Goal: Transaction & Acquisition: Purchase product/service

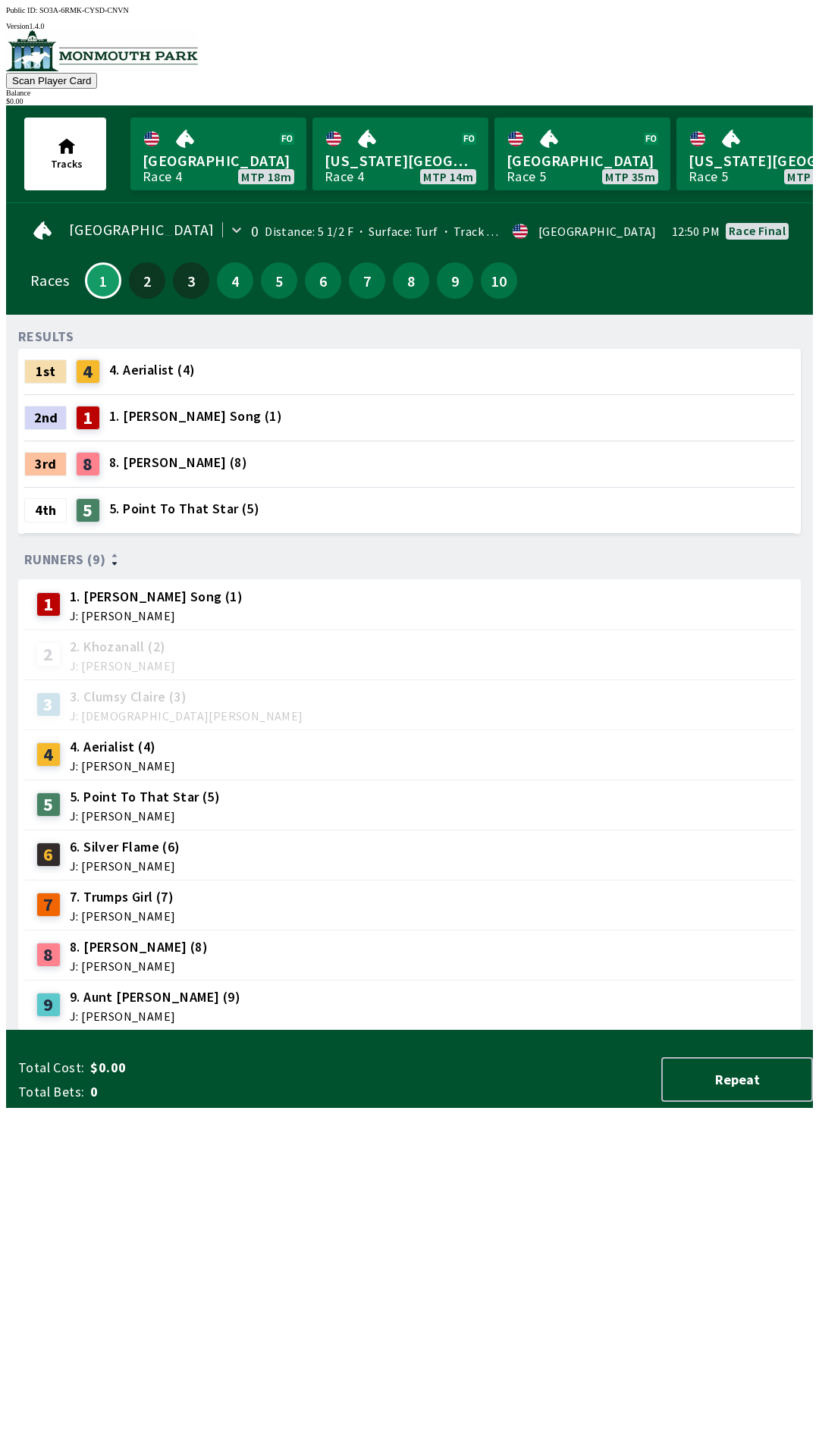
click at [615, 441] on div "3rd 8 8. [PERSON_NAME] (8)" at bounding box center [410, 463] width 771 height 45
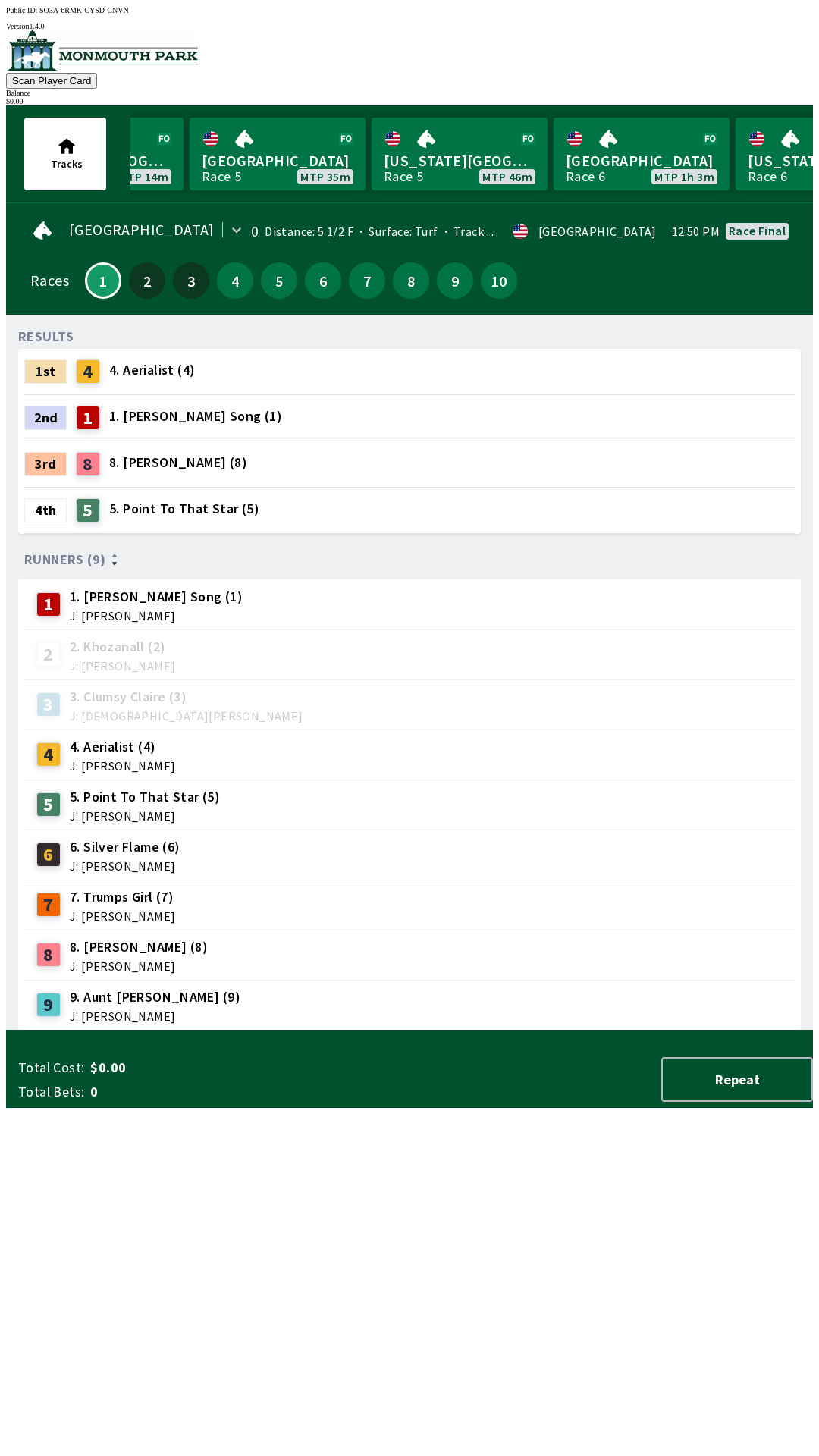
click at [639, 487] on div "4th 5 5. Point To That Star (5)" at bounding box center [410, 509] width 771 height 45
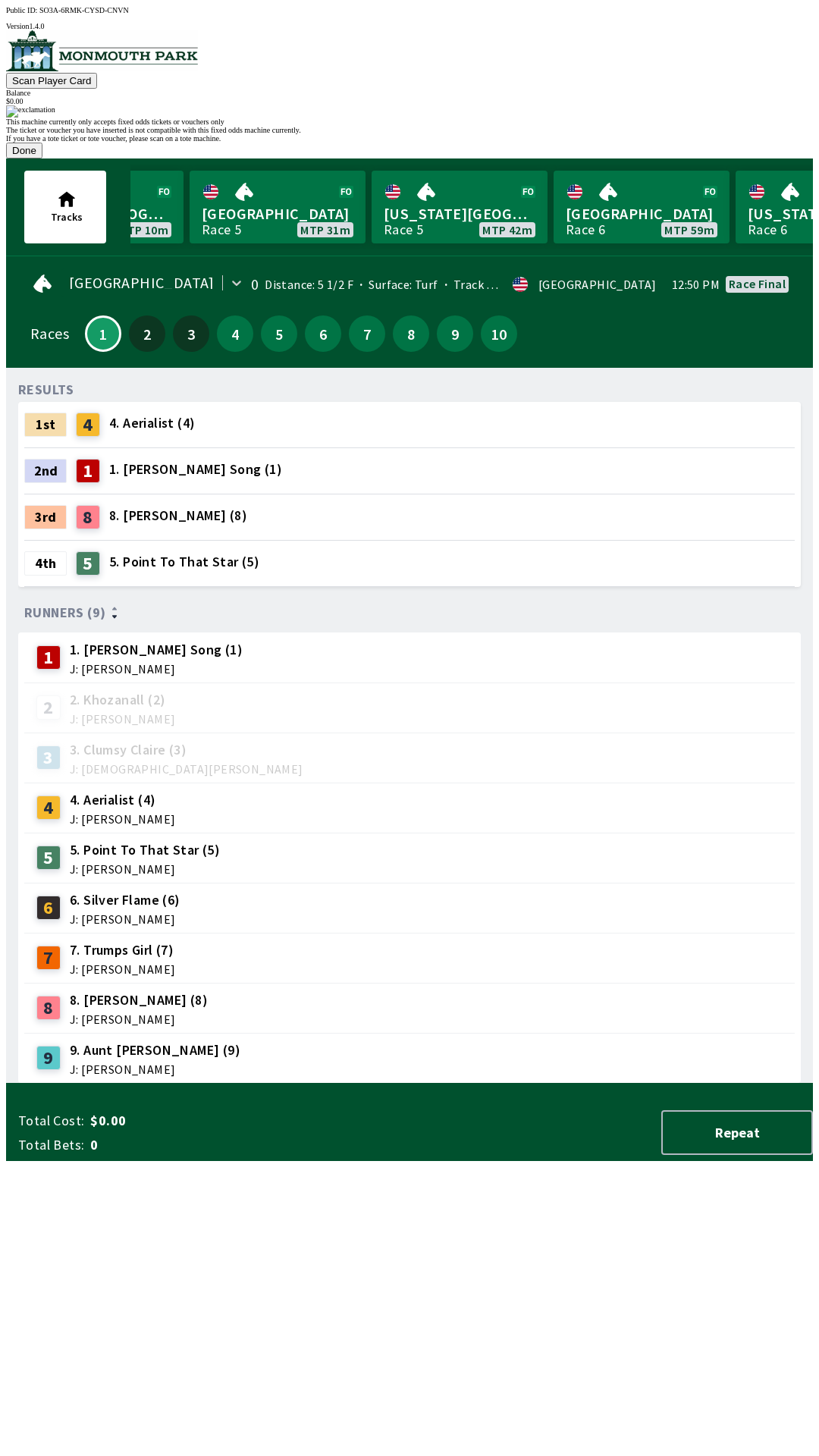
click at [42, 158] on button "Done" at bounding box center [24, 151] width 36 height 16
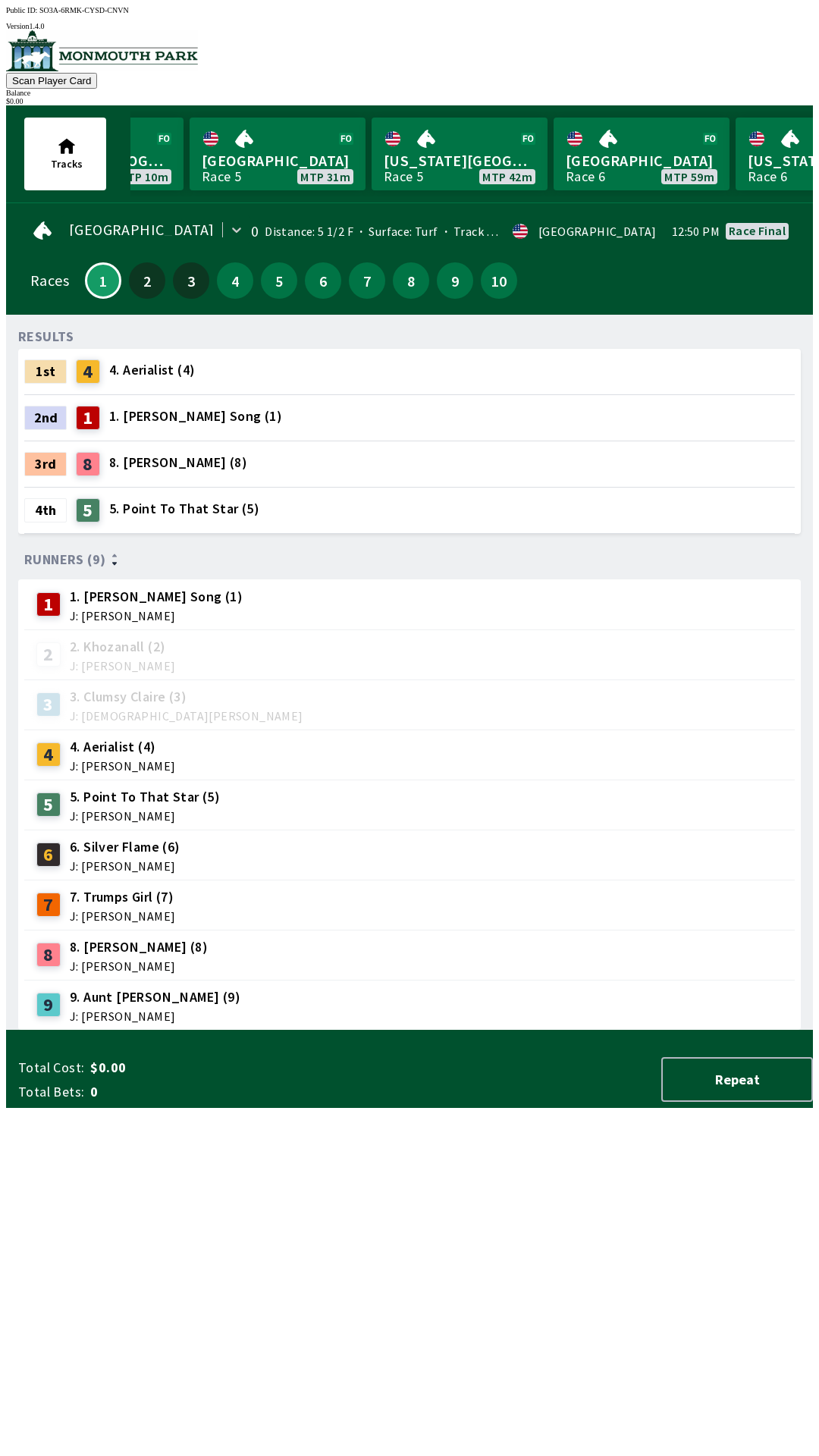
click at [472, 587] on div "1 1. [PERSON_NAME] Song (1) J: [PERSON_NAME]" at bounding box center [409, 604] width 758 height 38
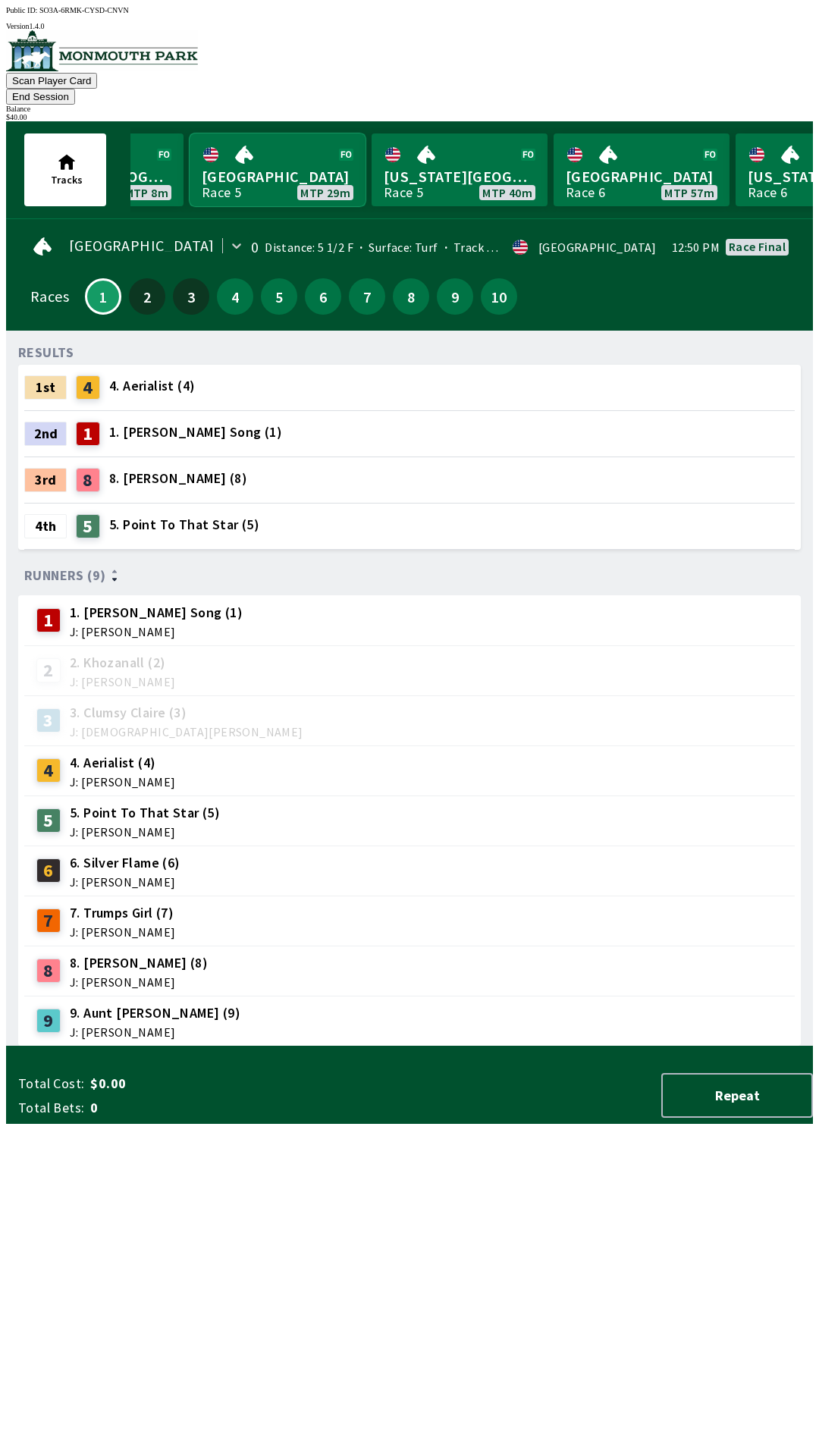
click at [269, 155] on link "[GEOGRAPHIC_DATA] Race 5 MTP 29m" at bounding box center [277, 170] width 176 height 73
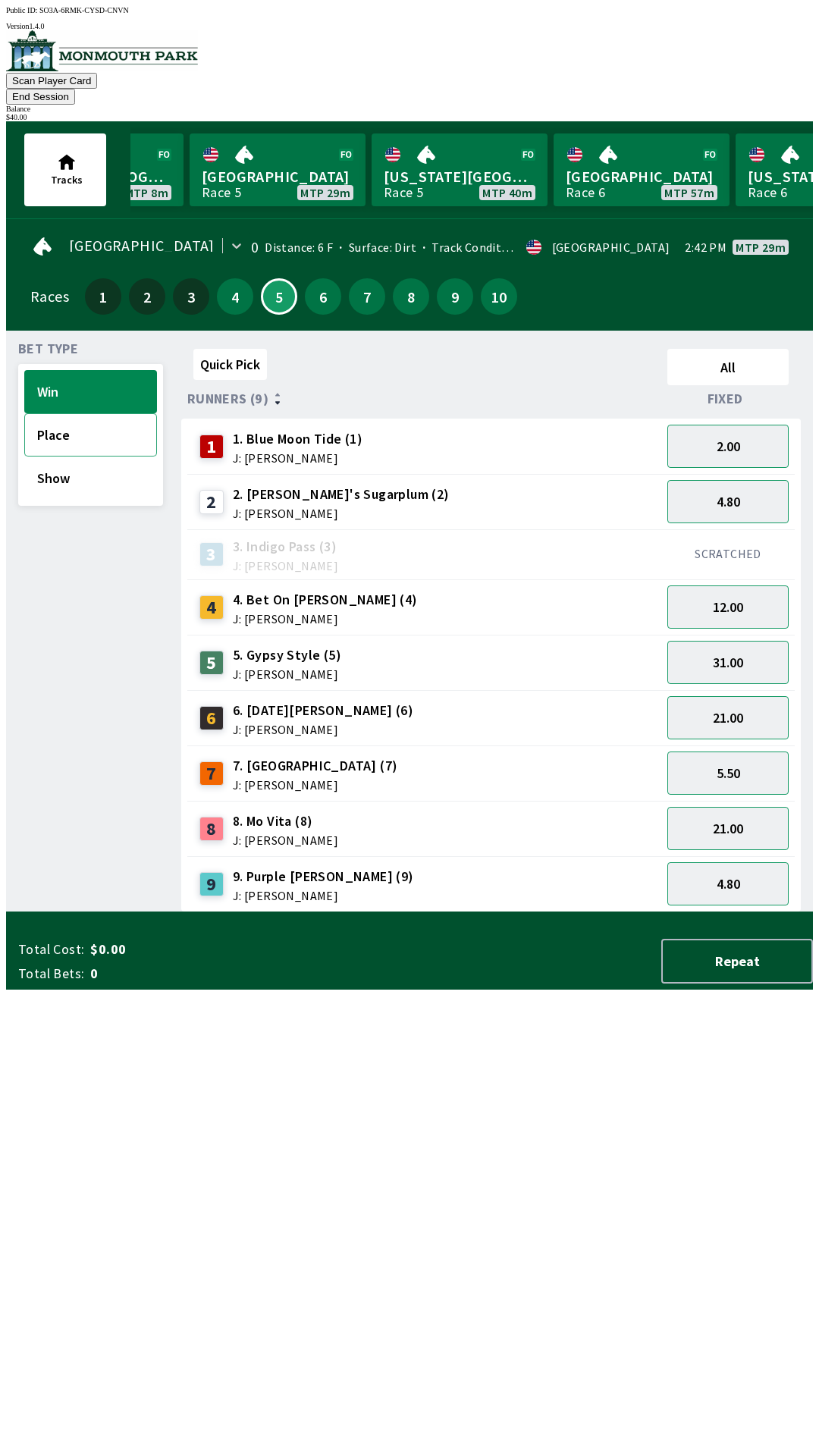
click at [111, 413] on button "Place" at bounding box center [91, 435] width 133 height 43
click at [734, 641] on button "12.00" at bounding box center [728, 662] width 121 height 43
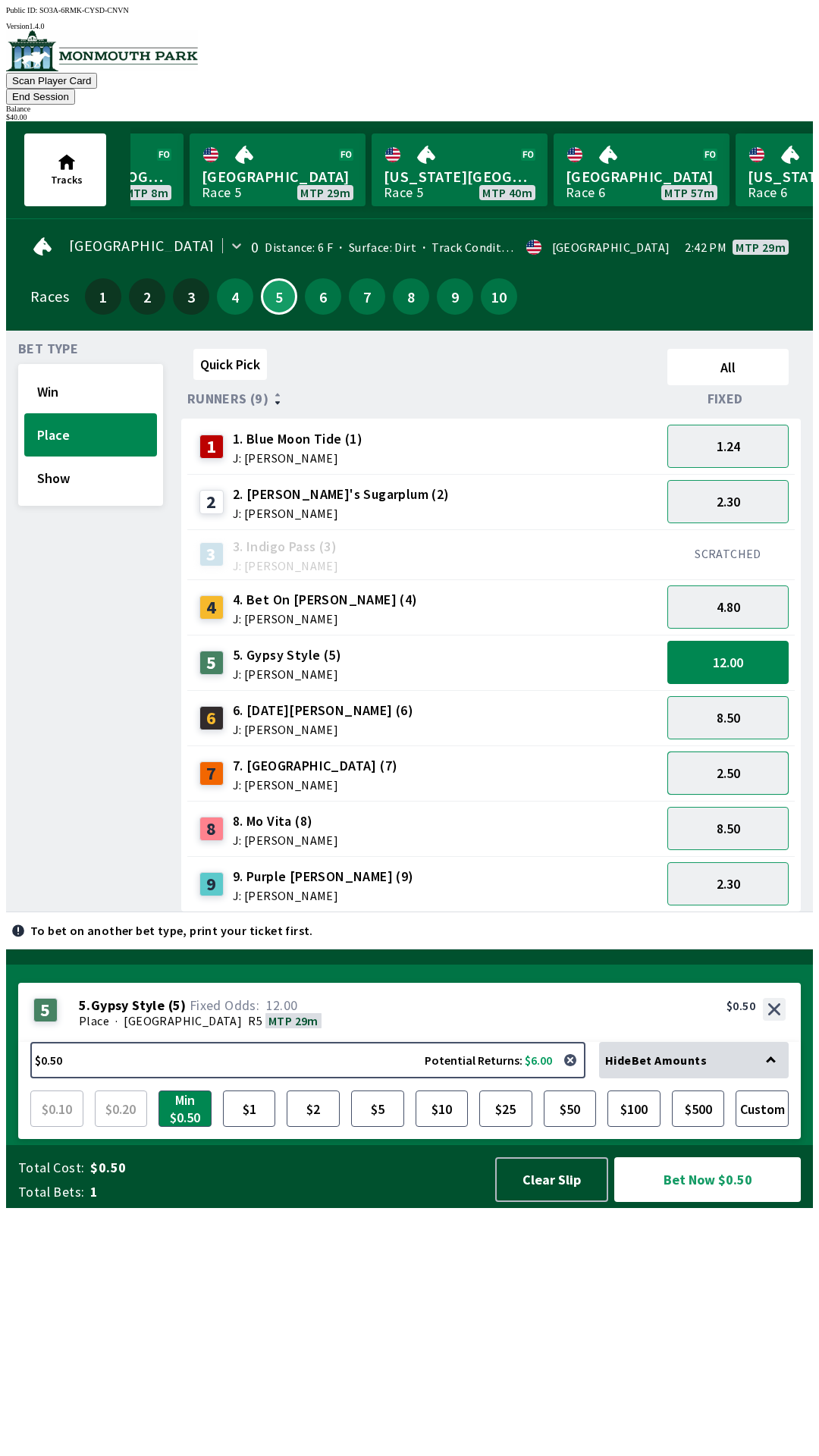
click at [753, 751] on button "2.50" at bounding box center [728, 773] width 121 height 43
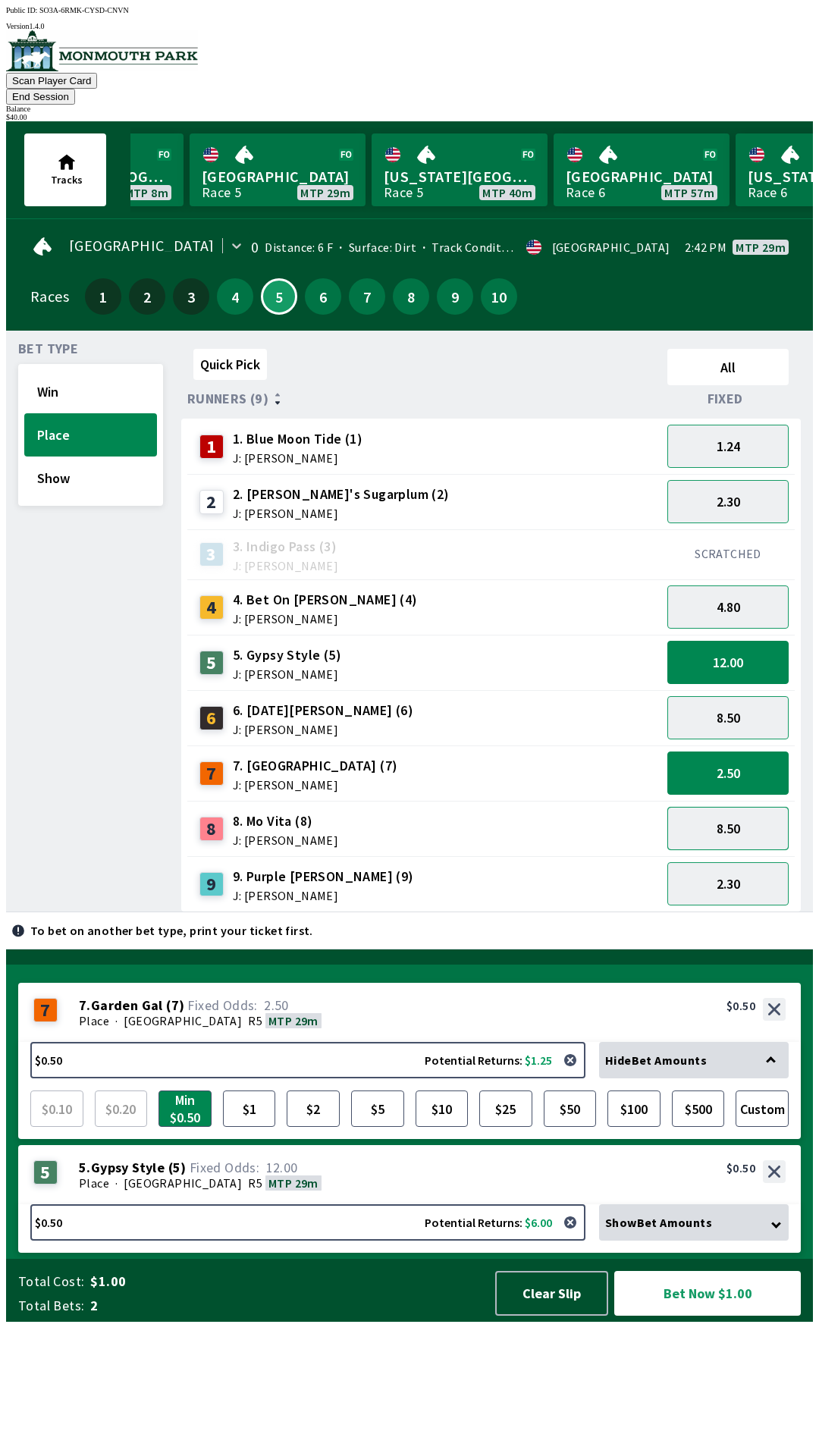
click at [750, 807] on button "8.50" at bounding box center [728, 828] width 121 height 43
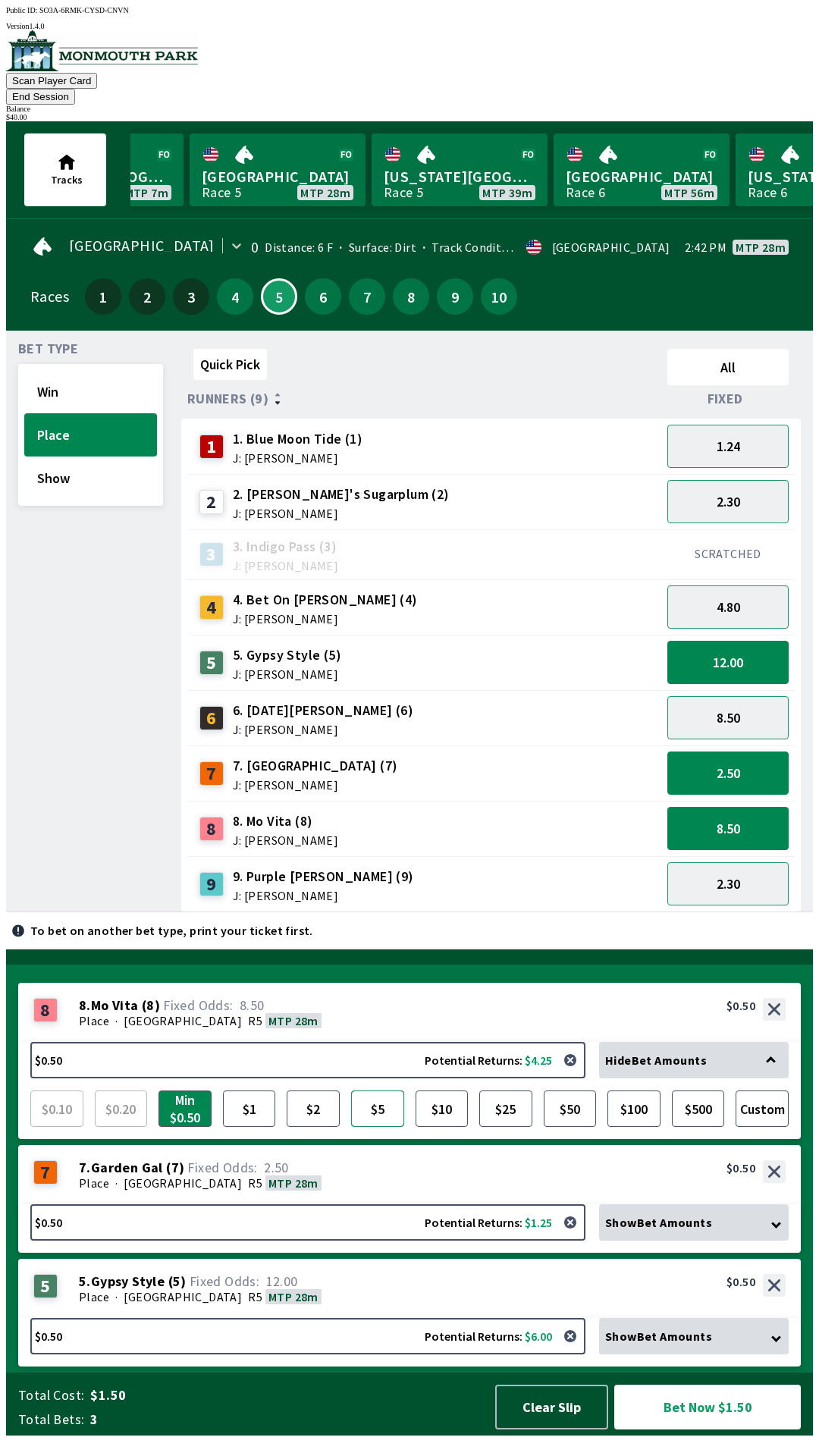
click at [377, 1126] on button "$5" at bounding box center [377, 1108] width 53 height 36
click at [447, 1119] on button "$10" at bounding box center [442, 1108] width 53 height 36
click at [758, 1240] on div "Show Bet Amounts" at bounding box center [694, 1222] width 190 height 36
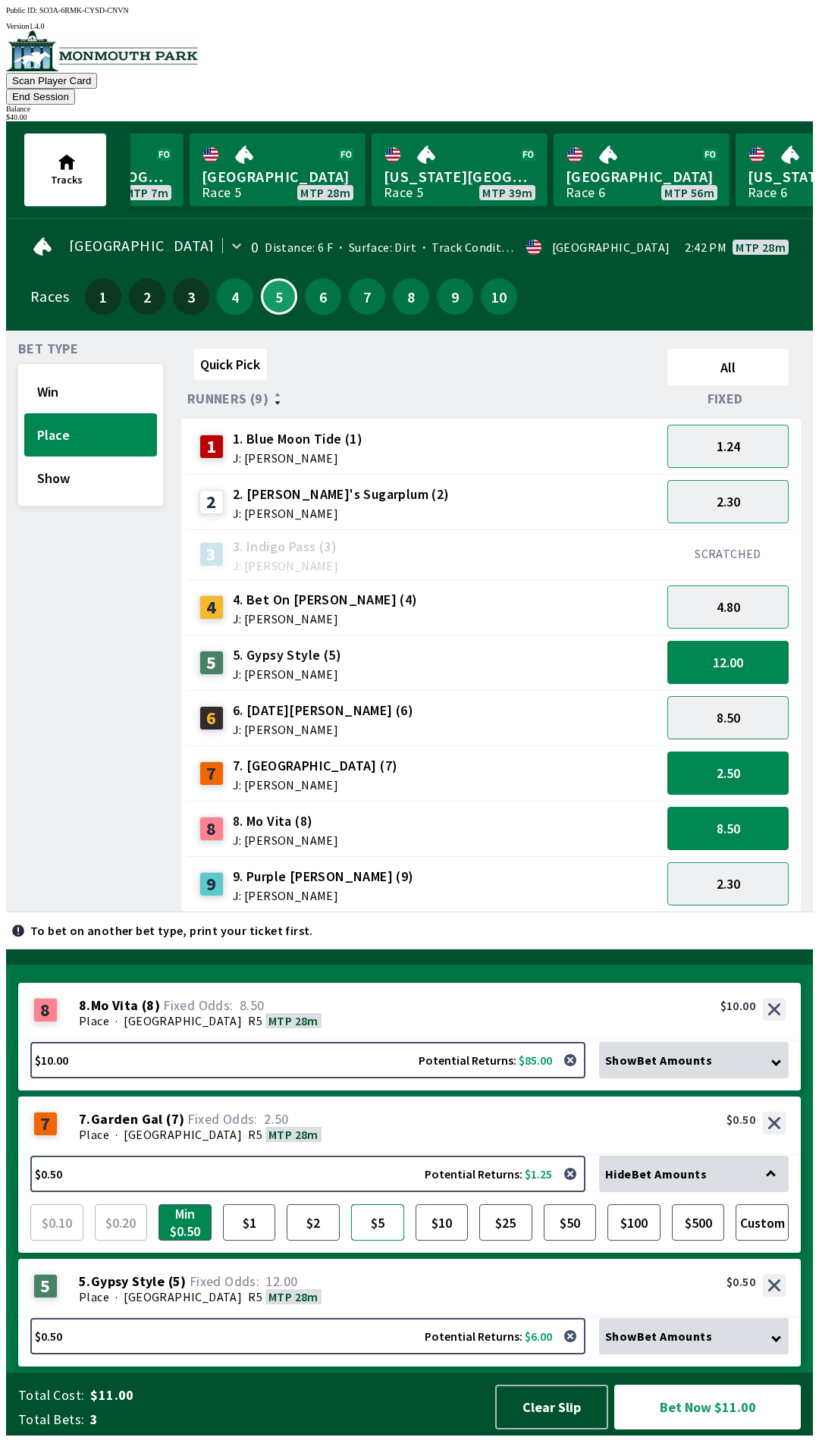
click at [384, 1240] on button "$5" at bounding box center [377, 1222] width 53 height 36
click at [781, 1342] on icon at bounding box center [776, 1337] width 10 height 10
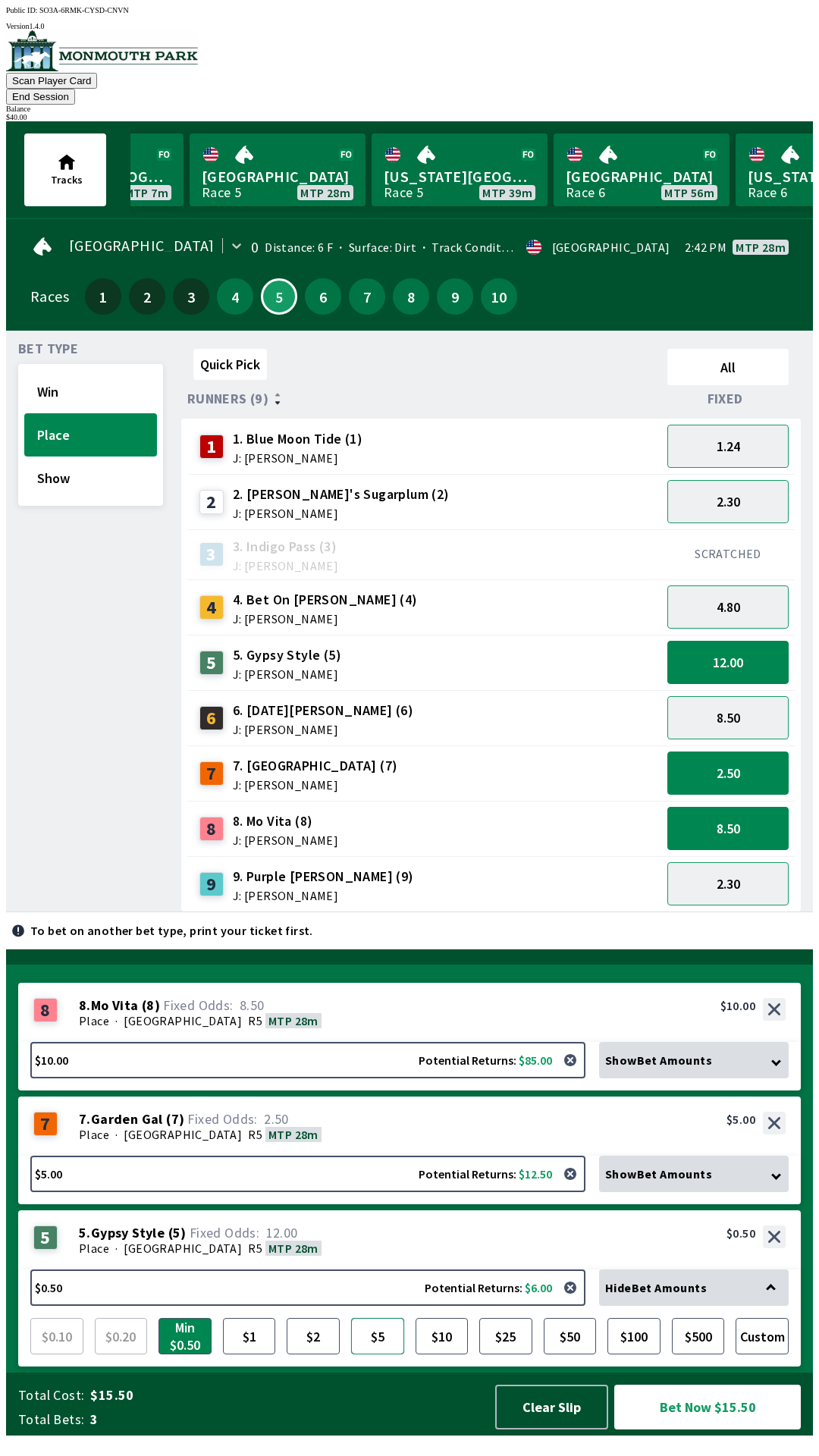
click at [376, 1354] on button "$5" at bounding box center [377, 1335] width 53 height 36
click at [711, 1428] on button "Bet Now $20.00" at bounding box center [707, 1407] width 187 height 45
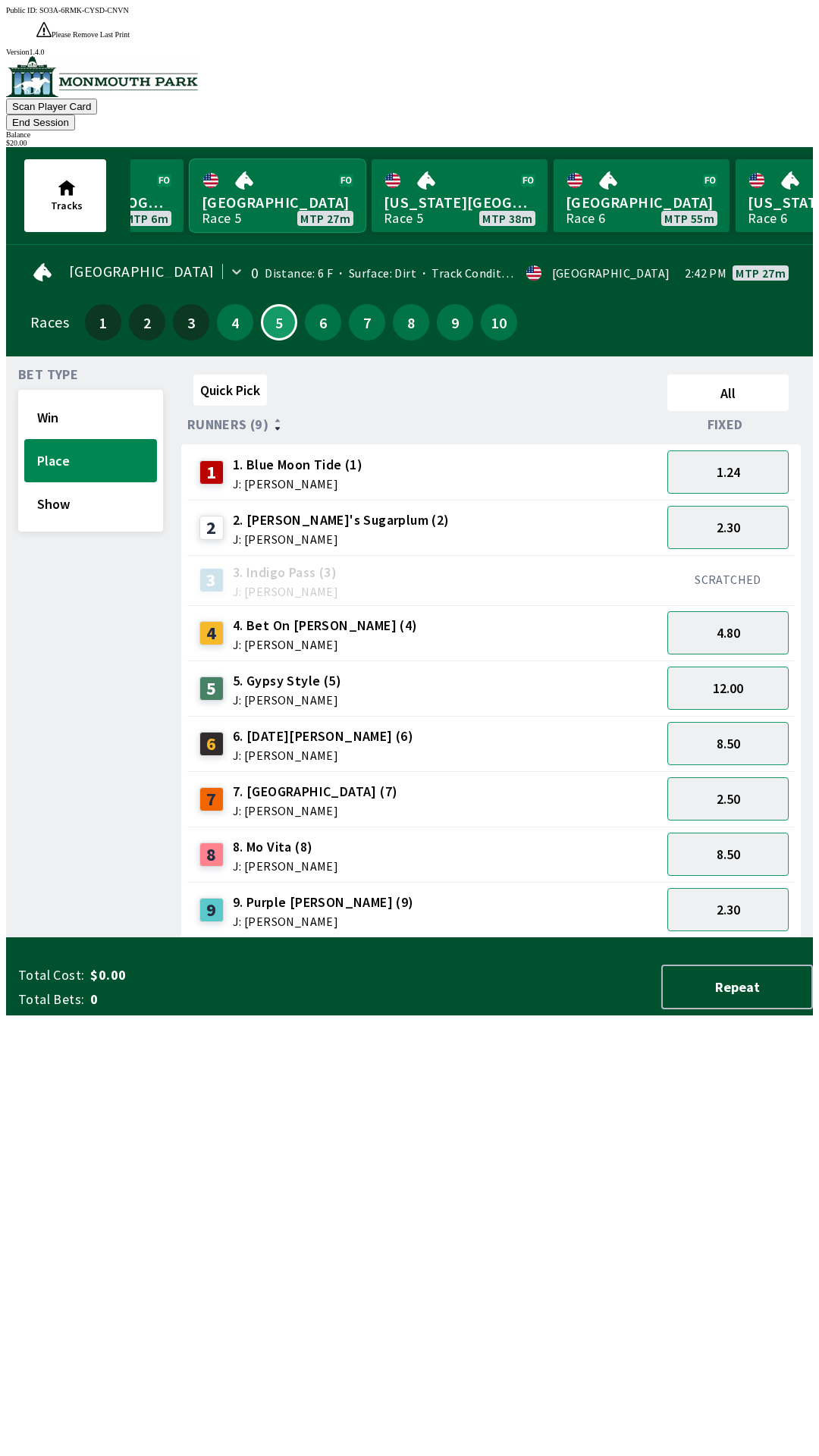
click at [294, 159] on link "[GEOGRAPHIC_DATA] Race 5 MTP 27m" at bounding box center [277, 195] width 176 height 73
click at [744, 832] on button "8.50" at bounding box center [728, 854] width 121 height 43
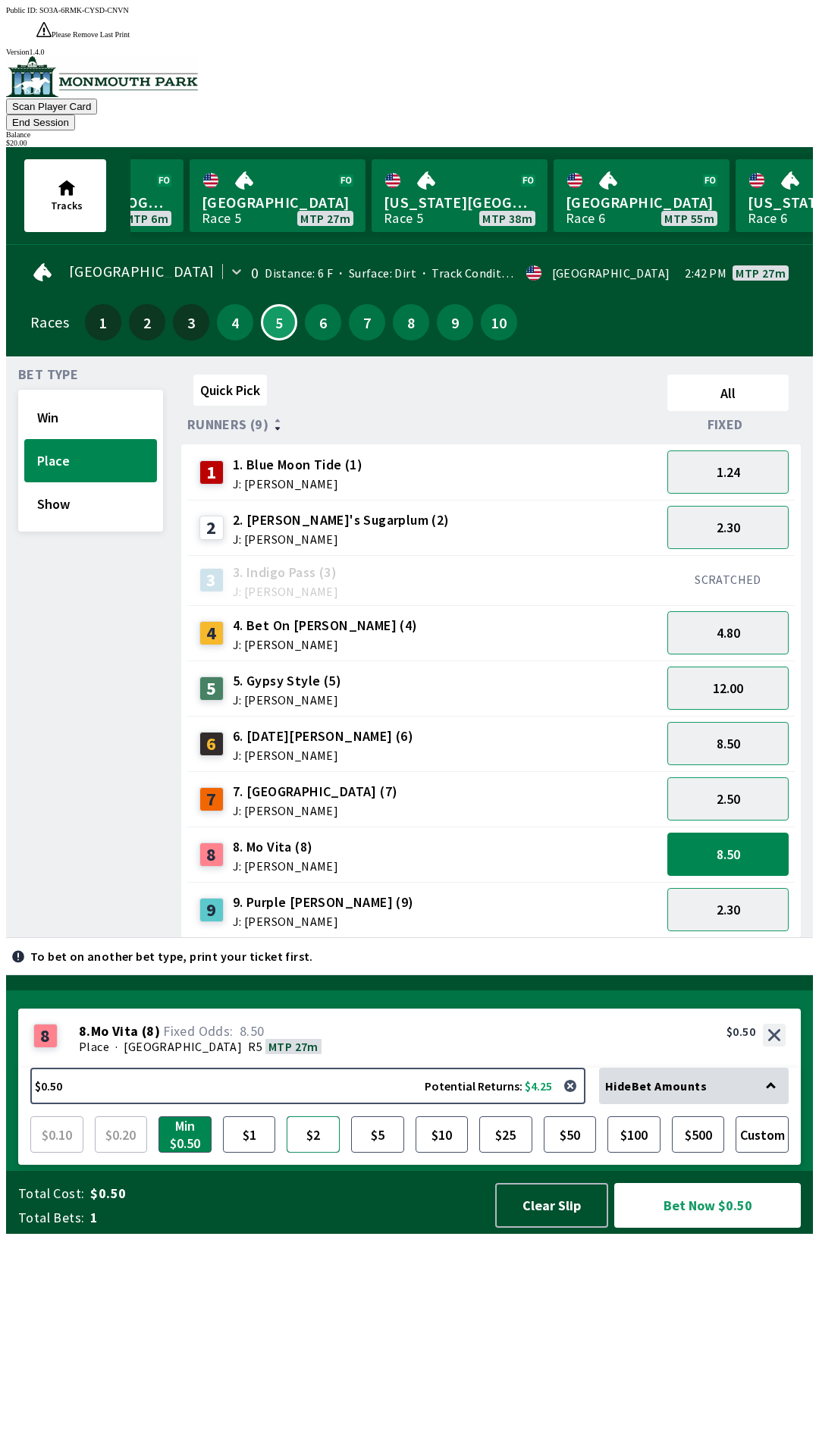
click at [315, 1153] on button "$2" at bounding box center [313, 1133] width 53 height 36
click at [519, 614] on div "4 4. Bet On [PERSON_NAME] (4) J: [PERSON_NAME]" at bounding box center [424, 632] width 462 height 38
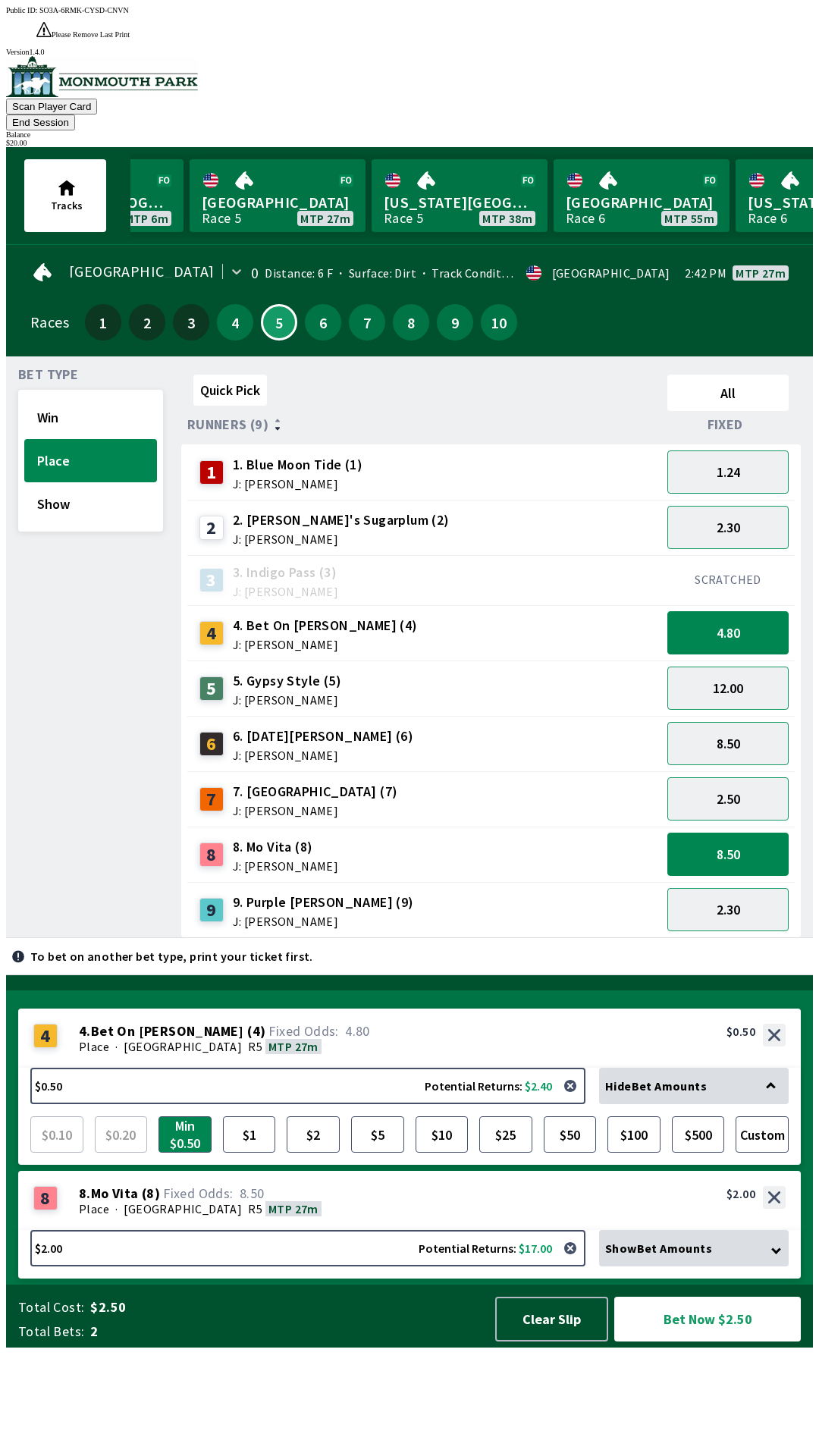
click at [623, 453] on div "1 1. Blue Moon Tide (1) J: [PERSON_NAME]" at bounding box center [424, 472] width 462 height 38
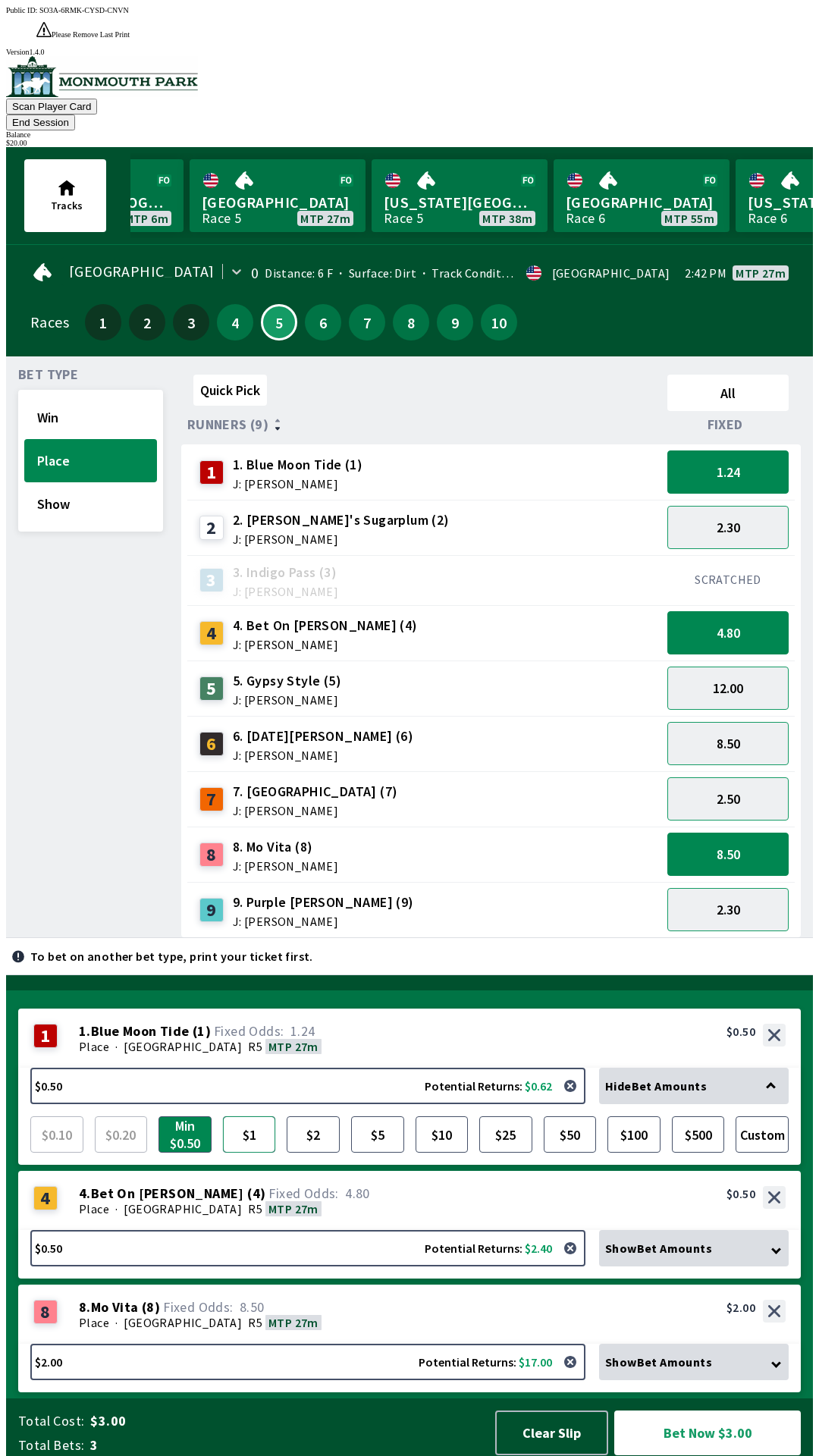
click at [247, 1125] on button "$1" at bounding box center [249, 1133] width 53 height 36
click at [321, 1127] on button "$2" at bounding box center [313, 1133] width 53 height 36
click at [768, 1242] on div "Show Bet Amounts" at bounding box center [694, 1247] width 190 height 36
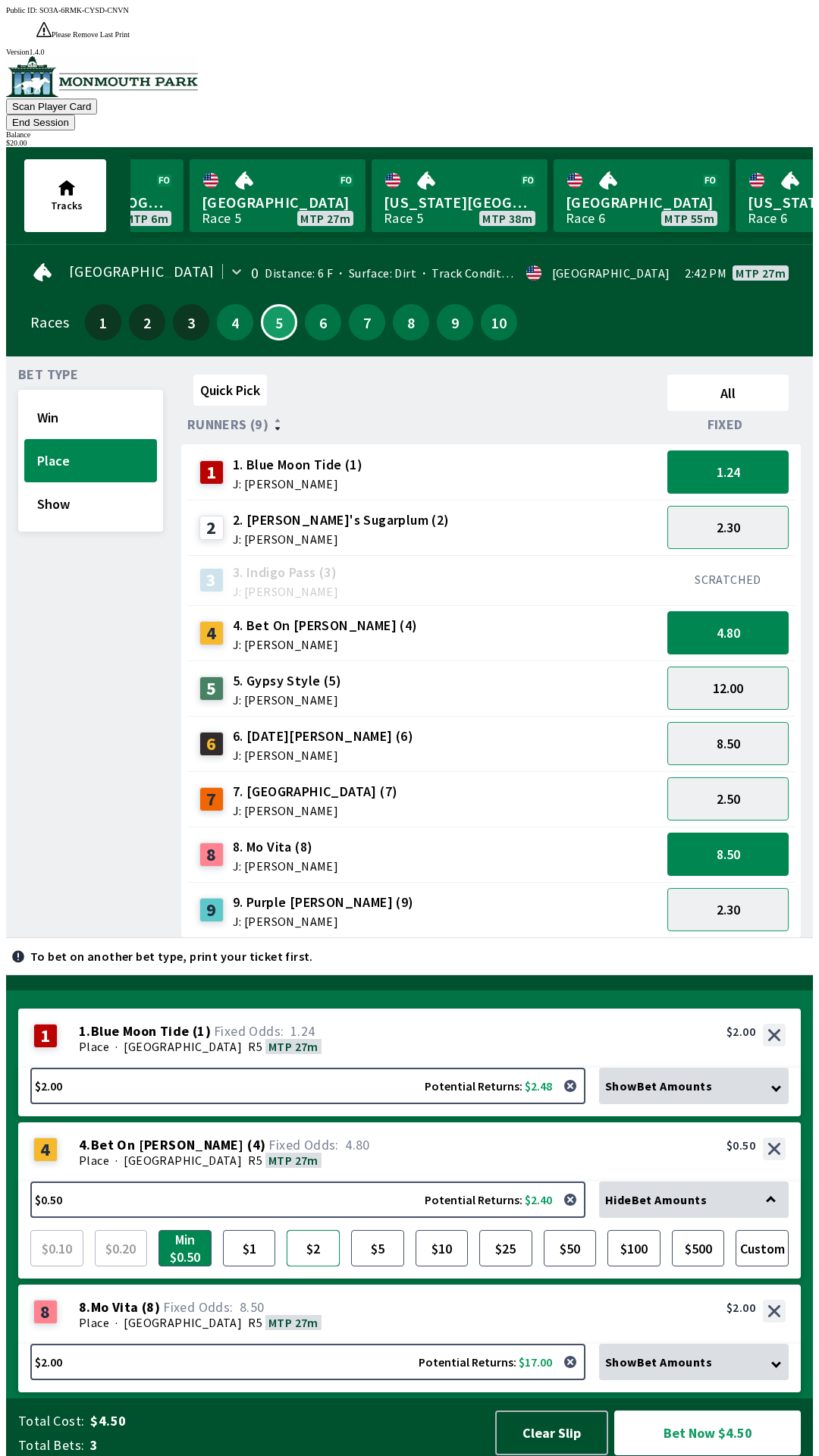
click at [319, 1236] on button "$2" at bounding box center [313, 1247] width 53 height 36
click at [728, 1430] on button "Bet Now $6.00" at bounding box center [707, 1432] width 187 height 45
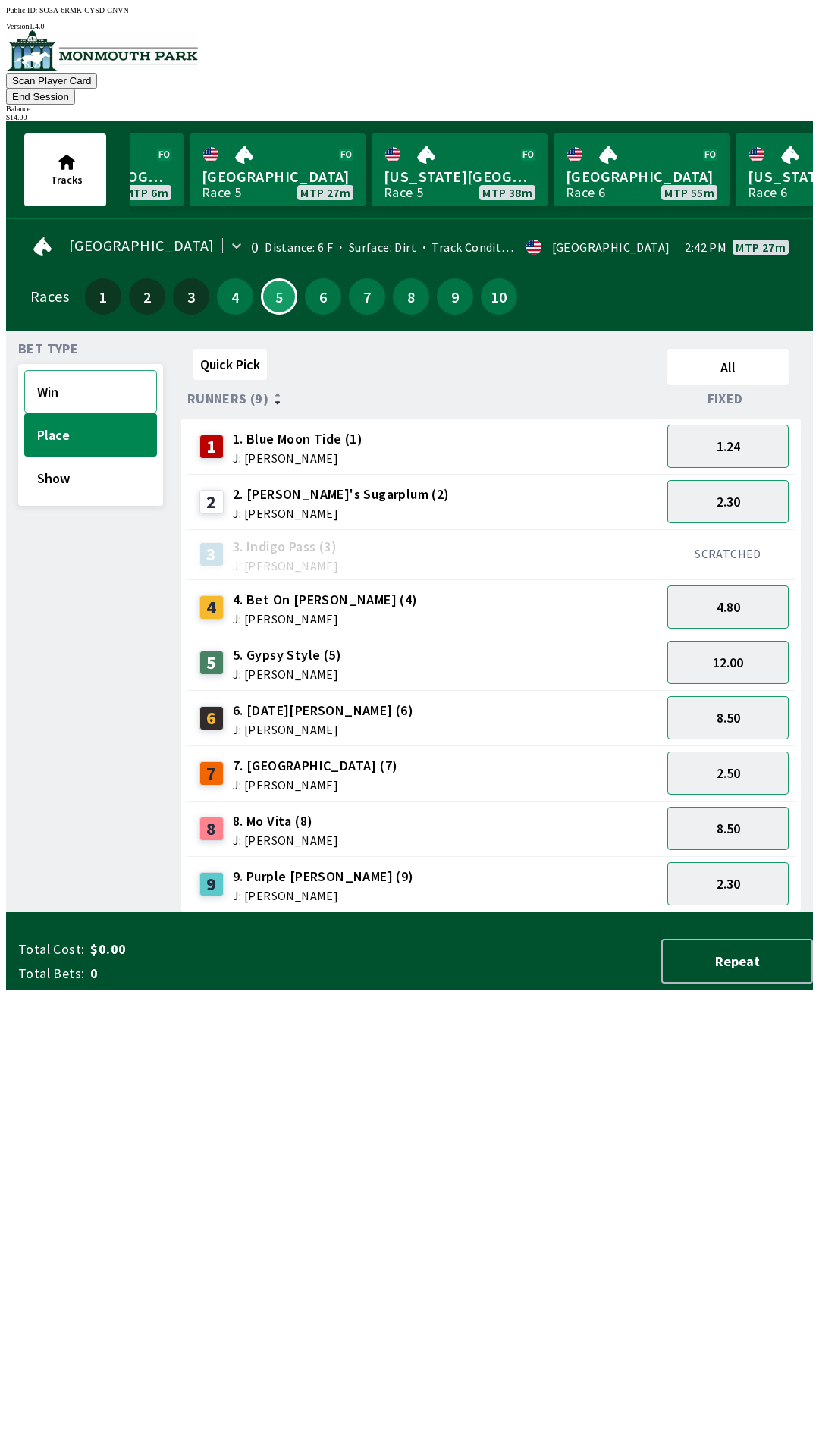
click at [82, 370] on button "Win" at bounding box center [91, 392] width 133 height 43
click at [750, 807] on button "21.00" at bounding box center [728, 828] width 121 height 43
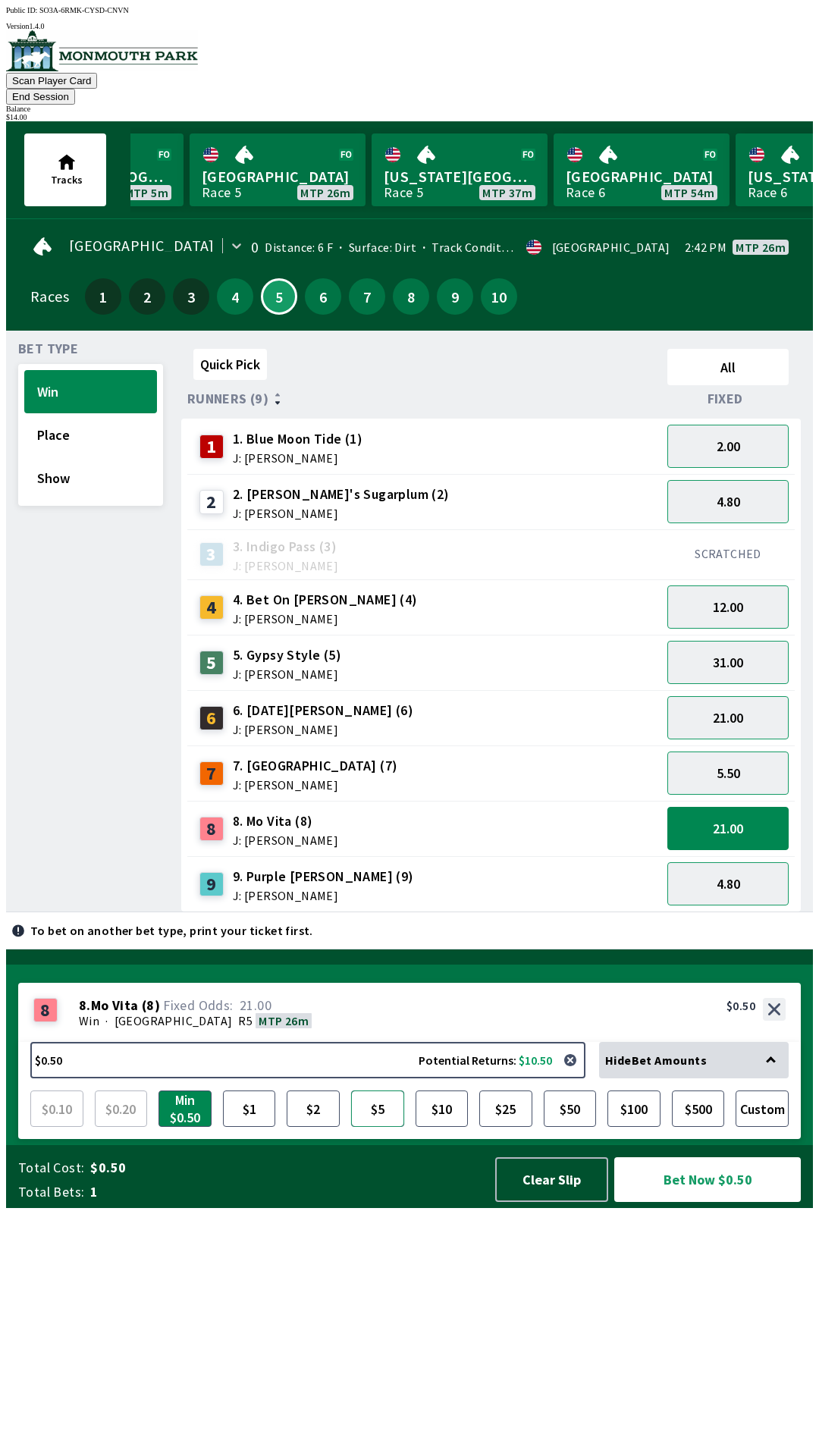
click at [380, 1126] on button "$5" at bounding box center [377, 1108] width 53 height 36
click at [747, 483] on button "4.80" at bounding box center [728, 502] width 121 height 43
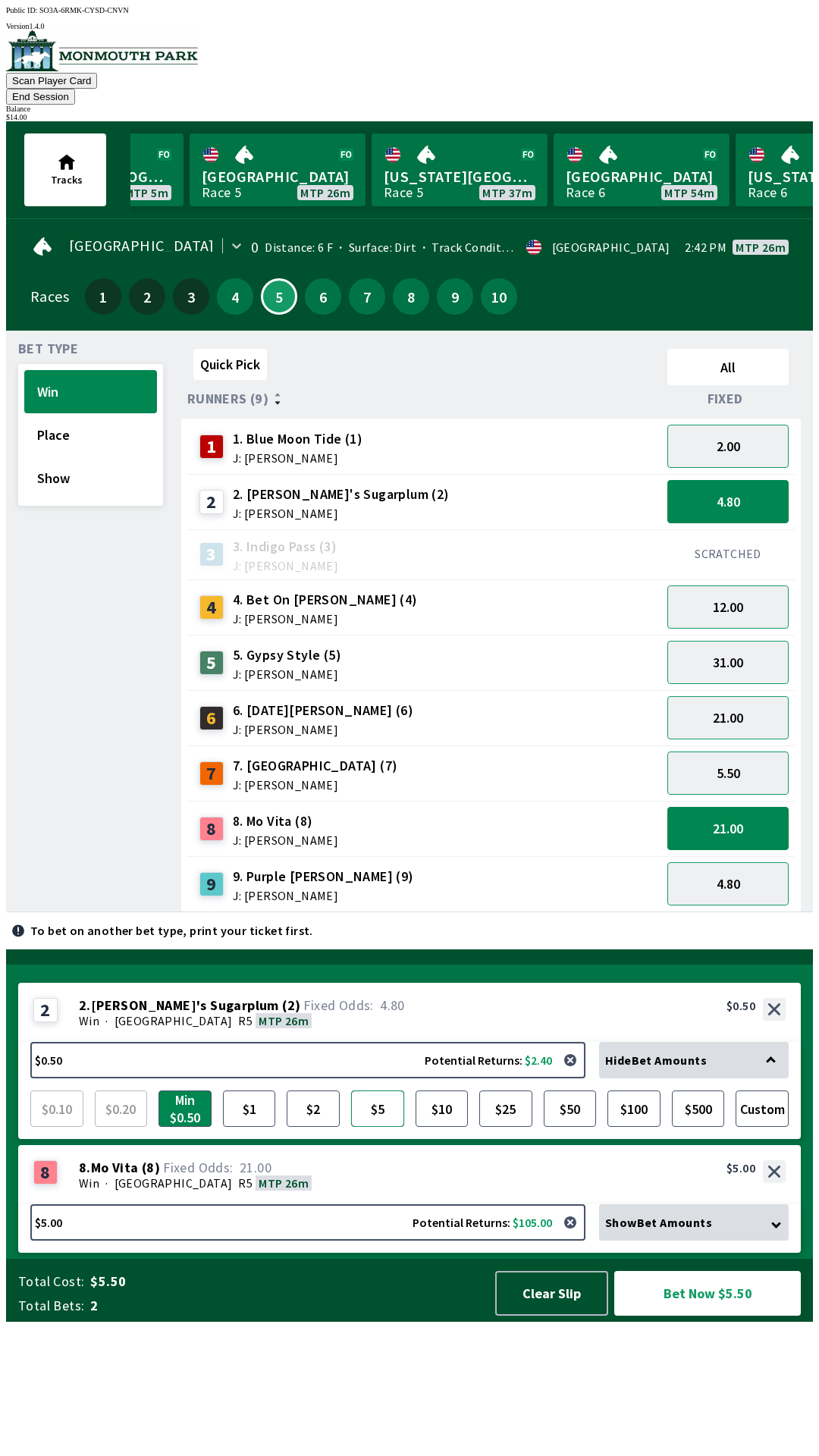
click at [387, 1126] on button "$5" at bounding box center [377, 1108] width 53 height 36
click at [447, 1126] on button "$10" at bounding box center [442, 1108] width 53 height 36
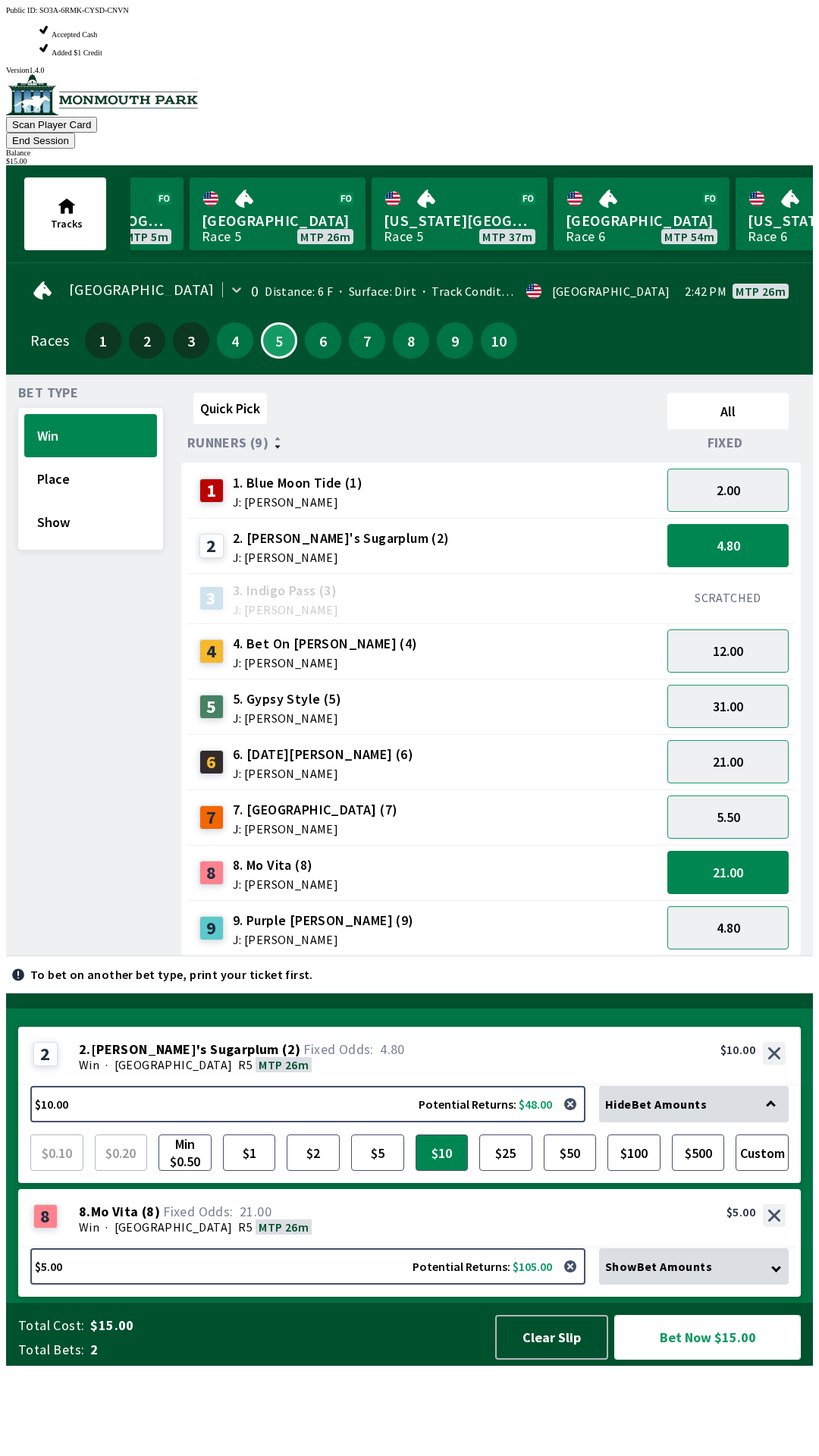
click at [710, 1359] on button "Bet Now $15.00" at bounding box center [707, 1337] width 187 height 45
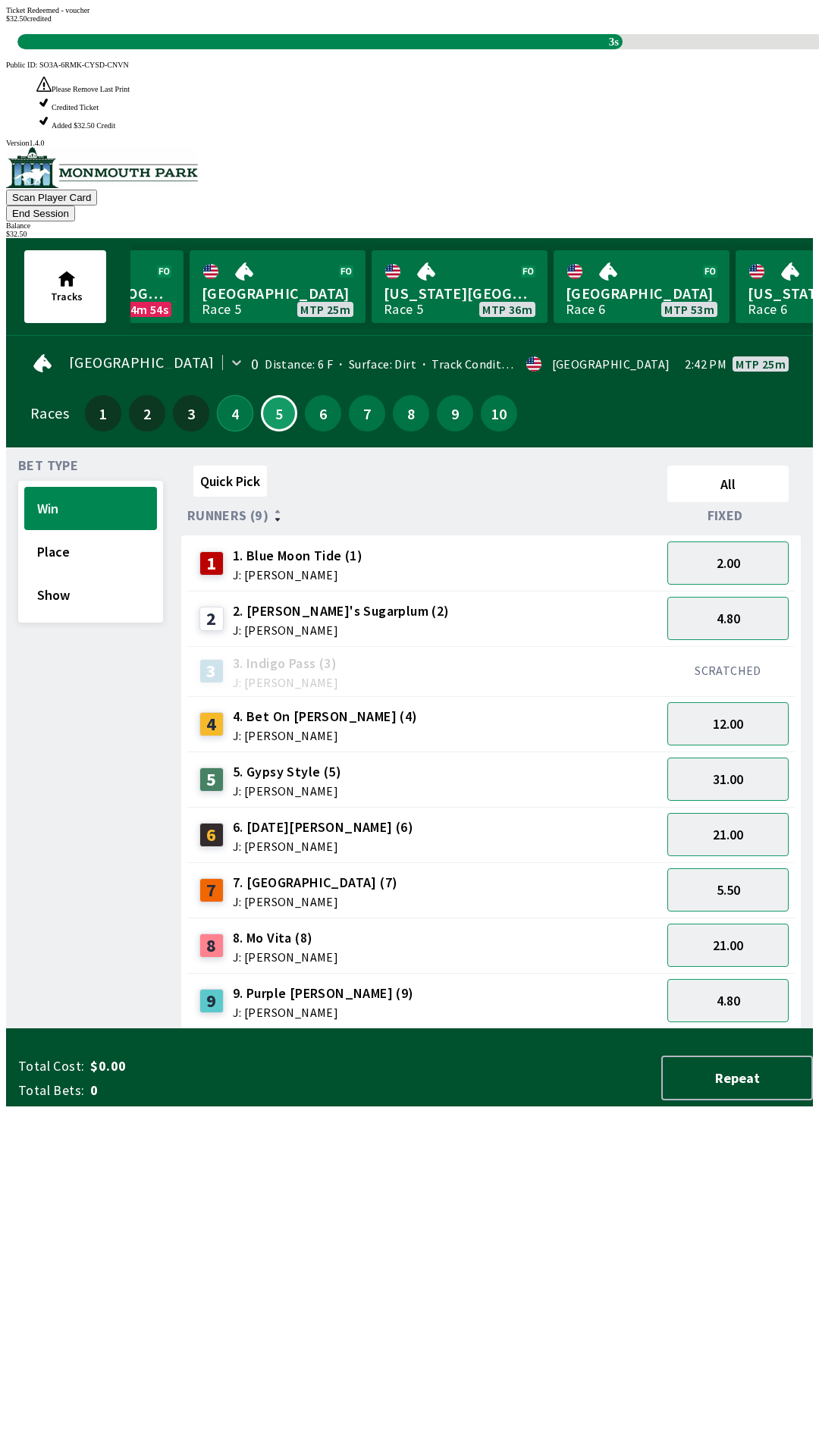
click at [231, 395] on button "4" at bounding box center [234, 413] width 36 height 36
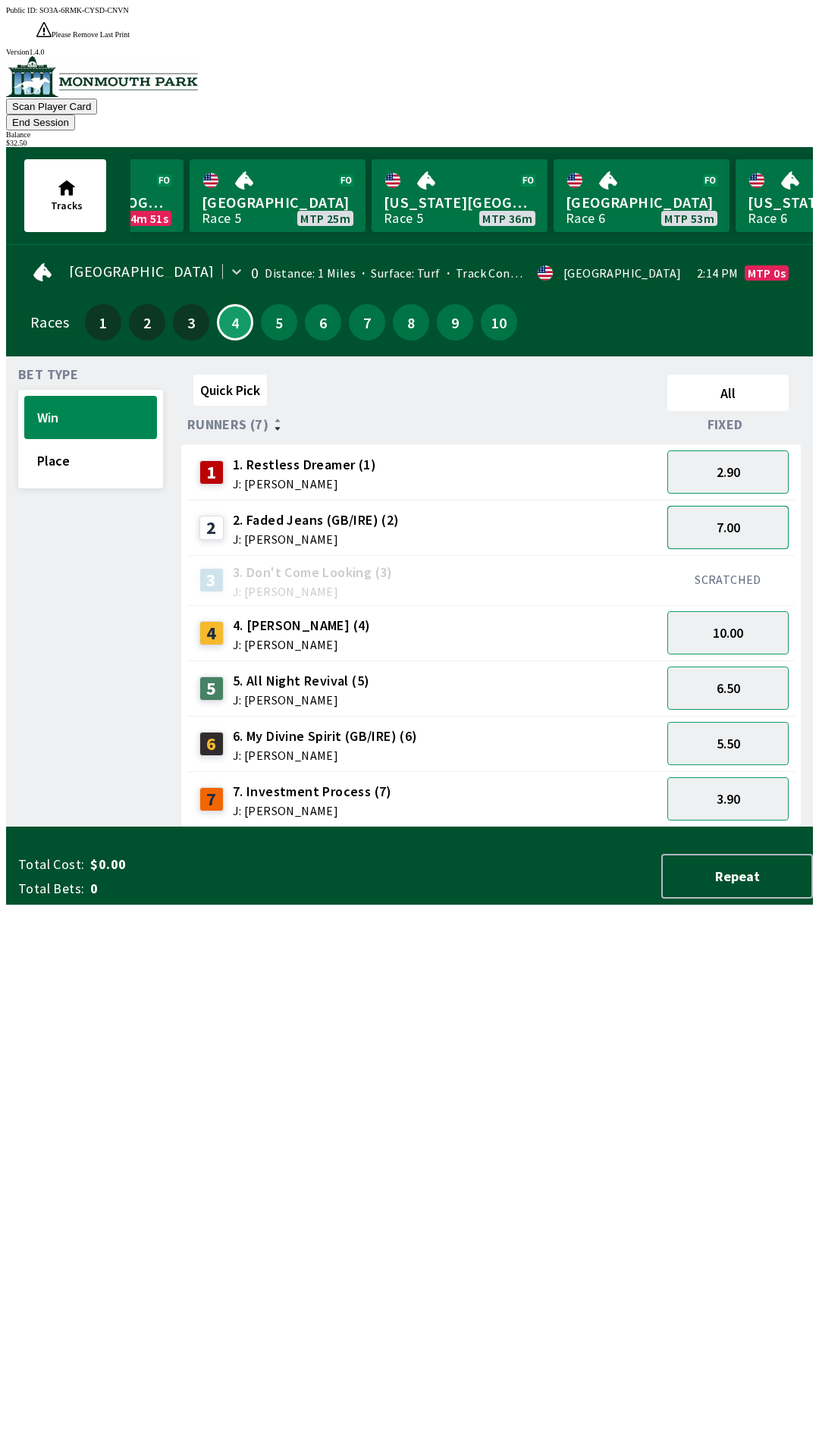
click at [780, 506] on button "7.00" at bounding box center [728, 527] width 121 height 43
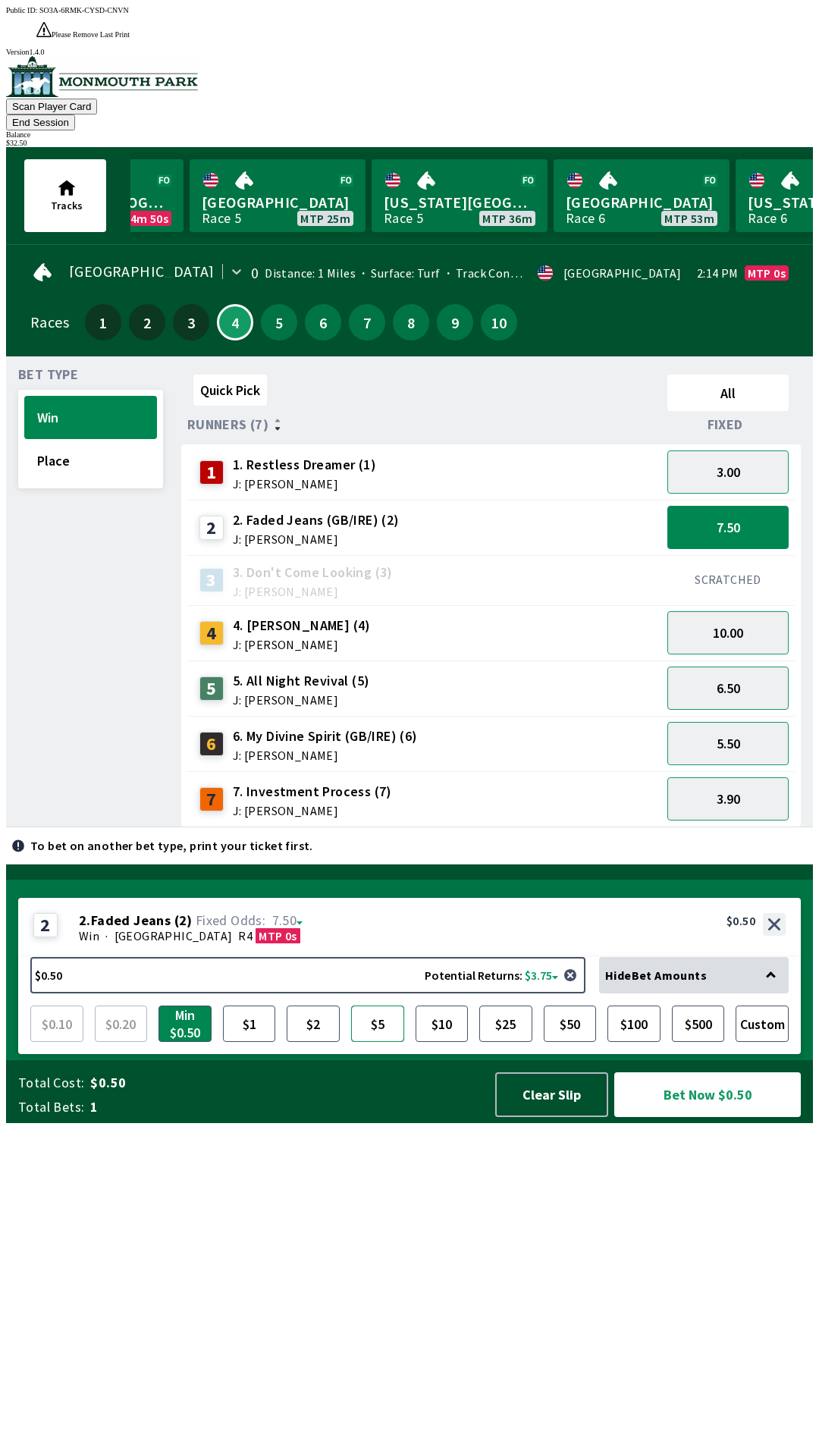
click at [366, 1042] on button "$5" at bounding box center [377, 1023] width 53 height 36
click at [758, 1116] on button "Bet Now $5.00" at bounding box center [707, 1094] width 187 height 45
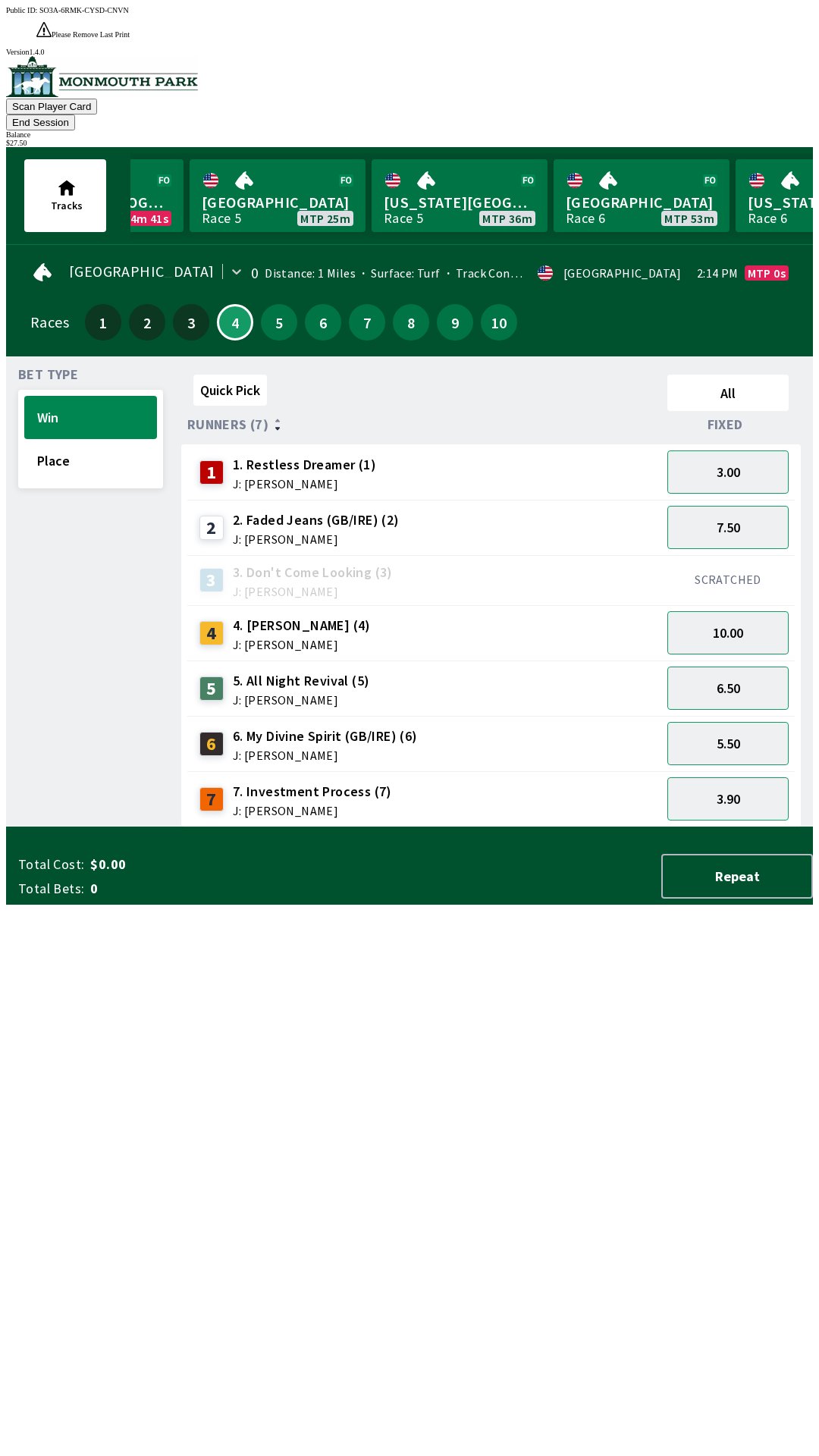
click at [453, 827] on div "Quick Pick All Runners (7) Fixed 1 1. Restless Dreamer (1) J: [PERSON_NAME] 3.0…" at bounding box center [497, 598] width 632 height 459
click at [75, 114] on button "End Session" at bounding box center [41, 122] width 69 height 16
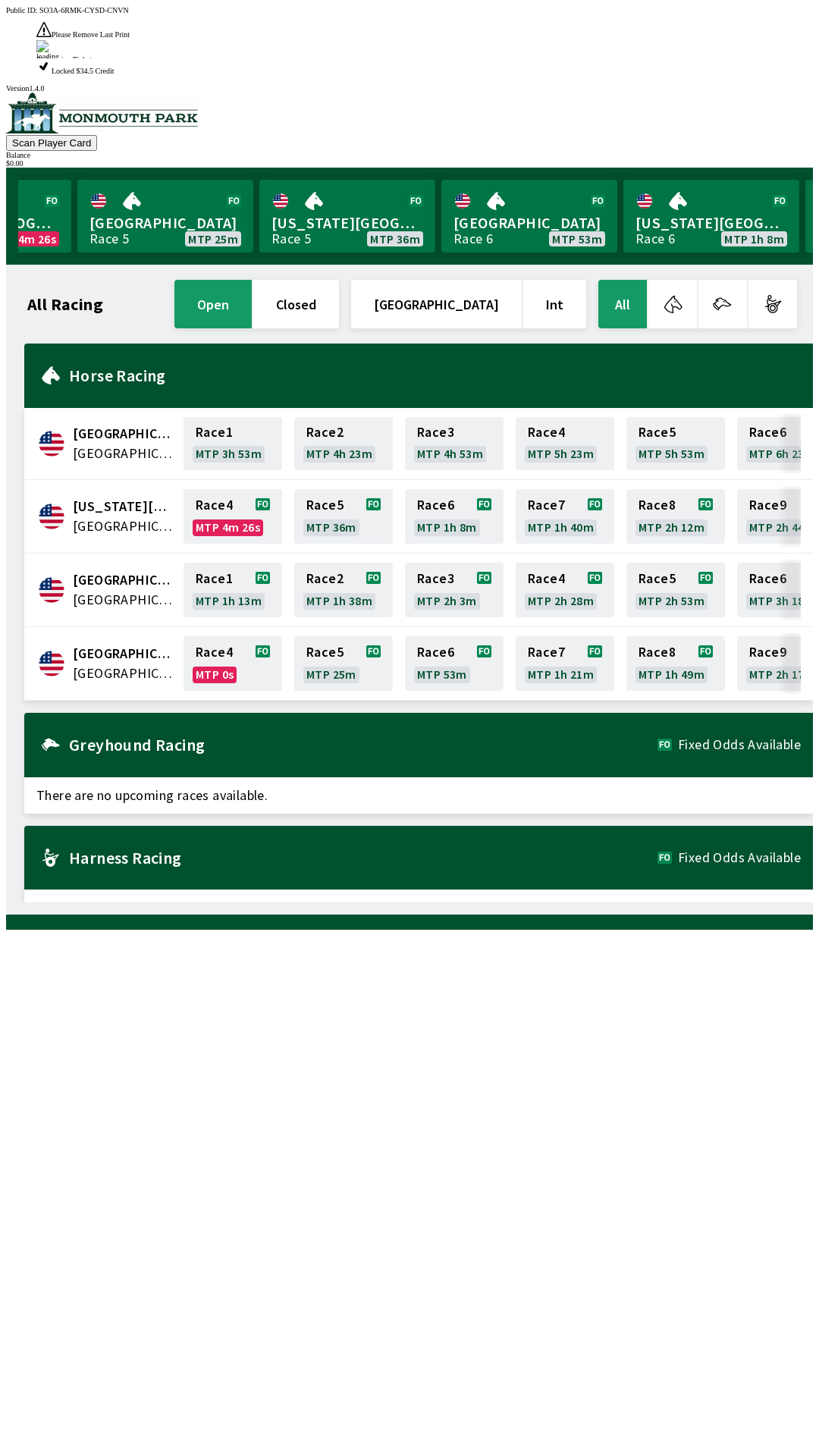
scroll to position [0, 61]
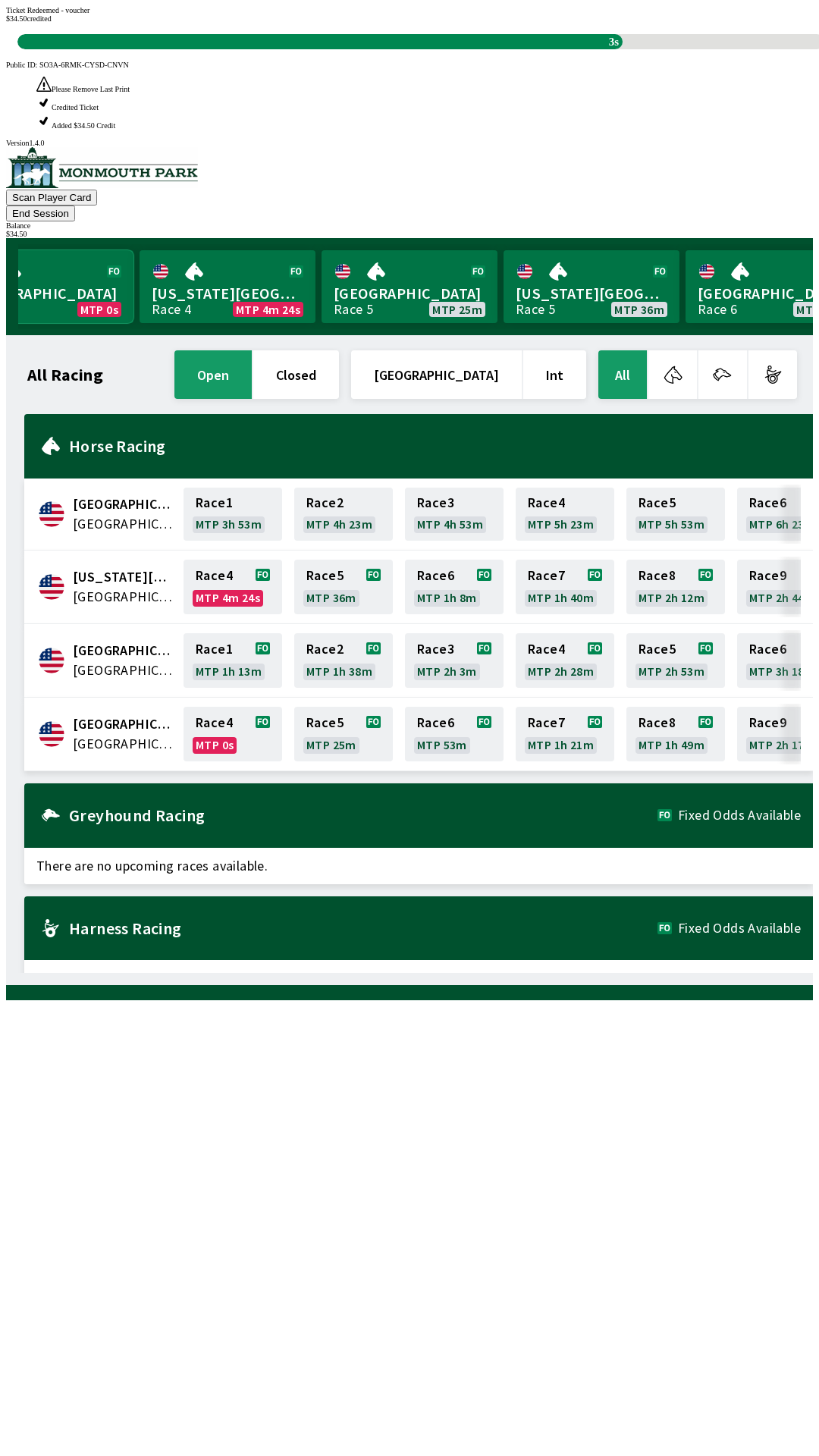
click at [55, 250] on link "Monmouth Park Race 4 MTP 0s" at bounding box center [45, 287] width 176 height 73
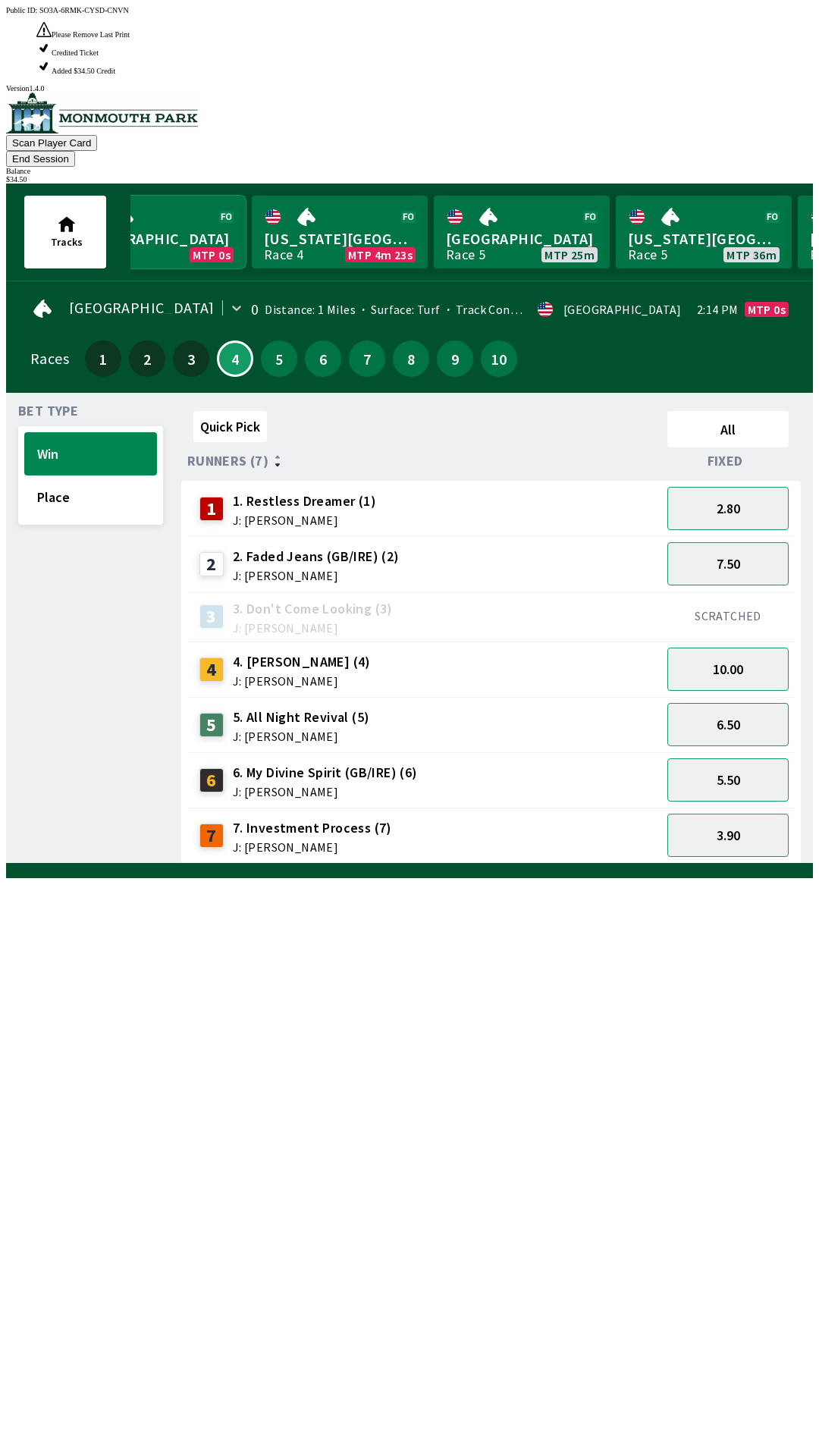
click at [213, 196] on link "Monmouth Park Race 4 MTP 0s" at bounding box center [158, 232] width 176 height 73
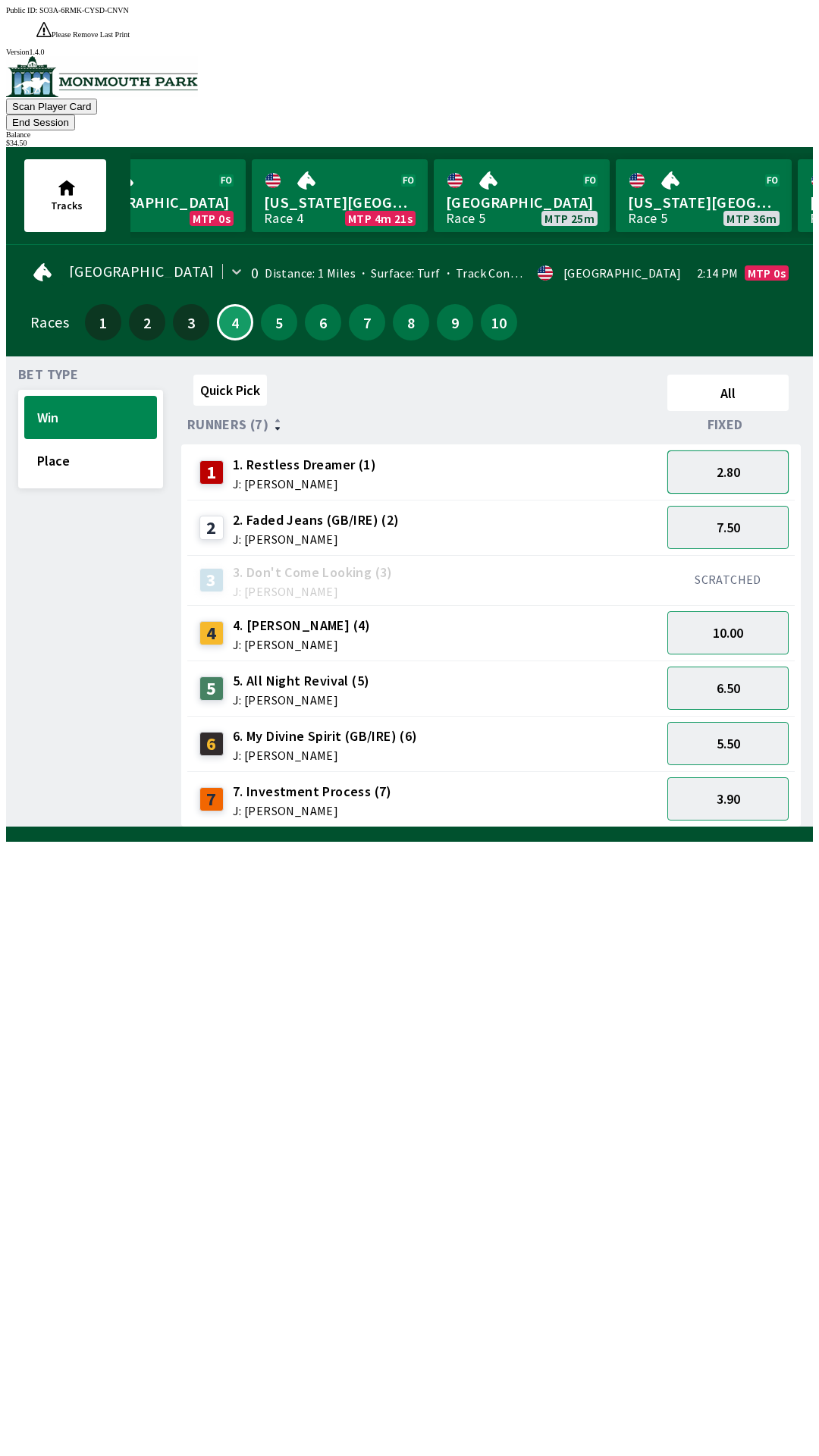
click at [715, 450] on button "2.80" at bounding box center [728, 472] width 121 height 43
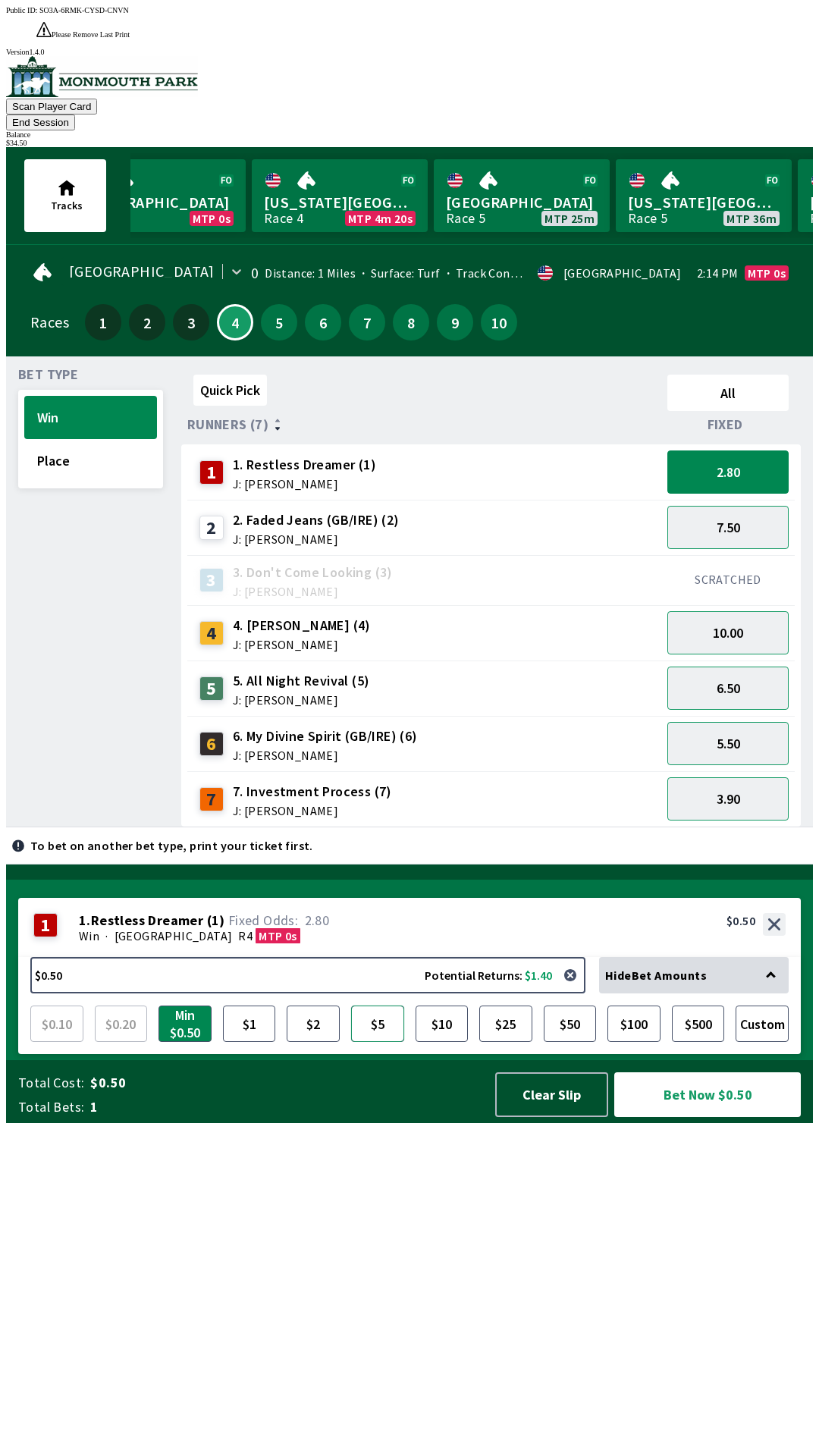
click at [387, 1042] on button "$5" at bounding box center [377, 1023] width 53 height 36
click at [317, 1042] on button "$2" at bounding box center [313, 1023] width 53 height 36
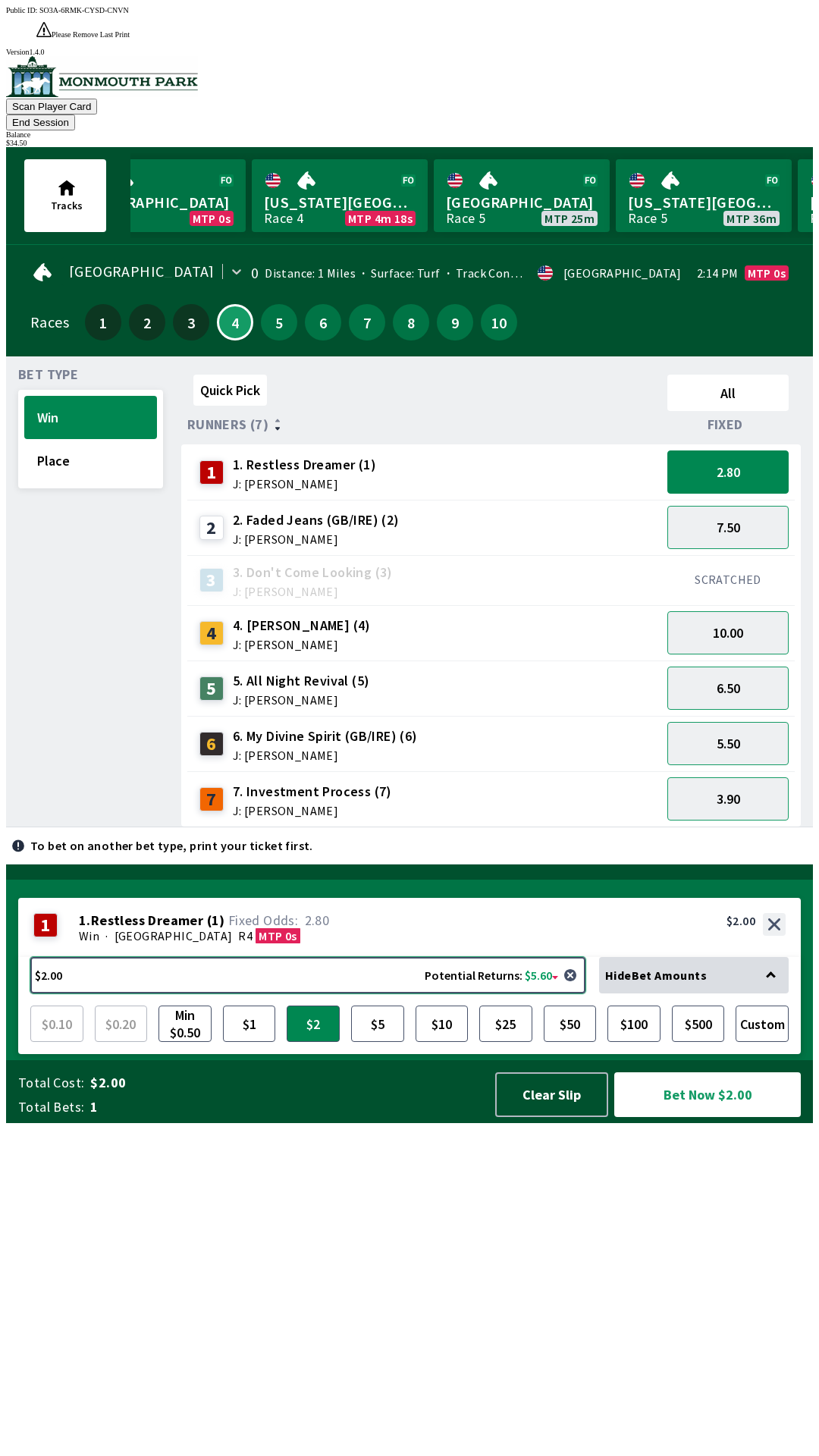
click at [332, 993] on button "$2.00 Potential Returns: $5.60" at bounding box center [307, 974] width 555 height 36
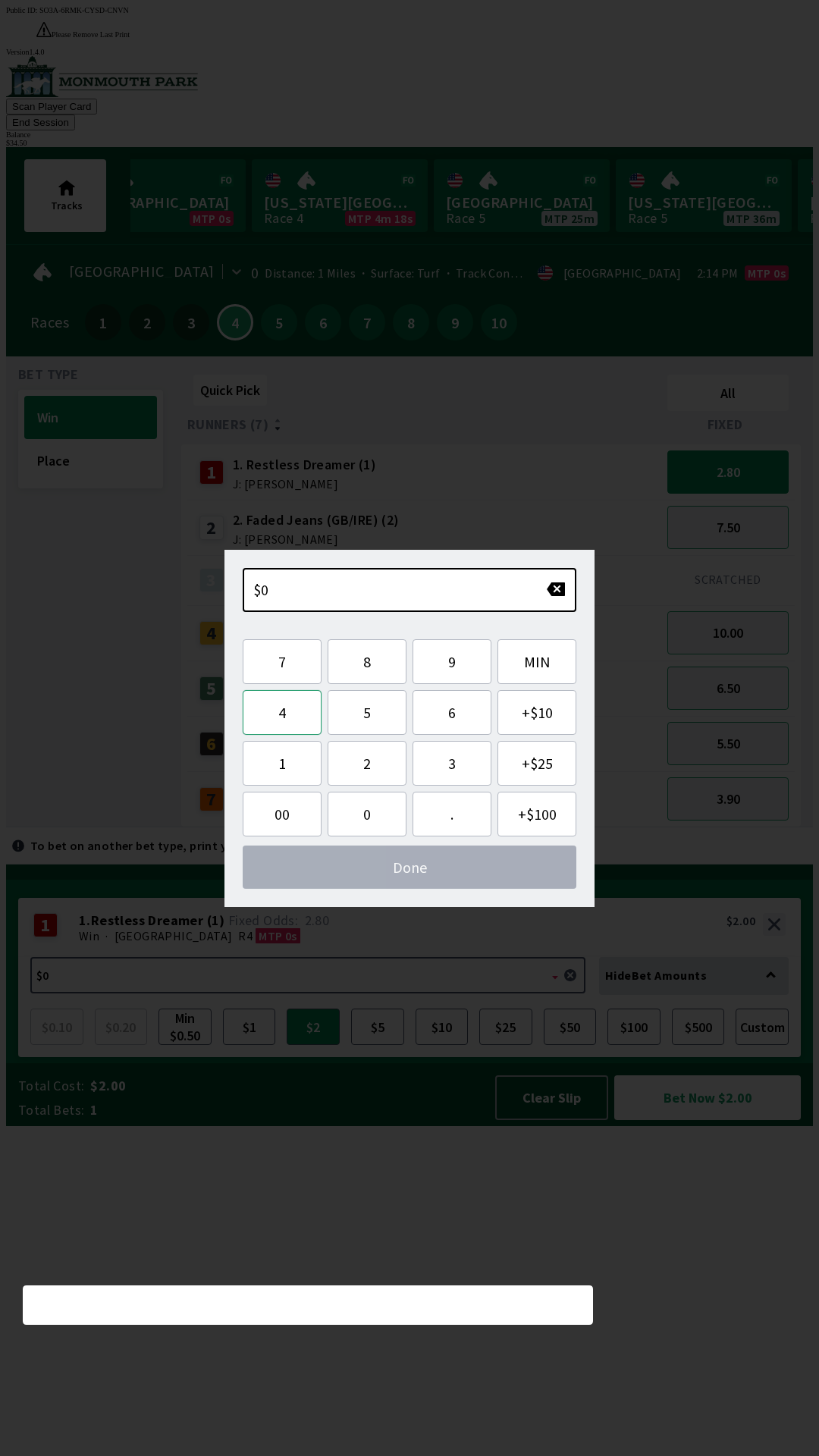
click at [302, 721] on button "4" at bounding box center [282, 712] width 79 height 45
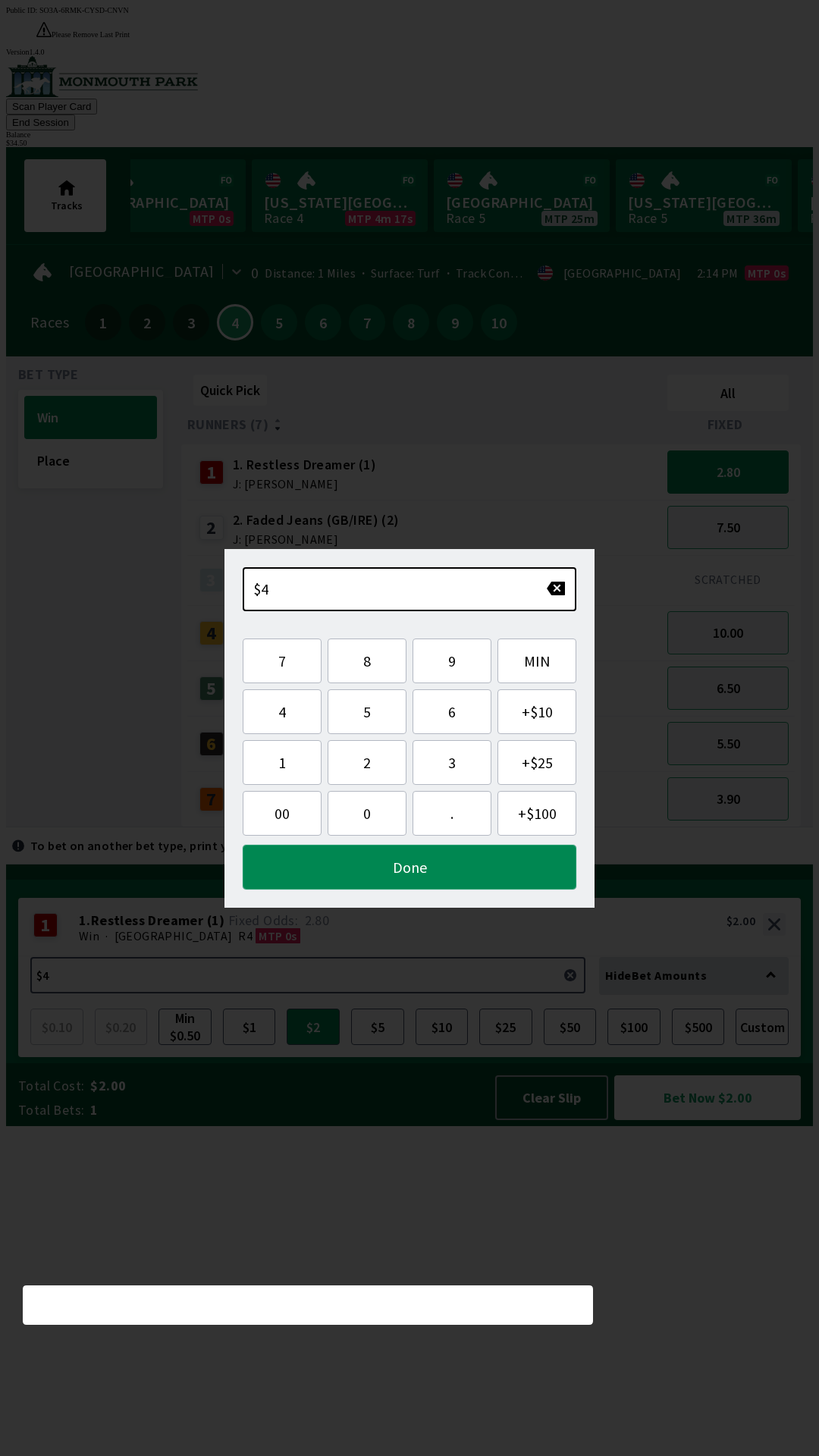
click at [395, 884] on button "Done" at bounding box center [410, 867] width 333 height 45
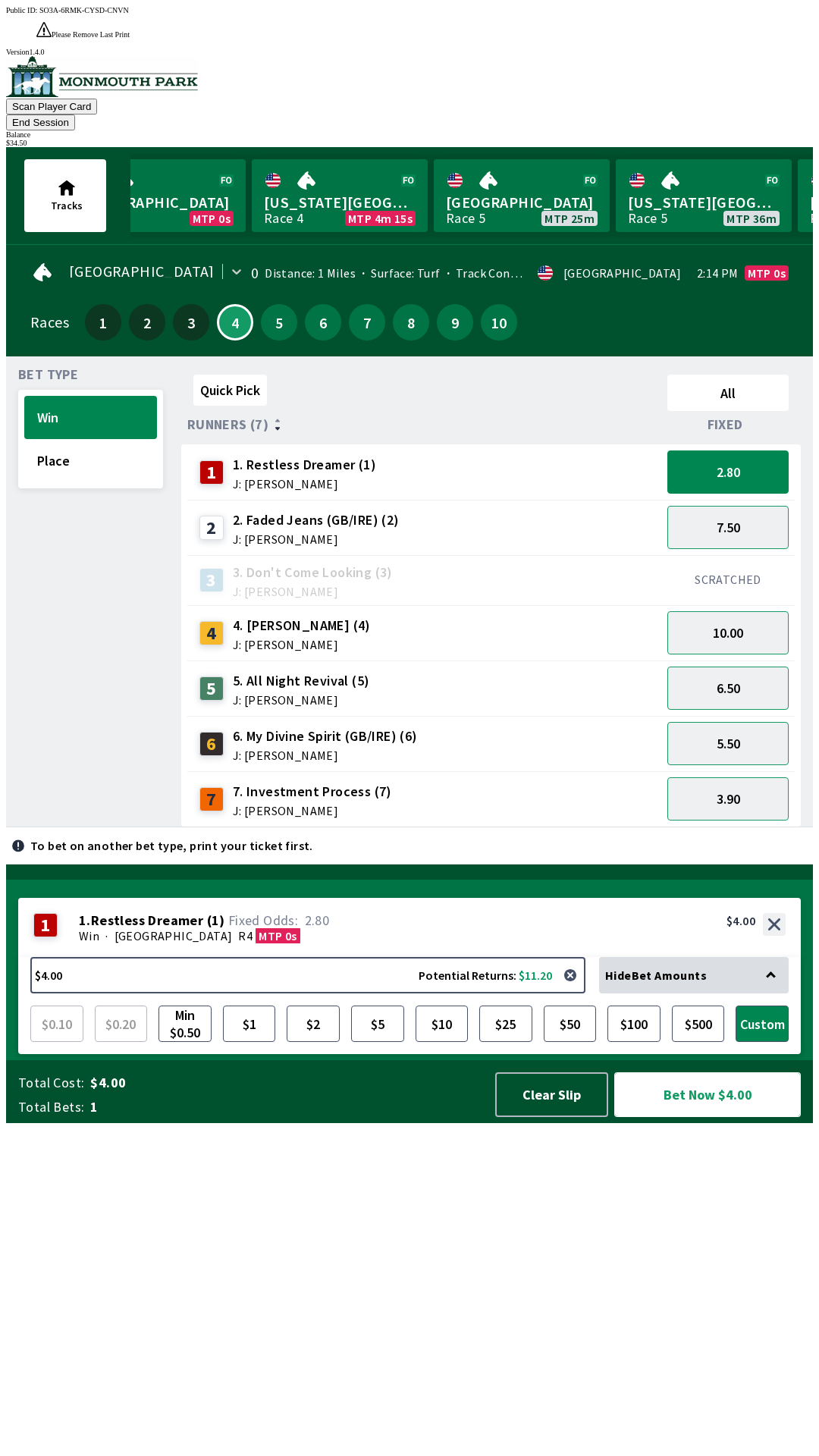
click at [666, 1116] on button "Bet Now $4.00" at bounding box center [707, 1094] width 187 height 45
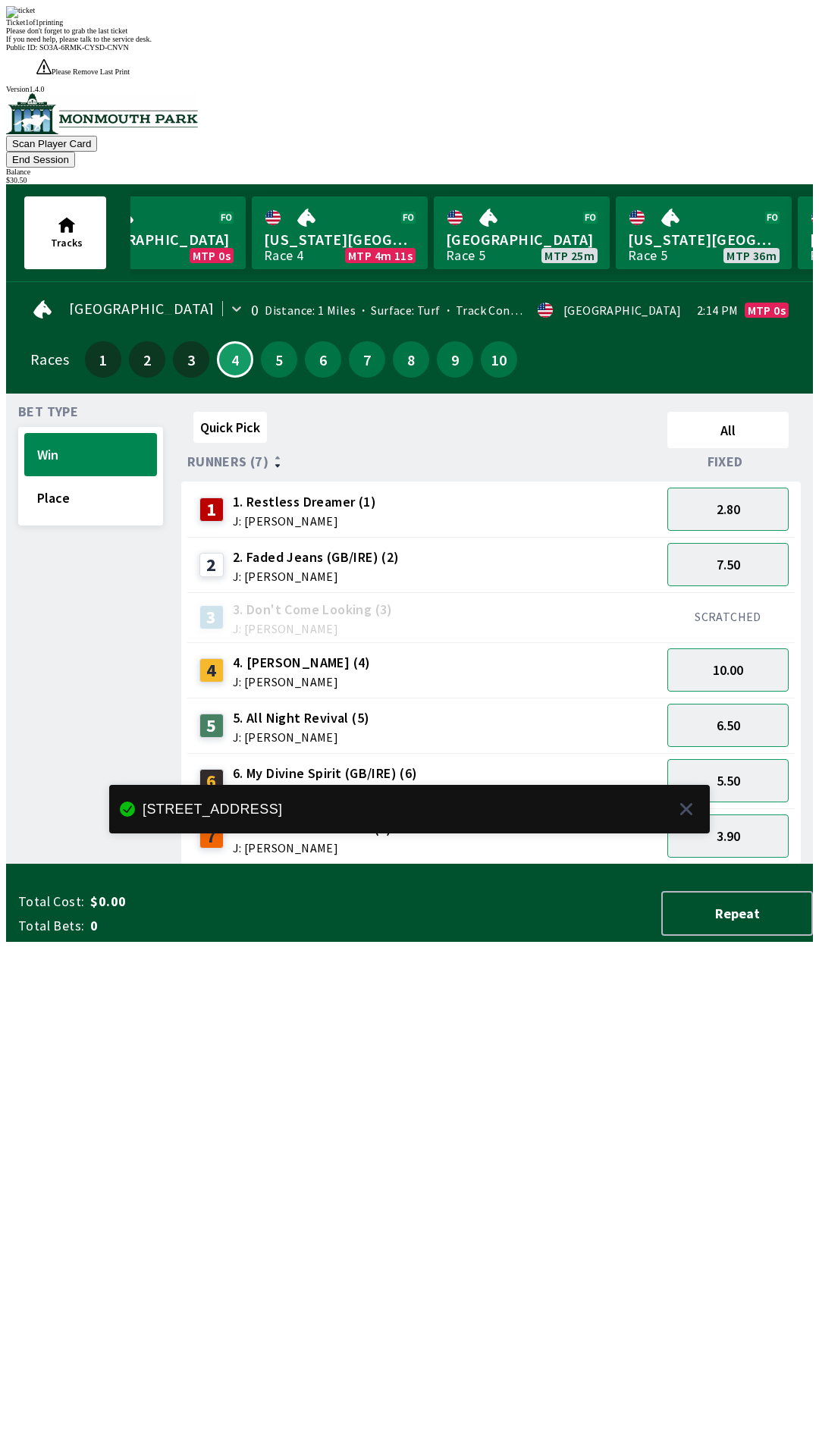
click at [573, 864] on div "Quick Pick All Runners (7) Fixed 1 1. Restless Dreamer (1) J: [PERSON_NAME] 2.8…" at bounding box center [497, 635] width 632 height 459
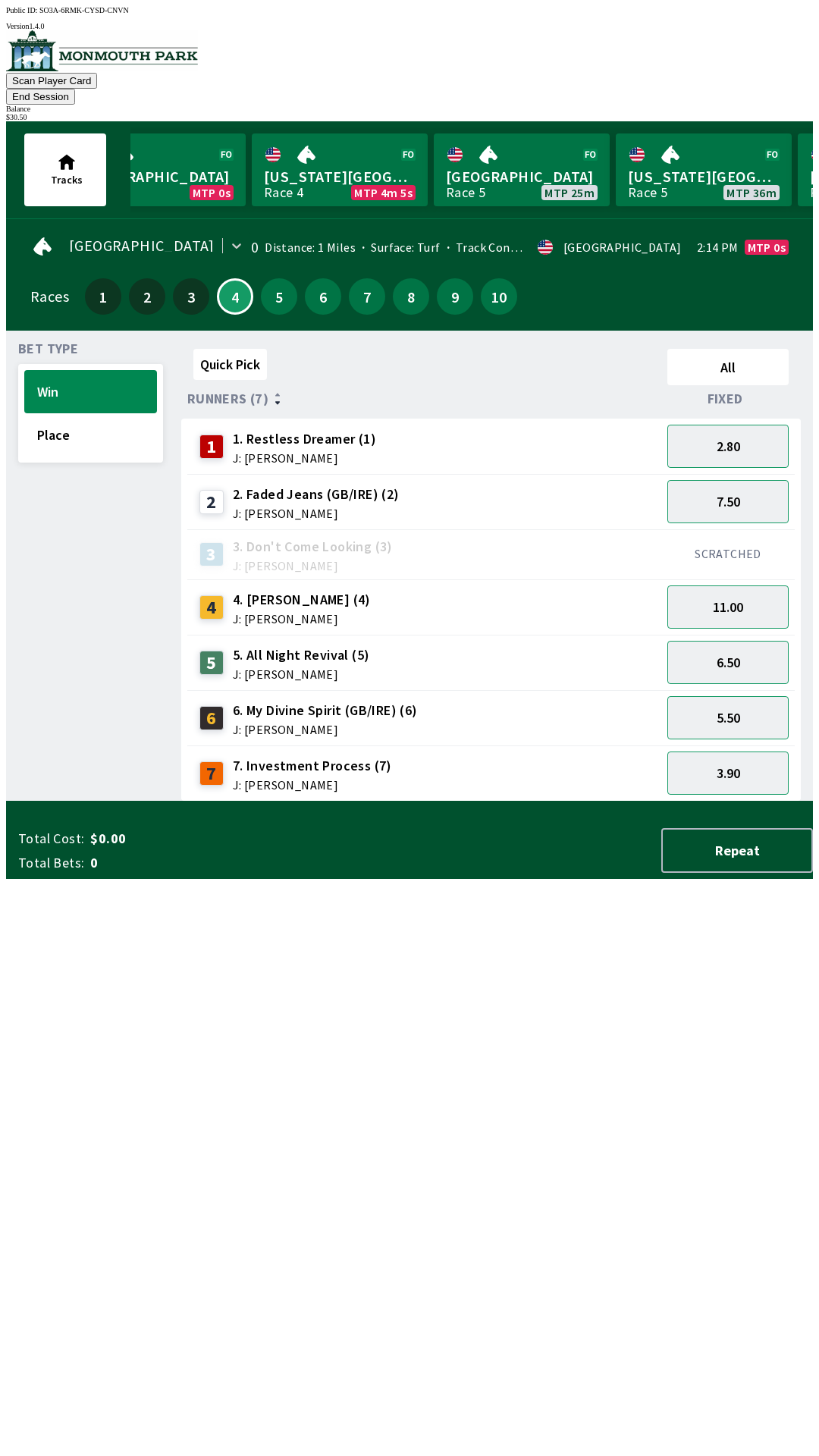
click at [75, 88] on button "End Session" at bounding box center [41, 96] width 69 height 16
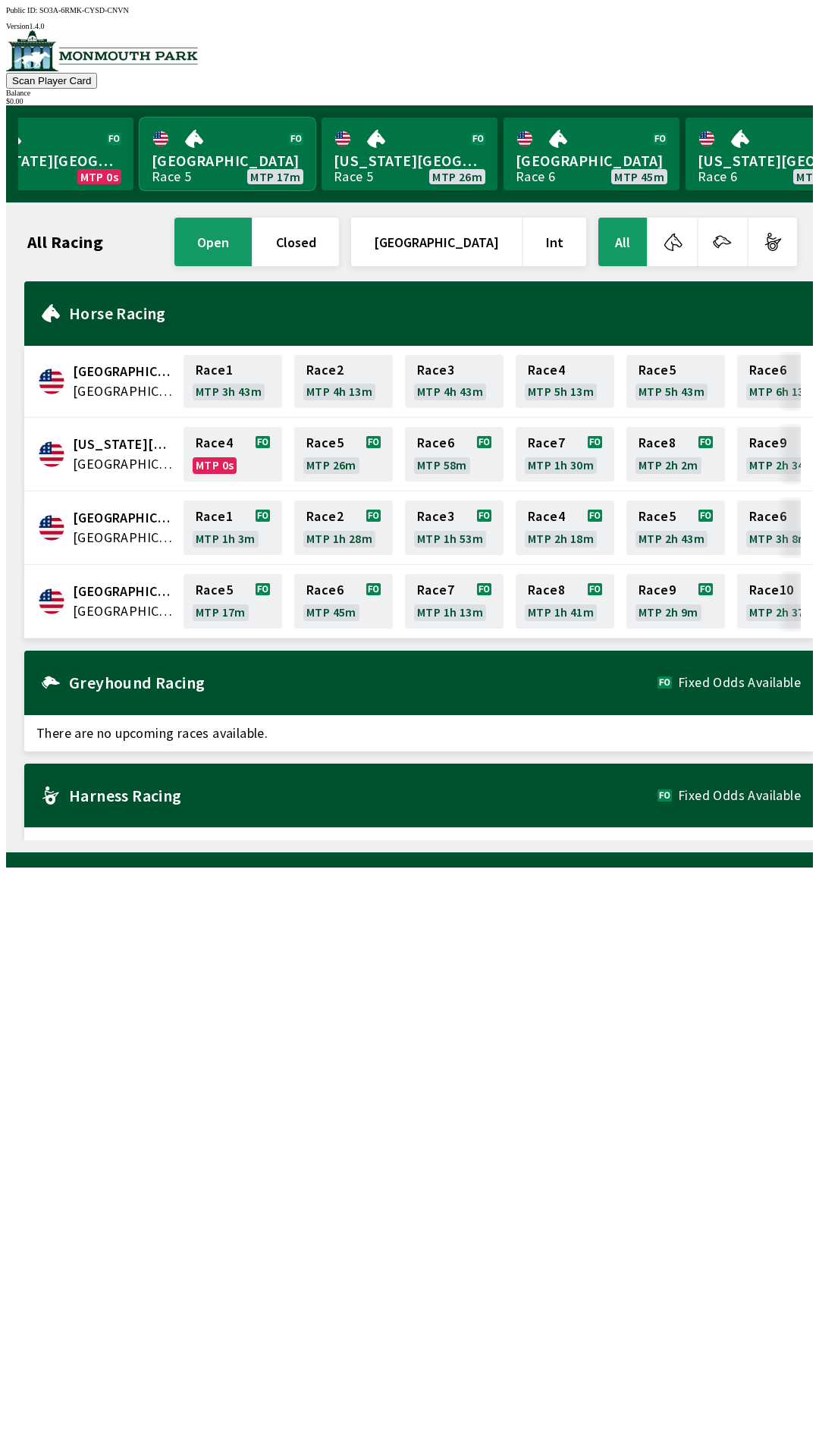
click at [188, 139] on link "[GEOGRAPHIC_DATA] Race 5 MTP 17m" at bounding box center [227, 154] width 176 height 73
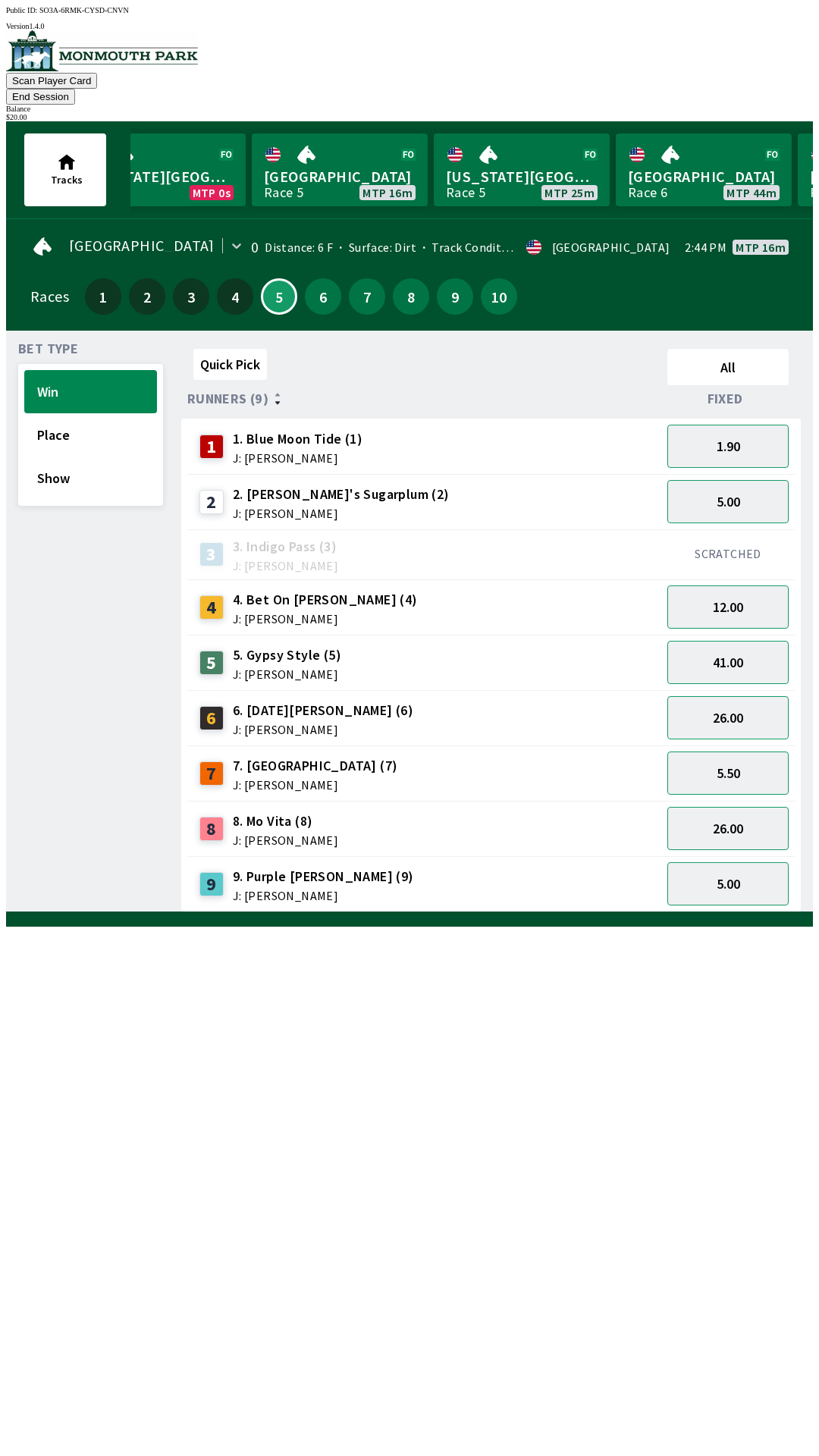
click at [306, 590] on span "4. Bet On [PERSON_NAME] (4)" at bounding box center [325, 600] width 185 height 20
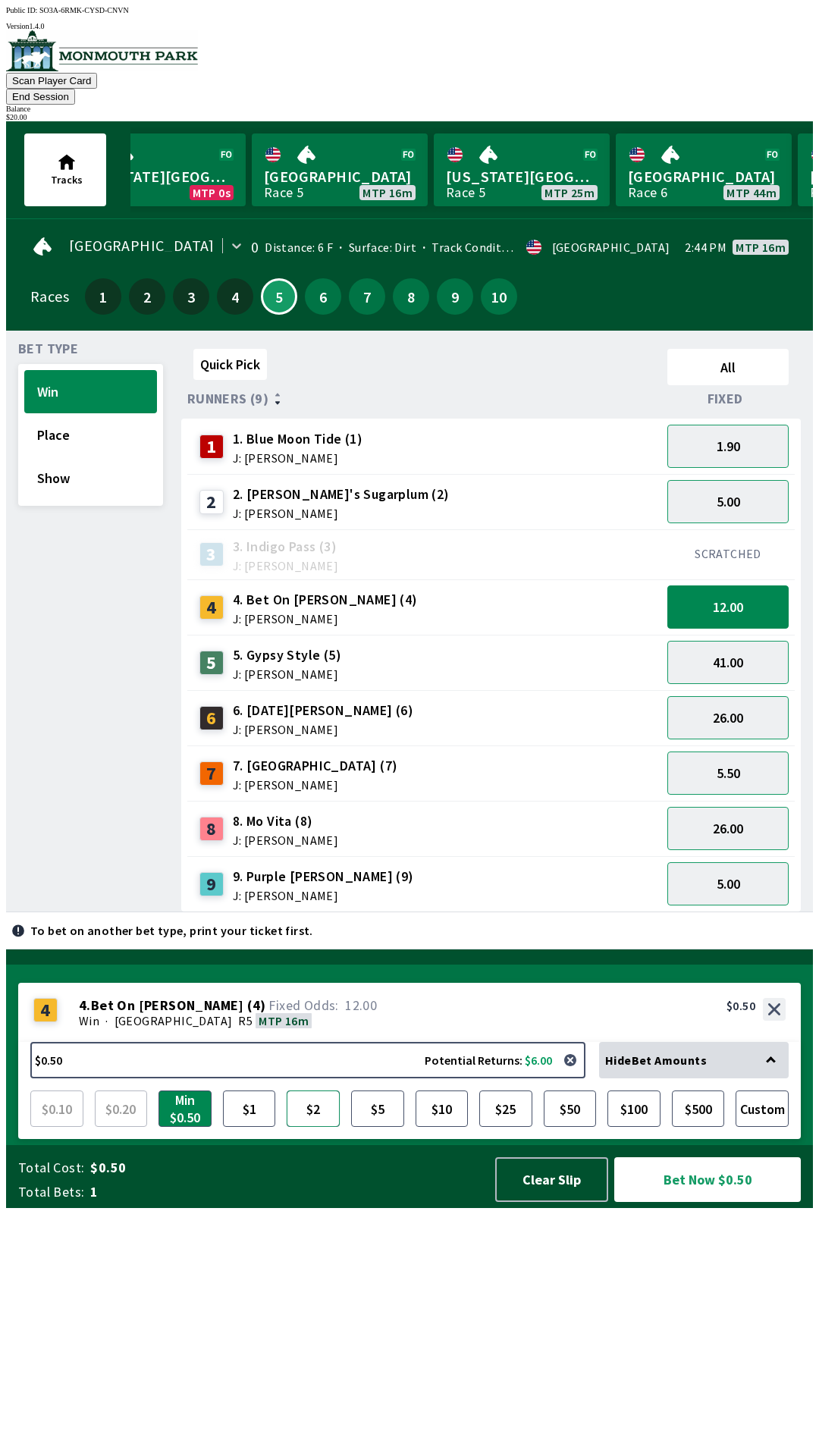
click at [312, 1126] on button "$2" at bounding box center [313, 1108] width 53 height 36
click at [698, 1202] on button "Bet Now $2.00" at bounding box center [707, 1179] width 187 height 45
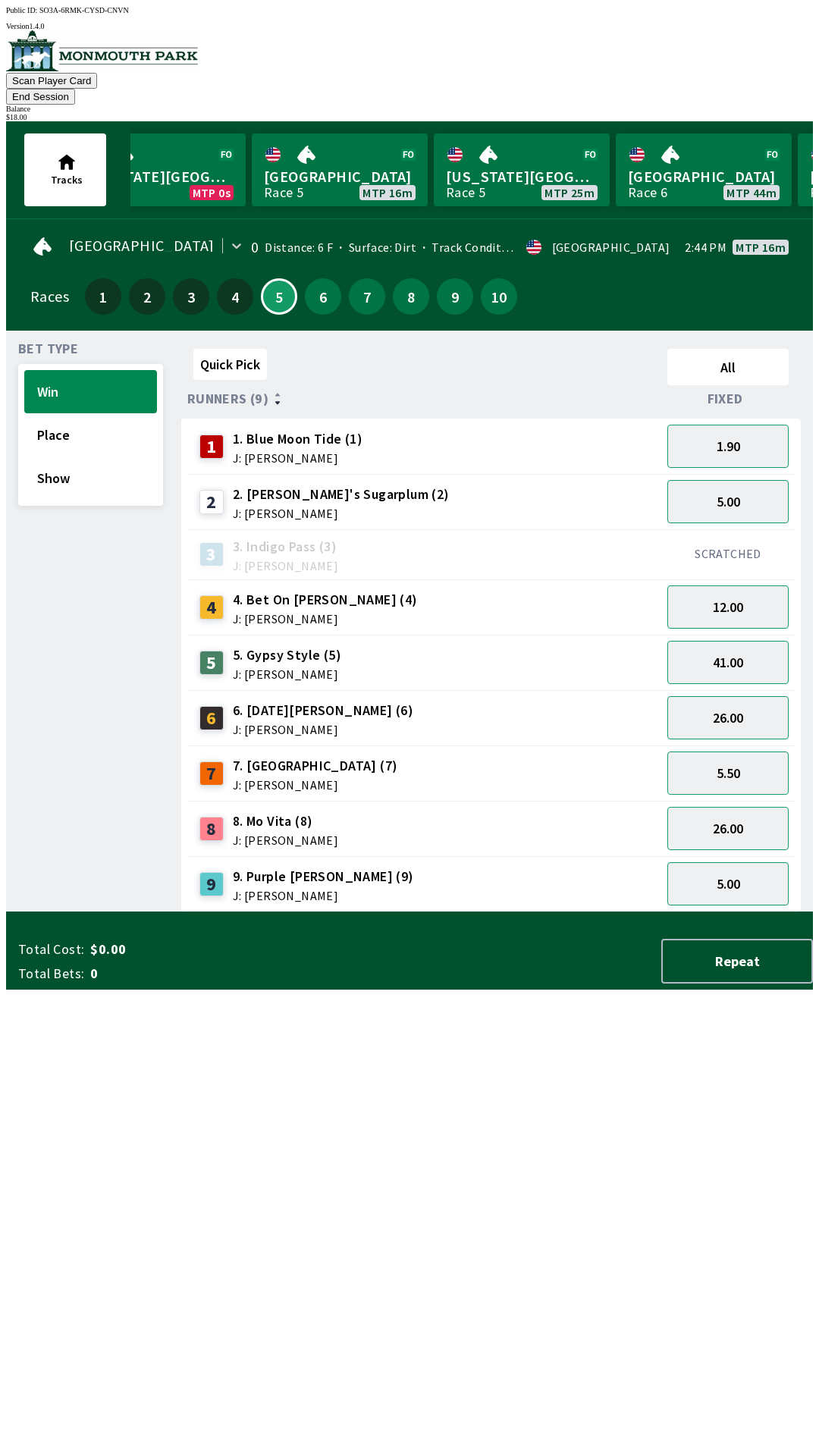
click at [505, 912] on div "Quick Pick All Runners (9) Fixed 1 1. Blue Moon Tide (1) J: [PERSON_NAME] 1.90 …" at bounding box center [497, 627] width 632 height 569
click at [728, 751] on button "5.50" at bounding box center [728, 773] width 121 height 43
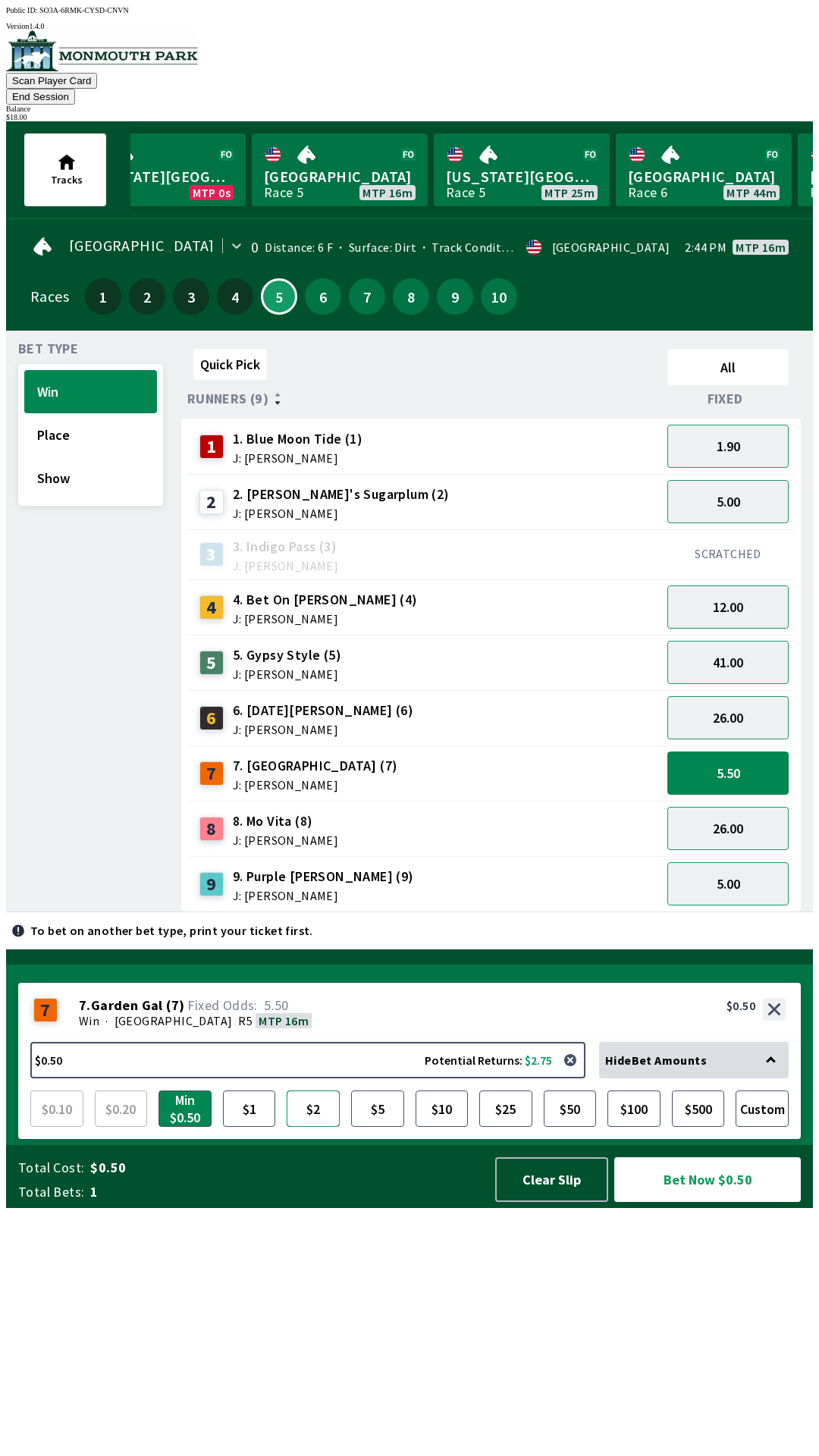
click at [316, 1126] on button "$2" at bounding box center [313, 1108] width 53 height 36
click at [696, 1202] on button "Bet Now $2.00" at bounding box center [707, 1179] width 187 height 45
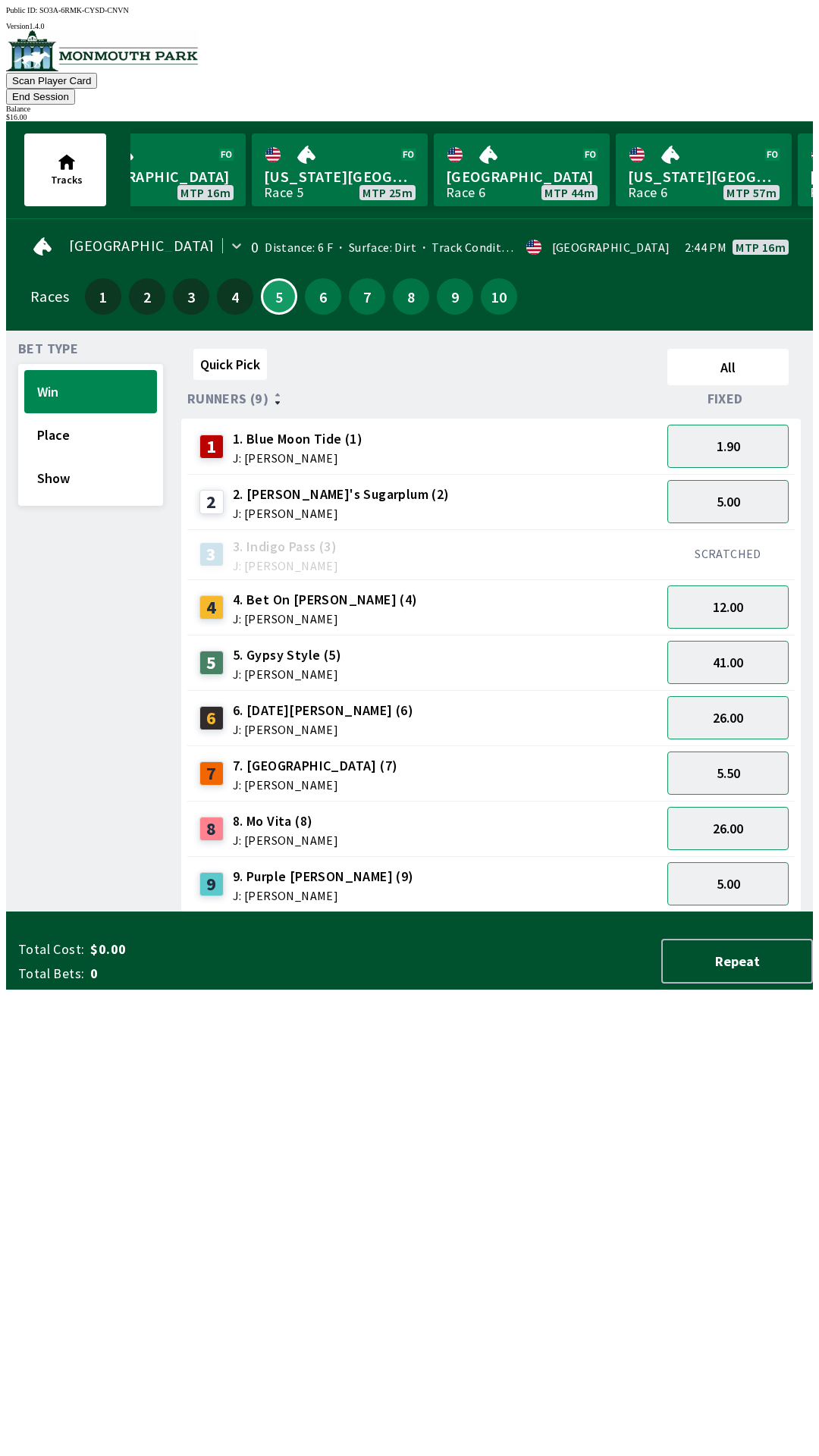
click at [380, 912] on div "Quick Pick All Runners (9) Fixed 1 1. Blue Moon Tide (1) J: [PERSON_NAME] 1.90 …" at bounding box center [497, 627] width 632 height 569
click at [75, 88] on button "End Session" at bounding box center [41, 96] width 69 height 16
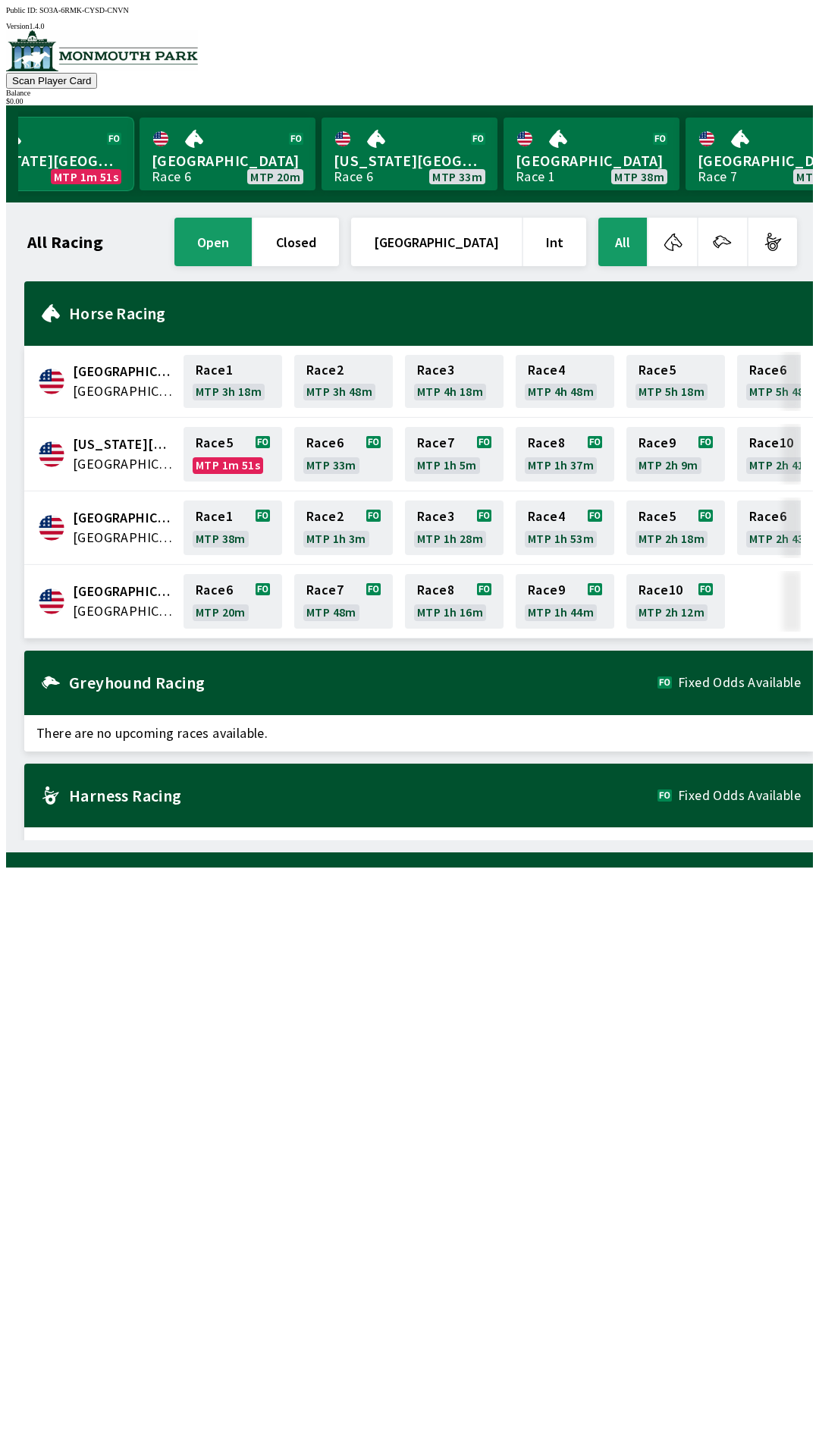
click at [65, 164] on link "[US_STATE] Park Race 5 MTP 1m 51s" at bounding box center [45, 154] width 176 height 73
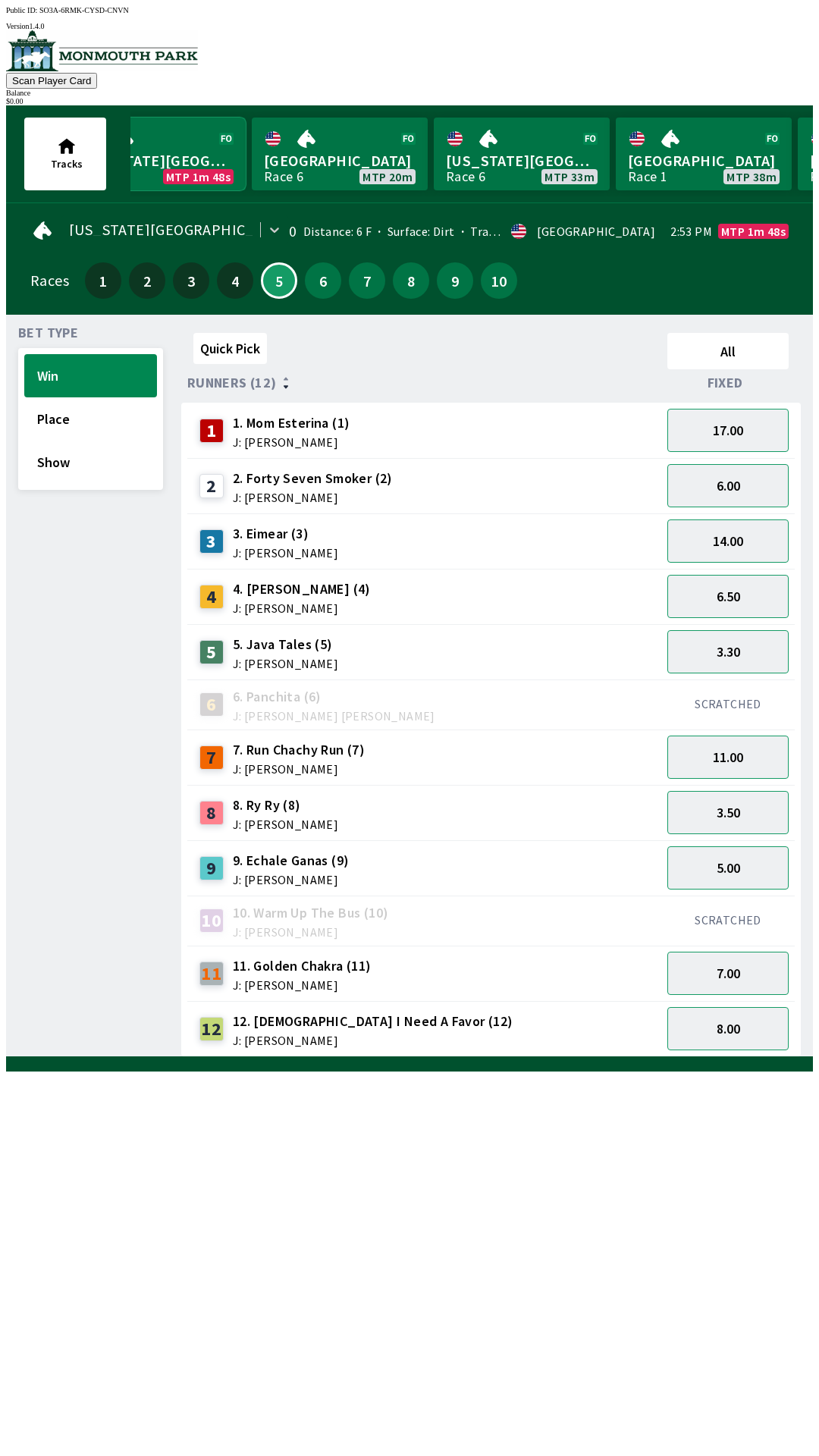
click at [187, 151] on link "[US_STATE] Park Race 5 MTP 1m 48s" at bounding box center [158, 154] width 176 height 73
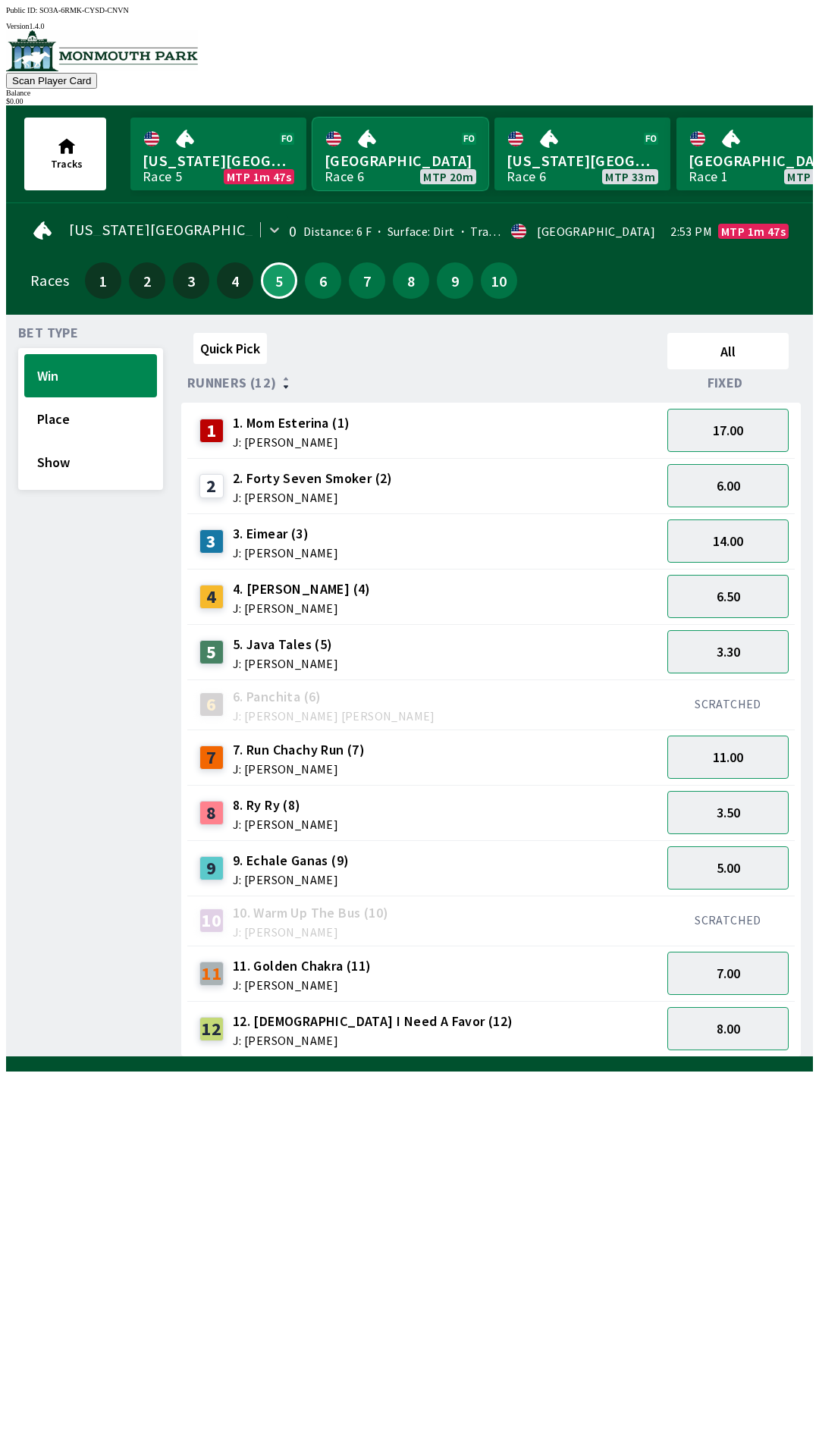
click at [407, 167] on link "[GEOGRAPHIC_DATA] Race 6 MTP 20m" at bounding box center [400, 154] width 176 height 73
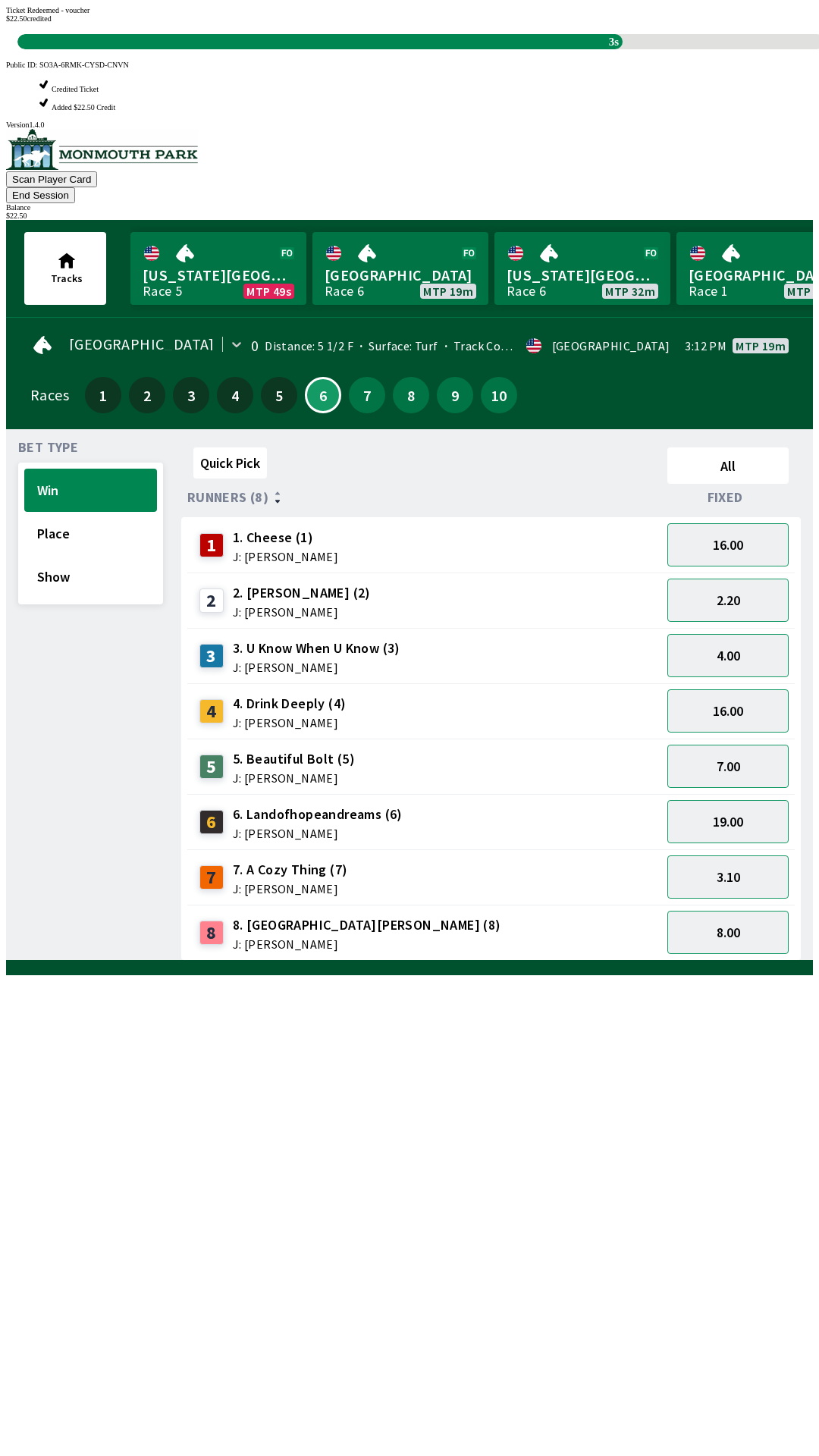
click at [555, 960] on div "Quick Pick All Runners (8) Fixed 1 1. Cheese (1) J: [PERSON_NAME] 16.00 2 2. [P…" at bounding box center [497, 701] width 632 height 519
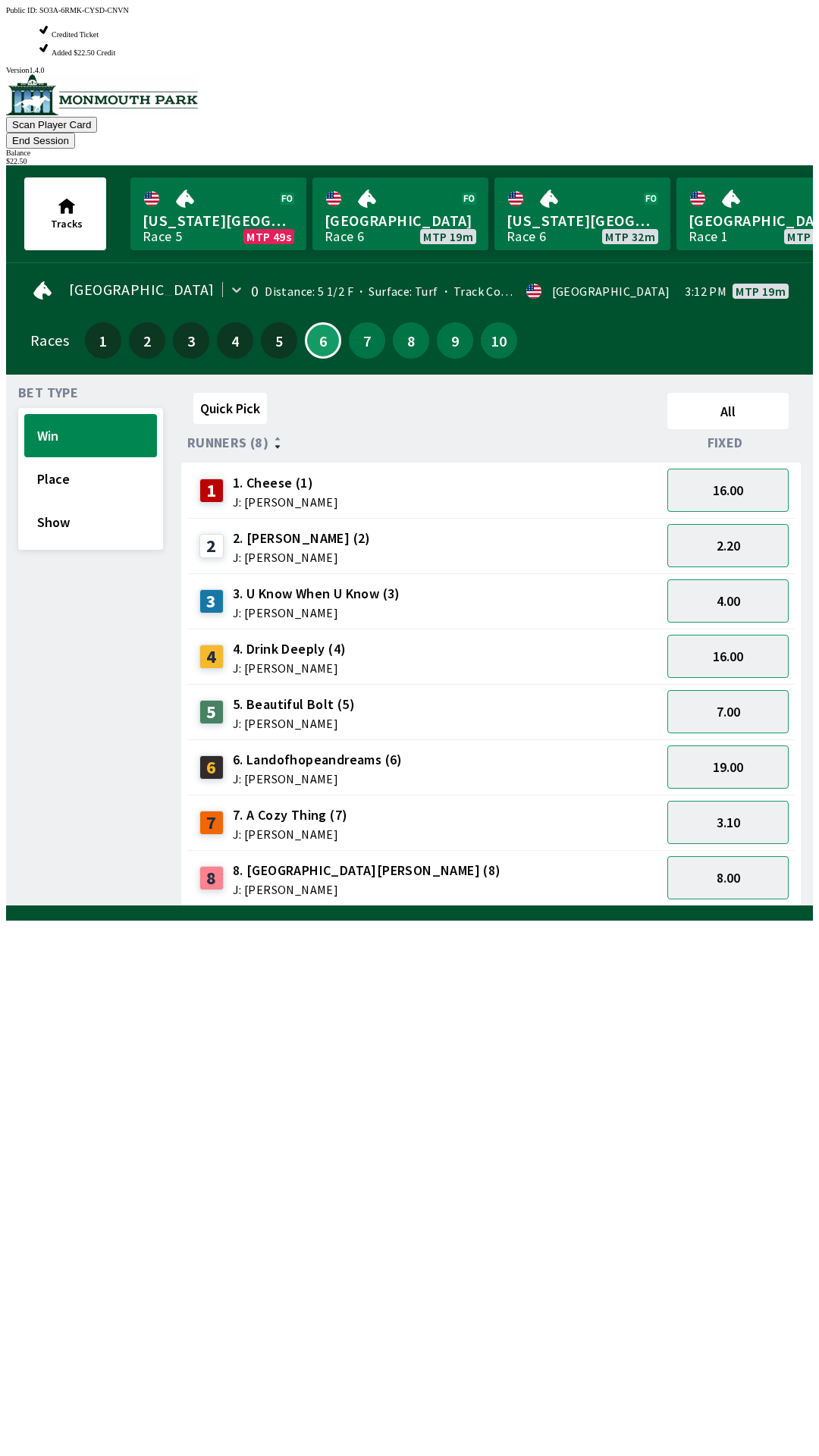
click at [555, 906] on div "Quick Pick All Runners (8) Fixed 1 1. Cheese (1) J: [PERSON_NAME] 16.00 2 2. [P…" at bounding box center [497, 646] width 632 height 519
click at [510, 906] on div "Quick Pick All Runners (8) Fixed 1 1. Cheese (1) J: [PERSON_NAME] 16.00 2 2. [P…" at bounding box center [497, 646] width 632 height 519
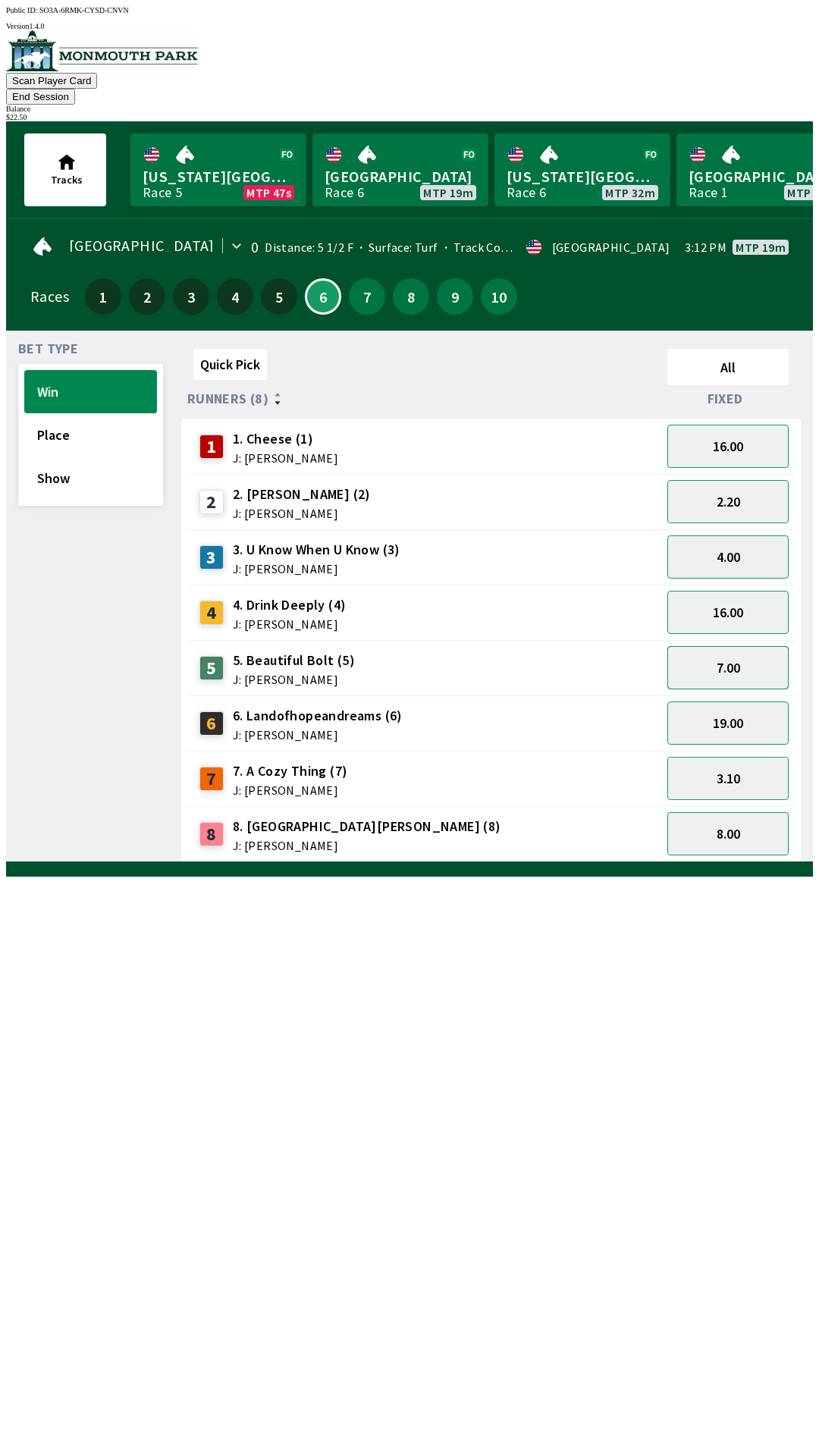
click at [756, 652] on button "7.00" at bounding box center [728, 668] width 121 height 43
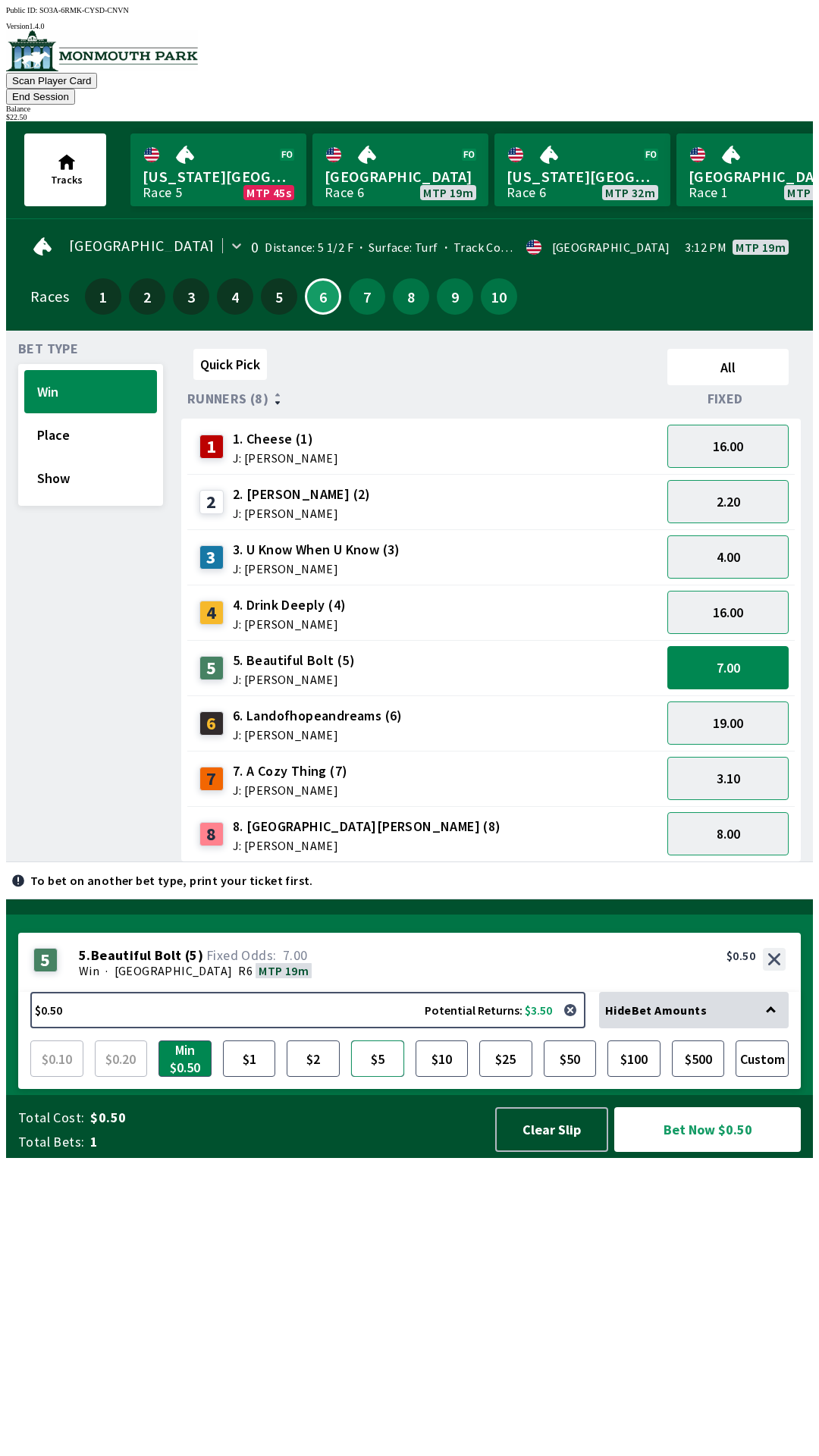
click at [373, 1076] on button "$5" at bounding box center [377, 1058] width 53 height 36
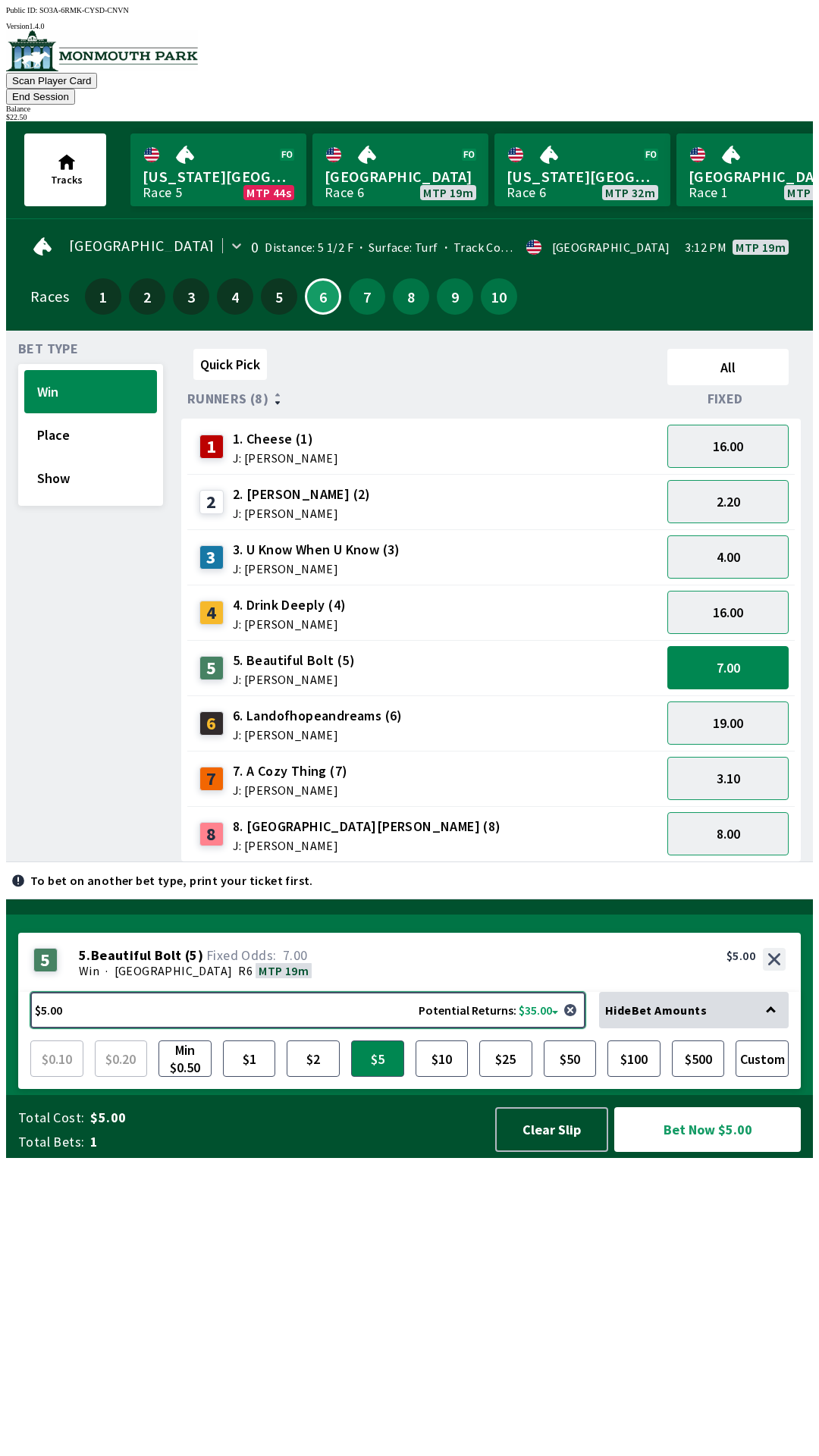
click at [384, 1028] on button "$5.00 Potential Returns: $35.00" at bounding box center [307, 1010] width 555 height 36
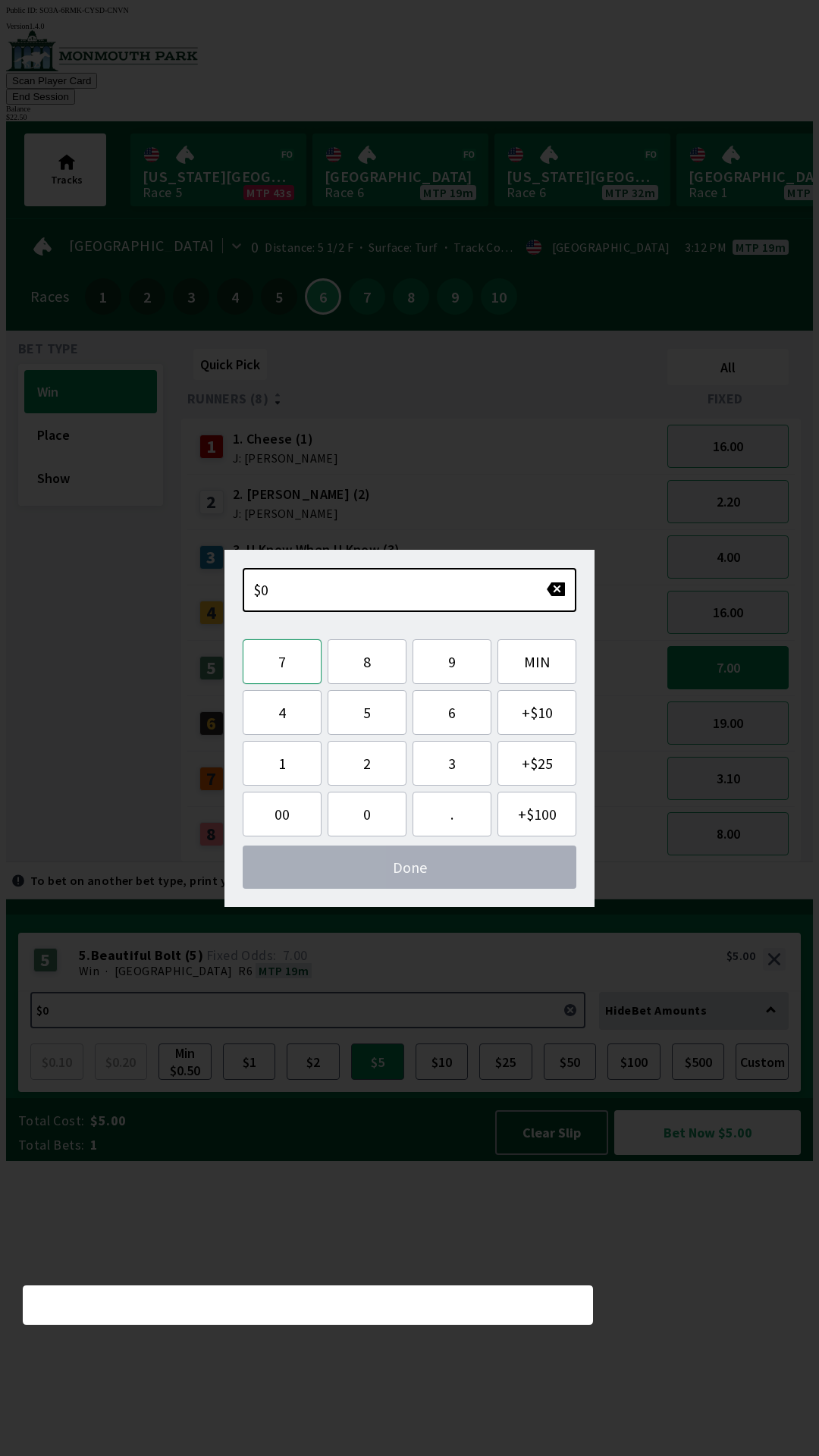
click at [314, 667] on button "7" at bounding box center [282, 662] width 79 height 45
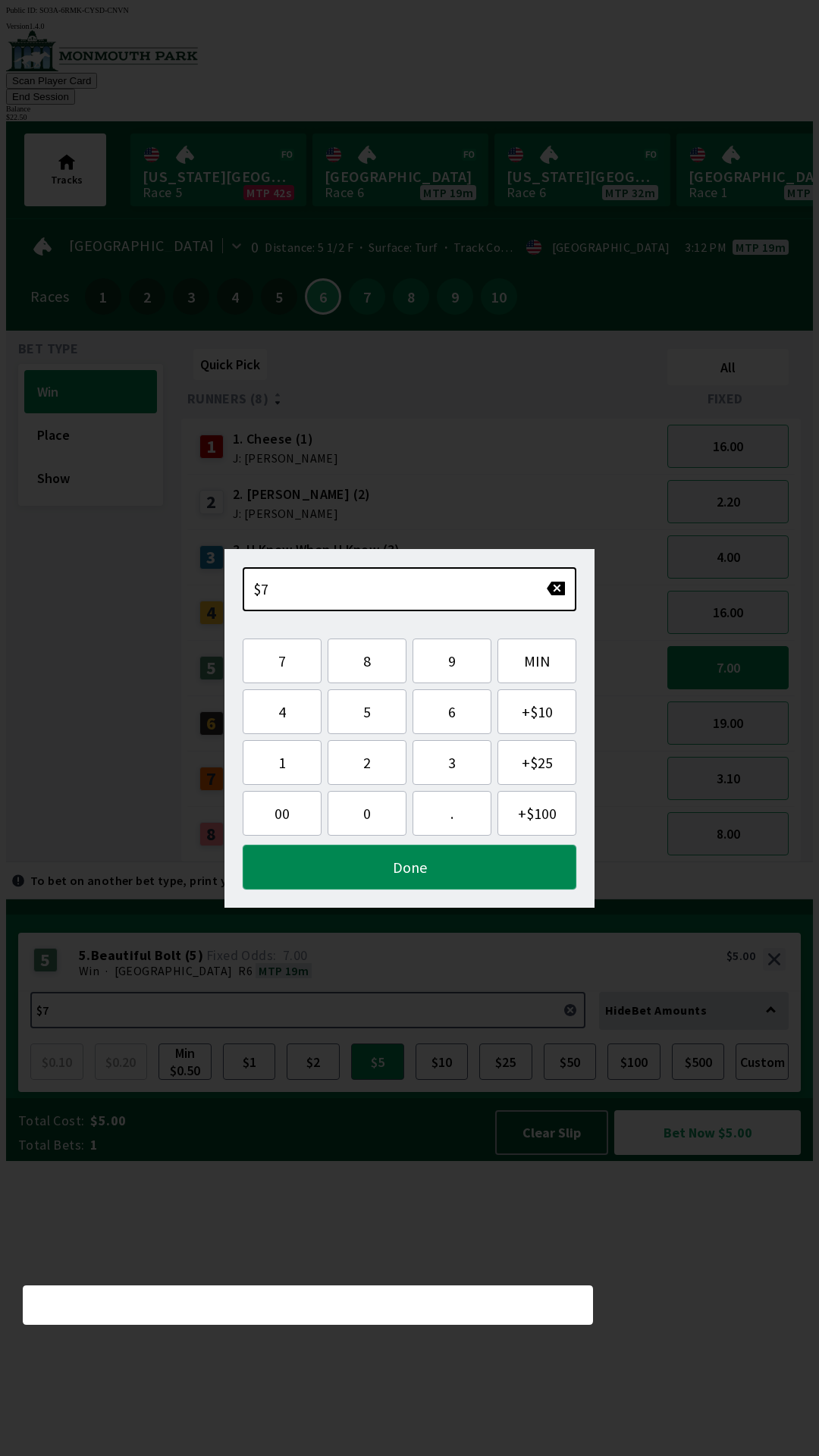
click at [416, 871] on button "Done" at bounding box center [410, 867] width 333 height 45
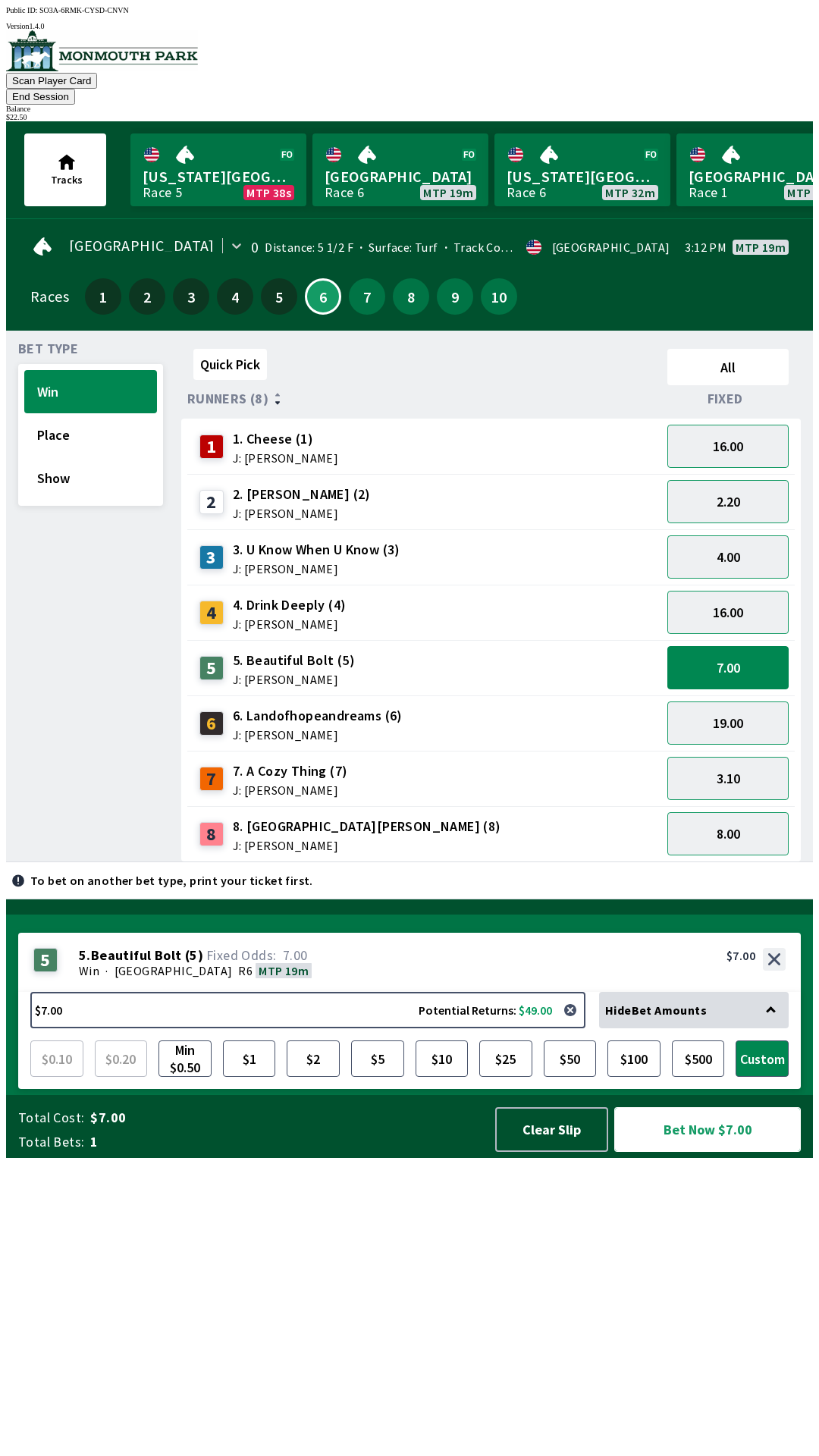
click at [704, 1152] on button "Bet Now $7.00" at bounding box center [707, 1129] width 187 height 45
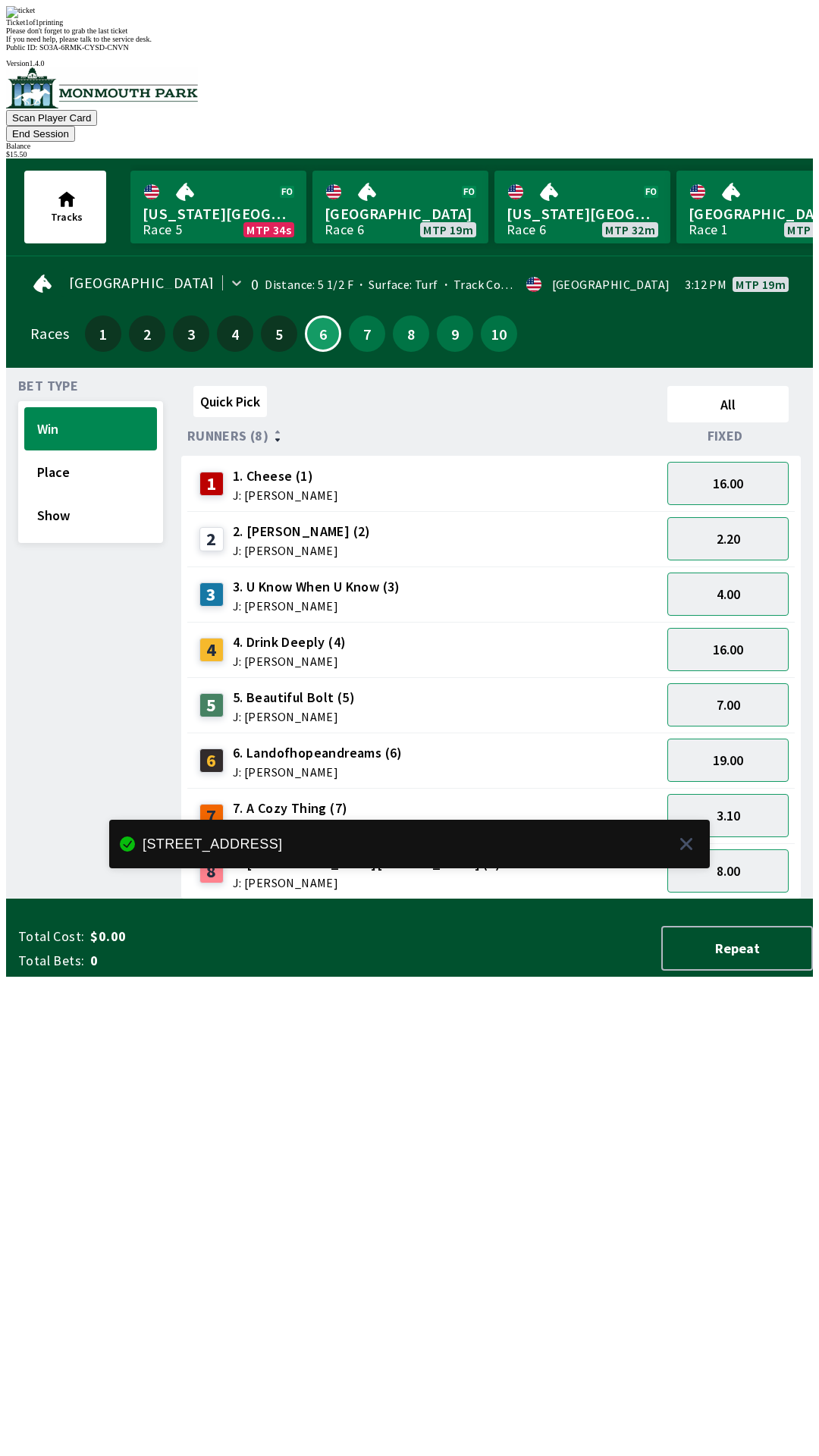
click at [317, 899] on div "Quick Pick All Runners (8) Fixed 1 1. Cheese (1) J: [PERSON_NAME] 16.00 2 2. [P…" at bounding box center [497, 639] width 632 height 519
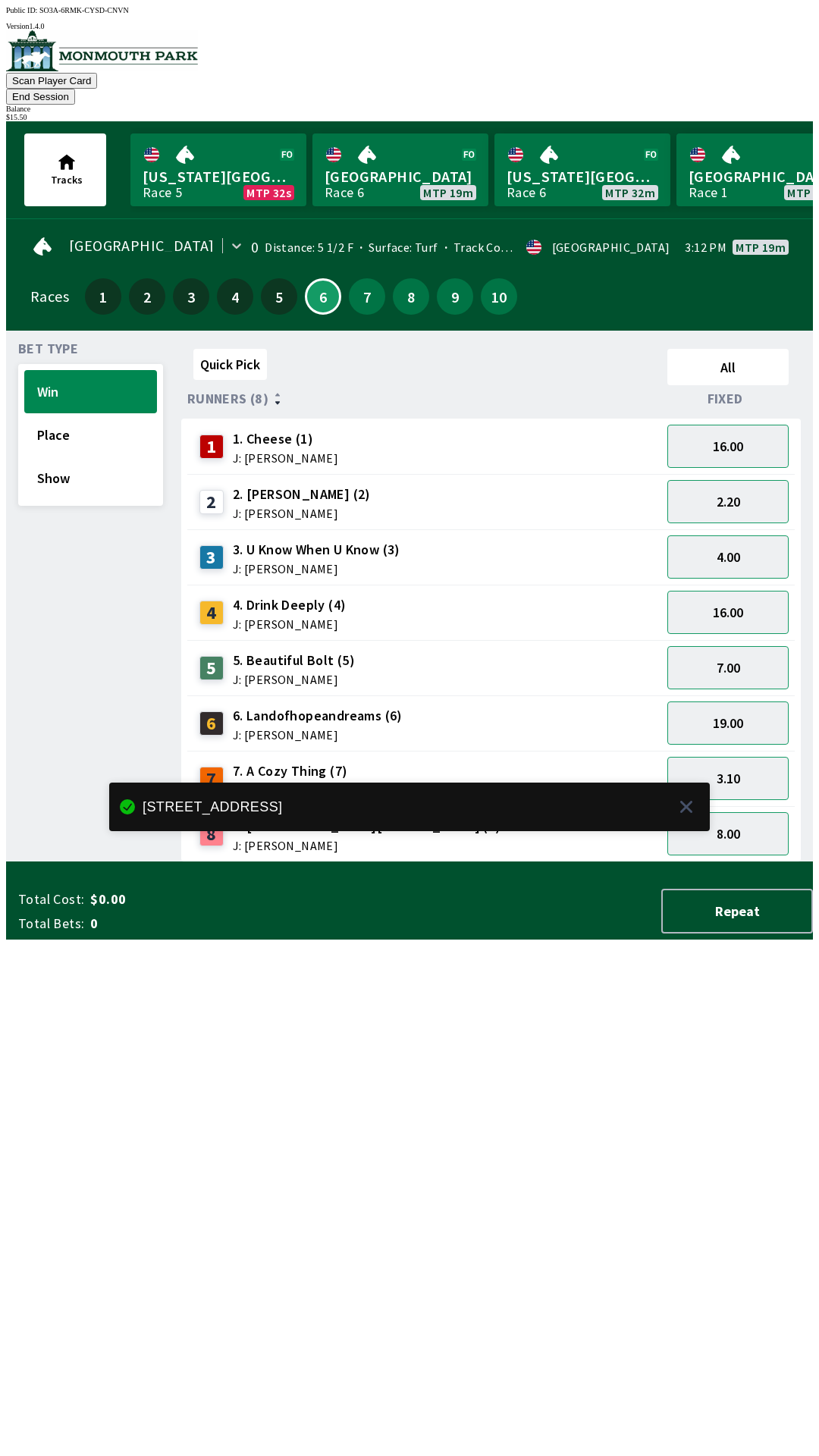
click at [75, 88] on button "End Session" at bounding box center [41, 96] width 69 height 16
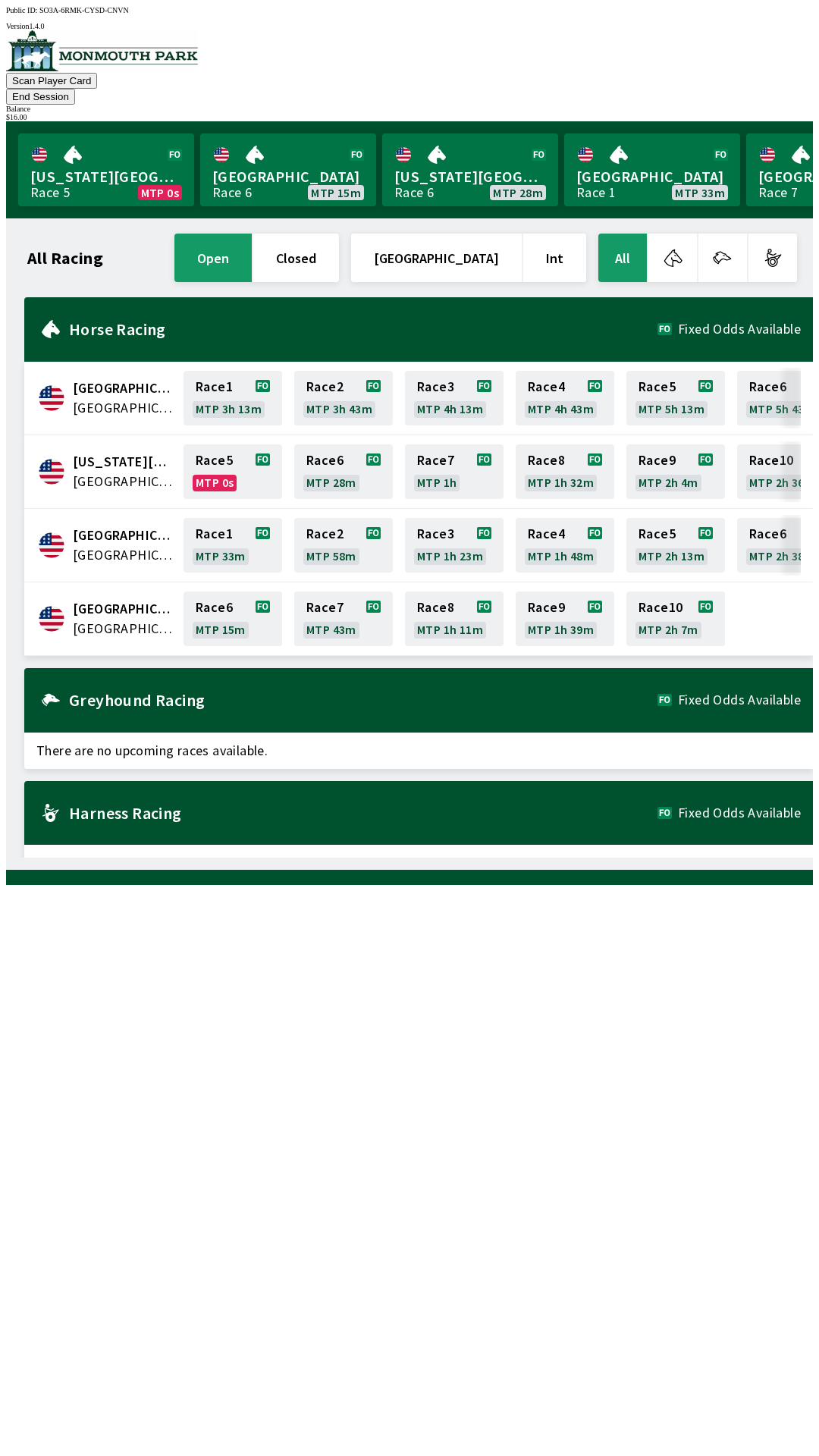
click at [75, 88] on button "End Session" at bounding box center [41, 96] width 69 height 16
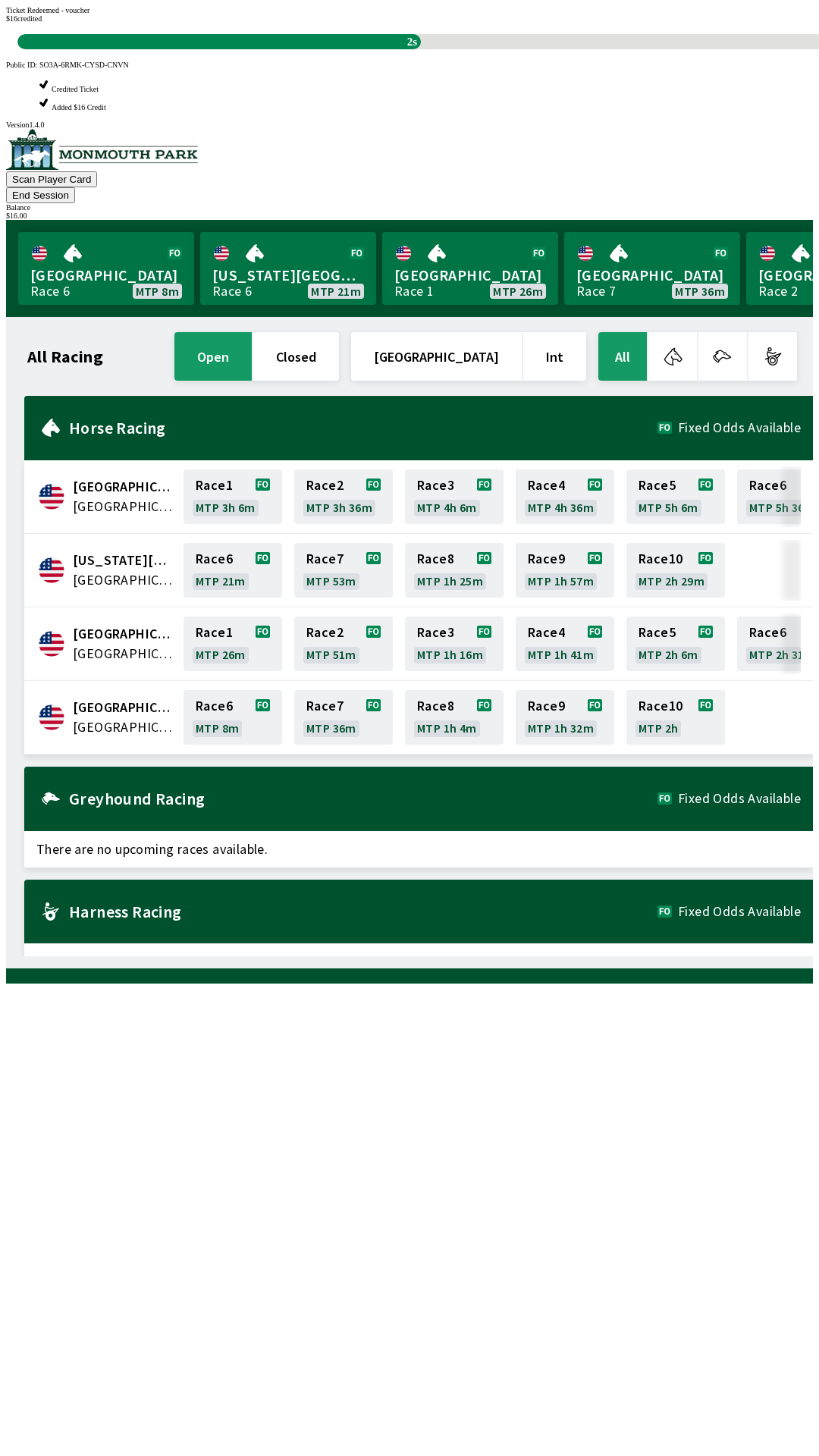
click at [427, 956] on div "All Racing open closed [GEOGRAPHIC_DATA] Int All [GEOGRAPHIC_DATA] [GEOGRAPHIC_…" at bounding box center [416, 642] width 794 height 627
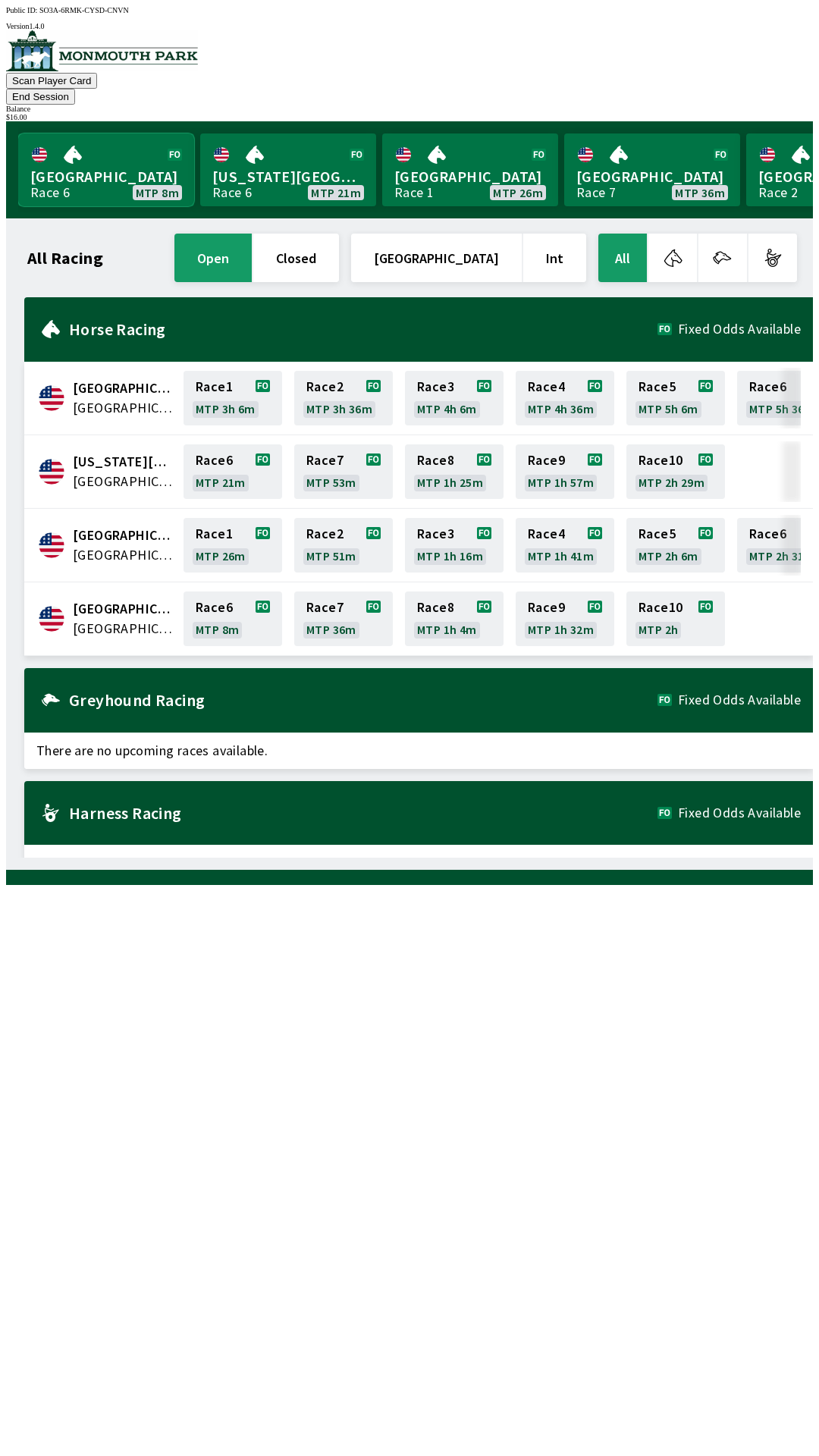
click at [93, 153] on link "[GEOGRAPHIC_DATA] Race 6 MTP 8m" at bounding box center [106, 170] width 176 height 73
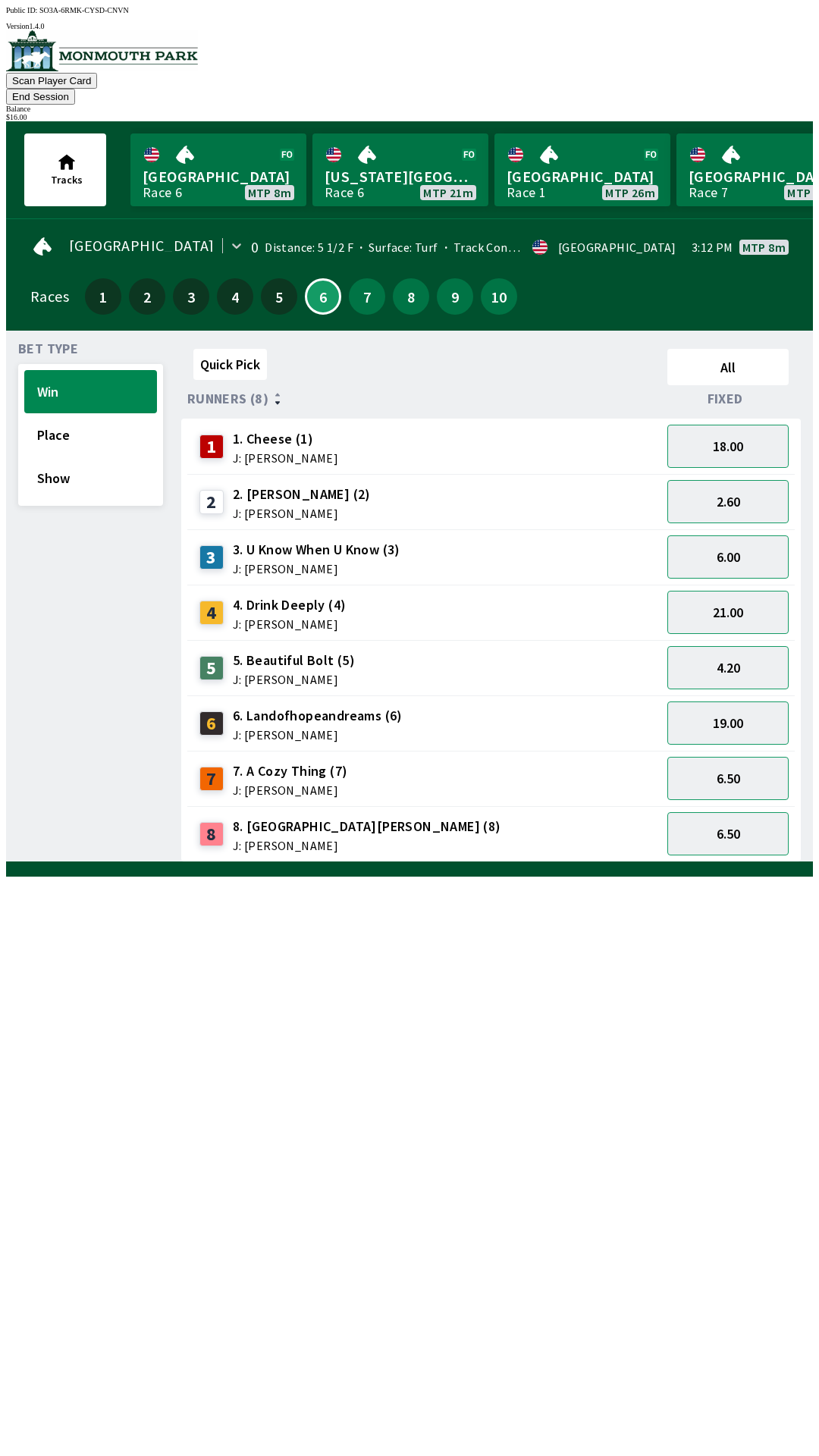
click at [612, 548] on div "3 3. U Know When U Know (3) J: [PERSON_NAME]" at bounding box center [424, 557] width 462 height 38
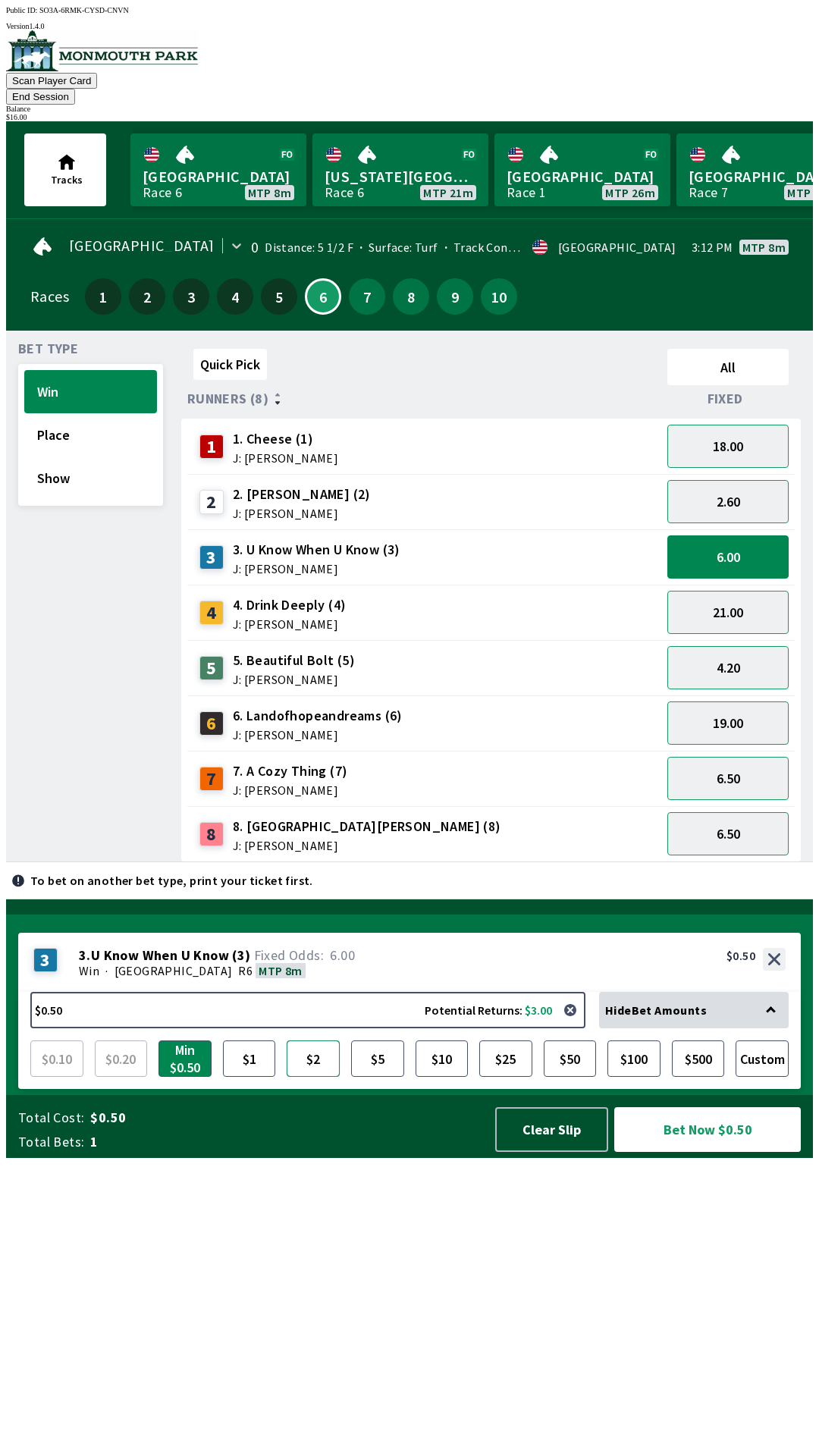
click at [314, 1076] on button "$2" at bounding box center [313, 1058] width 53 height 36
click at [246, 1076] on button "$1" at bounding box center [249, 1058] width 53 height 36
click at [317, 1076] on button "$2" at bounding box center [313, 1058] width 53 height 36
click at [705, 1152] on button "Bet Now $2.00" at bounding box center [707, 1129] width 187 height 45
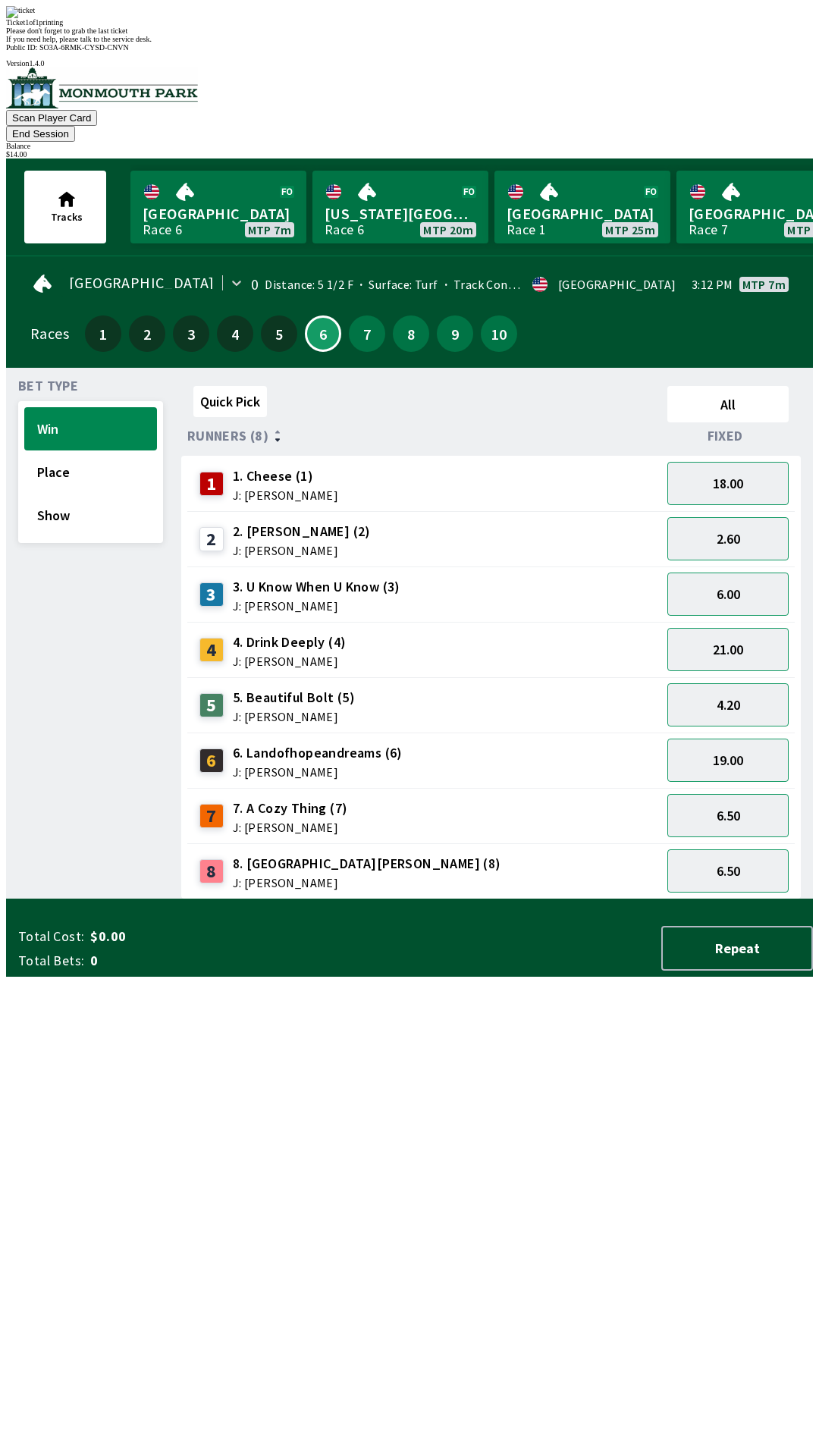
click at [459, 899] on div "Quick Pick All Runners (8) Fixed 1 1. Cheese (1) J: [PERSON_NAME] 18.00 2 2. [P…" at bounding box center [497, 639] width 632 height 519
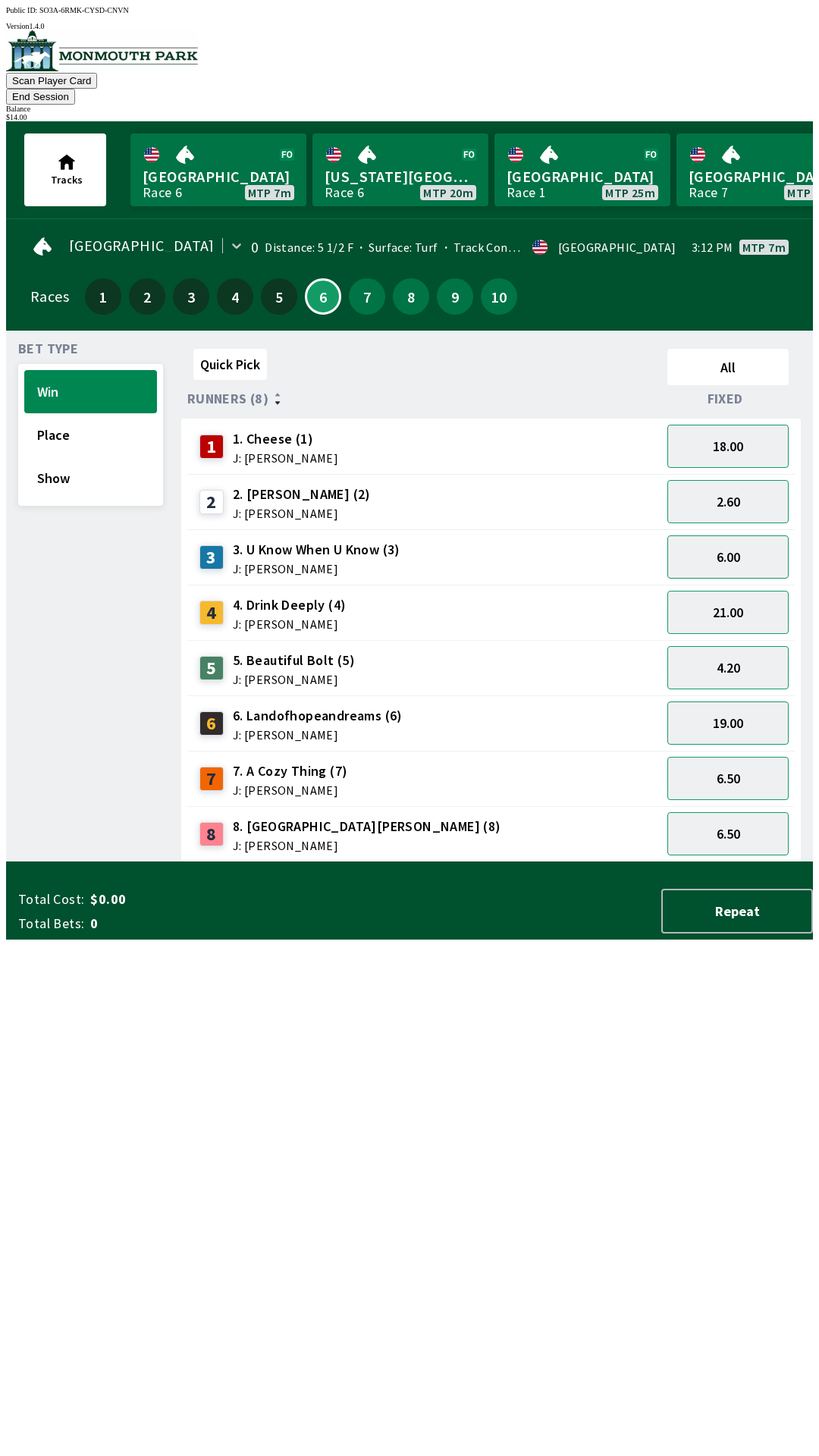
click at [326, 452] on span "J: [PERSON_NAME]" at bounding box center [285, 458] width 105 height 12
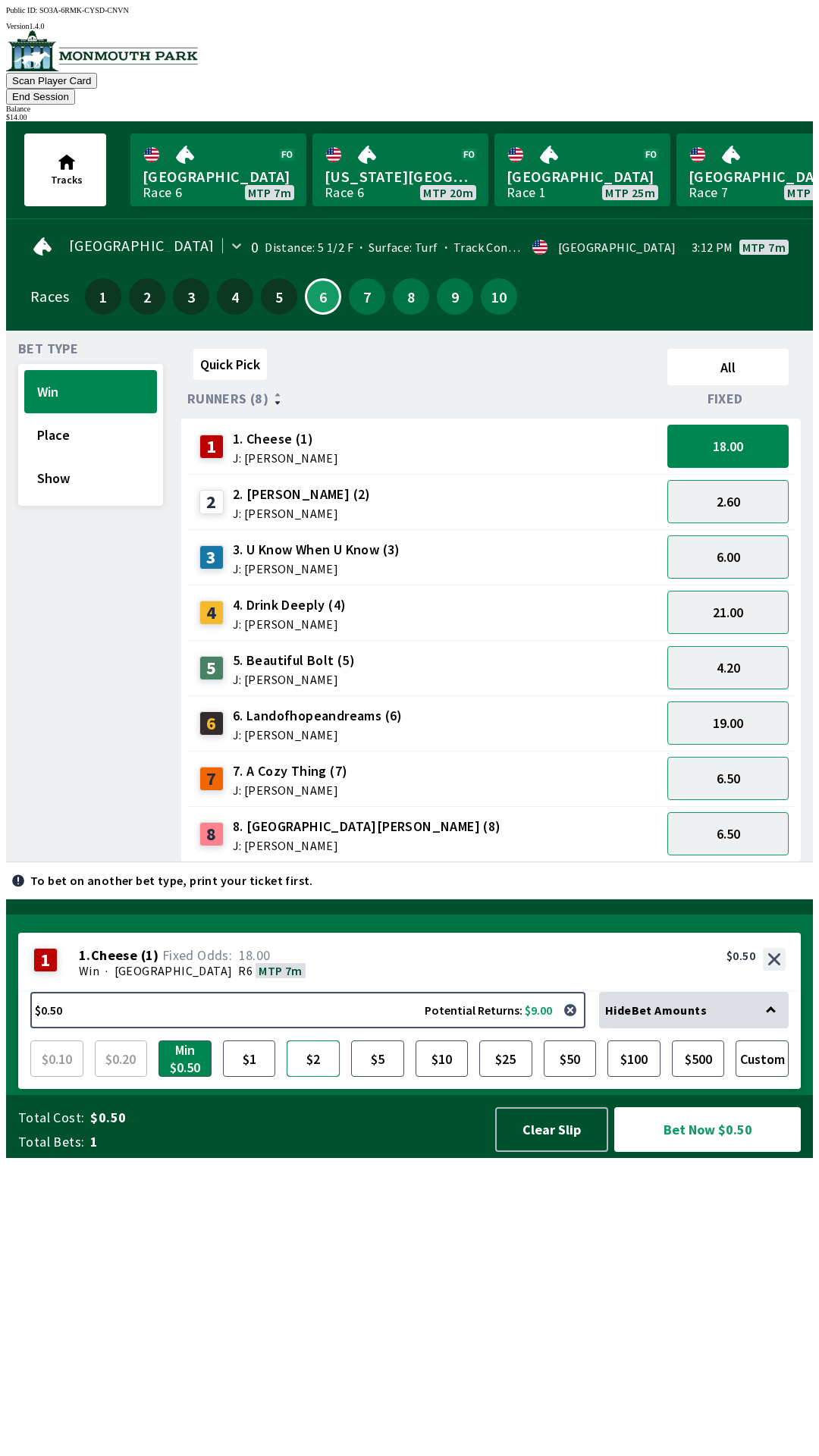
click at [314, 1076] on button "$2" at bounding box center [313, 1058] width 53 height 36
click at [112, 370] on button "Win" at bounding box center [91, 392] width 133 height 43
click at [714, 1152] on button "Bet Now $2.00" at bounding box center [707, 1129] width 187 height 45
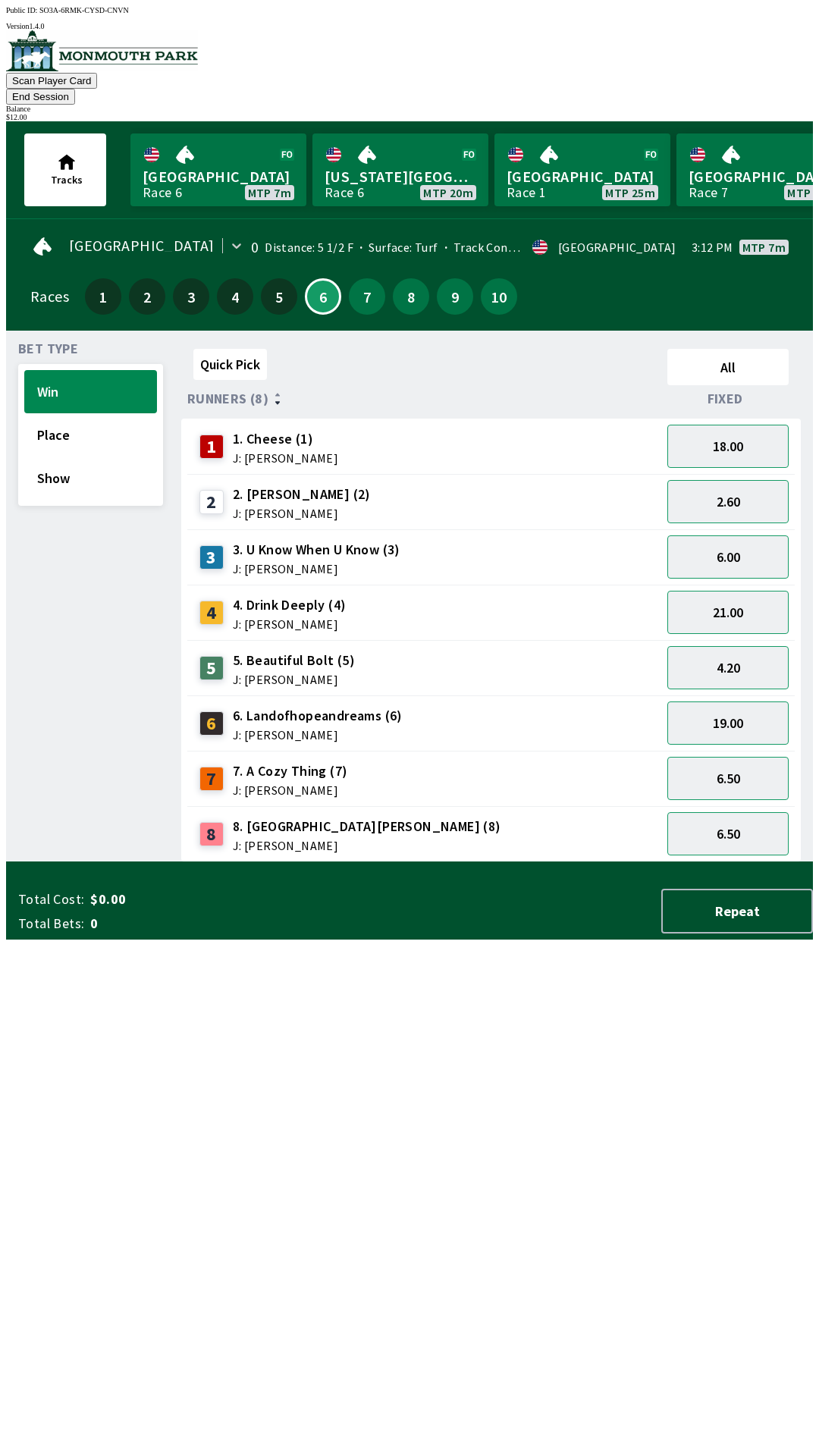
click at [498, 862] on div "Quick Pick All Runners (8) Fixed 1 1. Cheese (1) J: [PERSON_NAME] 18.00 2 2. [P…" at bounding box center [497, 602] width 632 height 519
click at [75, 88] on button "End Session" at bounding box center [41, 96] width 69 height 16
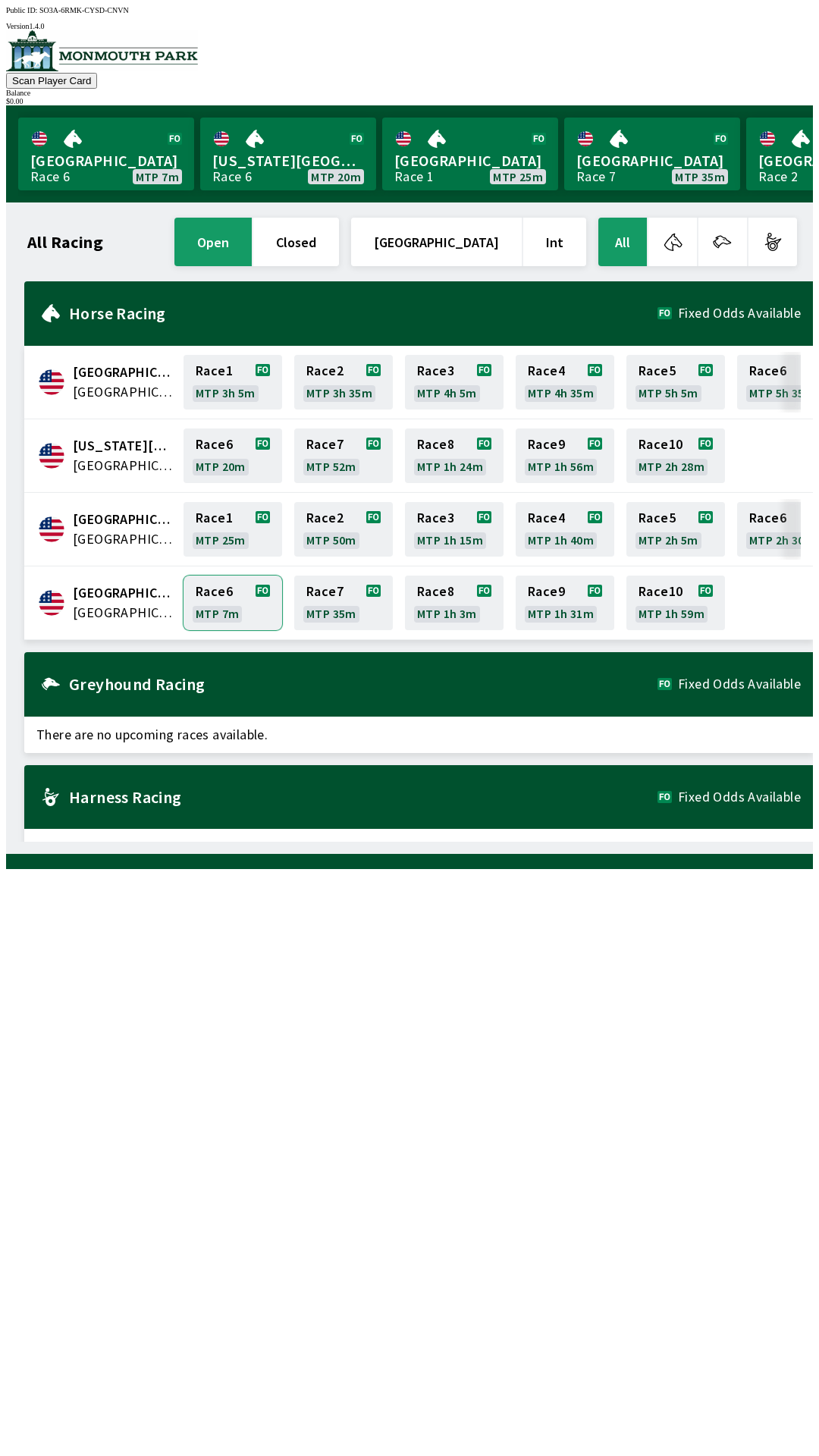
click at [247, 595] on link "Race 6 MTP 7m" at bounding box center [233, 602] width 98 height 55
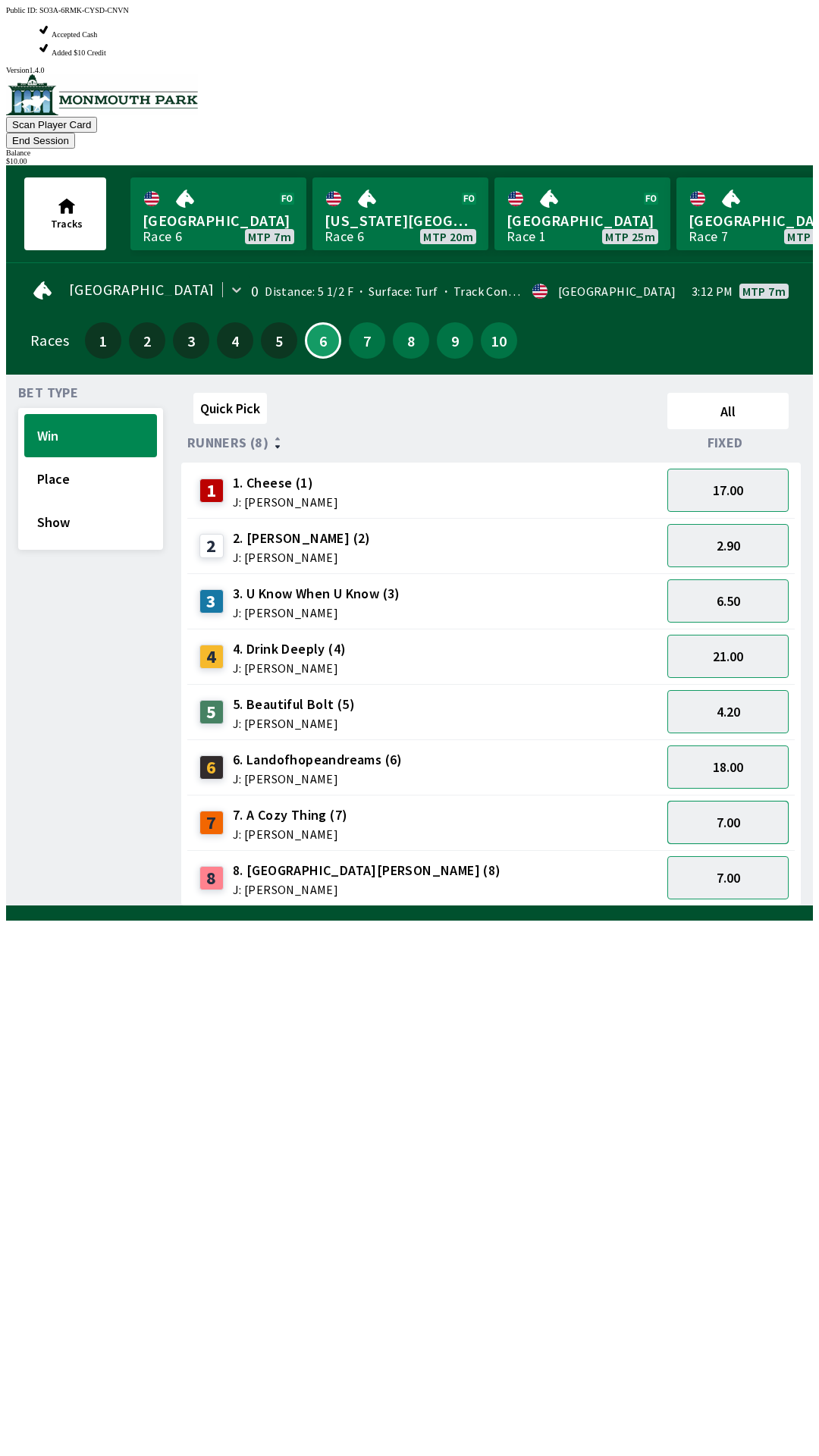
click at [753, 801] on button "7.00" at bounding box center [728, 822] width 121 height 43
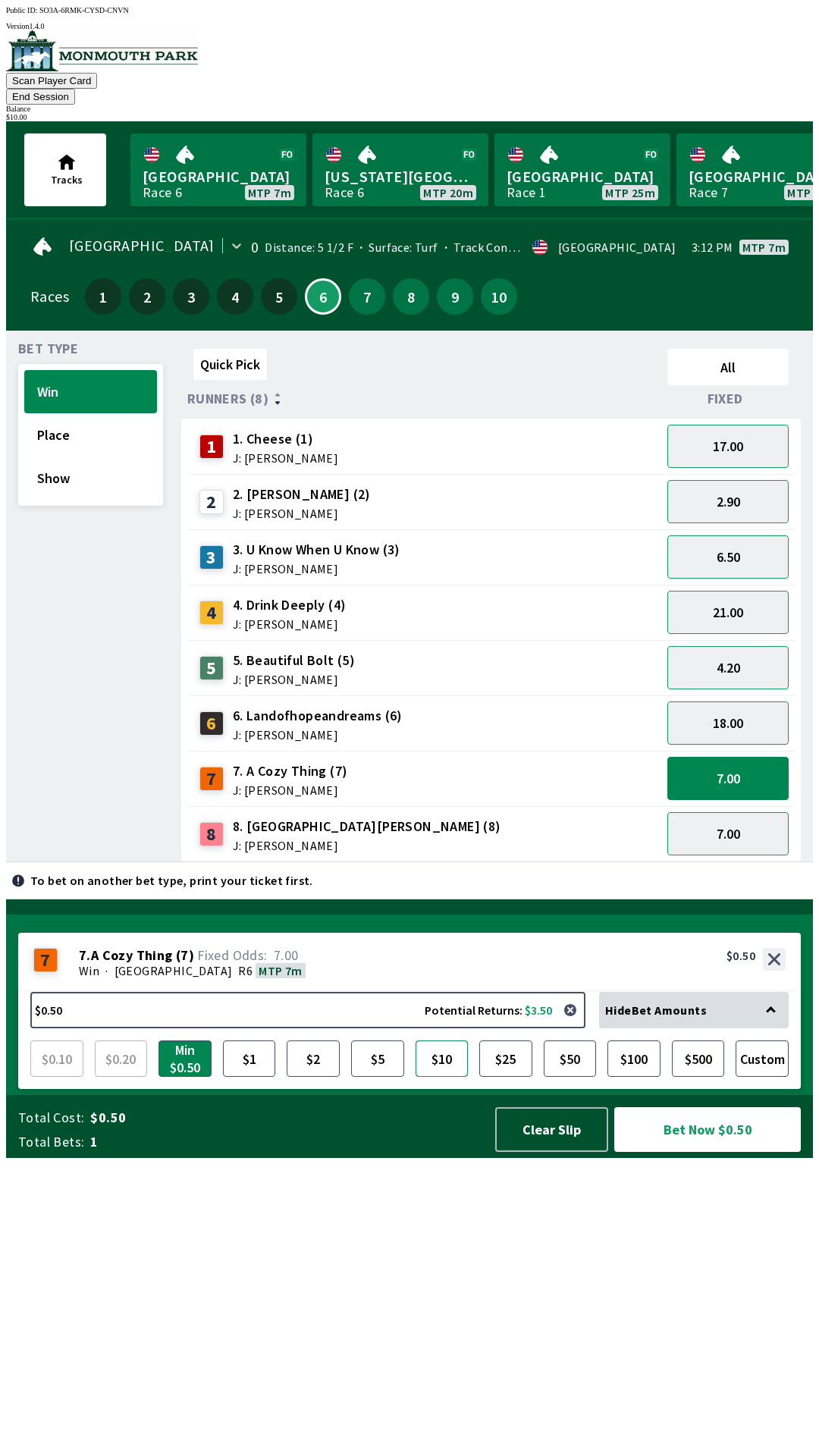
click at [442, 1076] on button "$10" at bounding box center [442, 1058] width 53 height 36
click at [723, 1152] on button "Bet Now $10.00" at bounding box center [707, 1129] width 187 height 45
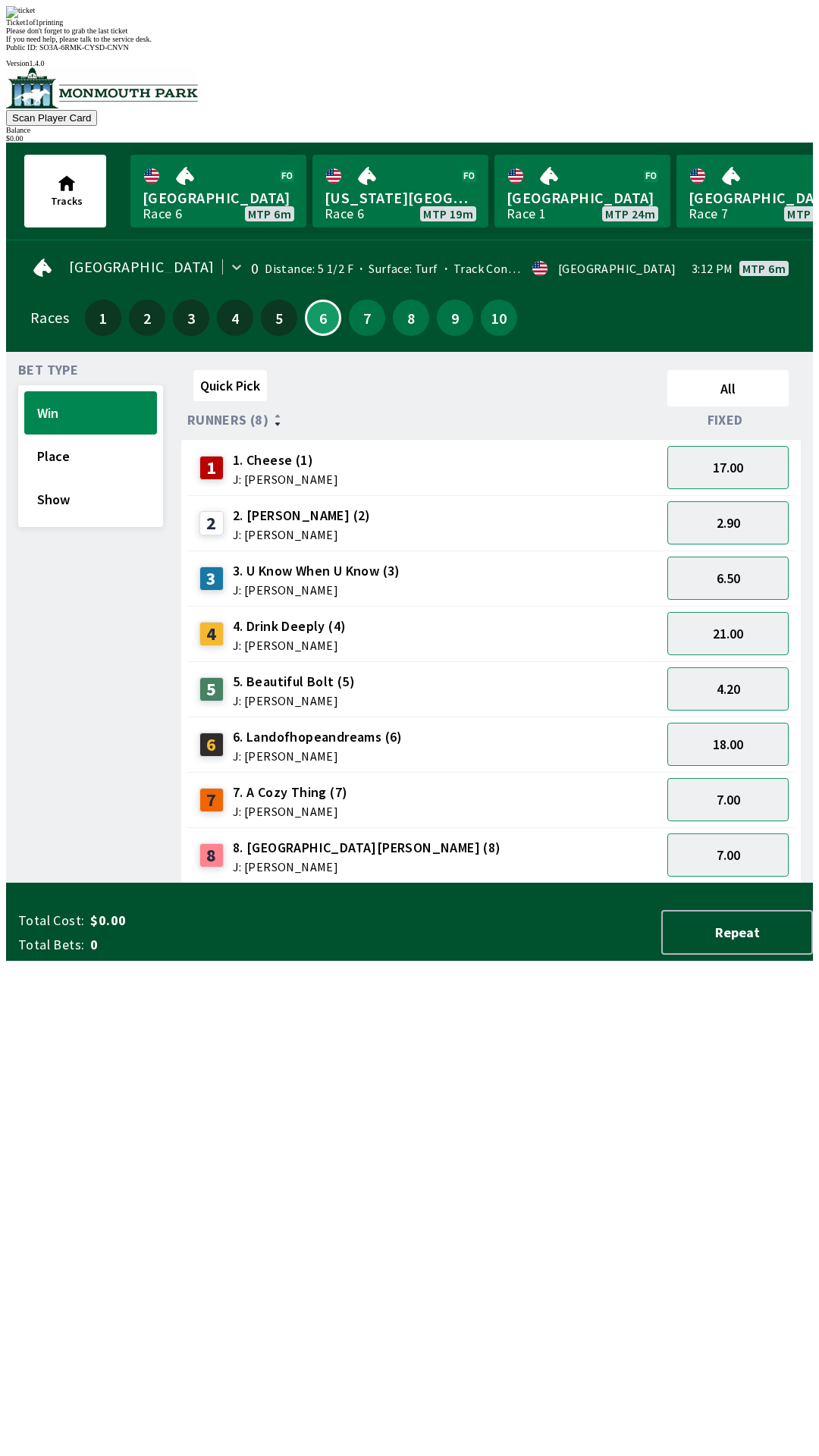
click at [661, 884] on div "Quick Pick All Runners (8) Fixed 1 1. Cheese (1) J: [PERSON_NAME] 17.00 2 2. [P…" at bounding box center [497, 624] width 632 height 519
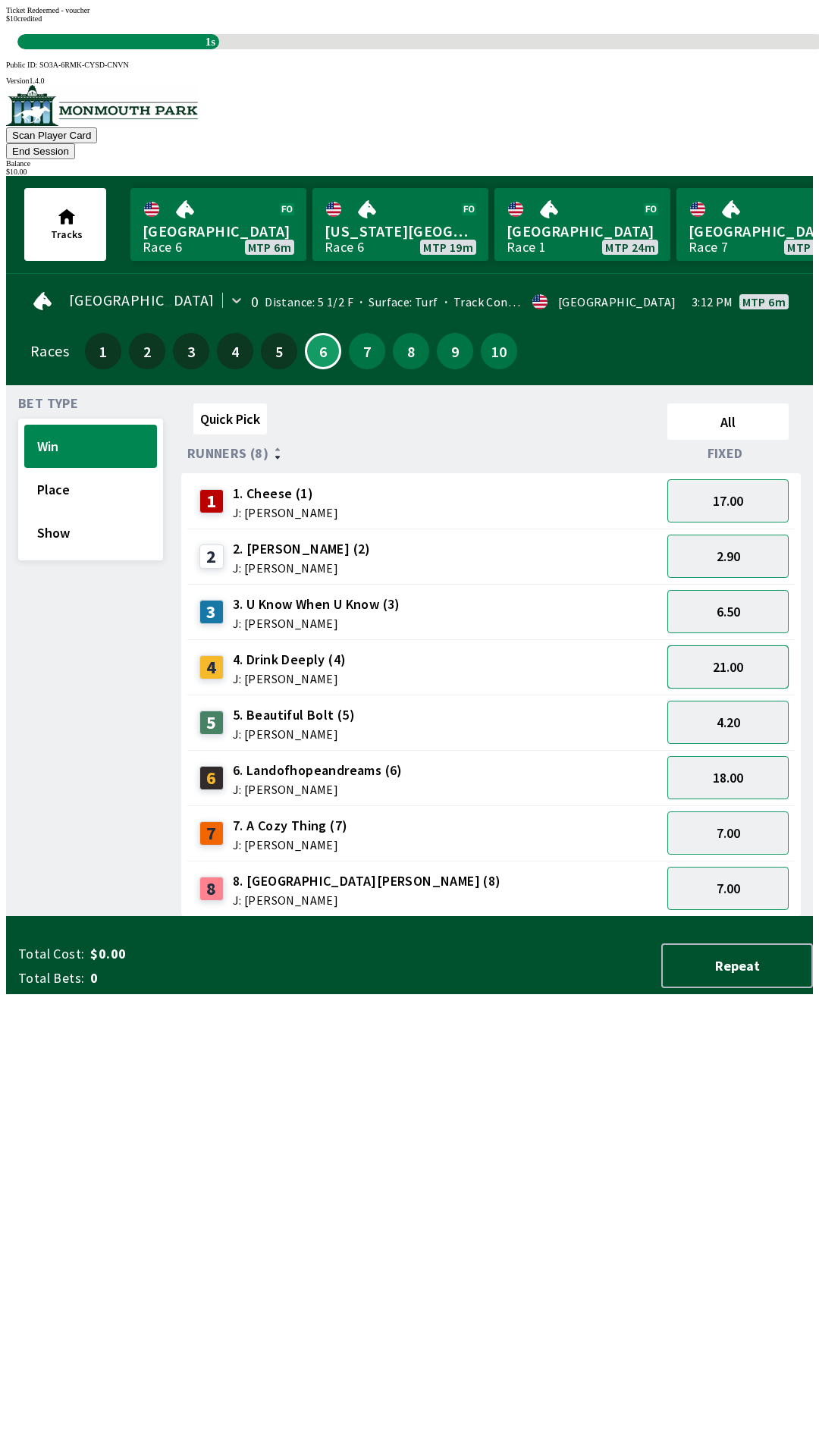
click at [766, 645] on button "21.00" at bounding box center [728, 667] width 121 height 43
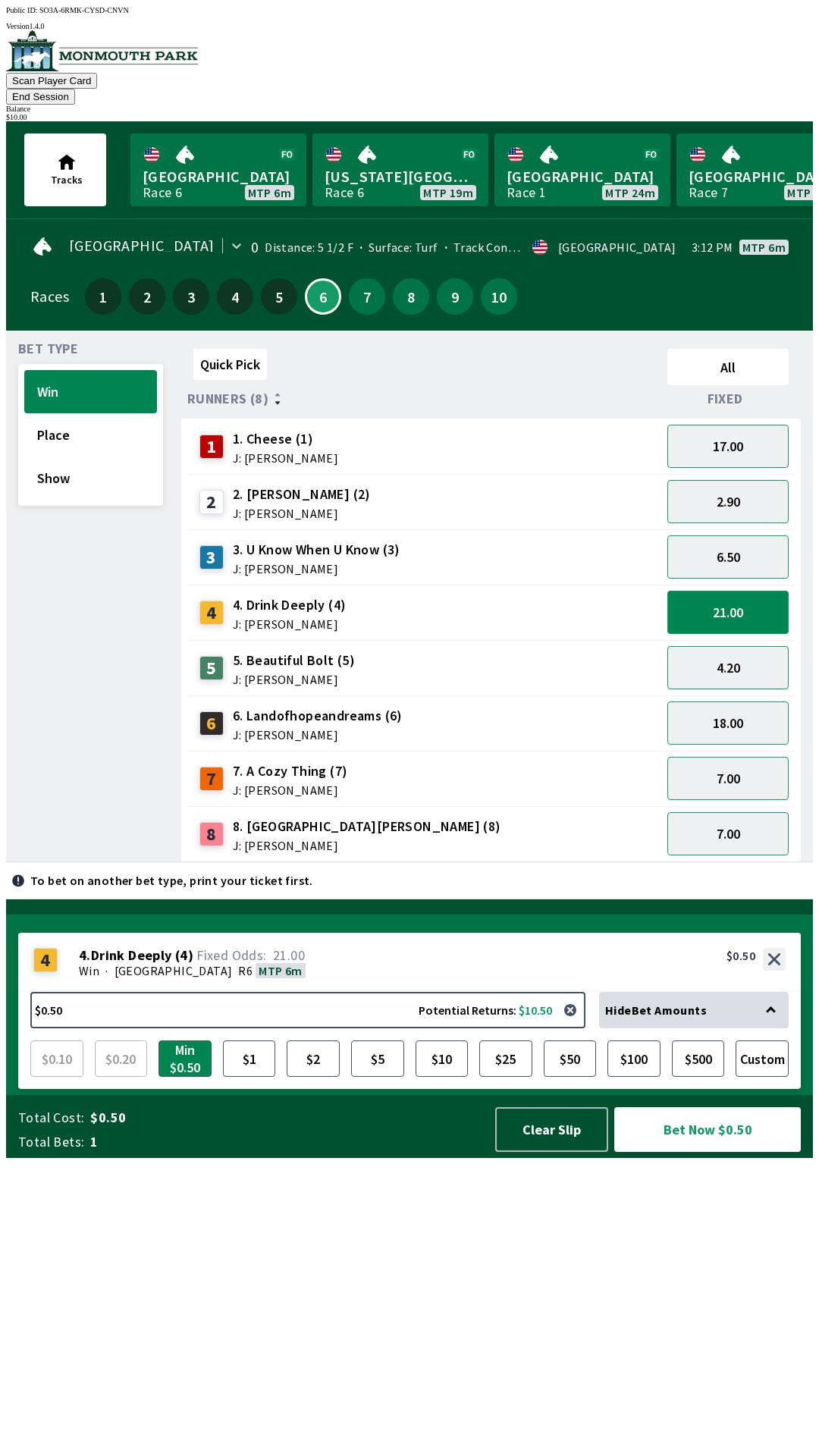
click at [738, 591] on button "21.00" at bounding box center [728, 612] width 121 height 43
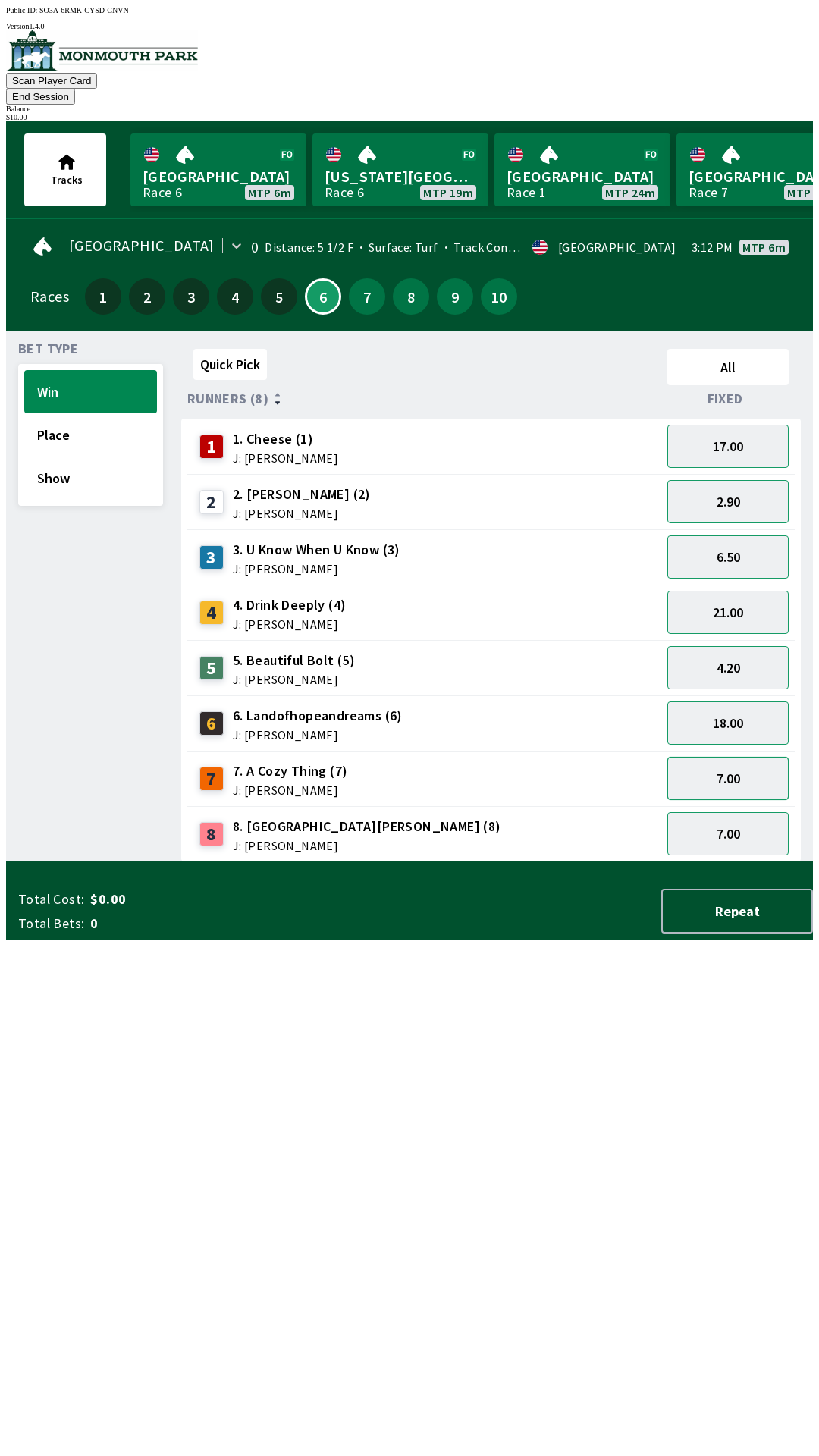
click at [711, 764] on button "7.00" at bounding box center [728, 778] width 121 height 43
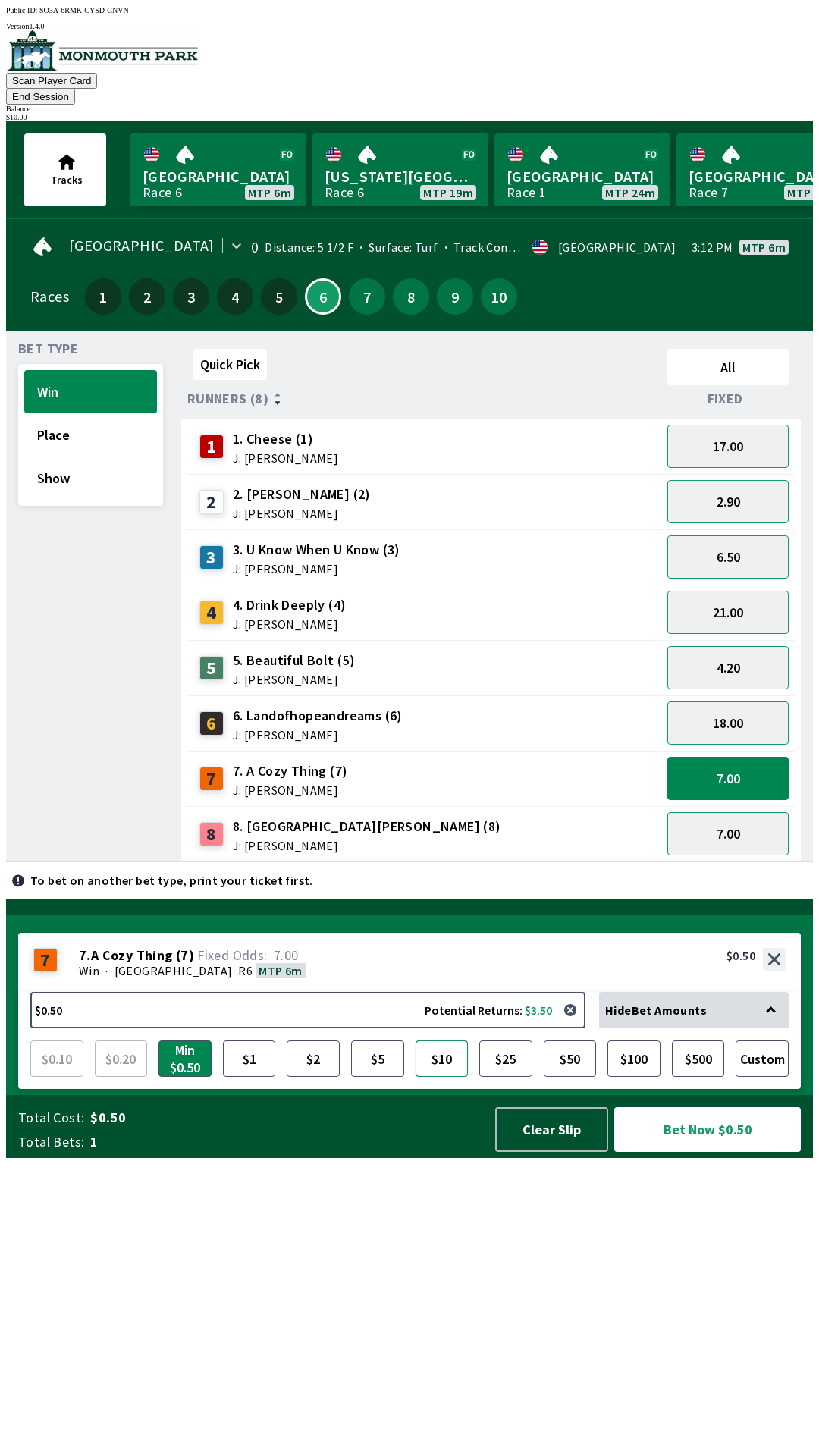
click at [456, 1076] on button "$10" at bounding box center [442, 1058] width 53 height 36
click at [701, 1152] on button "Bet Now $10.00" at bounding box center [707, 1129] width 187 height 45
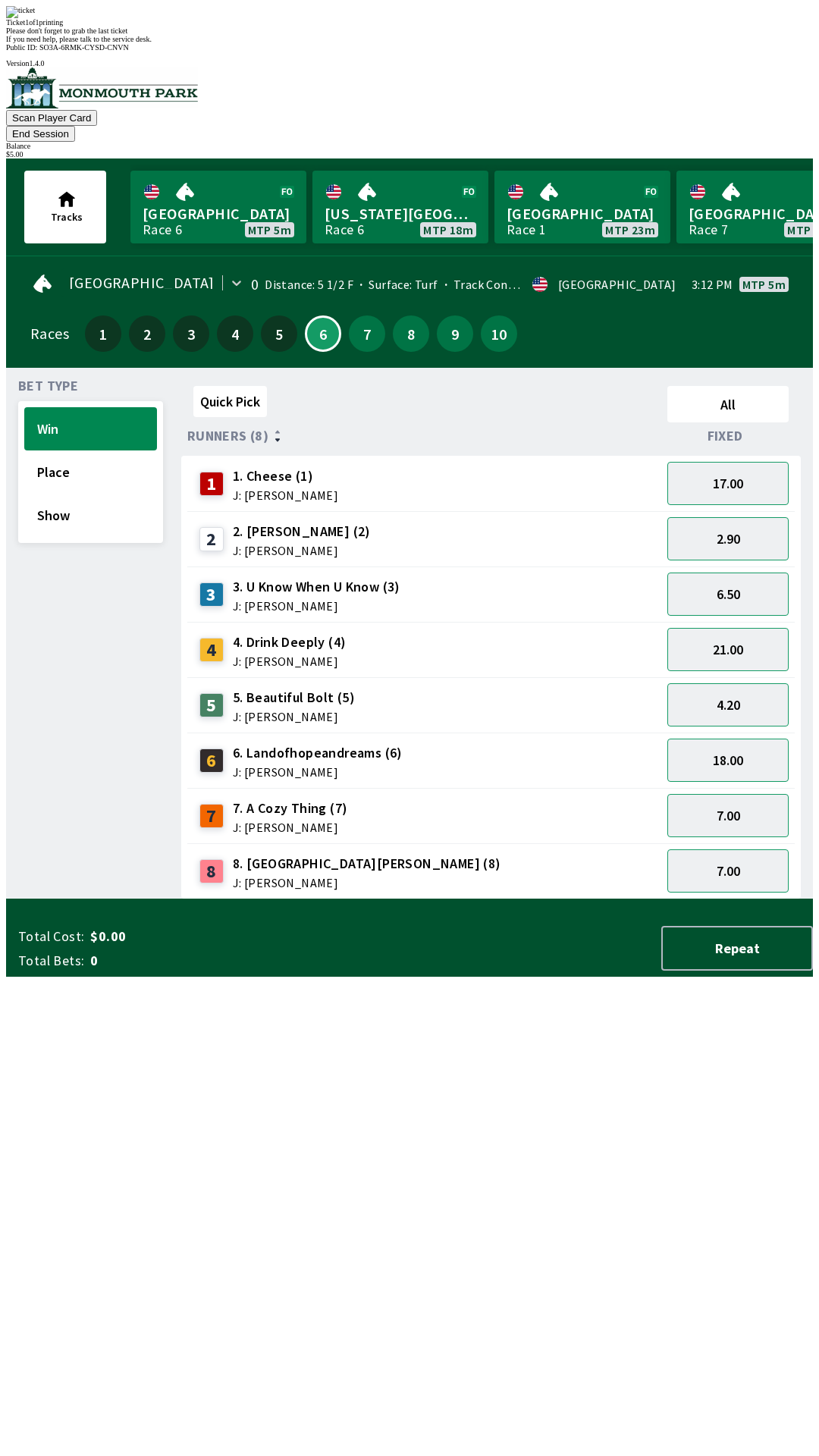
click at [334, 899] on div "Quick Pick All Runners (8) Fixed 1 1. Cheese (1) J: [PERSON_NAME] 17.00 2 2. [P…" at bounding box center [497, 639] width 632 height 519
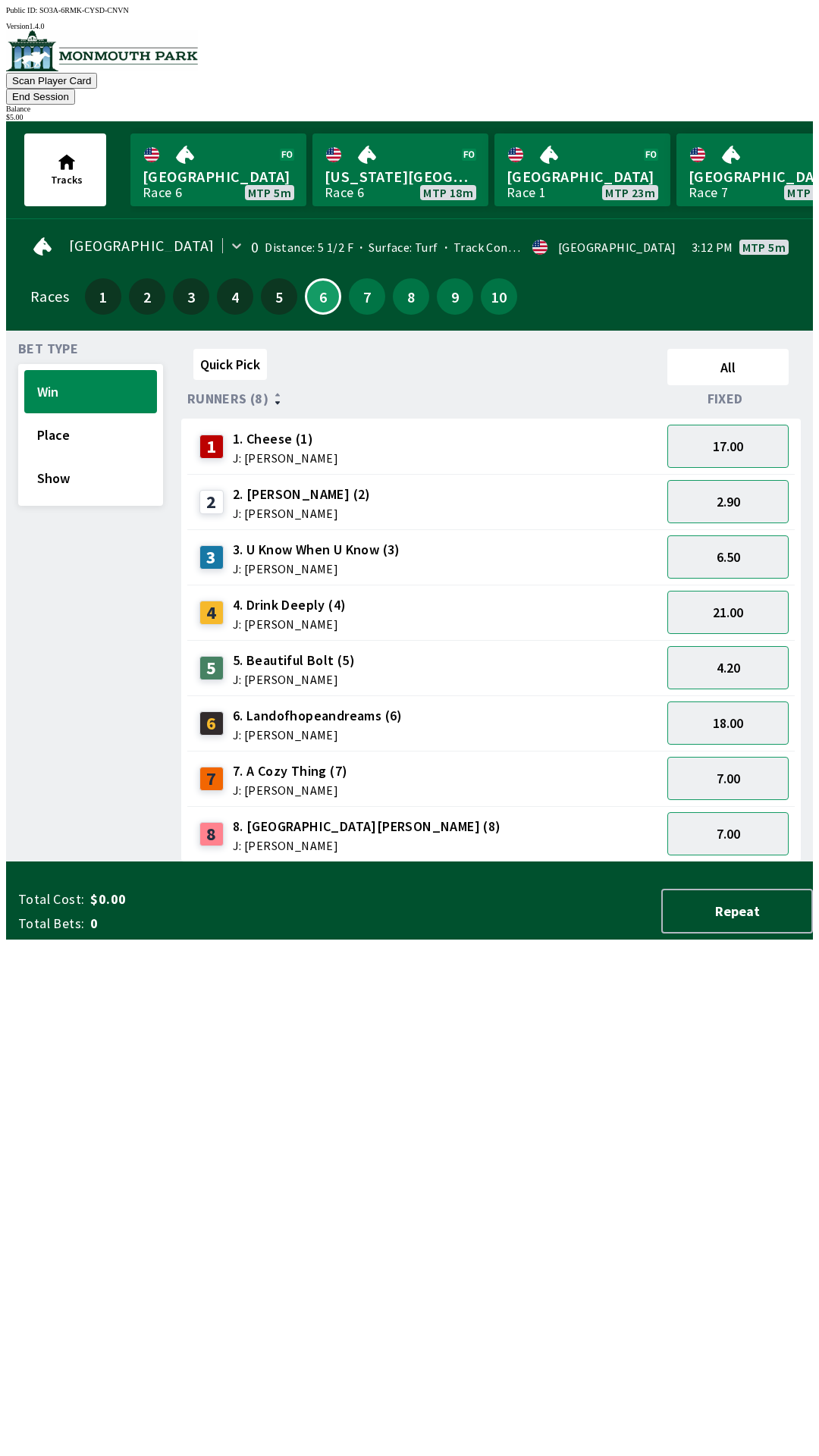
click at [317, 862] on div "Quick Pick All Runners (8) Fixed 1 1. Cheese (1) J: [PERSON_NAME] 17.00 2 2. [P…" at bounding box center [497, 602] width 632 height 519
click at [709, 757] on button "5.50" at bounding box center [728, 778] width 121 height 43
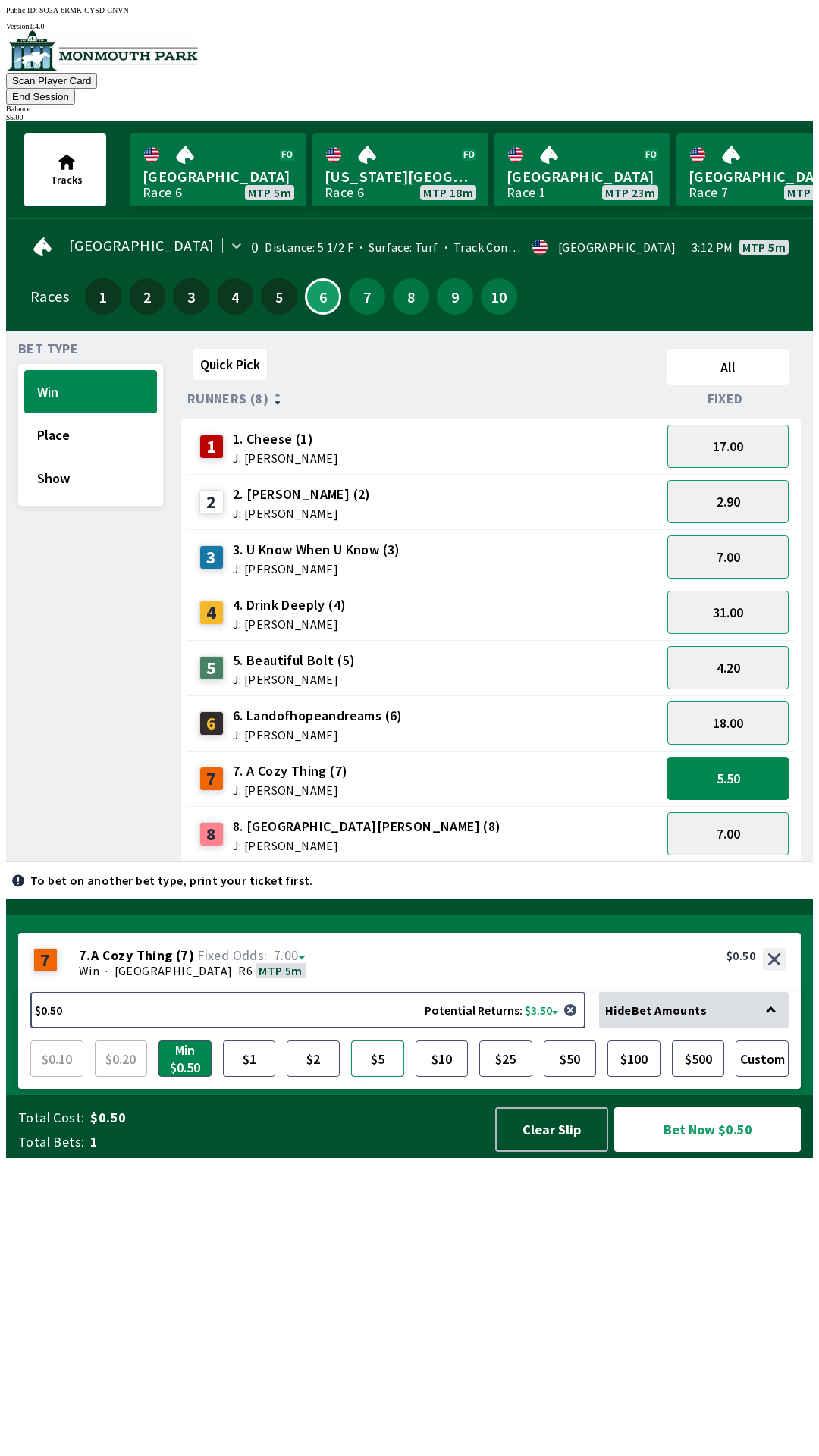
click at [382, 1076] on button "$5" at bounding box center [377, 1058] width 53 height 36
click at [694, 1152] on button "Bet Now $5.00" at bounding box center [707, 1129] width 187 height 45
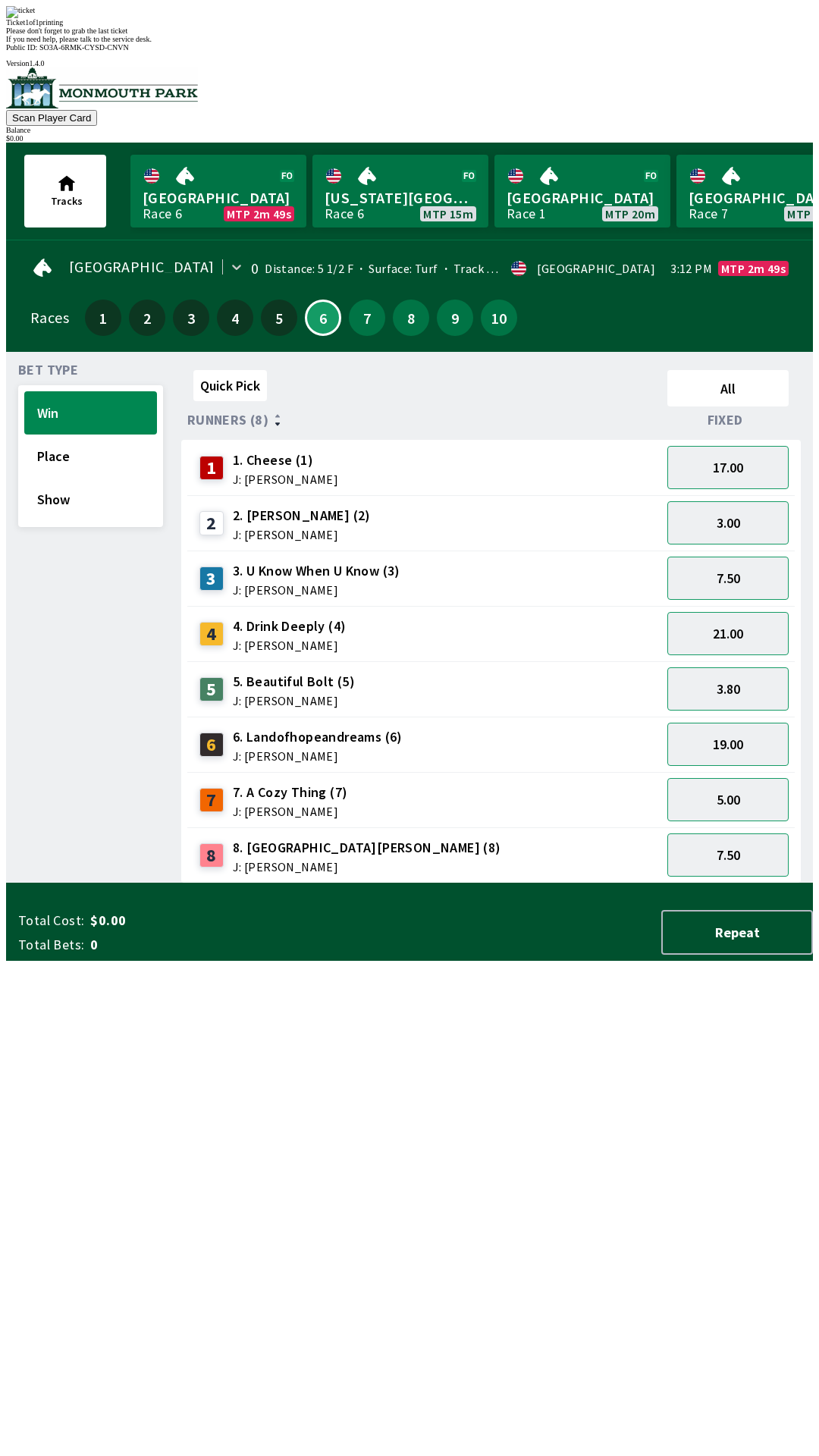
click at [463, 884] on div "Quick Pick All Runners (8) Fixed 1 1. Cheese (1) J: [PERSON_NAME] 17.00 2 2. [P…" at bounding box center [497, 624] width 632 height 519
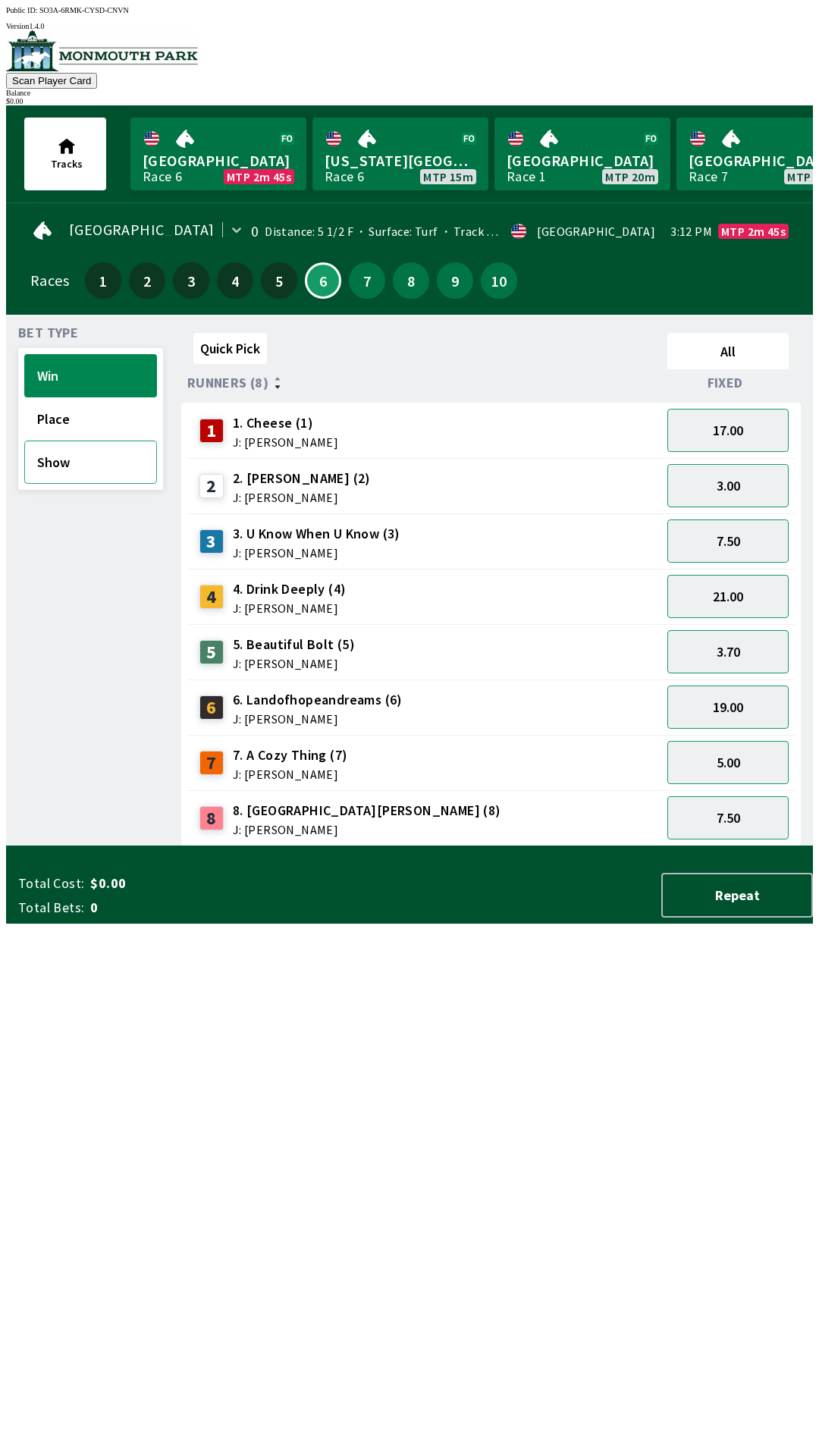
click at [82, 463] on button "Show" at bounding box center [91, 462] width 133 height 43
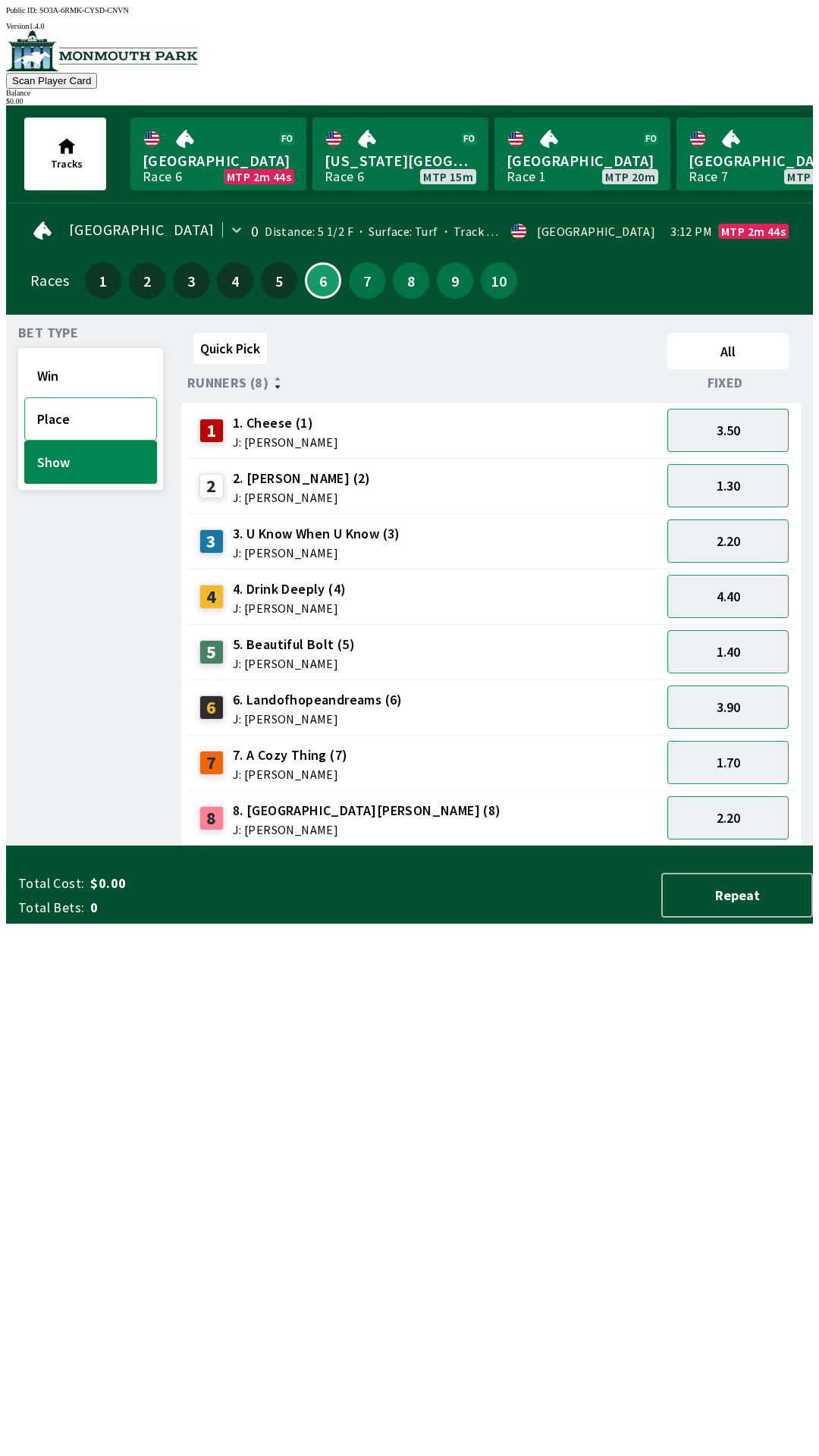
click at [57, 418] on button "Place" at bounding box center [91, 419] width 133 height 43
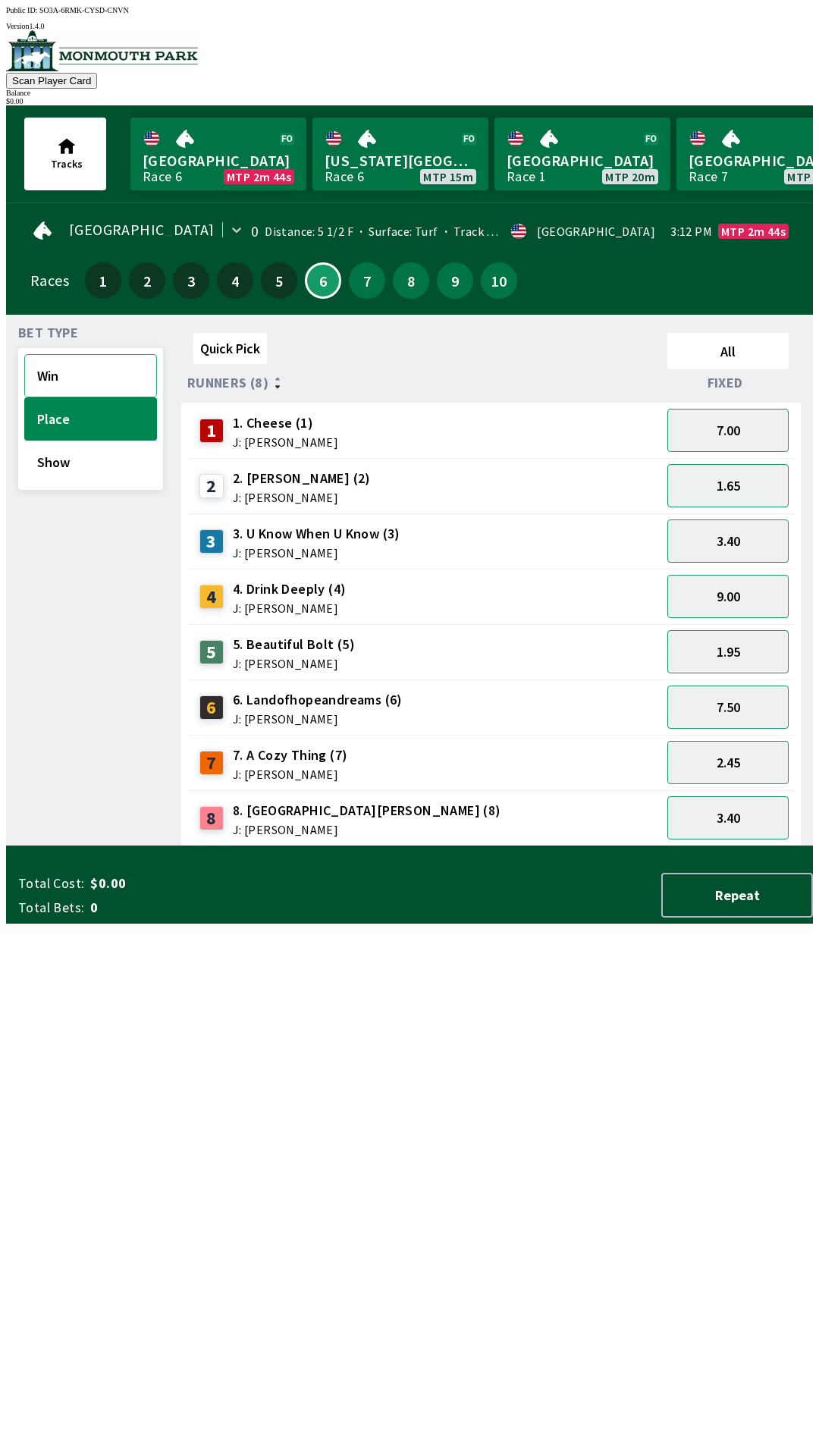
click at [58, 361] on button "Win" at bounding box center [91, 376] width 133 height 43
click at [25, 354] on button "Win" at bounding box center [91, 376] width 133 height 43
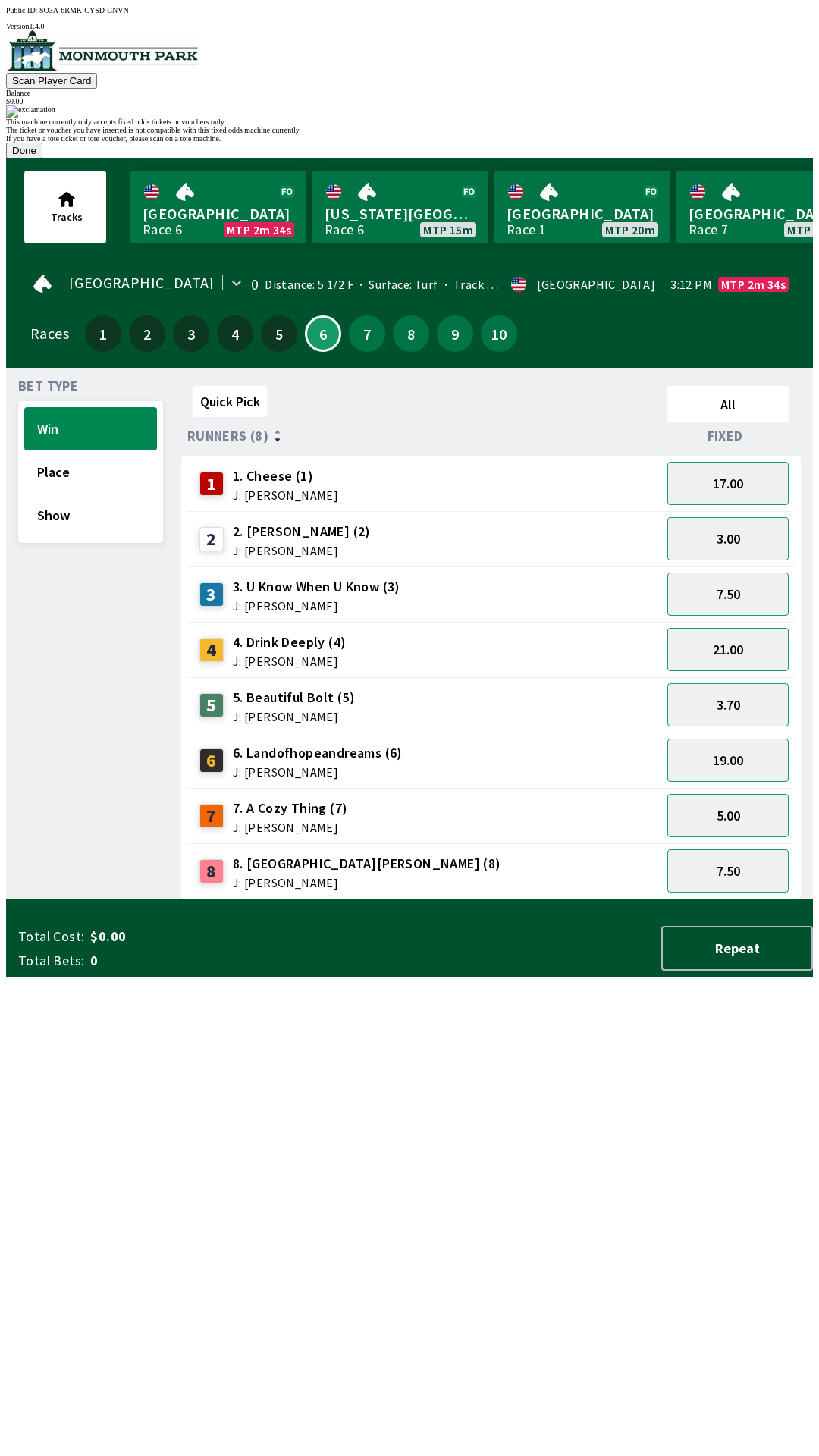
click at [42, 158] on button "Done" at bounding box center [24, 151] width 36 height 16
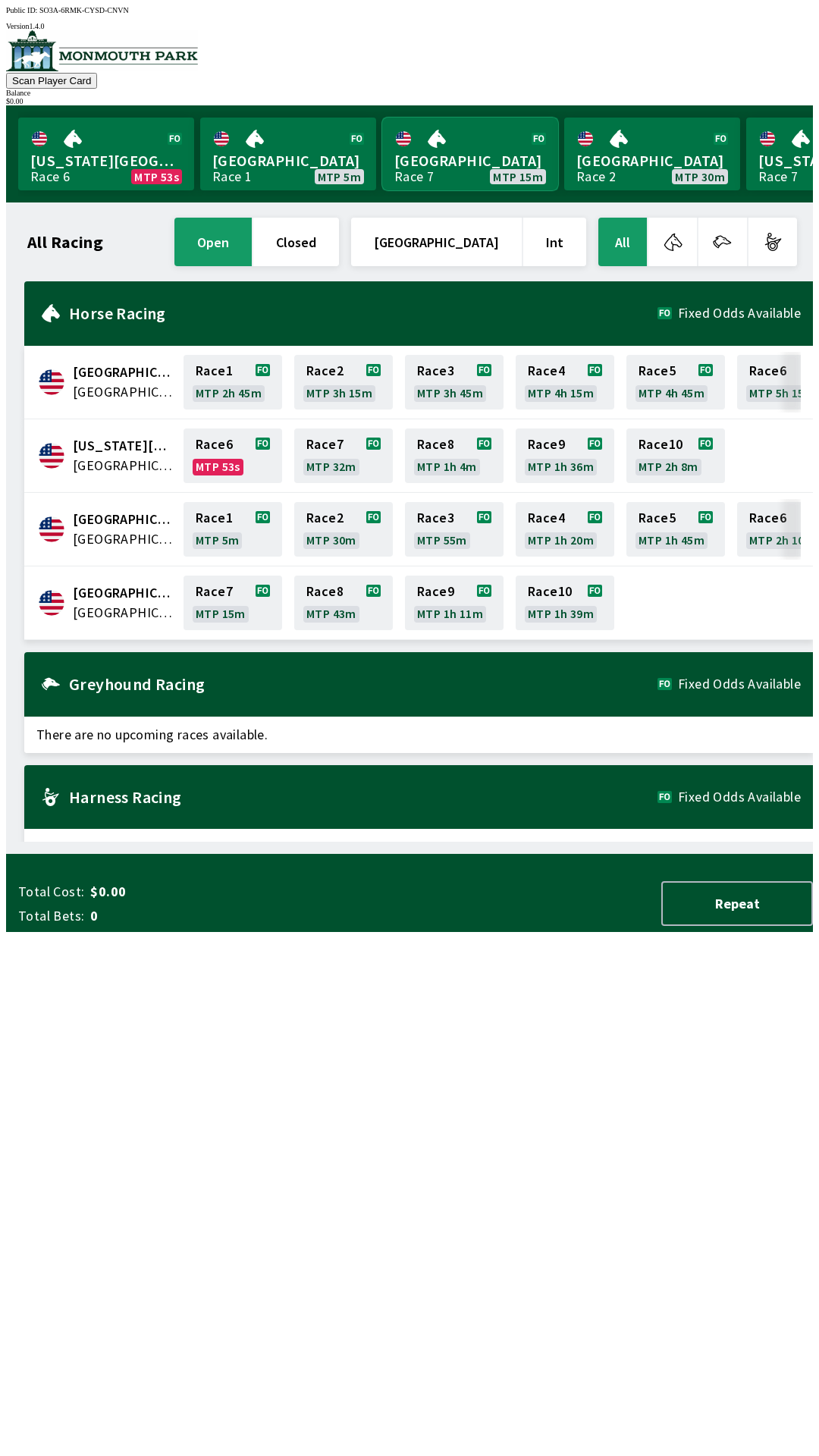
click at [453, 151] on link "[GEOGRAPHIC_DATA] Race 7 MTP 15m" at bounding box center [469, 154] width 176 height 73
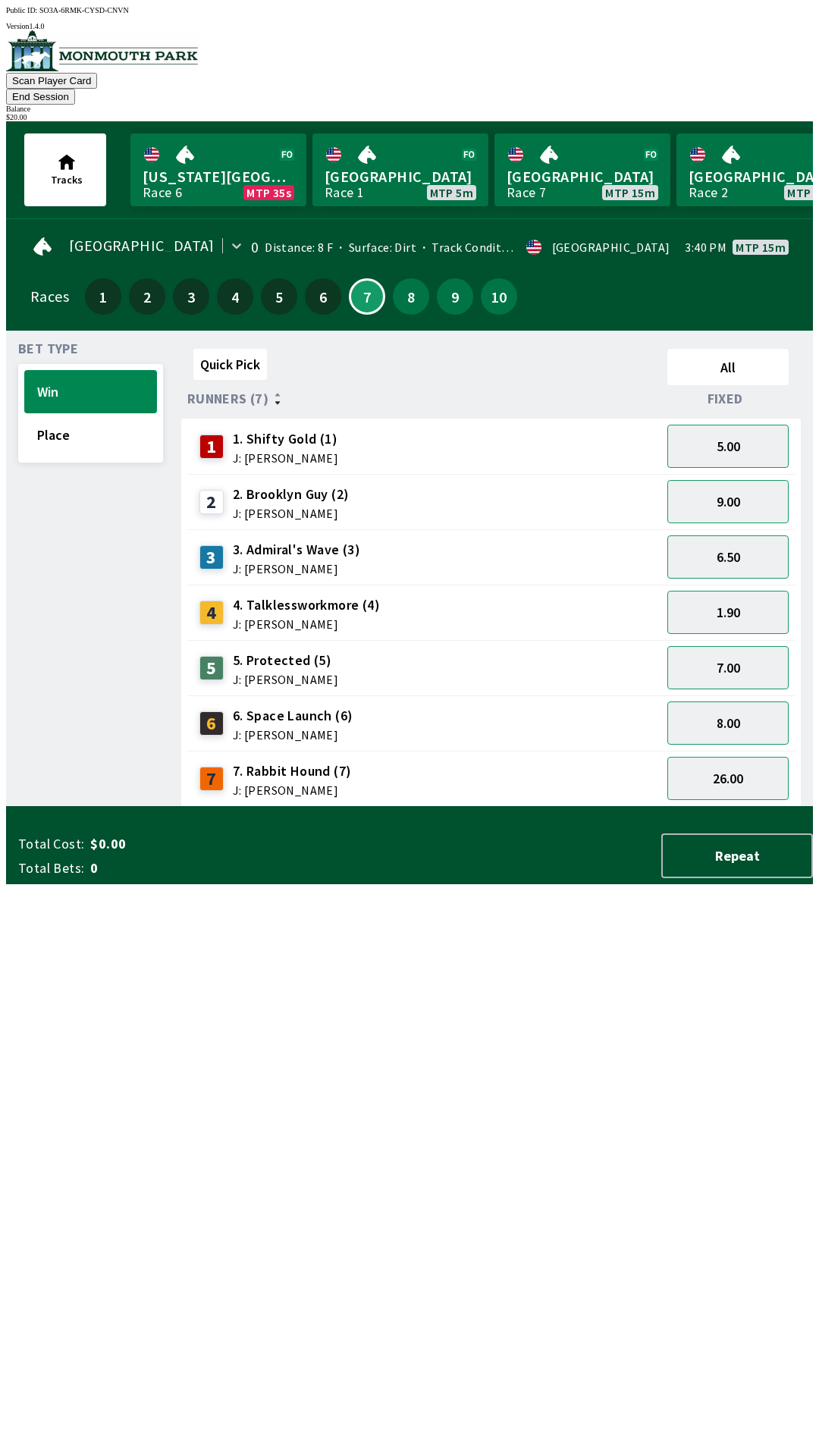
click at [297, 651] on div "5. Protected (5) J: [PERSON_NAME]" at bounding box center [285, 668] width 105 height 35
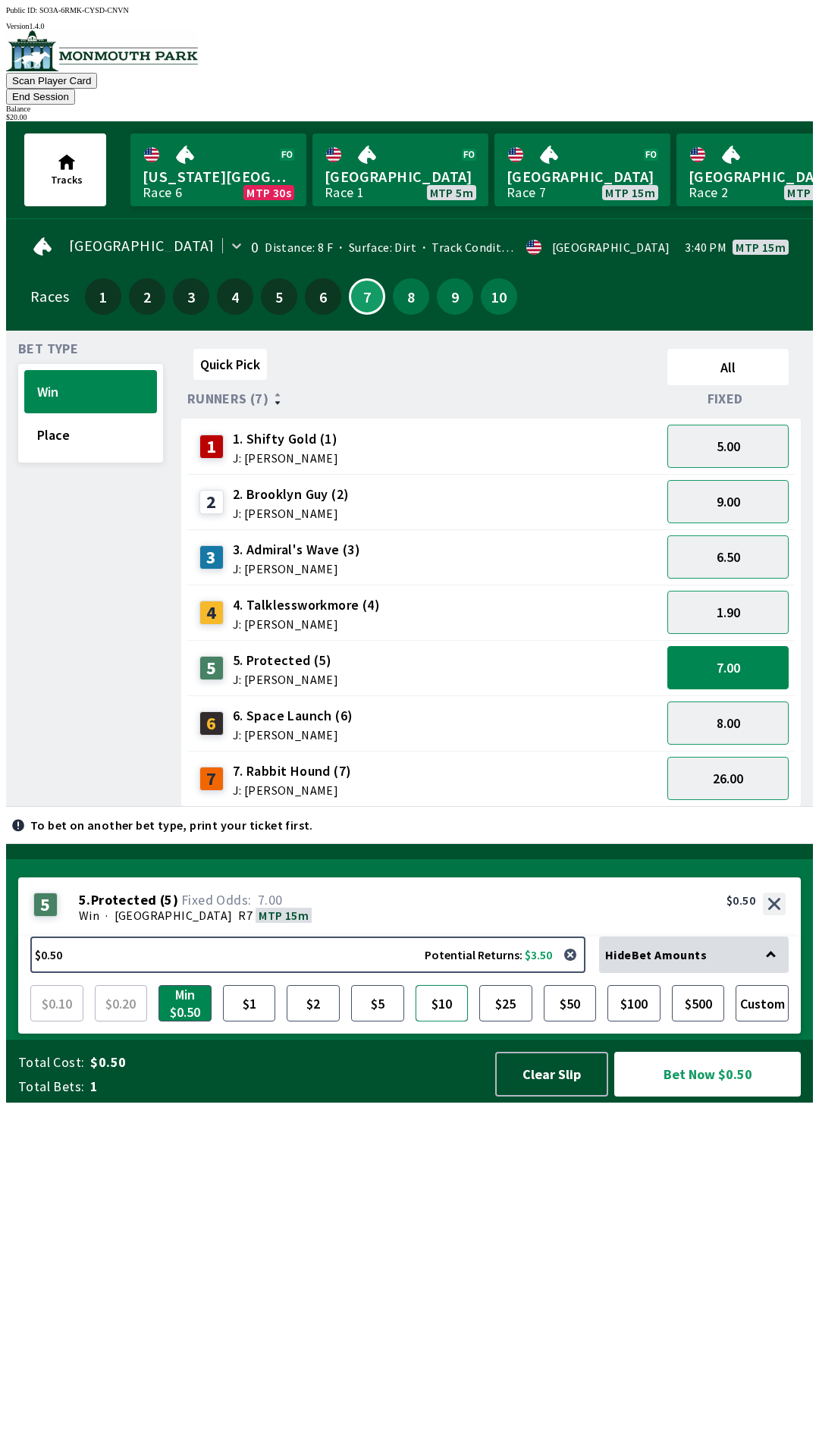
click at [453, 1021] on button "$10" at bounding box center [442, 1003] width 53 height 36
click at [449, 1021] on button "$10" at bounding box center [442, 1003] width 53 height 36
click at [447, 1021] on button "$10" at bounding box center [442, 1003] width 53 height 36
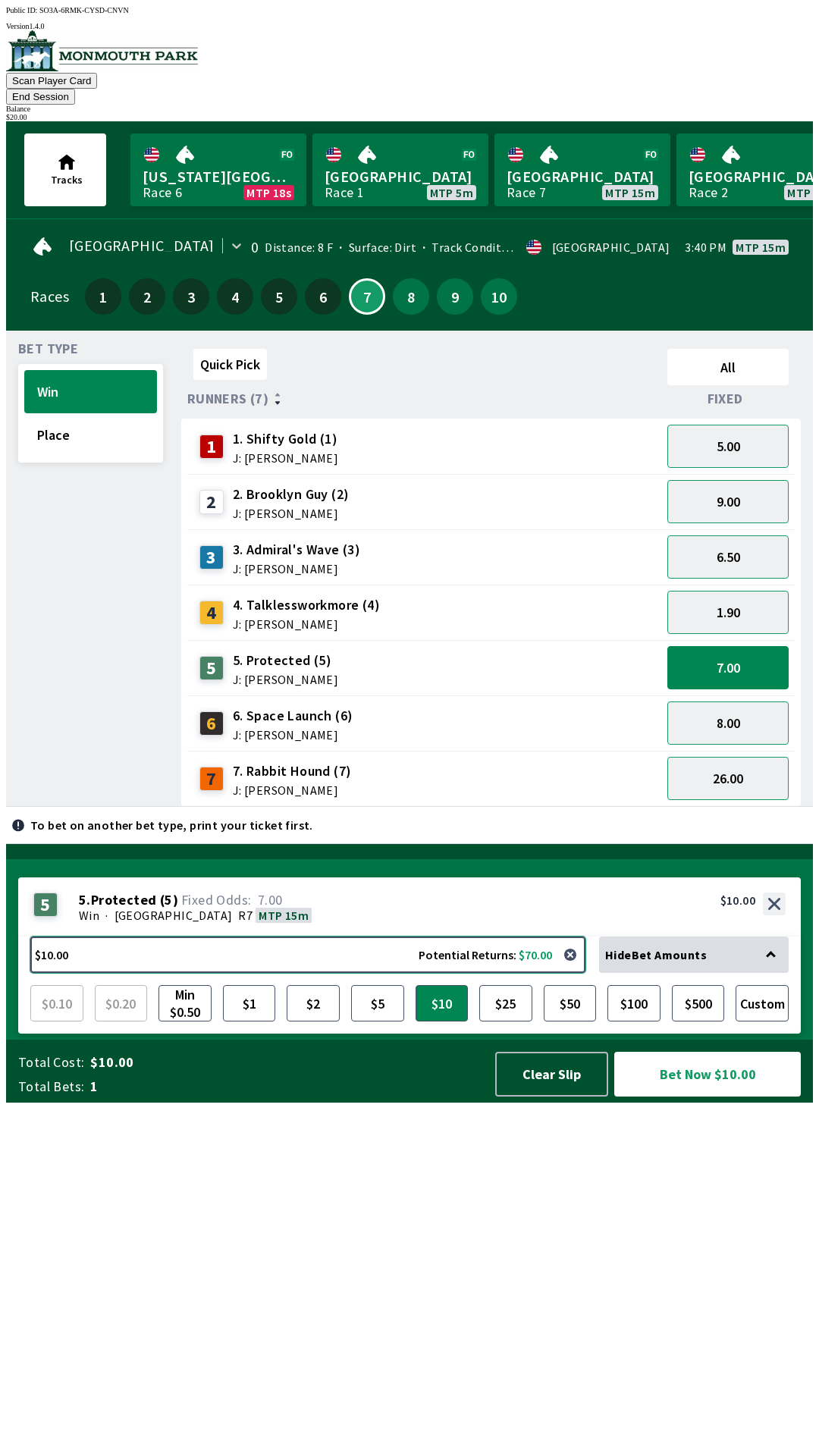
click at [83, 973] on button "$10.00 Potential Returns: $70.00" at bounding box center [307, 954] width 555 height 36
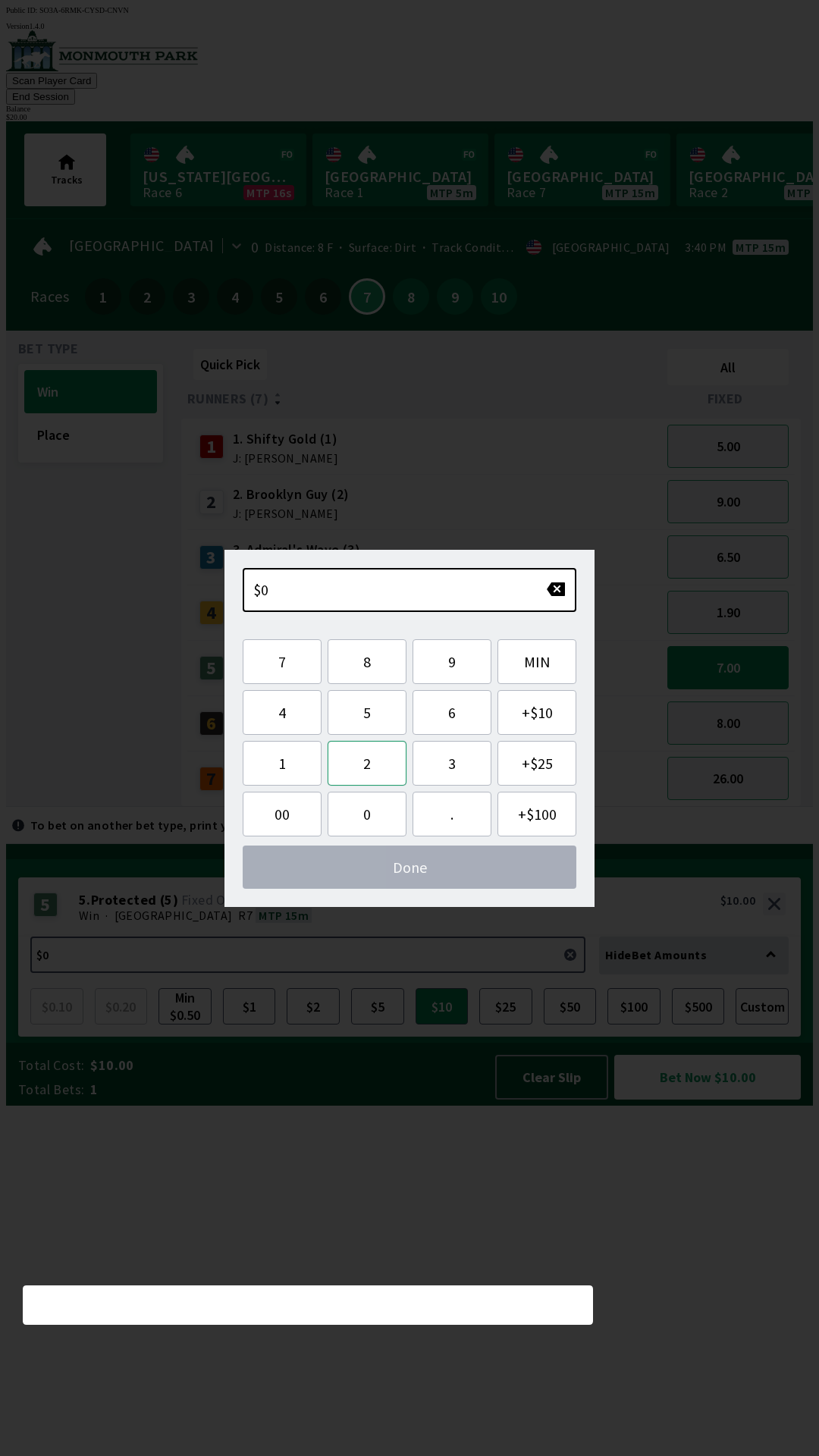
click at [379, 770] on button "2" at bounding box center [366, 763] width 79 height 45
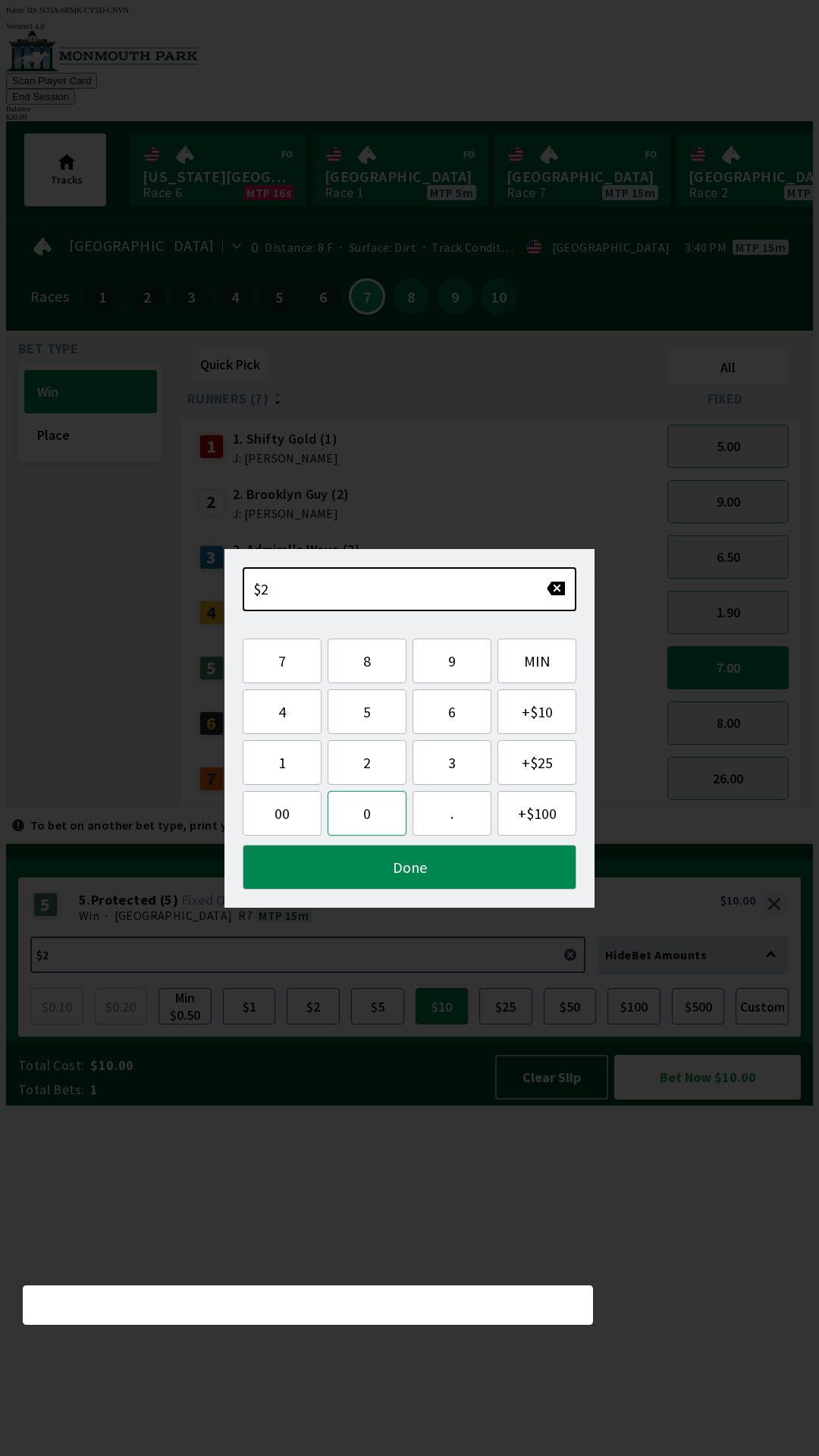
click at [376, 815] on button "0" at bounding box center [366, 813] width 79 height 45
click at [498, 937] on div "5 5 . Protected ( 5 ) Win · [STREET_ADDRESS]. Protected (5) 7.00 $10.00" at bounding box center [410, 907] width 782 height 59
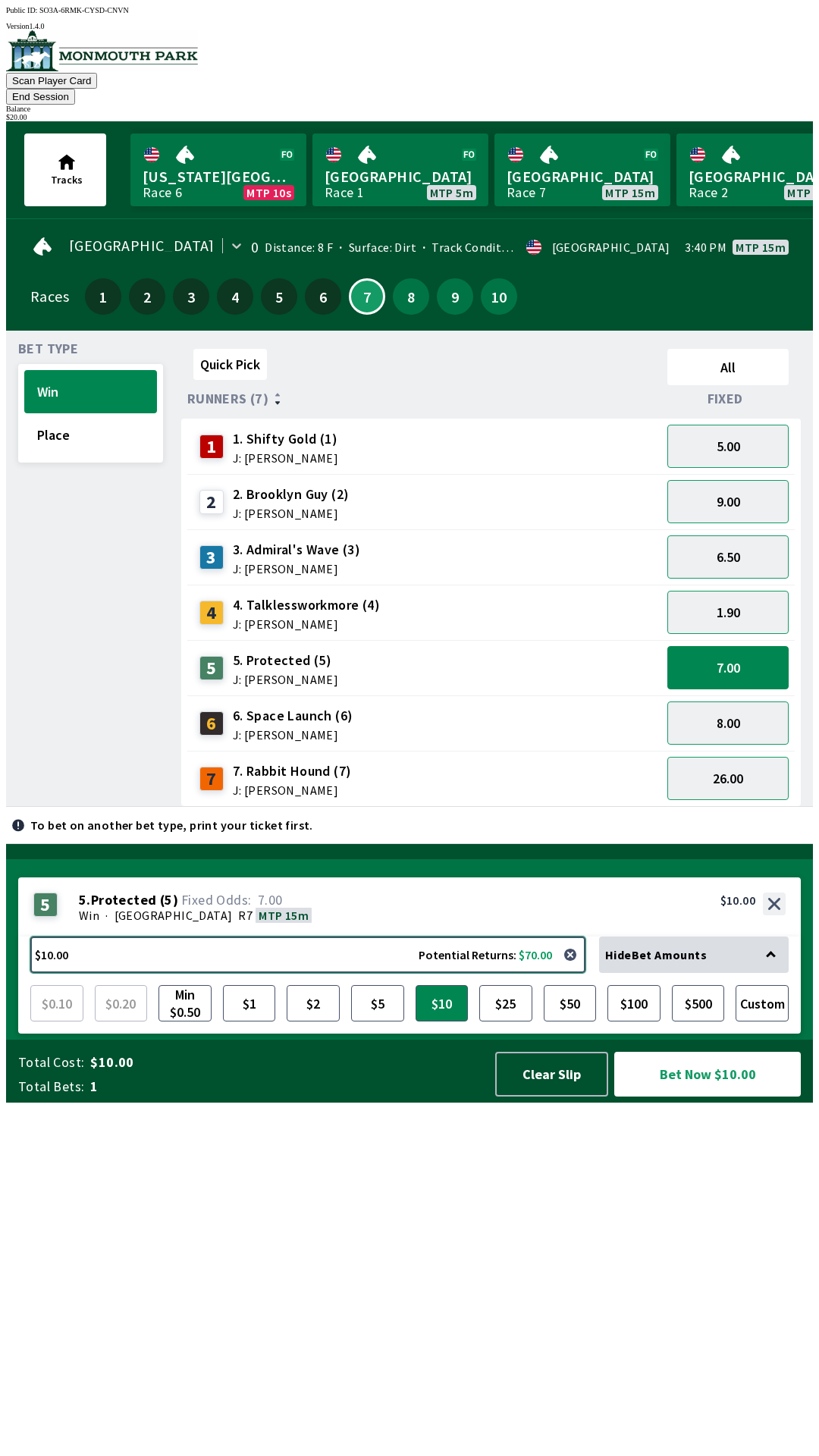
click at [88, 973] on button "$10.00 Potential Returns: $70.00" at bounding box center [307, 954] width 555 height 36
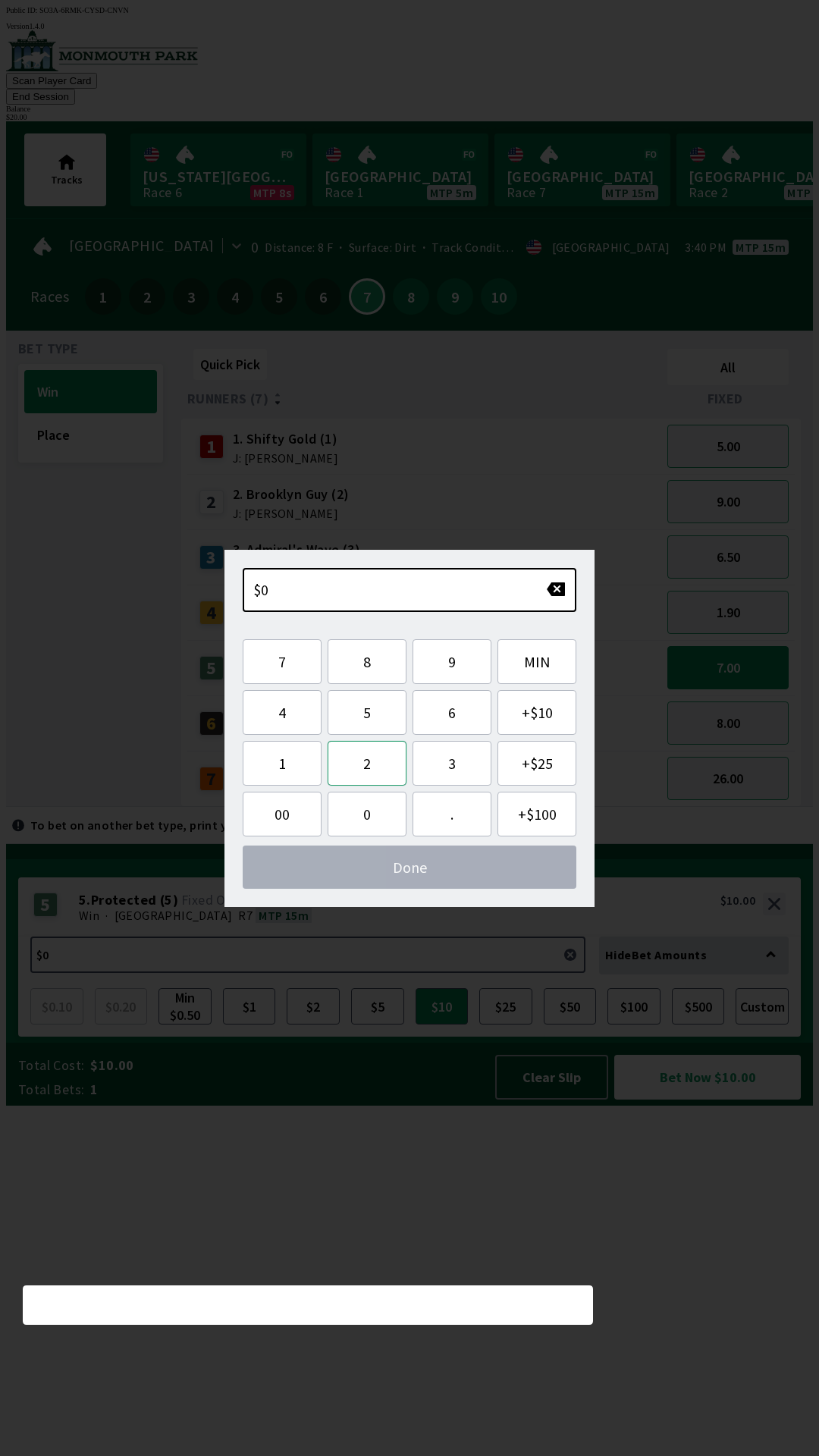
click at [359, 772] on button "2" at bounding box center [366, 763] width 79 height 45
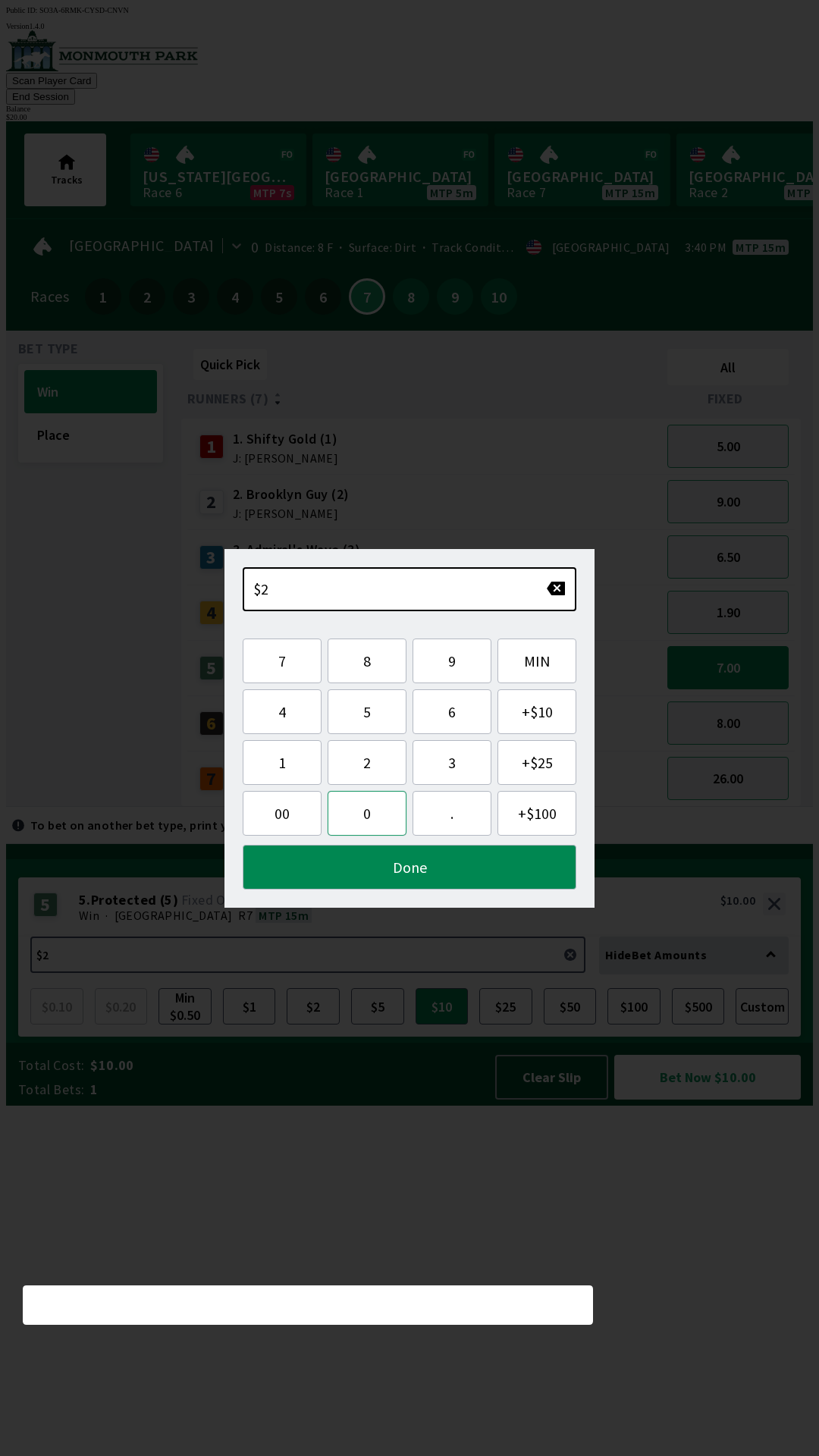
click at [371, 819] on button "0" at bounding box center [366, 813] width 79 height 45
click at [439, 873] on button "Done" at bounding box center [410, 867] width 333 height 45
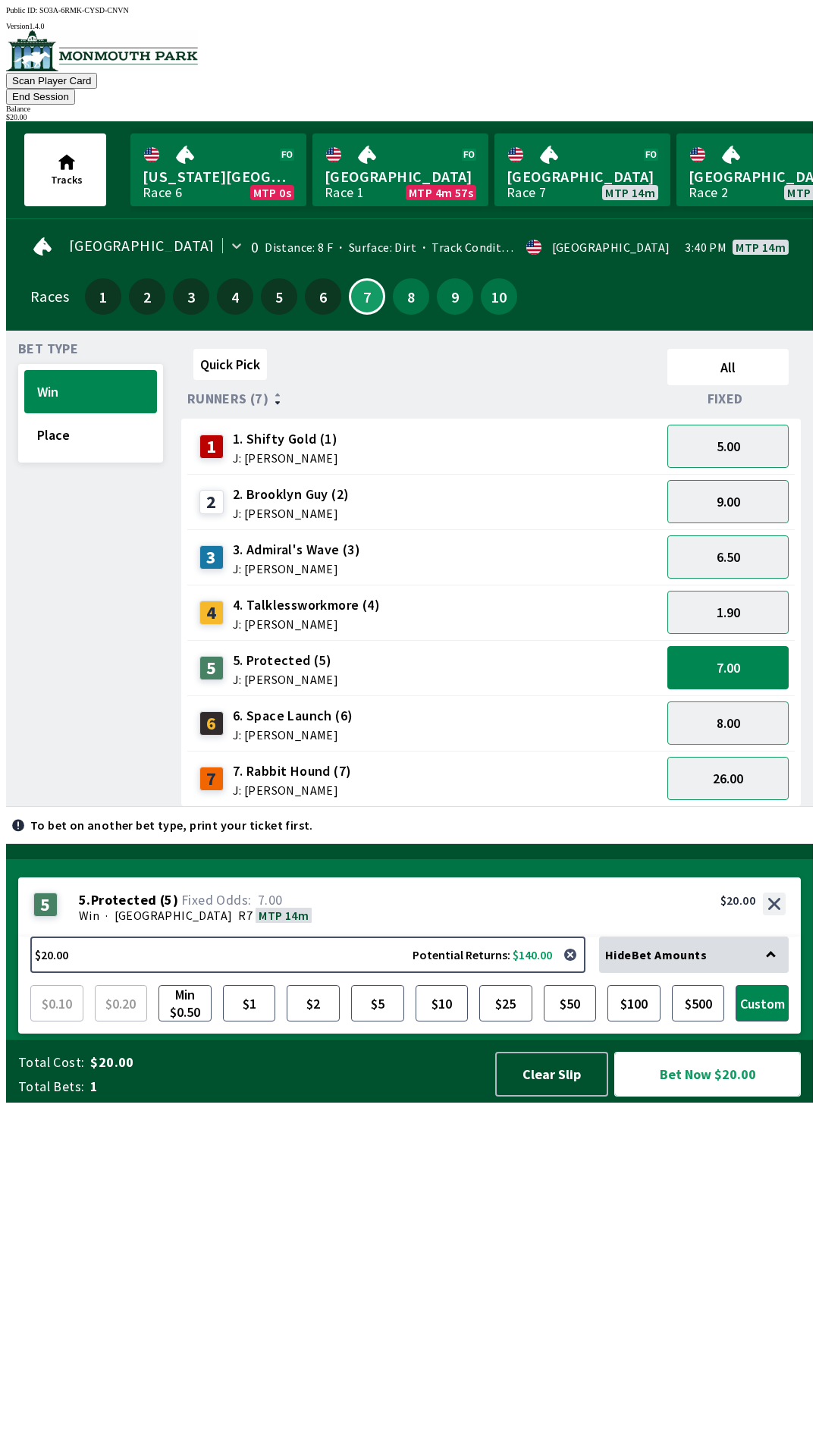
click at [716, 1096] on button "Bet Now $20.00" at bounding box center [707, 1074] width 187 height 45
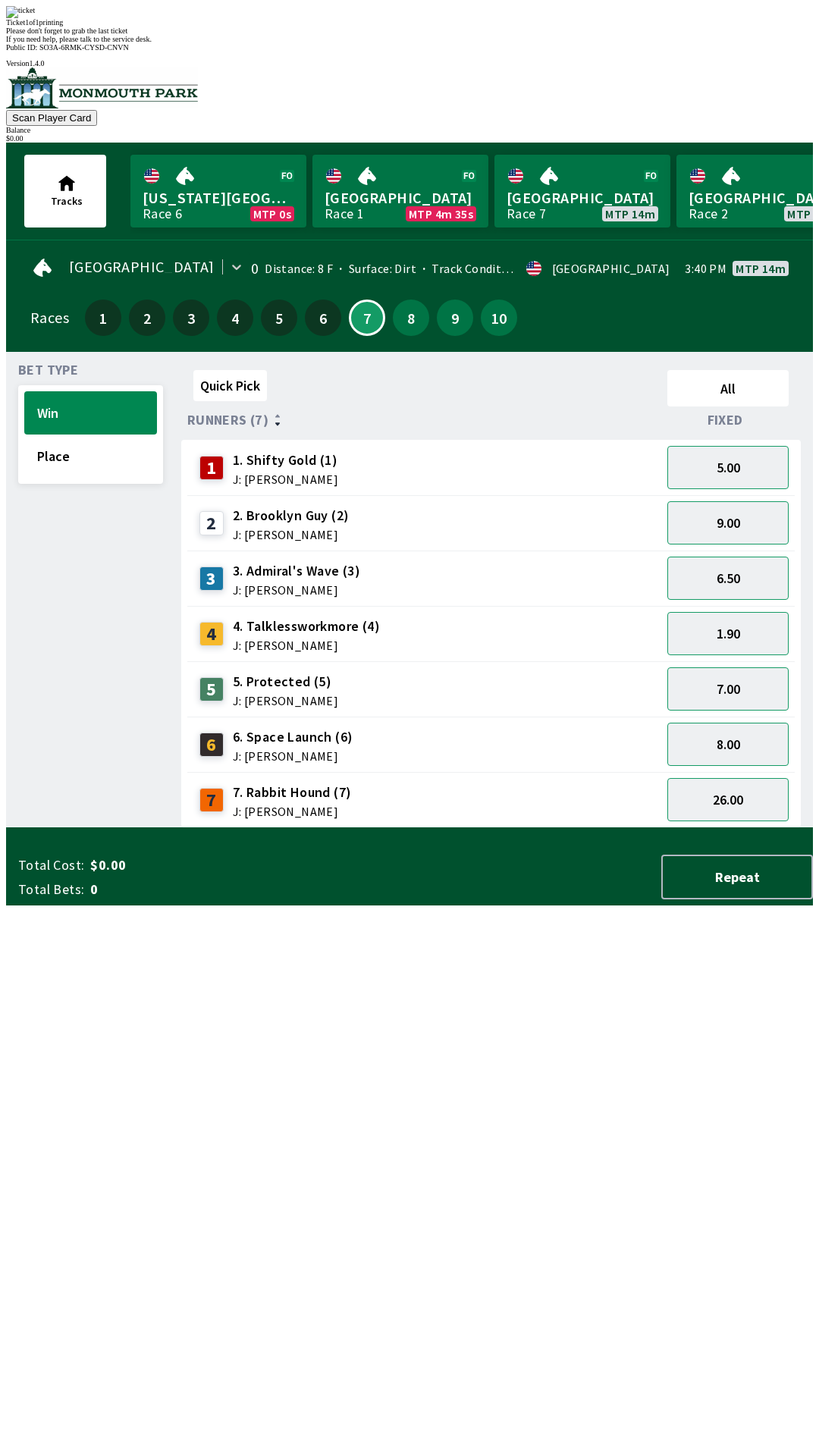
click at [459, 828] on div "Quick Pick All Runners (7) Fixed 1 1. Shifty Gold (1) J: [PERSON_NAME] 5.00 2 2…" at bounding box center [497, 596] width 632 height 464
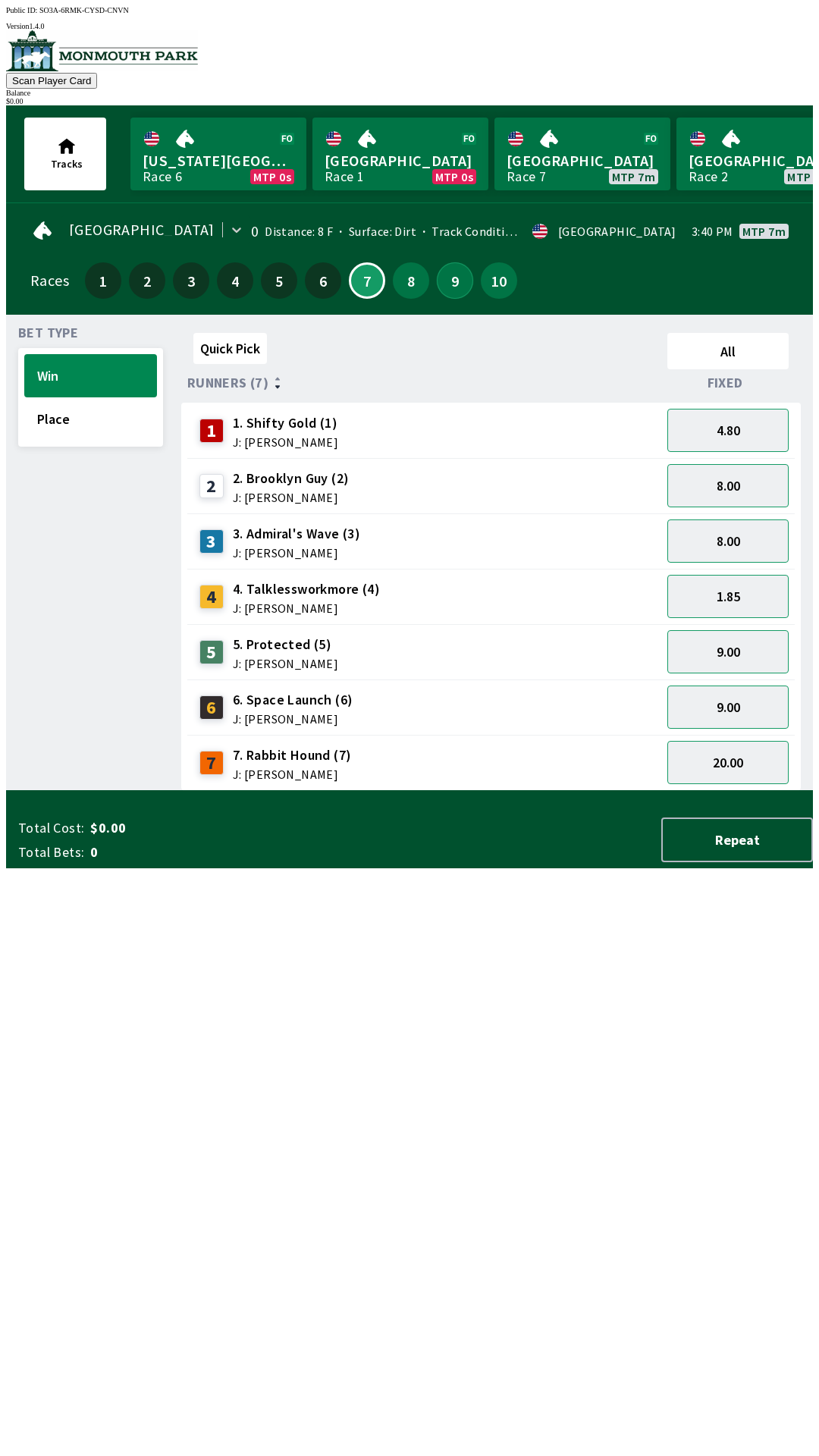
click at [448, 271] on button "9" at bounding box center [454, 280] width 36 height 36
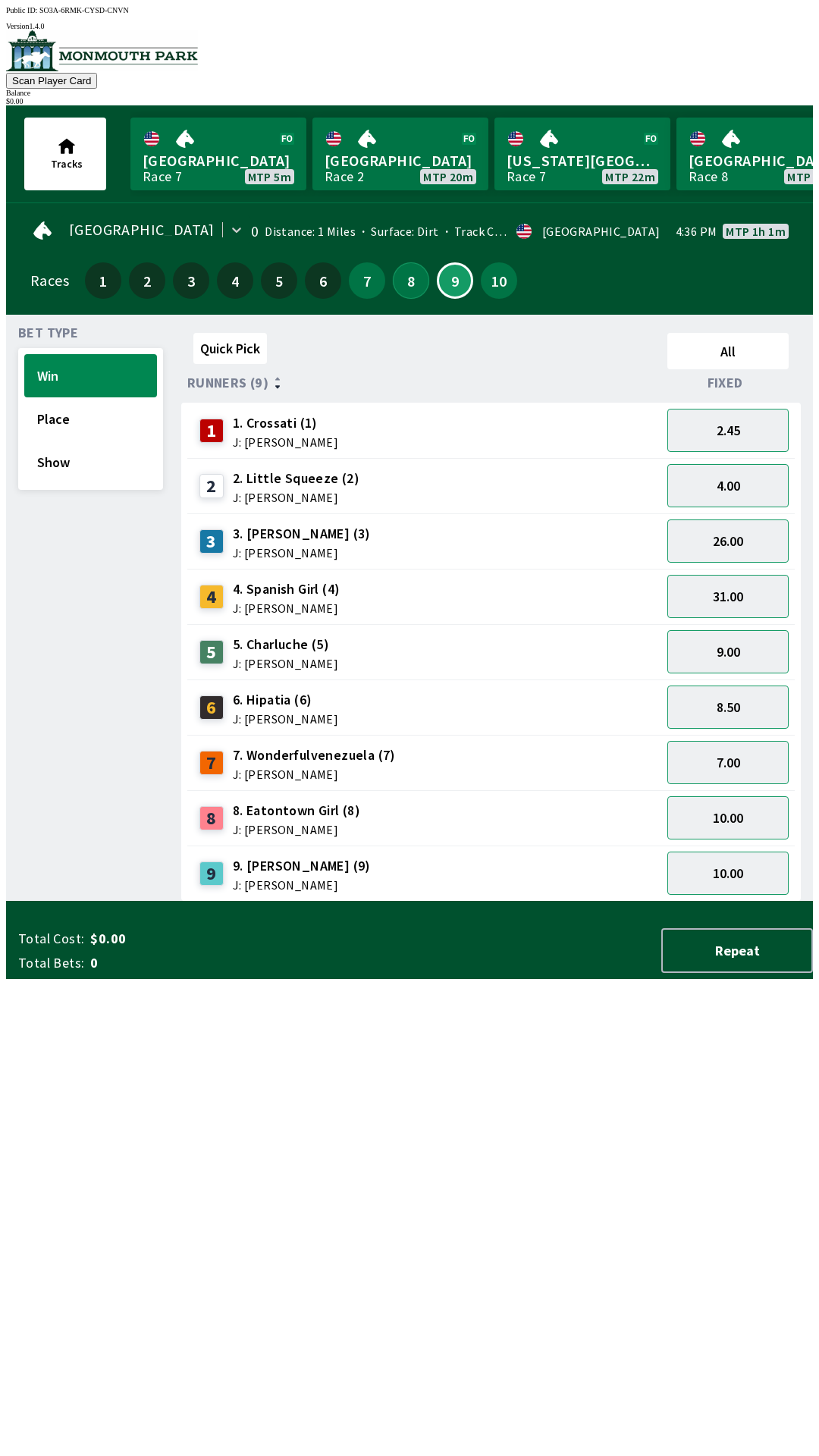
click at [397, 276] on button "8" at bounding box center [410, 280] width 36 height 36
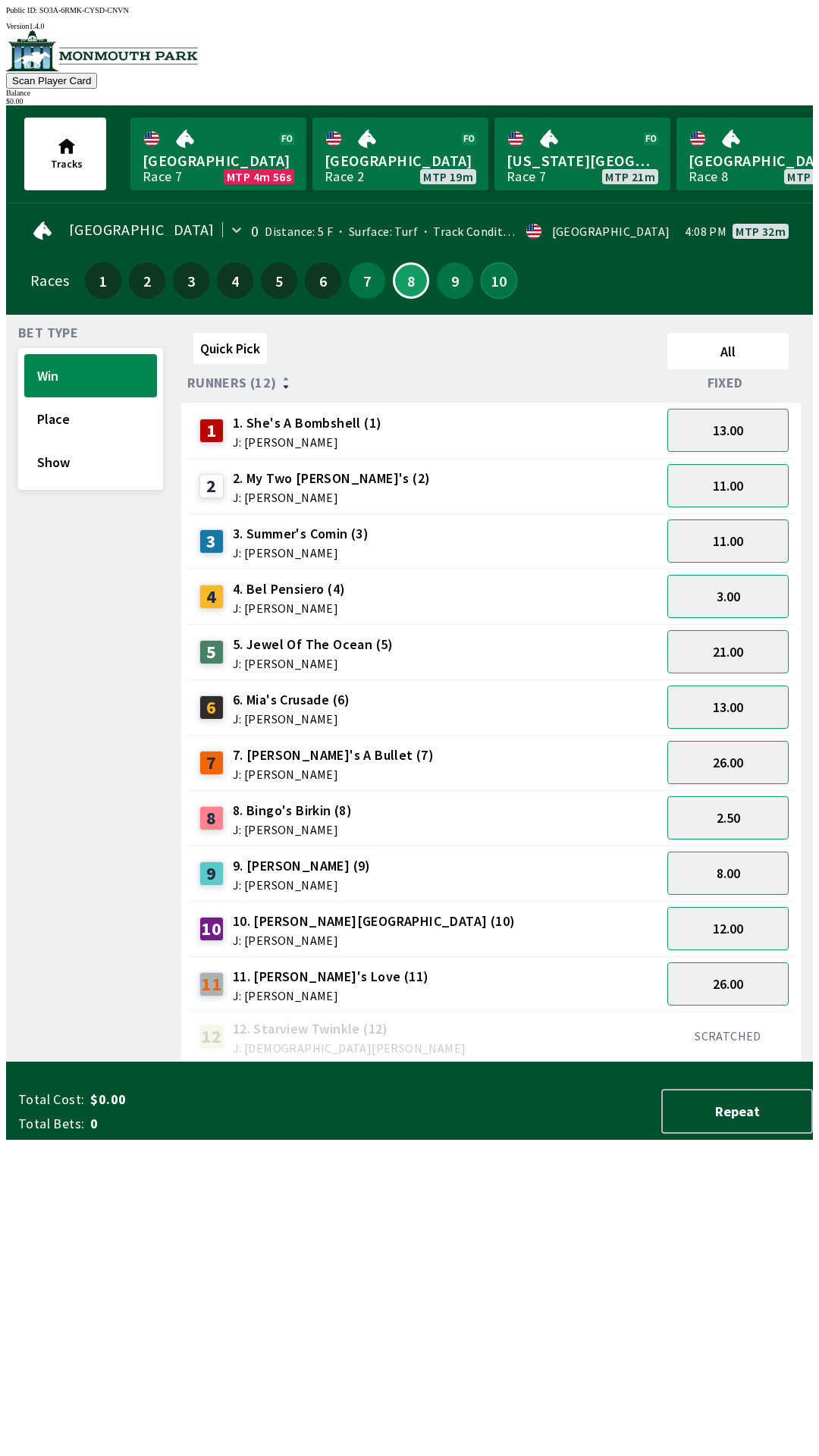
click at [486, 277] on button "10" at bounding box center [499, 280] width 36 height 36
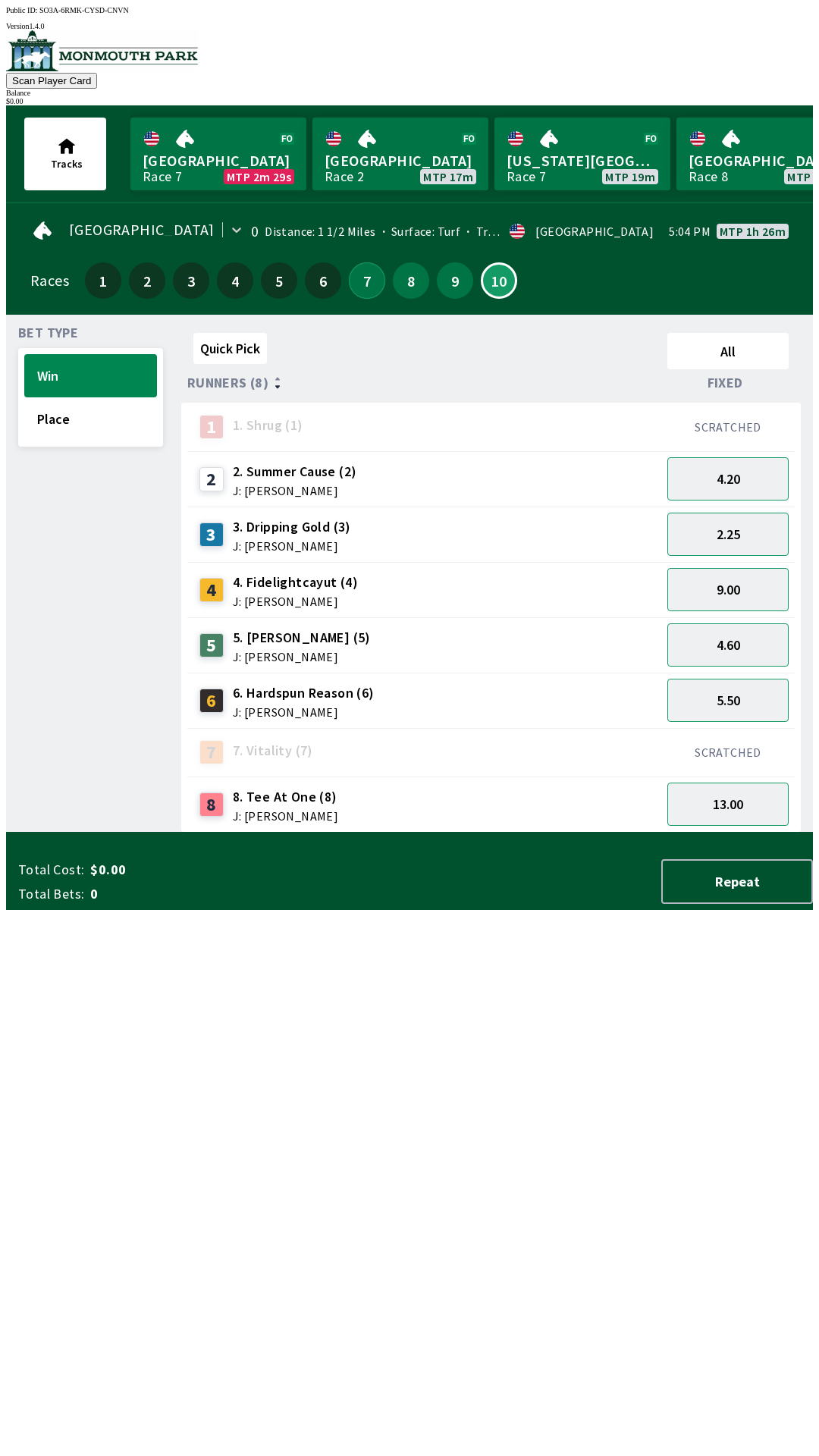
click at [363, 279] on button "7" at bounding box center [366, 280] width 36 height 36
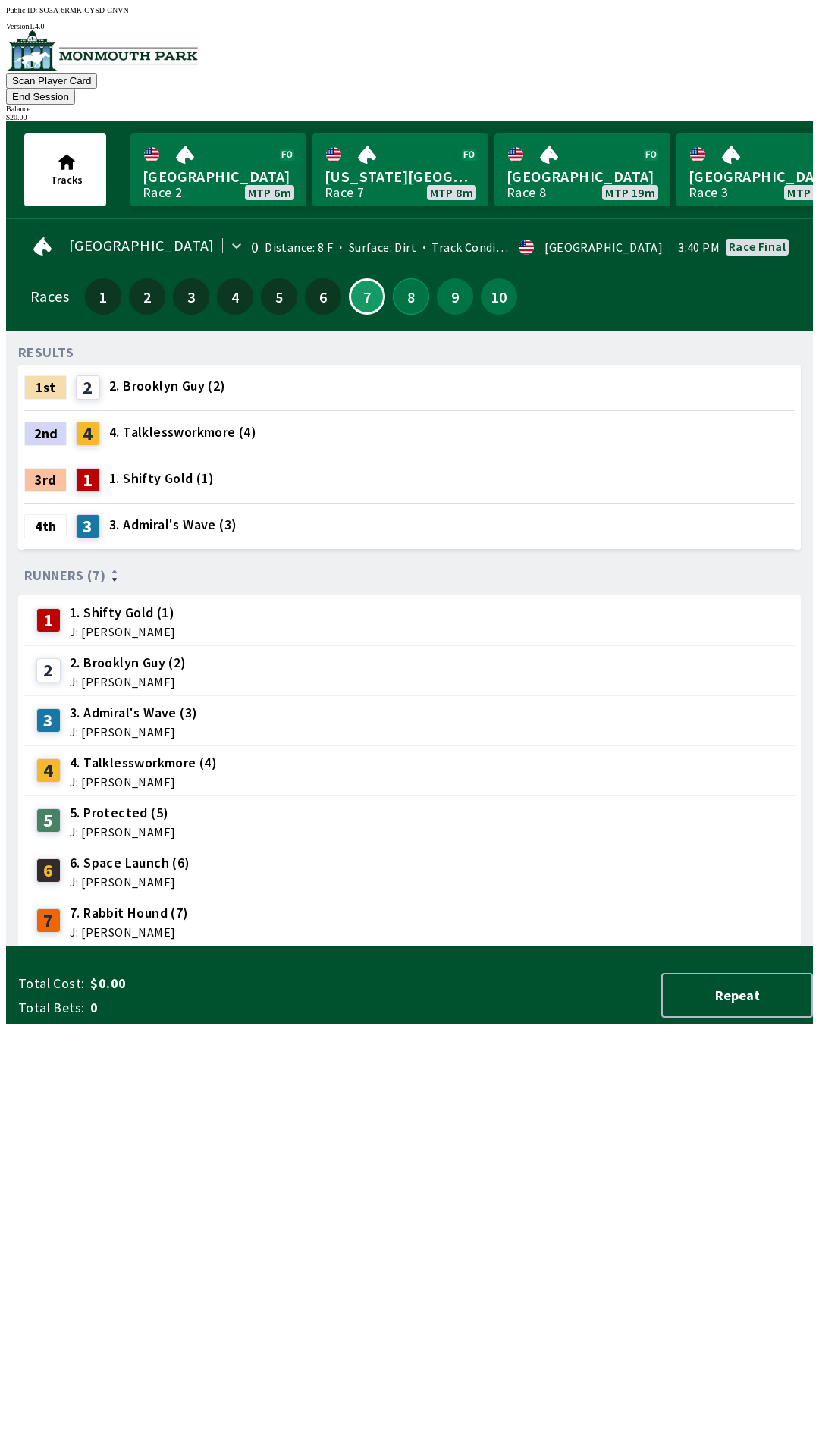
click at [405, 278] on button "8" at bounding box center [410, 296] width 36 height 36
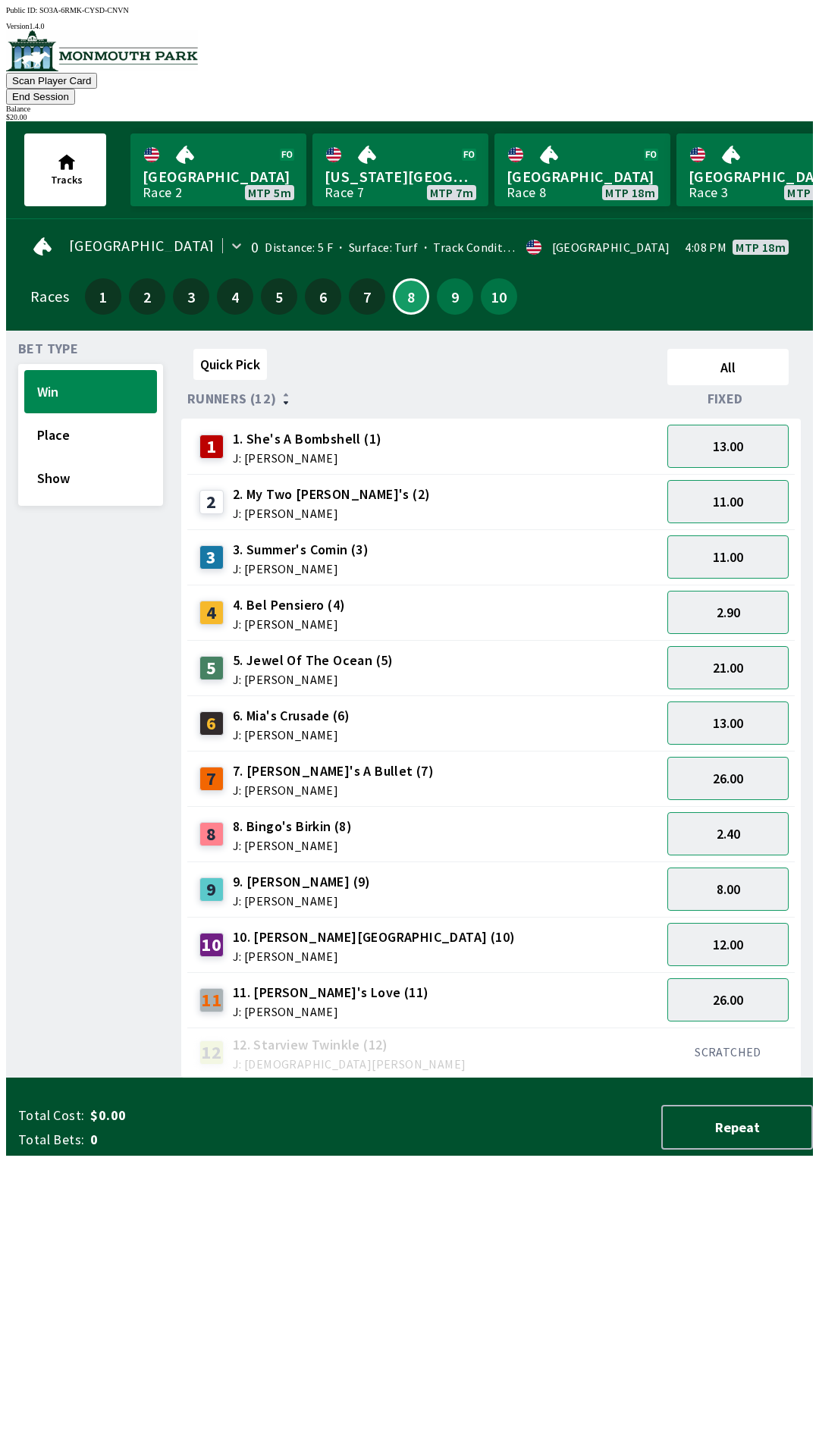
click at [288, 562] on span "J: [PERSON_NAME]" at bounding box center [300, 569] width 136 height 12
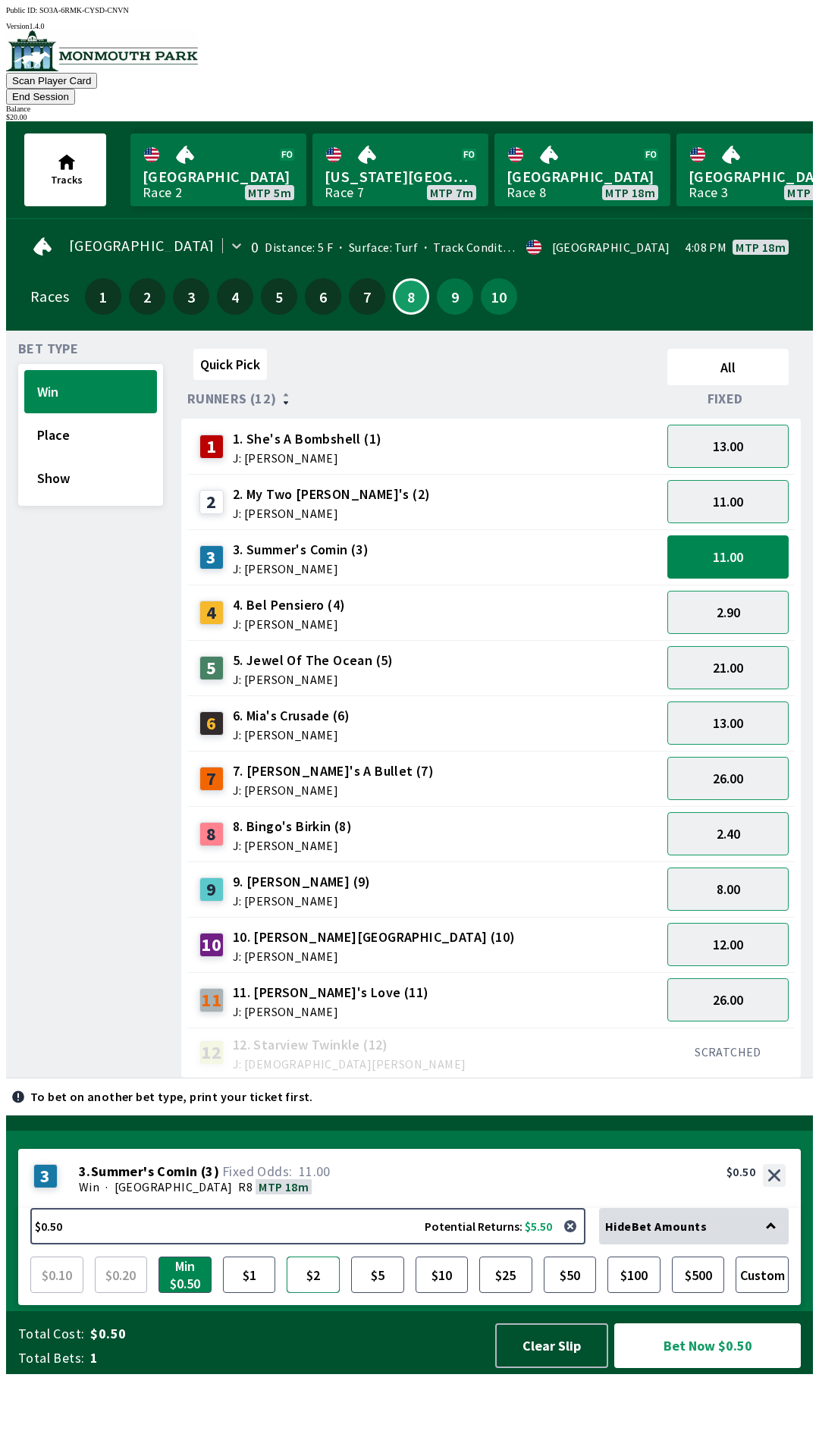
click at [313, 1292] on button "$2" at bounding box center [313, 1274] width 53 height 36
click at [35, 414] on button "Place" at bounding box center [91, 435] width 133 height 43
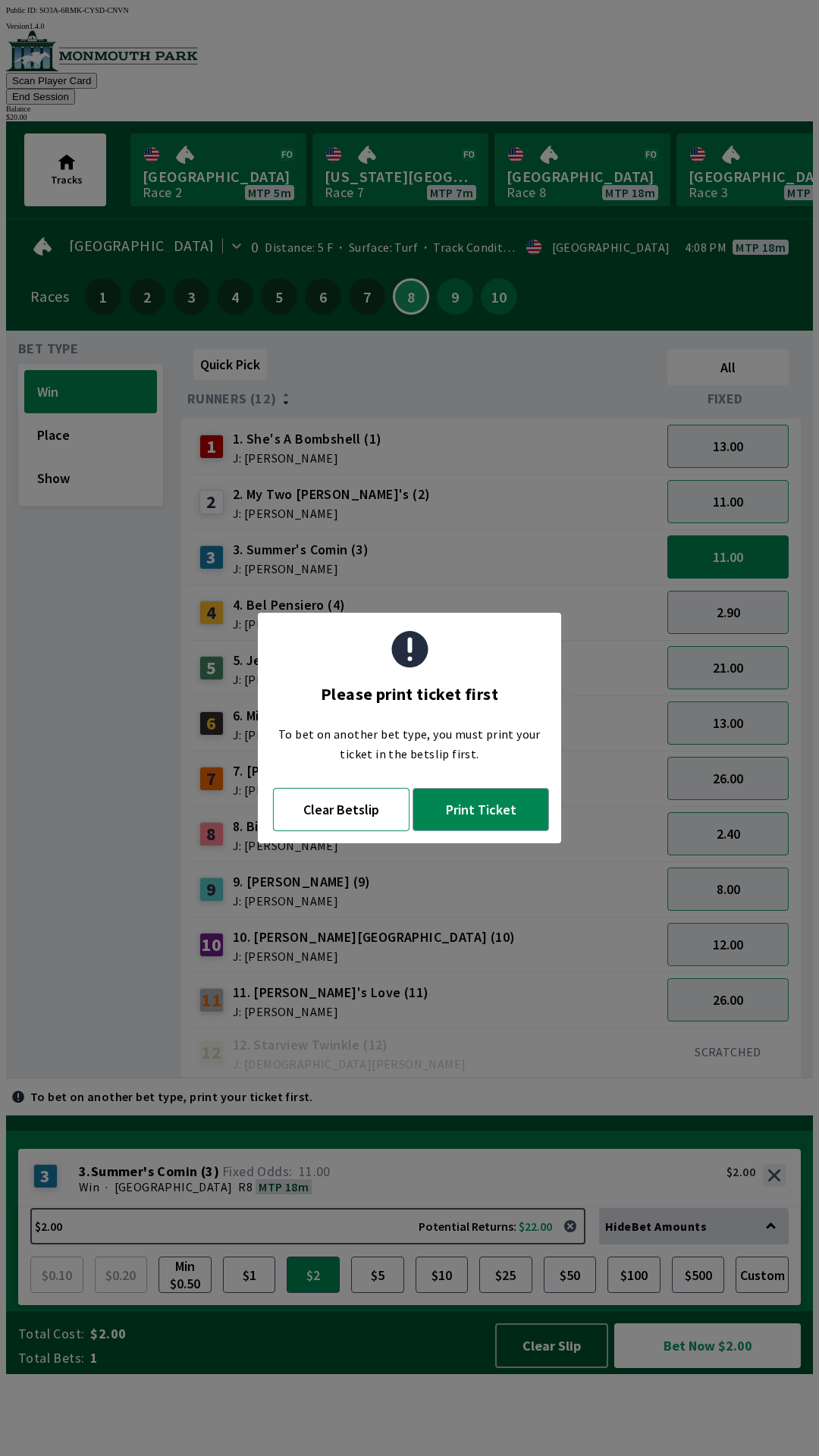
click at [323, 808] on button "Clear Betslip" at bounding box center [341, 809] width 137 height 43
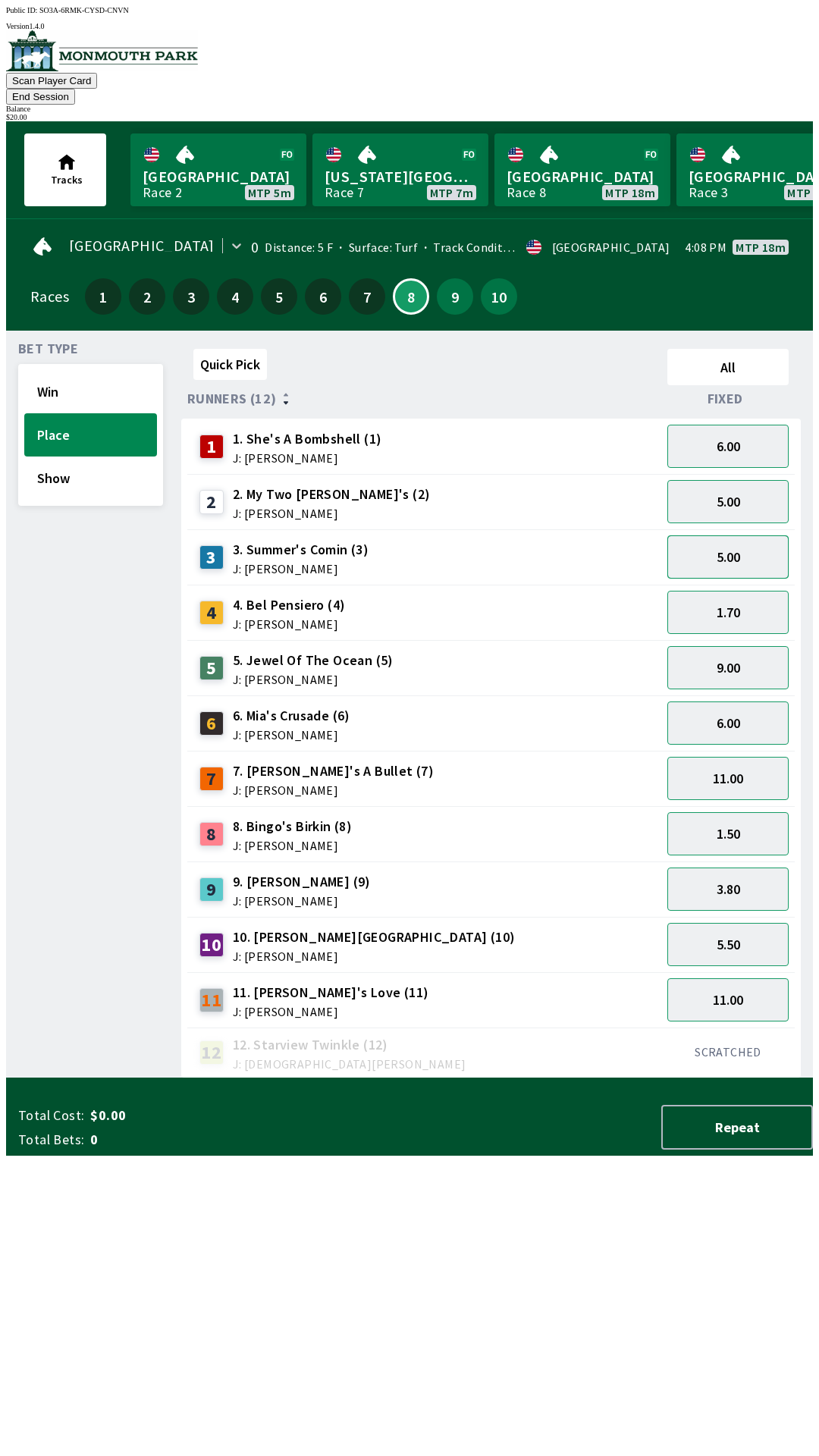
click at [724, 539] on button "5.00" at bounding box center [728, 557] width 121 height 43
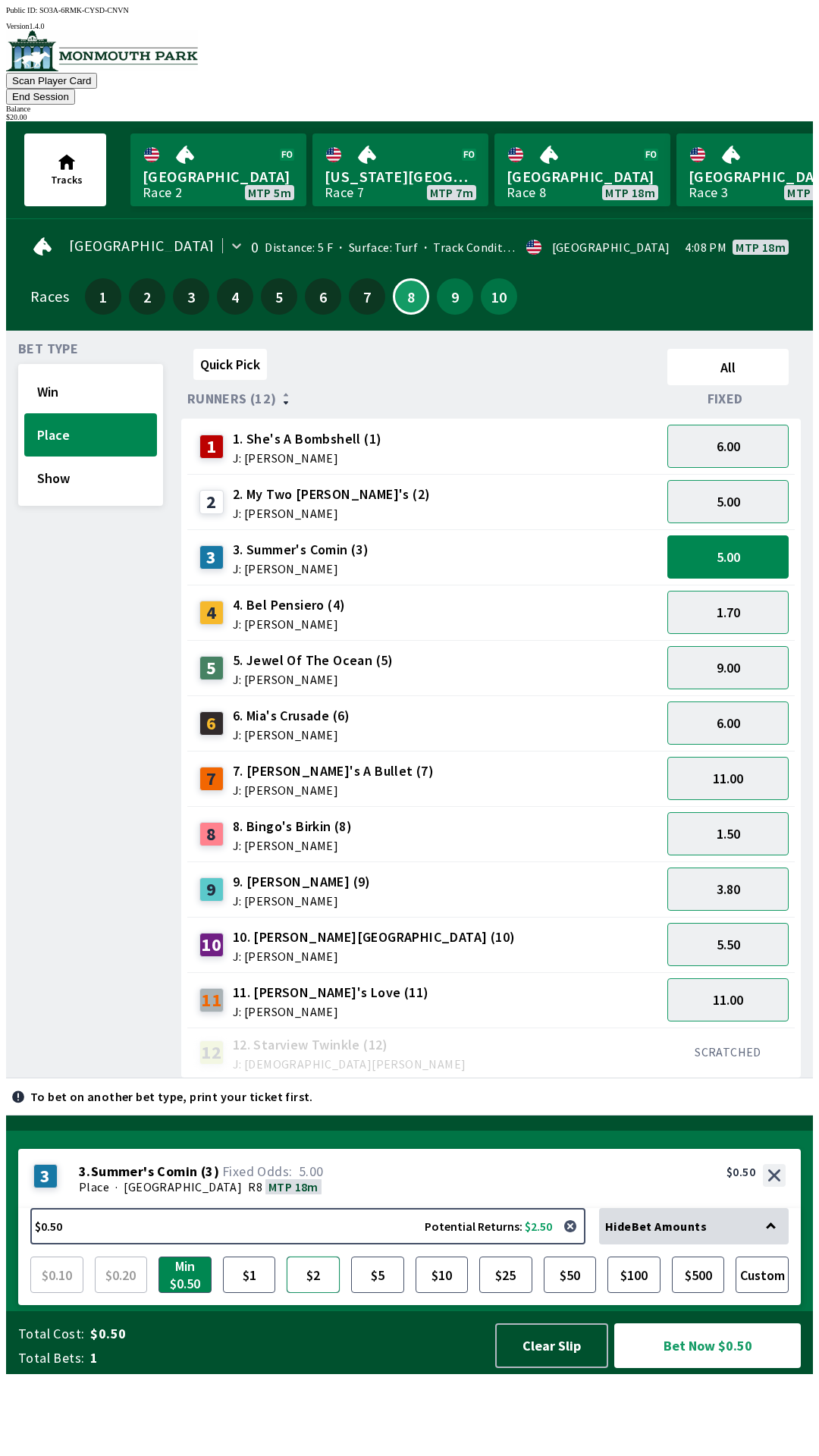
click at [333, 1292] on button "$2" at bounding box center [313, 1274] width 53 height 36
click at [45, 376] on button "Win" at bounding box center [91, 392] width 133 height 43
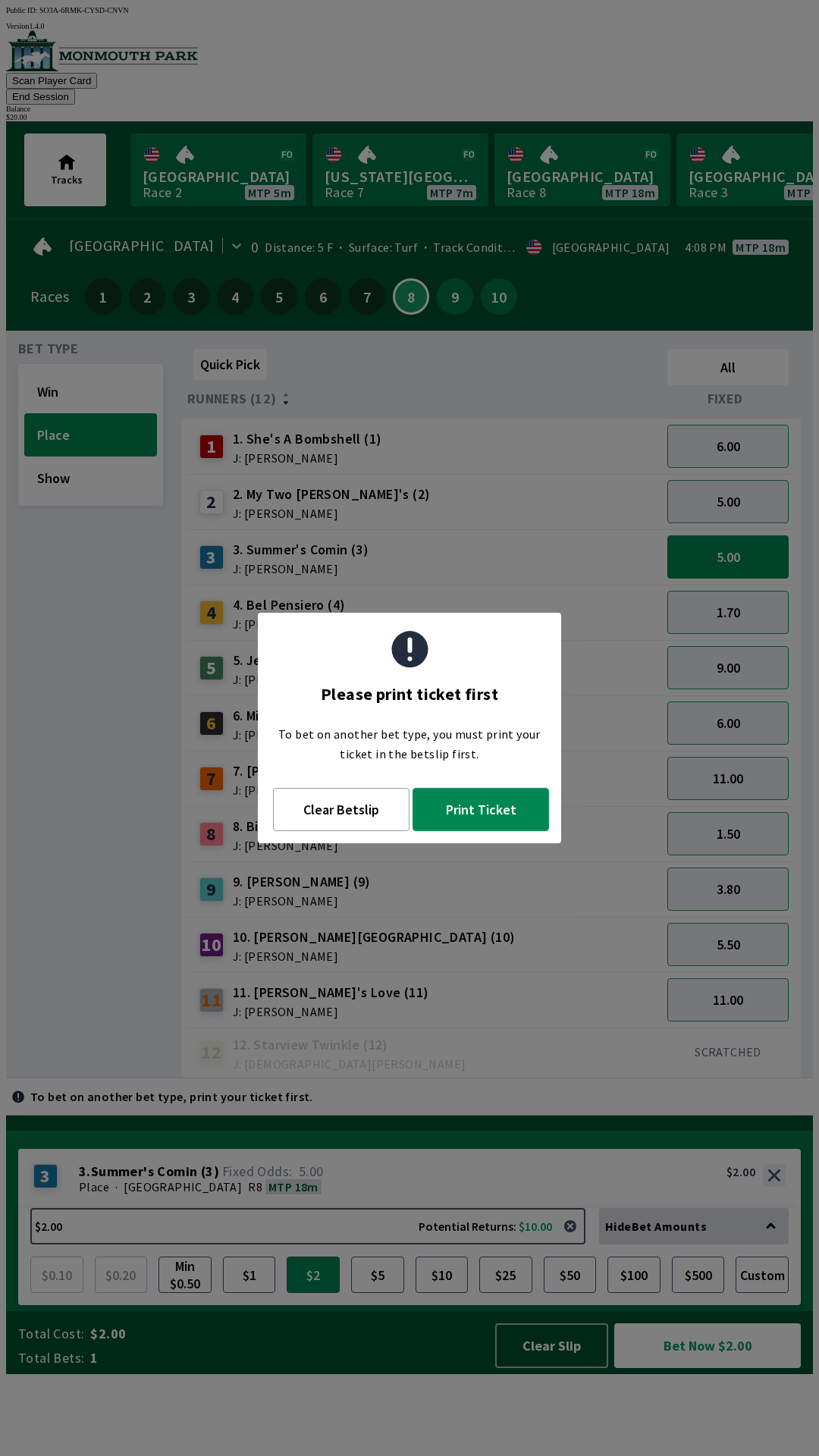
click at [478, 816] on button "Print Ticket" at bounding box center [481, 809] width 137 height 43
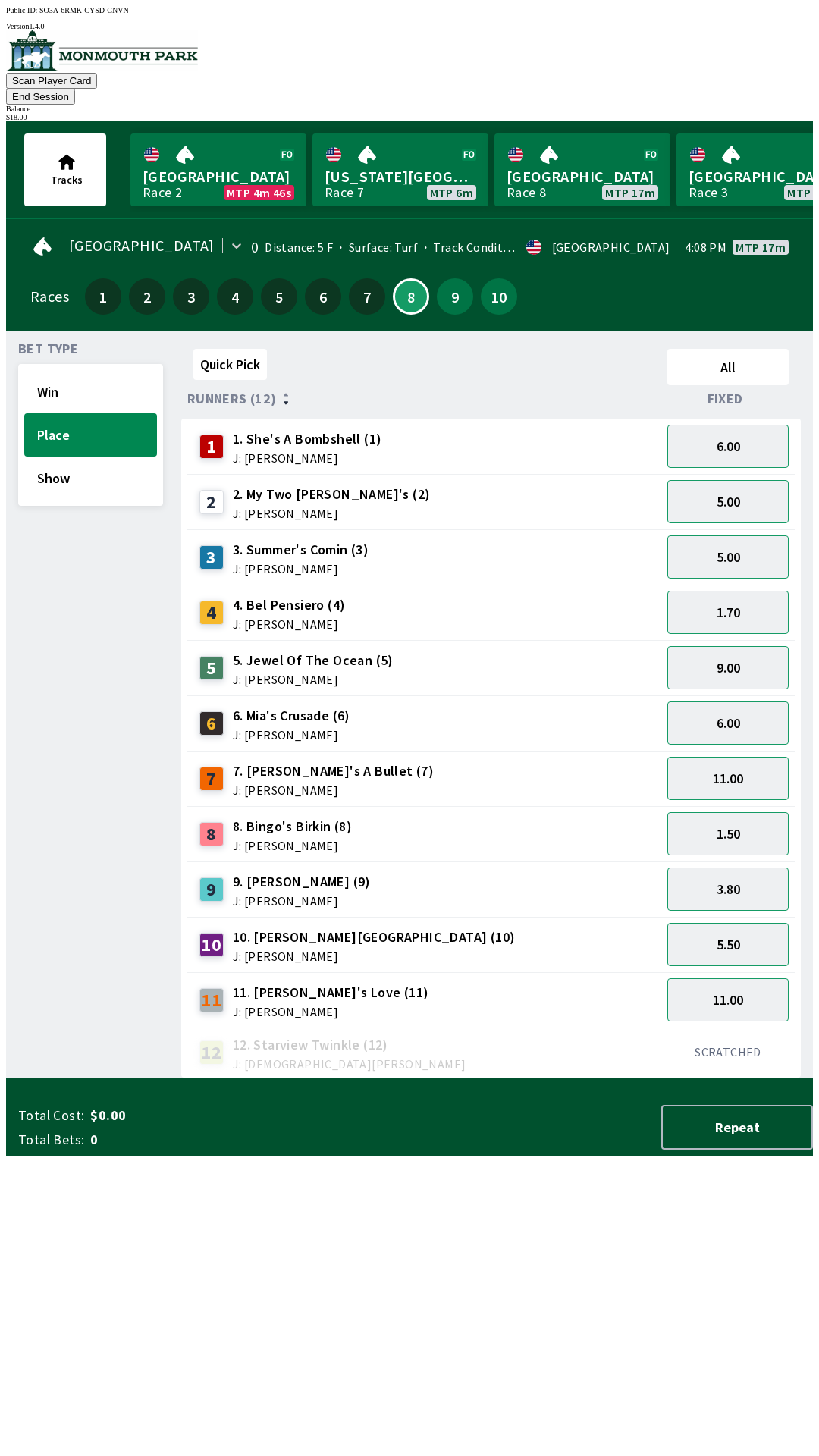
click at [98, 837] on div "Bet Type Win Place Show" at bounding box center [91, 710] width 144 height 735
click at [54, 376] on button "Win" at bounding box center [91, 392] width 133 height 43
click at [353, 562] on span "J: [PERSON_NAME]" at bounding box center [300, 569] width 136 height 12
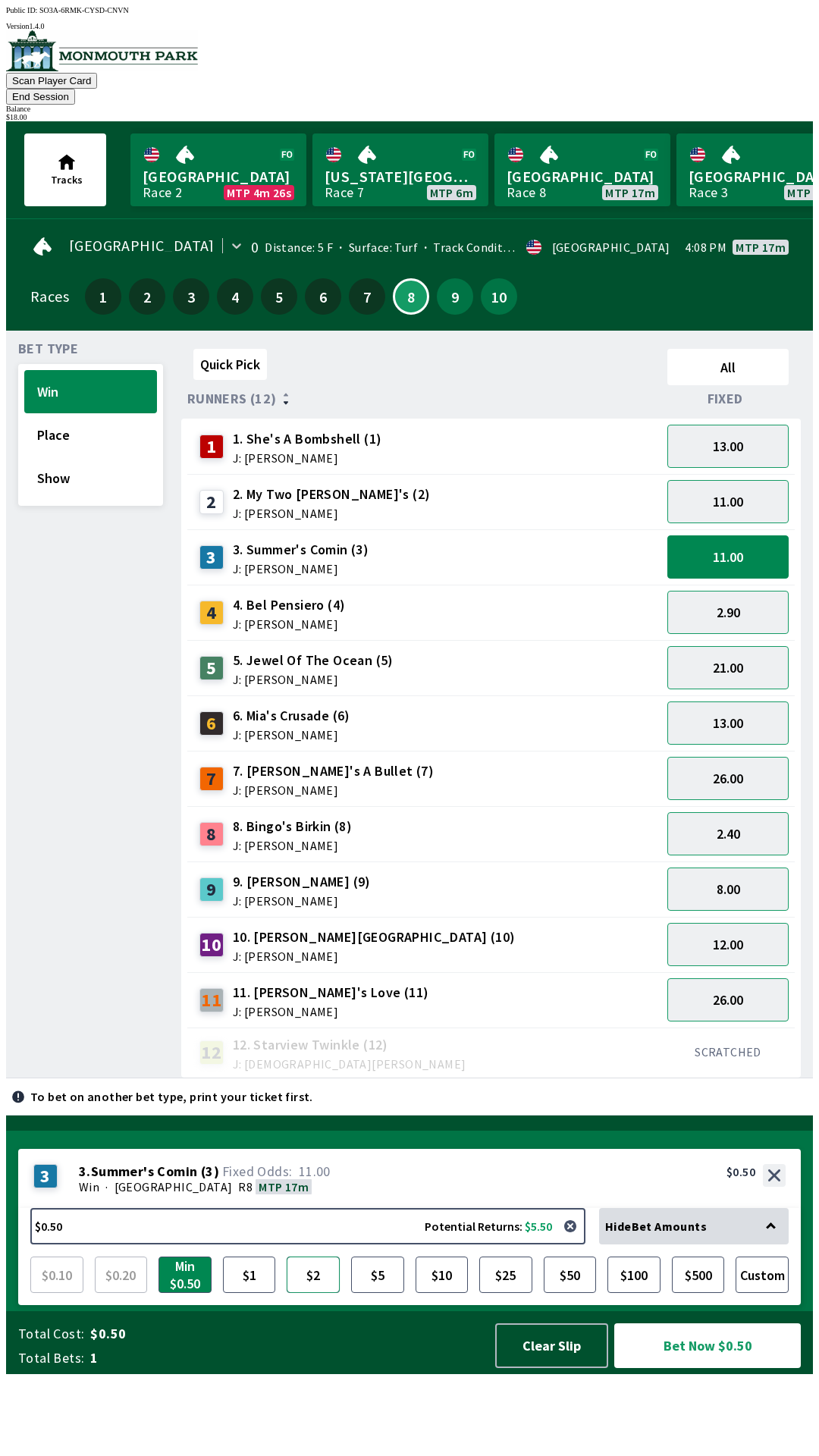
click at [310, 1292] on button "$2" at bounding box center [313, 1274] width 53 height 36
click at [690, 1368] on button "Bet Now $2.00" at bounding box center [707, 1345] width 187 height 45
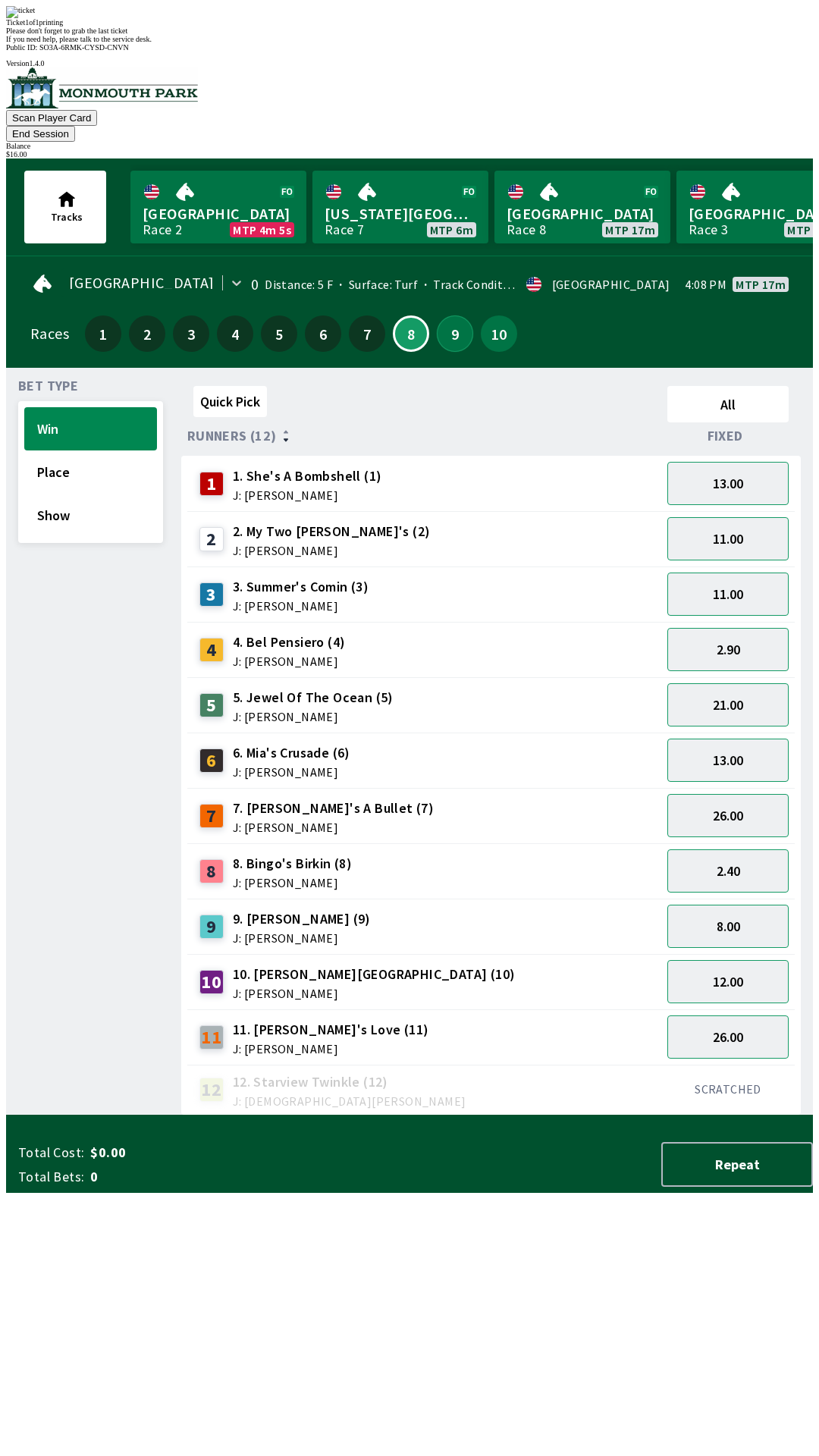
click at [449, 315] on button "9" at bounding box center [454, 333] width 36 height 36
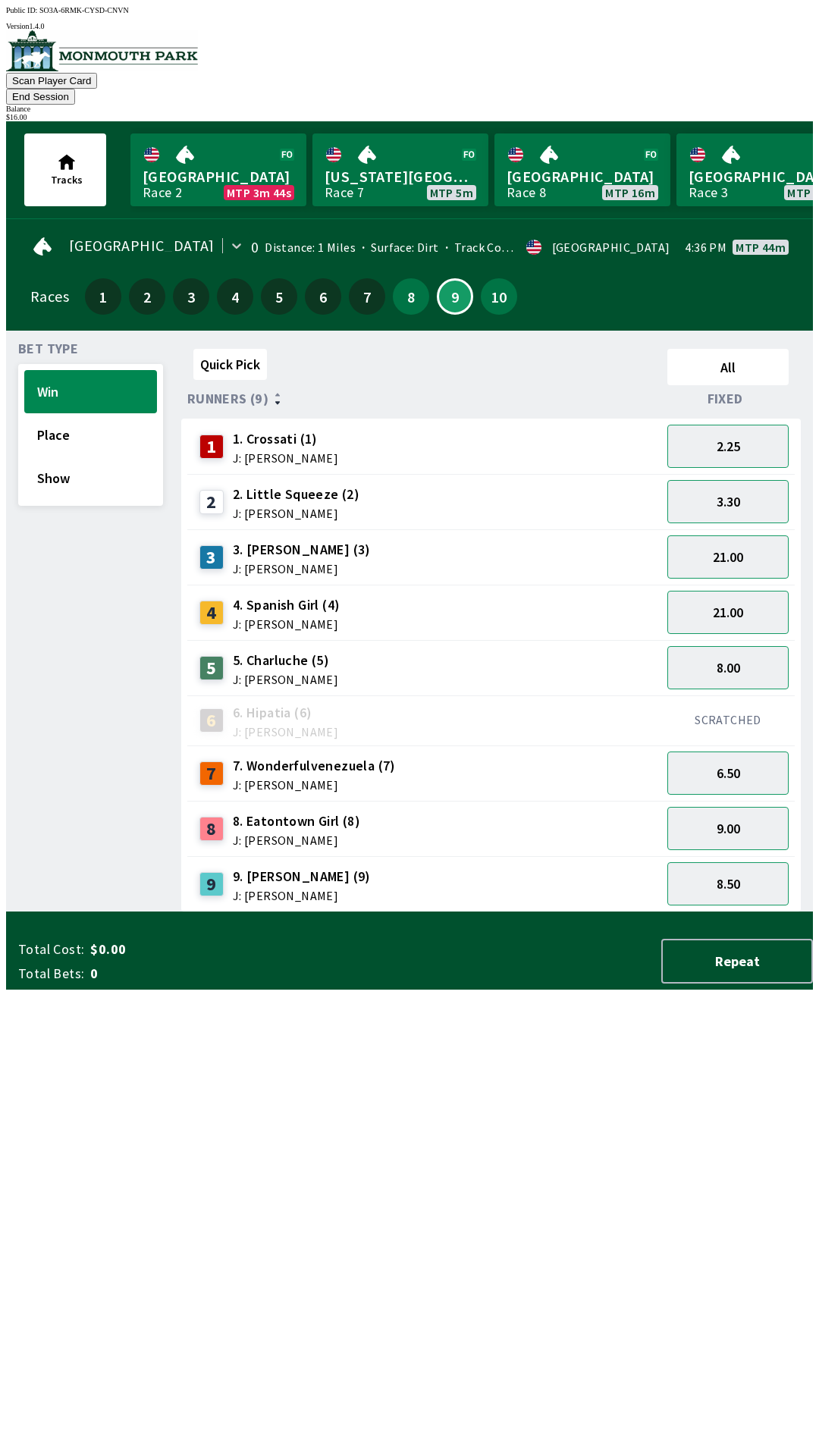
click at [289, 507] on span "J: [PERSON_NAME]" at bounding box center [296, 513] width 127 height 12
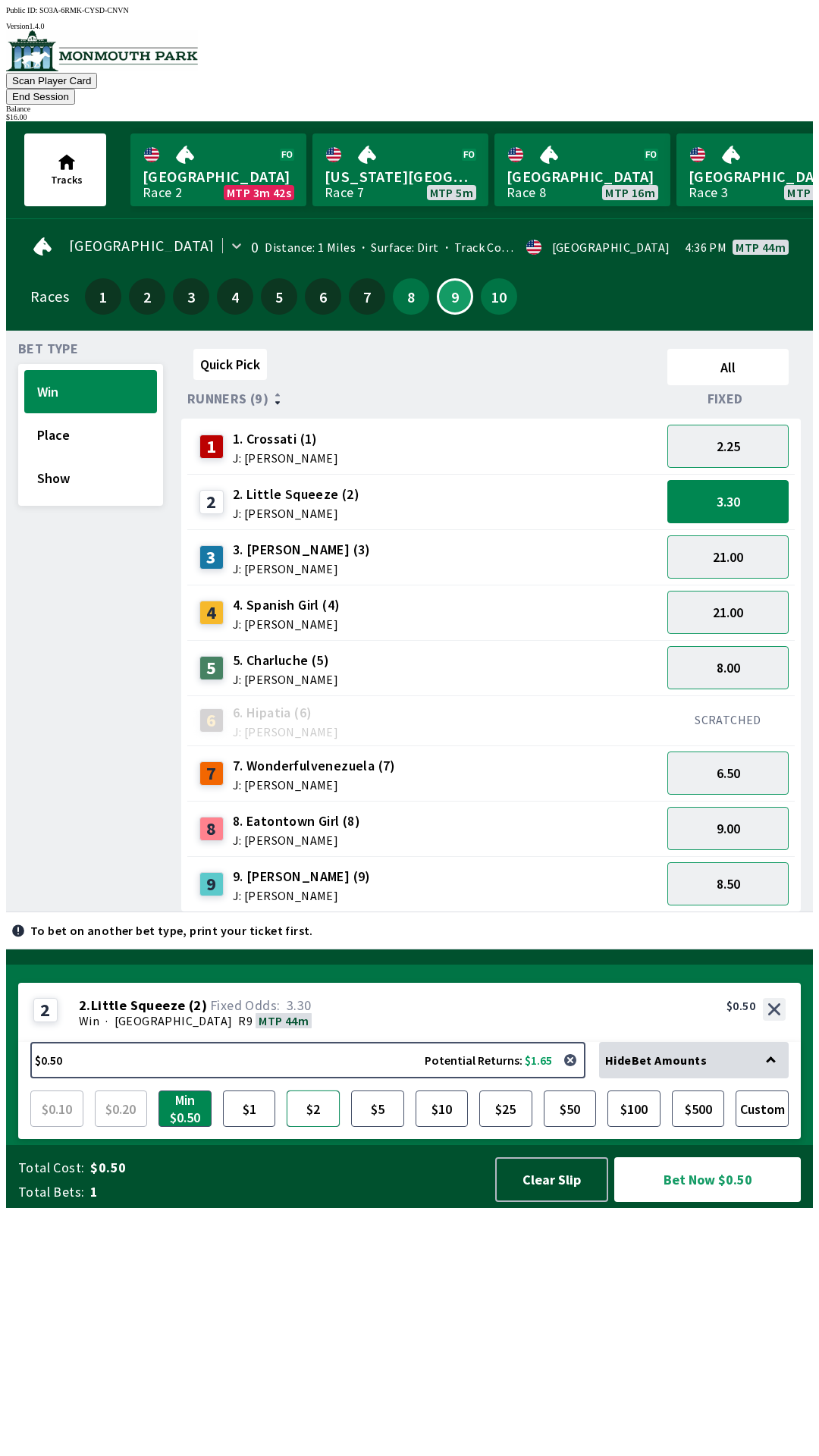
click at [314, 1126] on button "$2" at bounding box center [313, 1108] width 53 height 36
click at [700, 1202] on button "Bet Now $2.00" at bounding box center [707, 1179] width 187 height 45
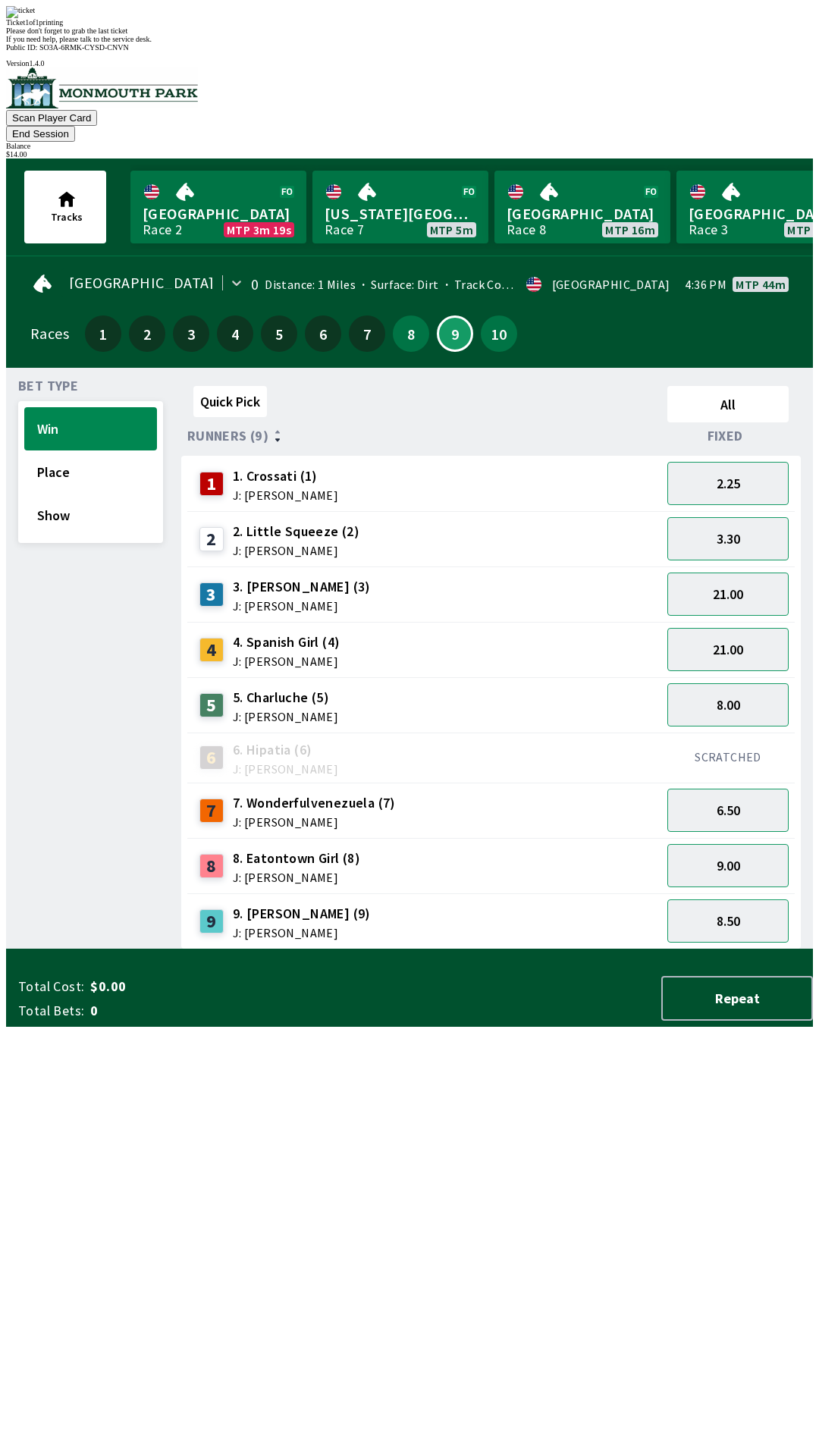
click at [280, 544] on span "J: [PERSON_NAME]" at bounding box center [296, 550] width 127 height 12
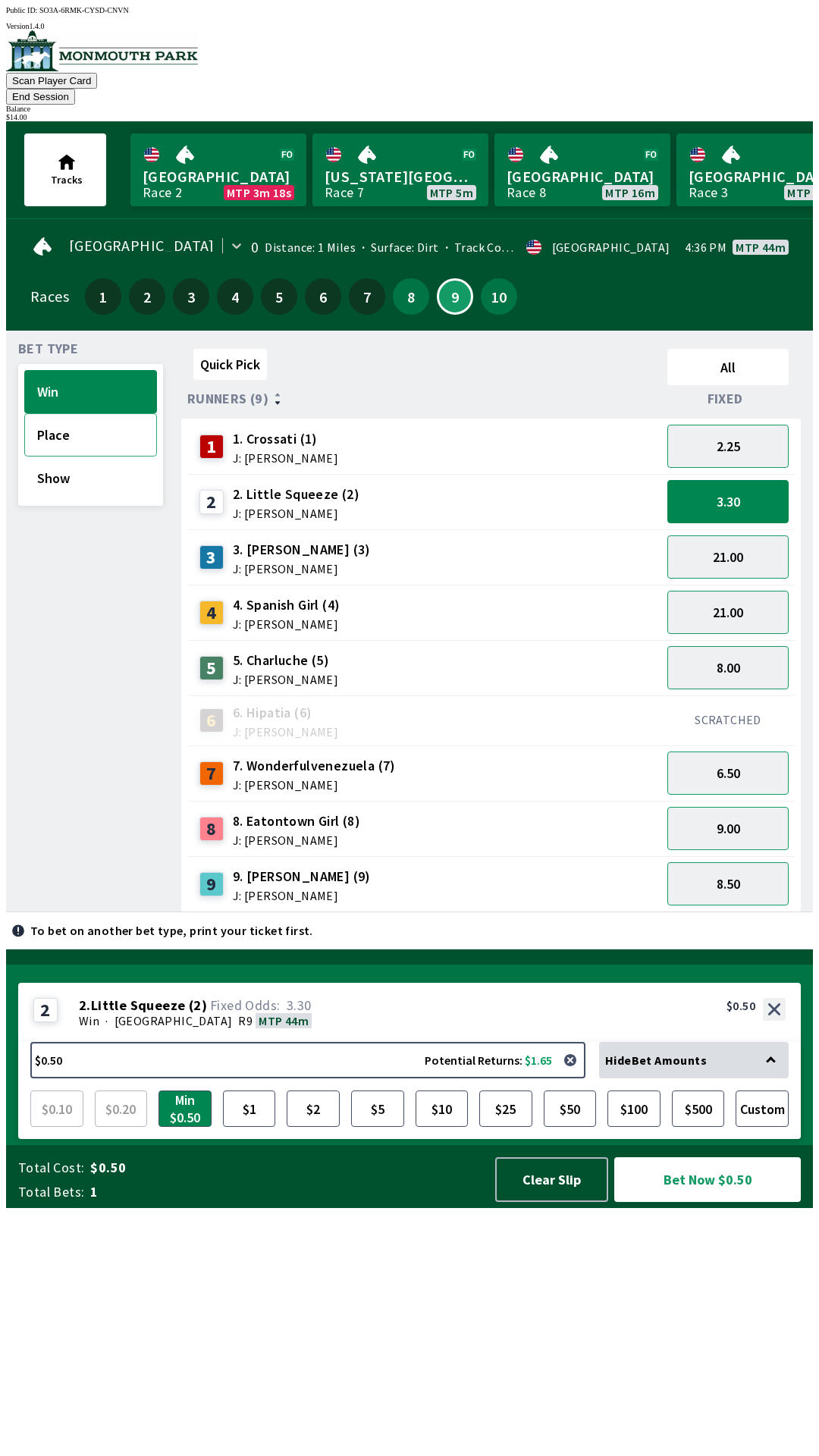
click at [47, 421] on button "Place" at bounding box center [91, 435] width 133 height 43
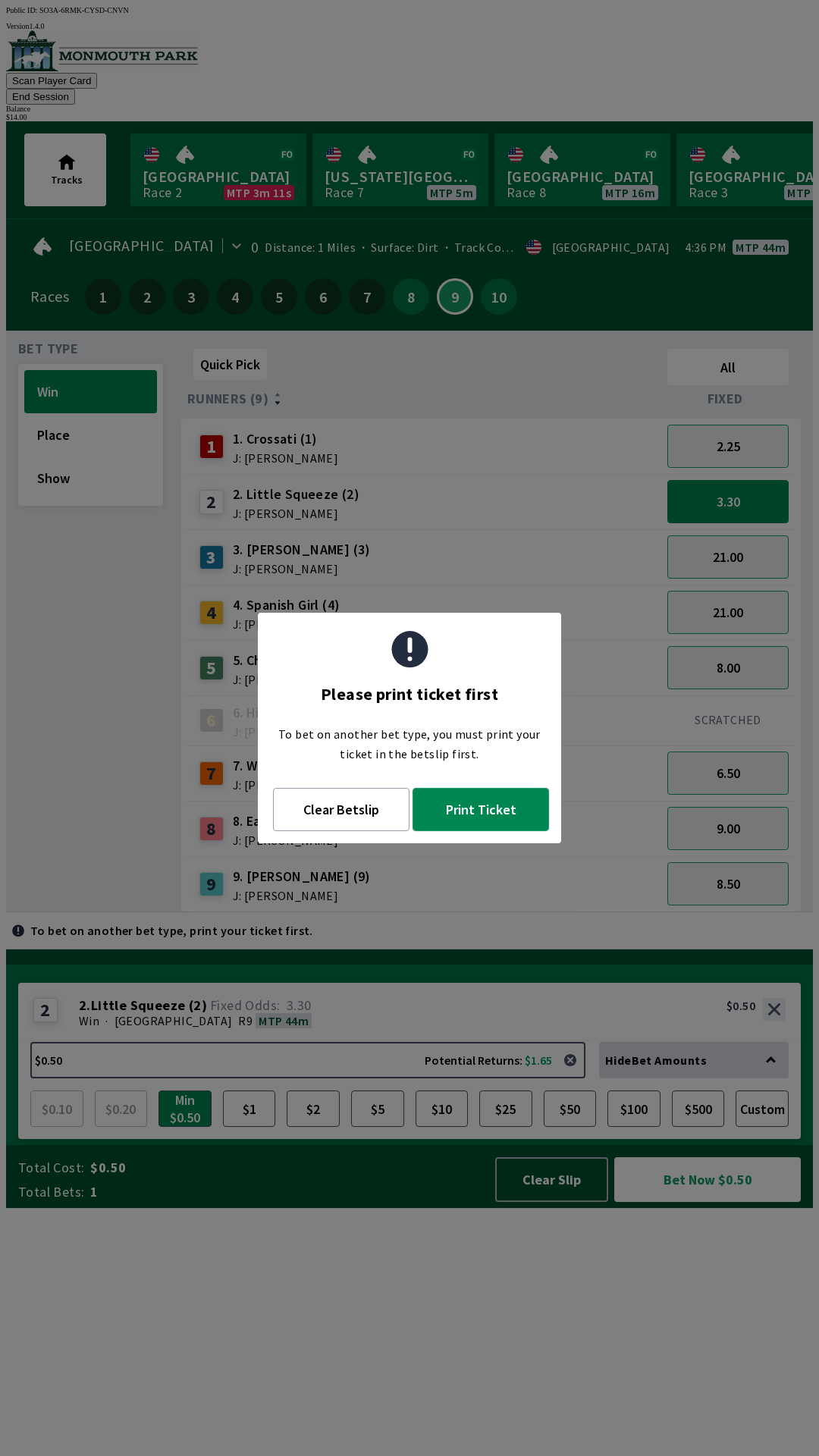
click at [492, 811] on button "Print Ticket" at bounding box center [481, 809] width 137 height 43
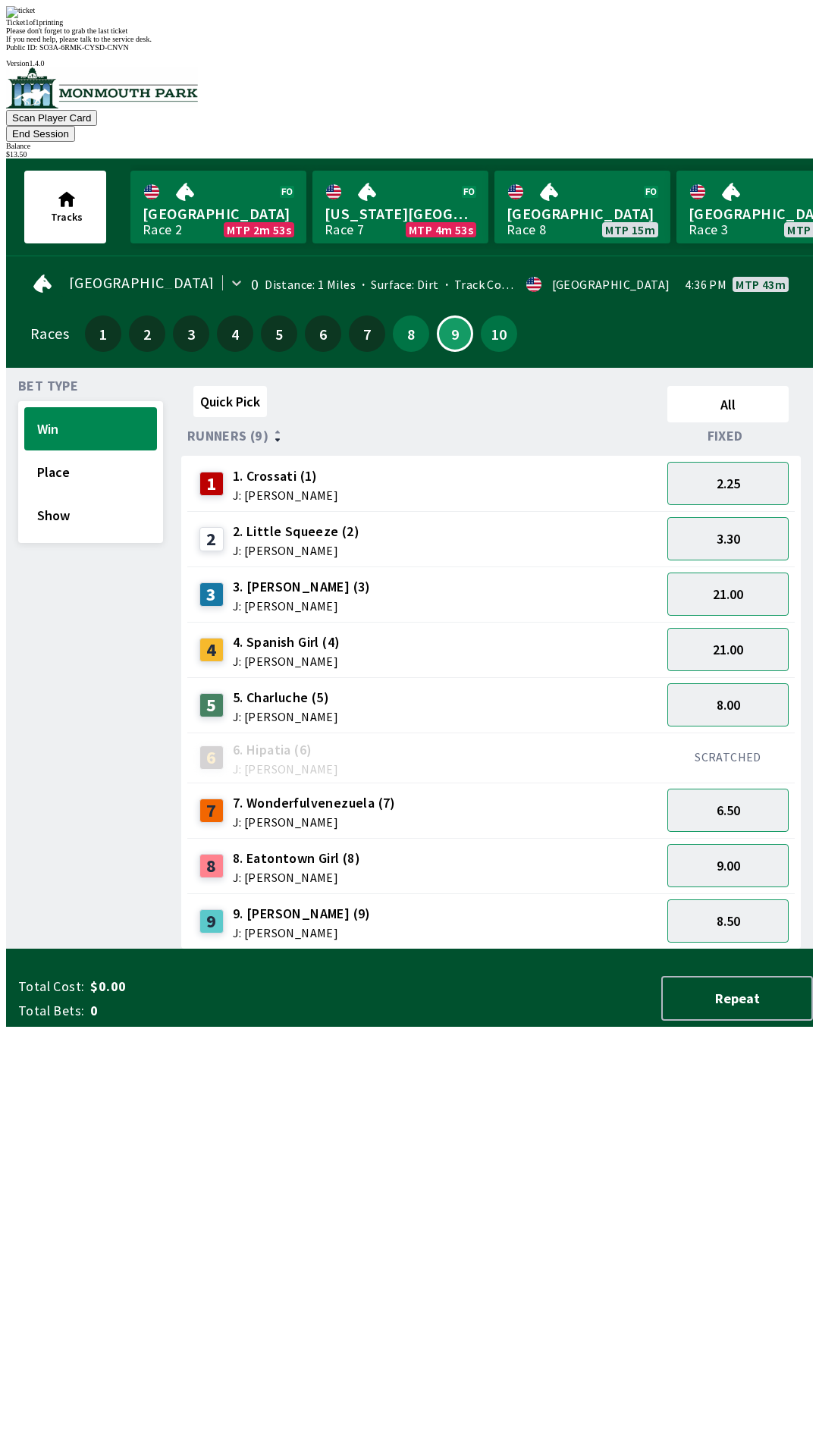
click at [297, 949] on div "Quick Pick All Runners (9) Fixed 1 1. Crossati (1) J: [PERSON_NAME] 2.25 2 2. L…" at bounding box center [497, 664] width 632 height 569
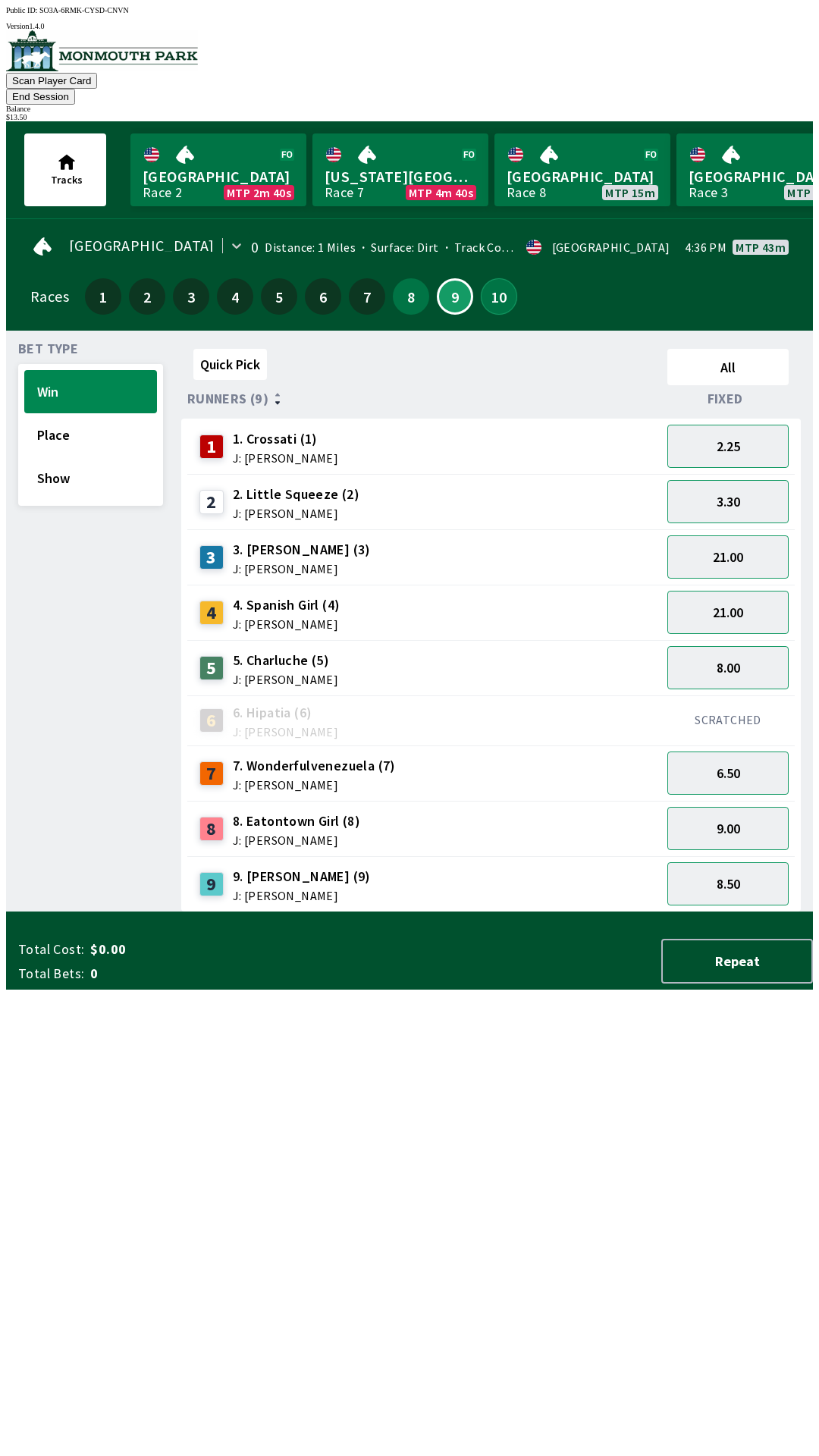
click at [499, 284] on button "10" at bounding box center [499, 296] width 36 height 36
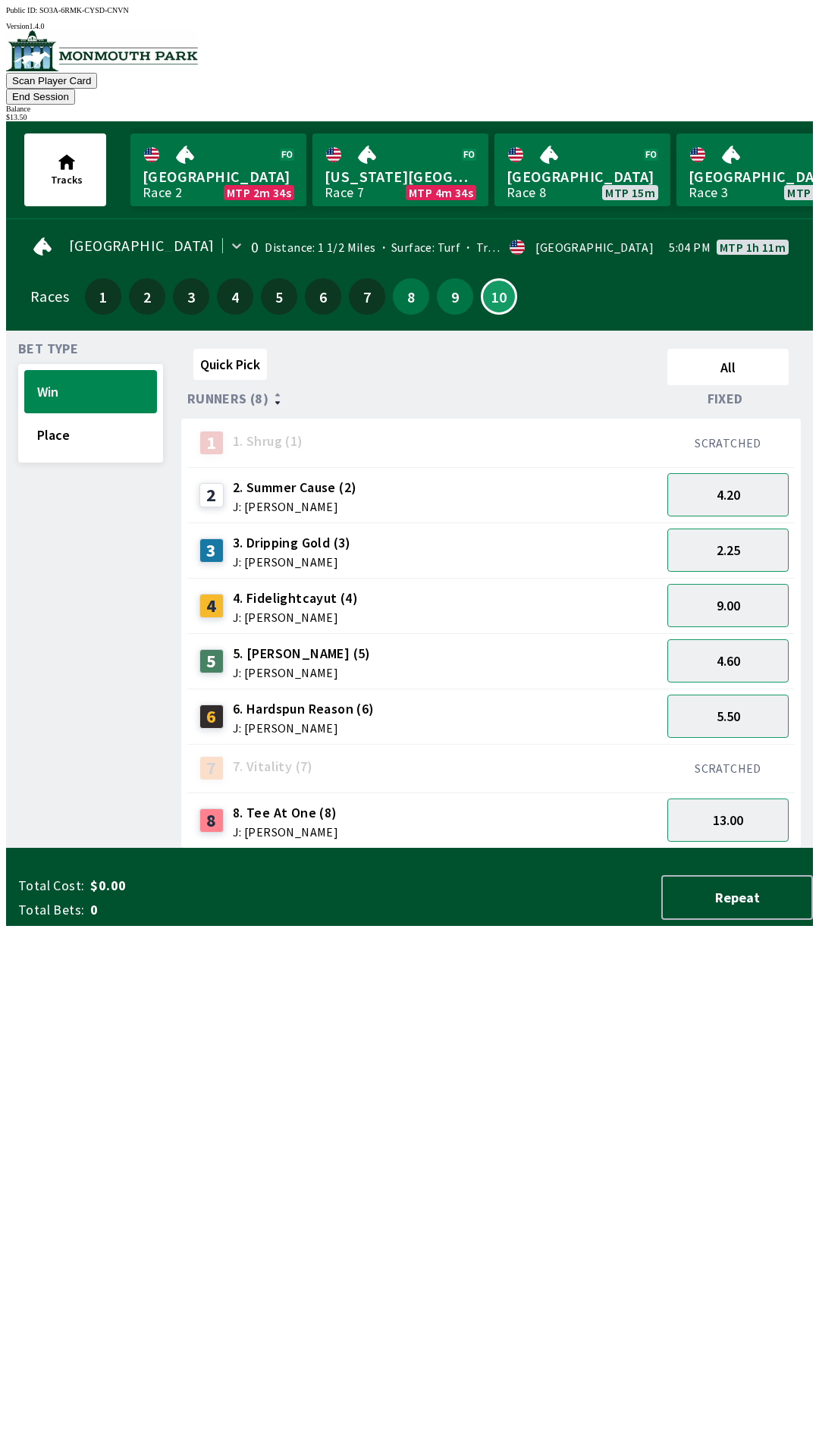
click at [288, 611] on span "J: [PERSON_NAME]" at bounding box center [295, 617] width 125 height 12
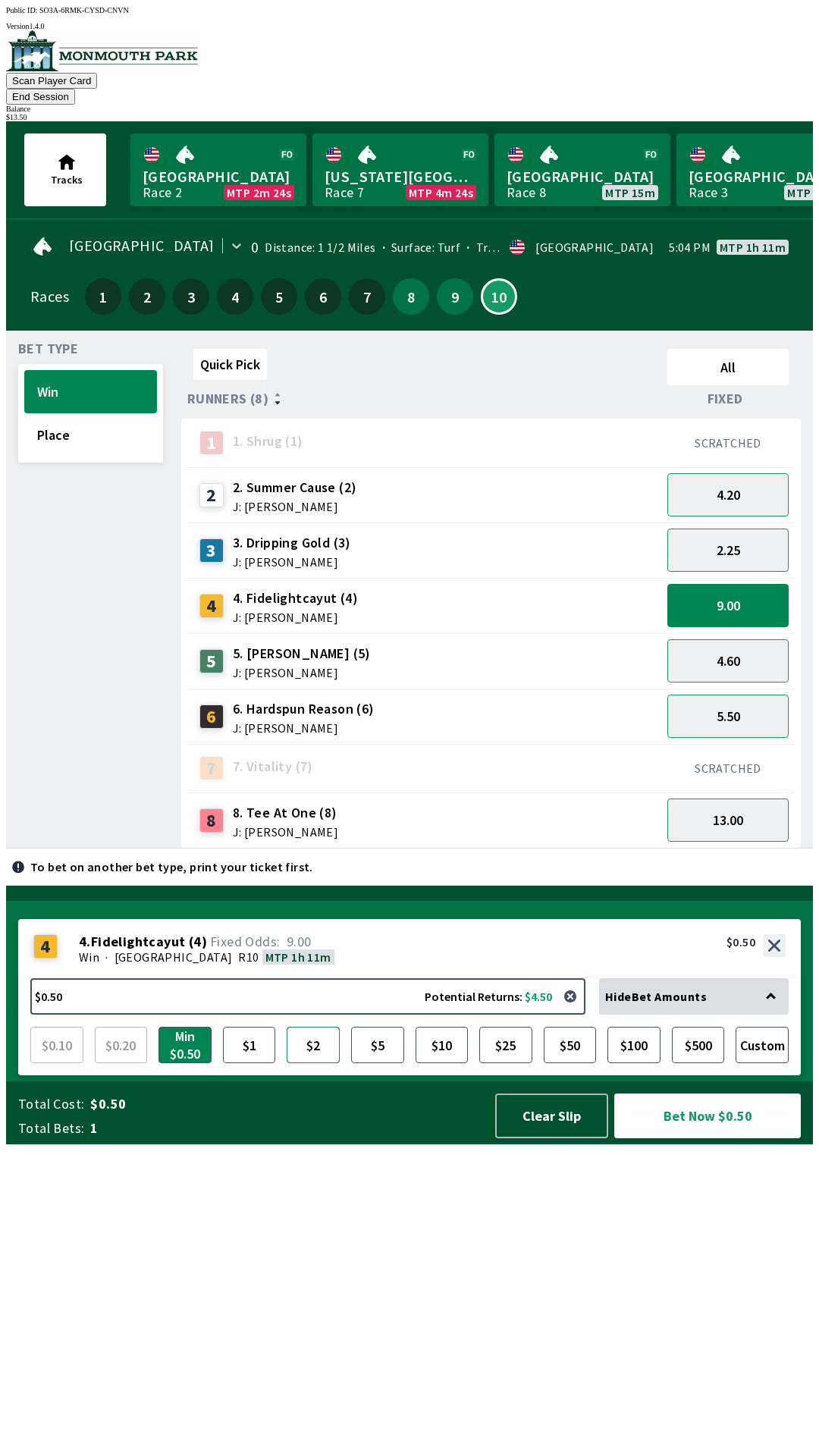
click at [312, 1063] on button "$2" at bounding box center [313, 1044] width 53 height 36
click at [714, 1138] on button "Bet Now $2.00" at bounding box center [707, 1116] width 187 height 45
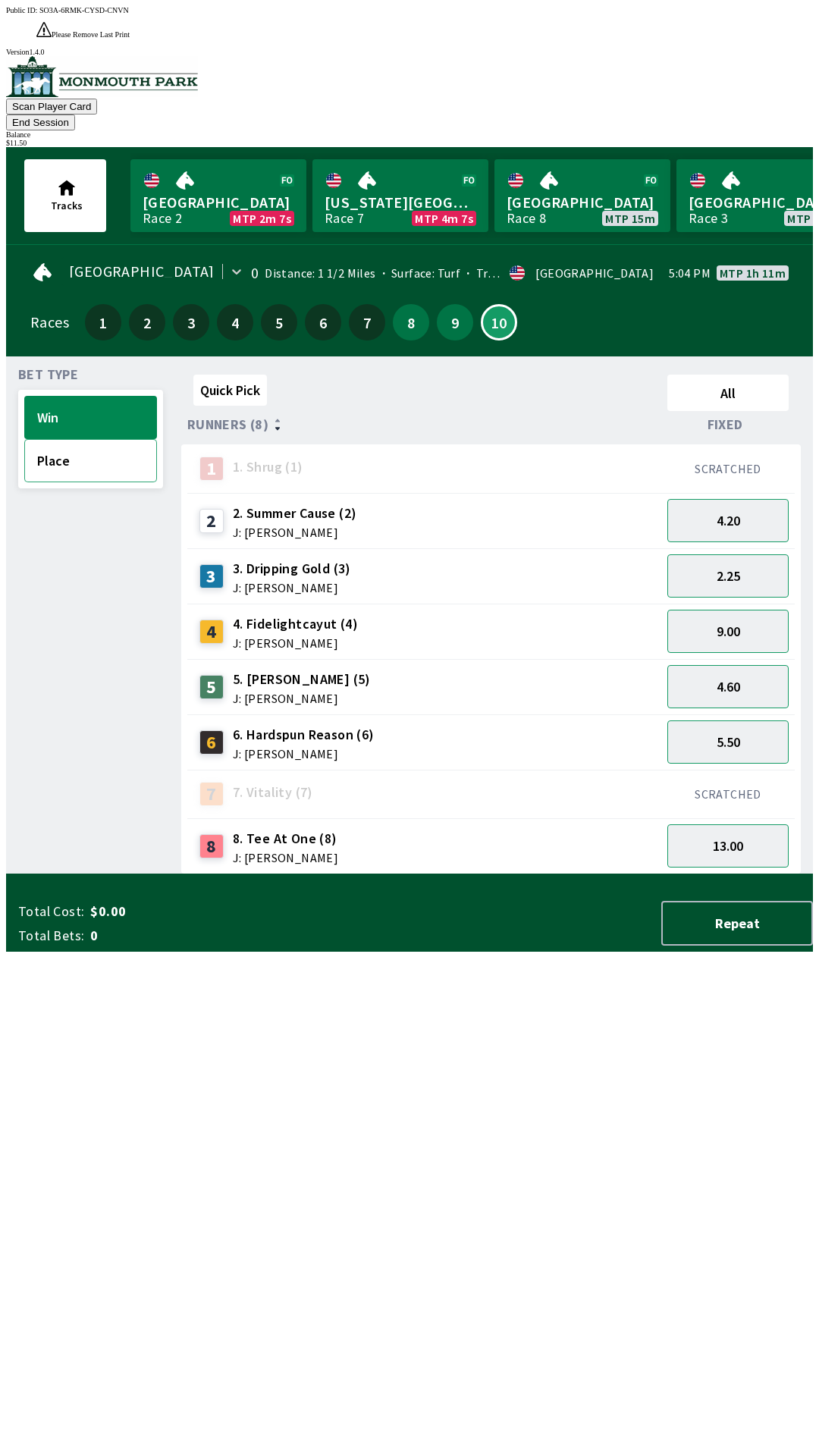
click at [41, 439] on button "Place" at bounding box center [91, 460] width 133 height 43
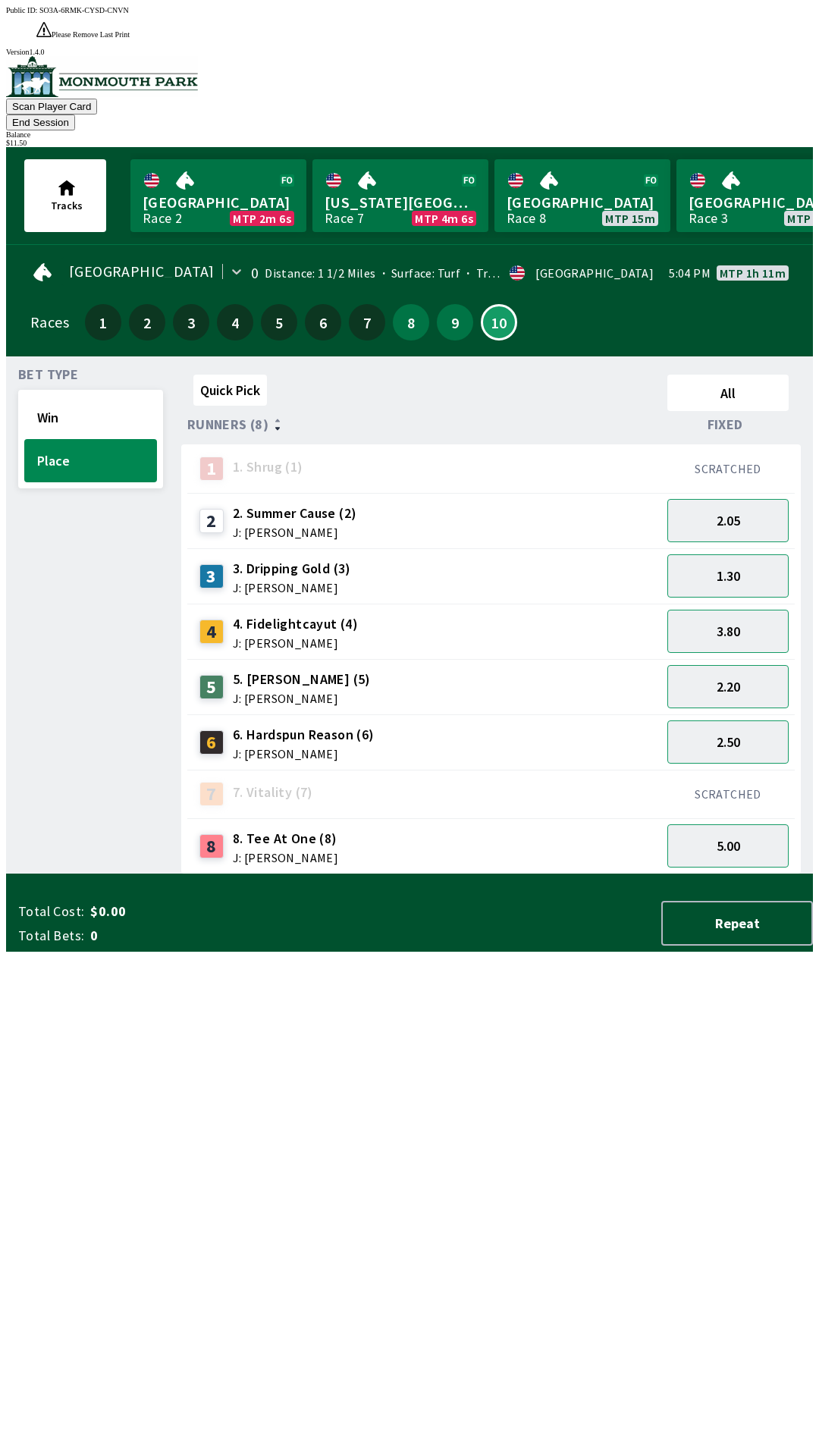
click at [261, 614] on span "4. Fidelightcayut (4)" at bounding box center [295, 624] width 125 height 20
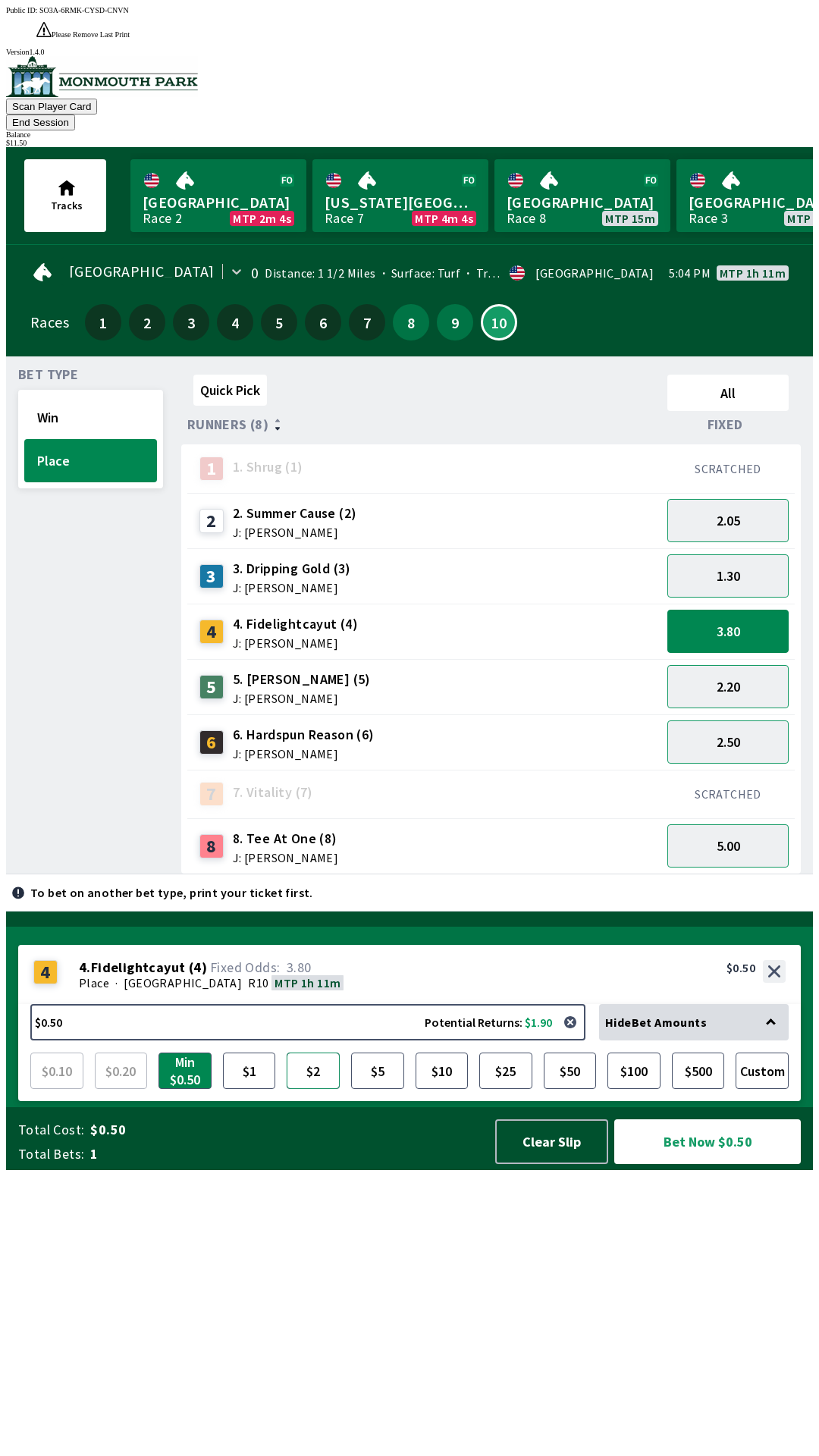
click at [310, 1089] on button "$2" at bounding box center [313, 1070] width 53 height 36
click at [682, 1164] on button "Bet Now $2.00" at bounding box center [707, 1141] width 187 height 45
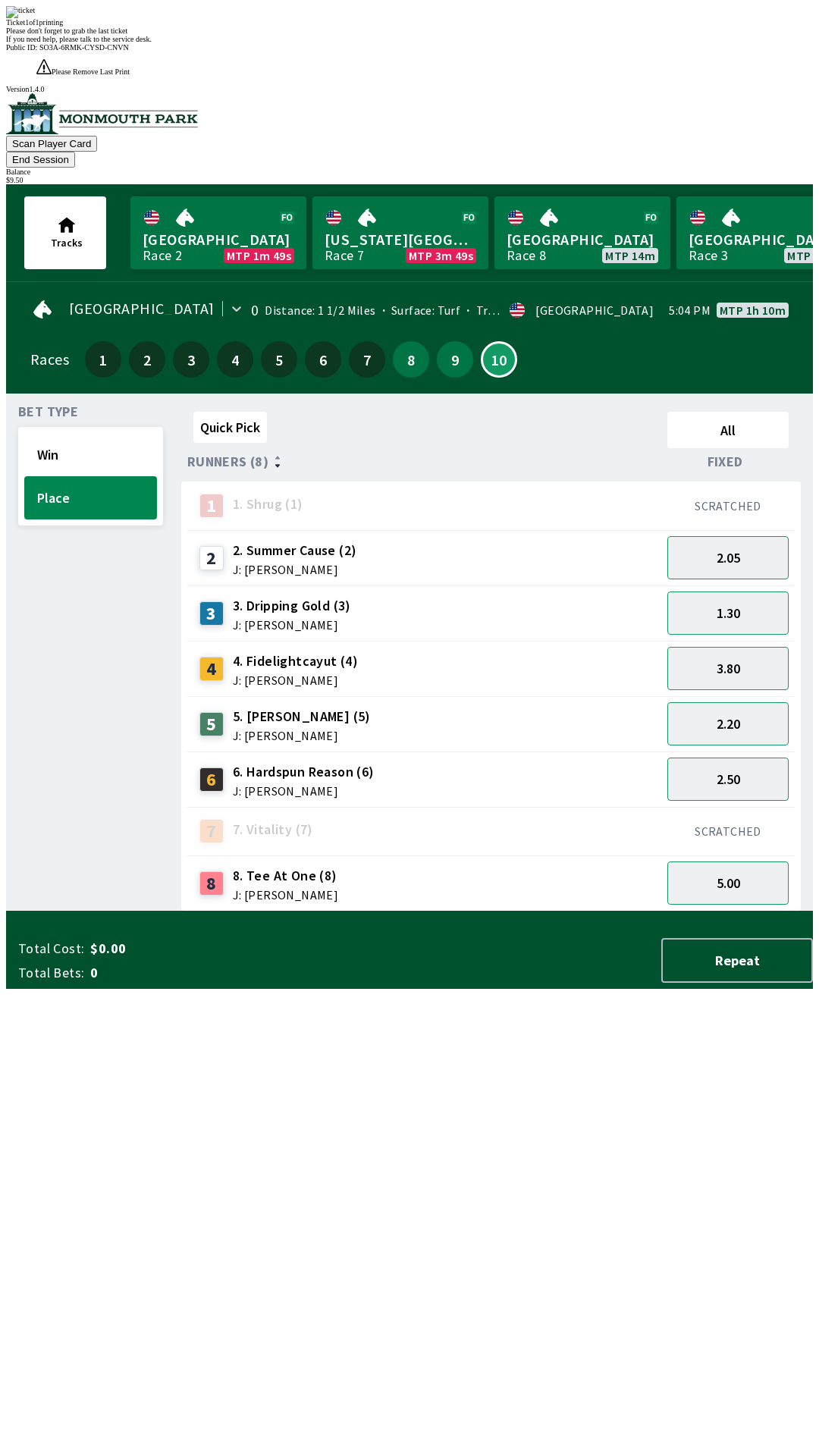
click at [70, 911] on div "Bet Type Win Place" at bounding box center [91, 658] width 144 height 506
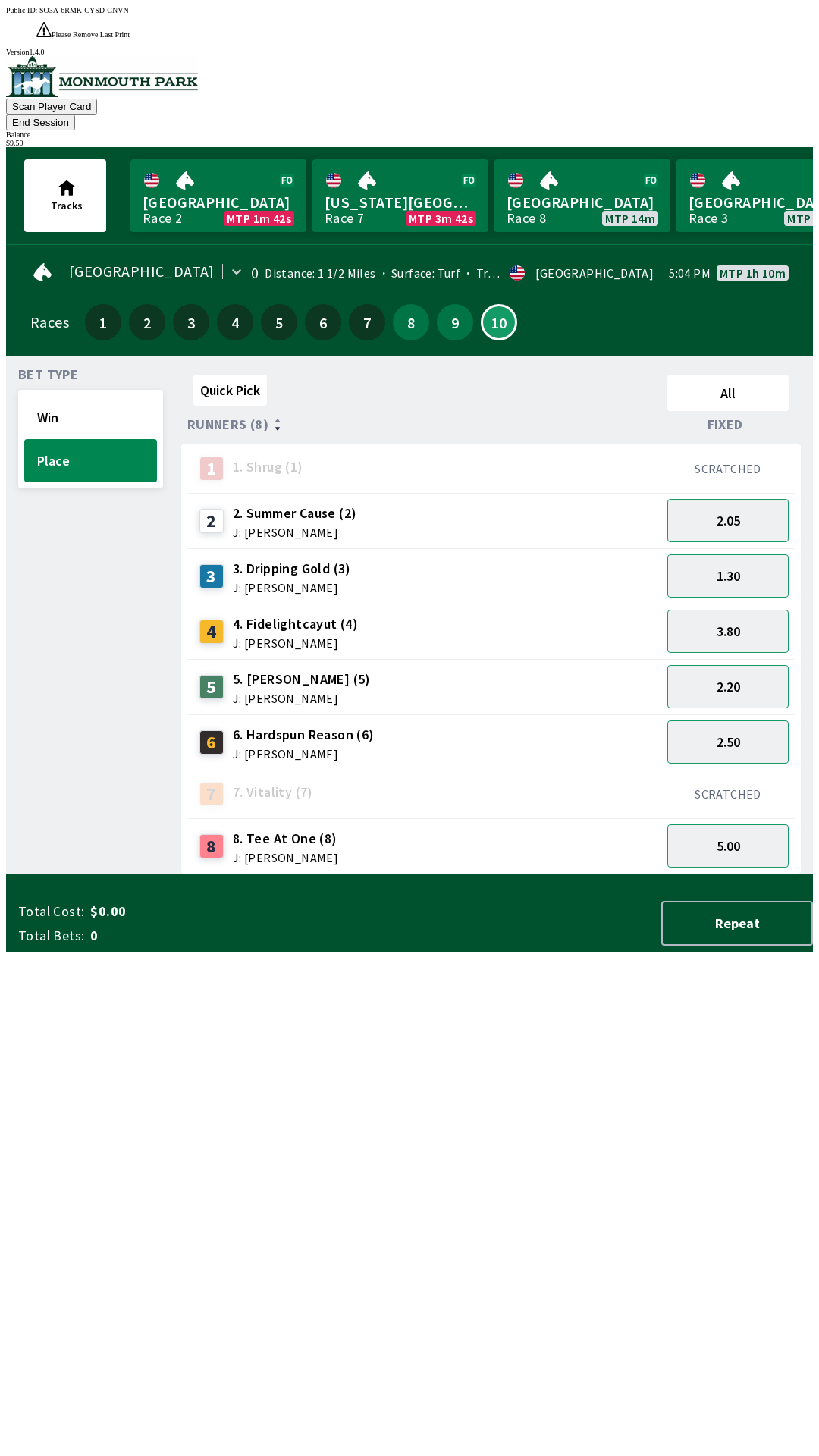
click at [75, 114] on button "End Session" at bounding box center [41, 122] width 69 height 16
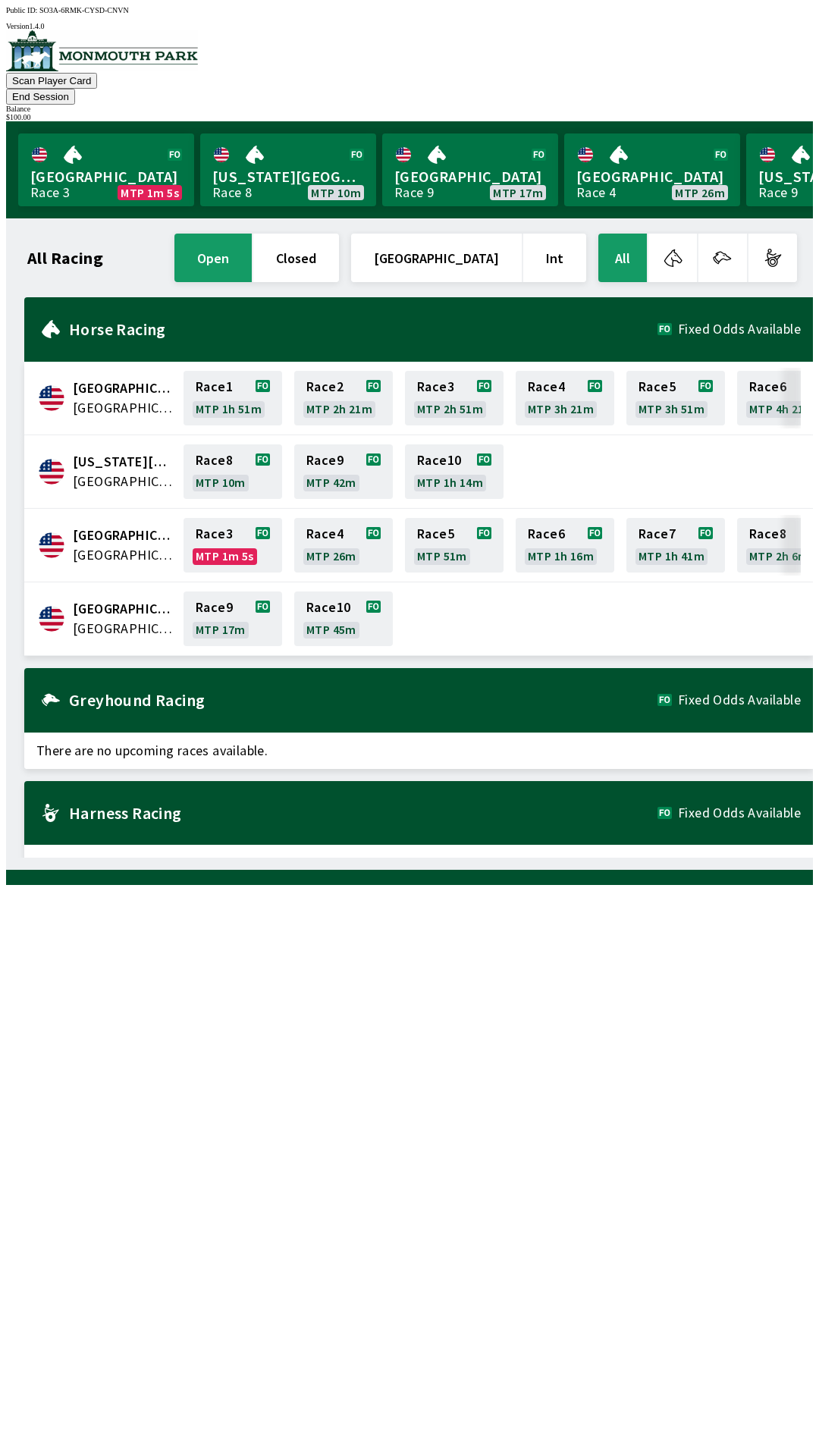
click at [75, 88] on button "End Session" at bounding box center [41, 96] width 69 height 16
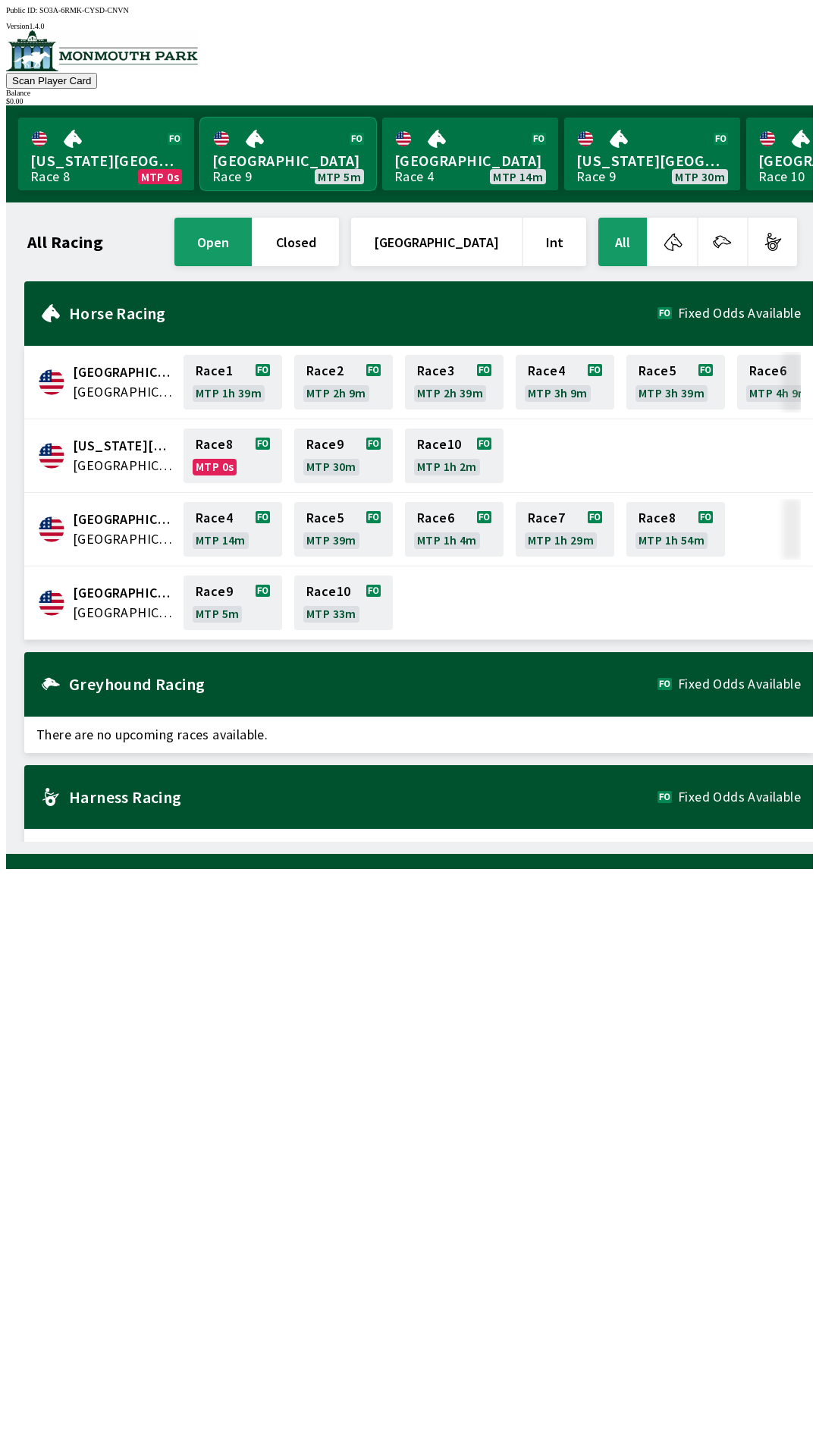
click at [285, 149] on link "Monmouth Park Race 9 MTP 5m" at bounding box center [287, 154] width 176 height 73
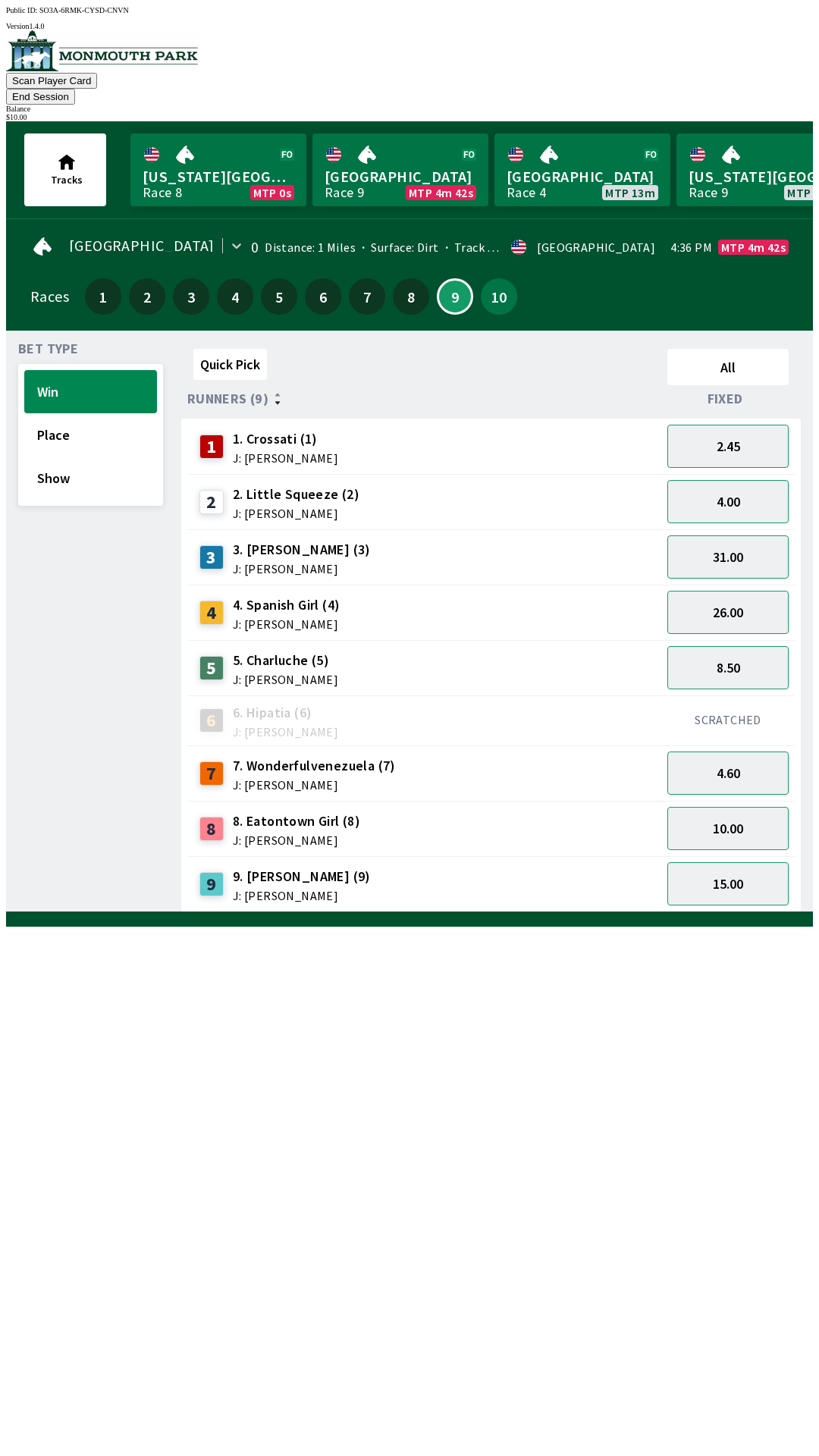
click at [275, 485] on span "2. Little Squeeze (2)" at bounding box center [296, 495] width 127 height 20
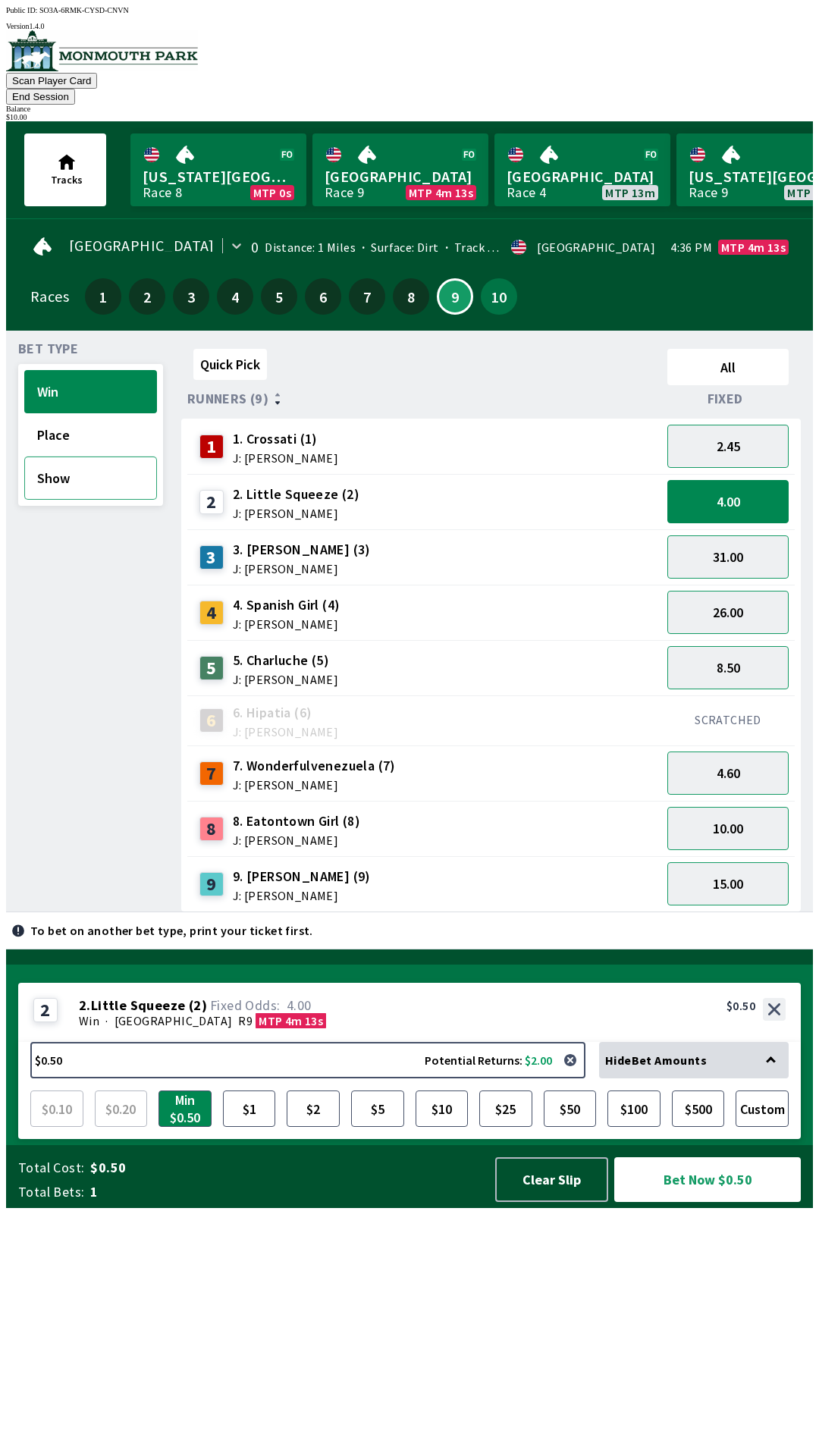
click at [59, 463] on button "Show" at bounding box center [91, 478] width 133 height 43
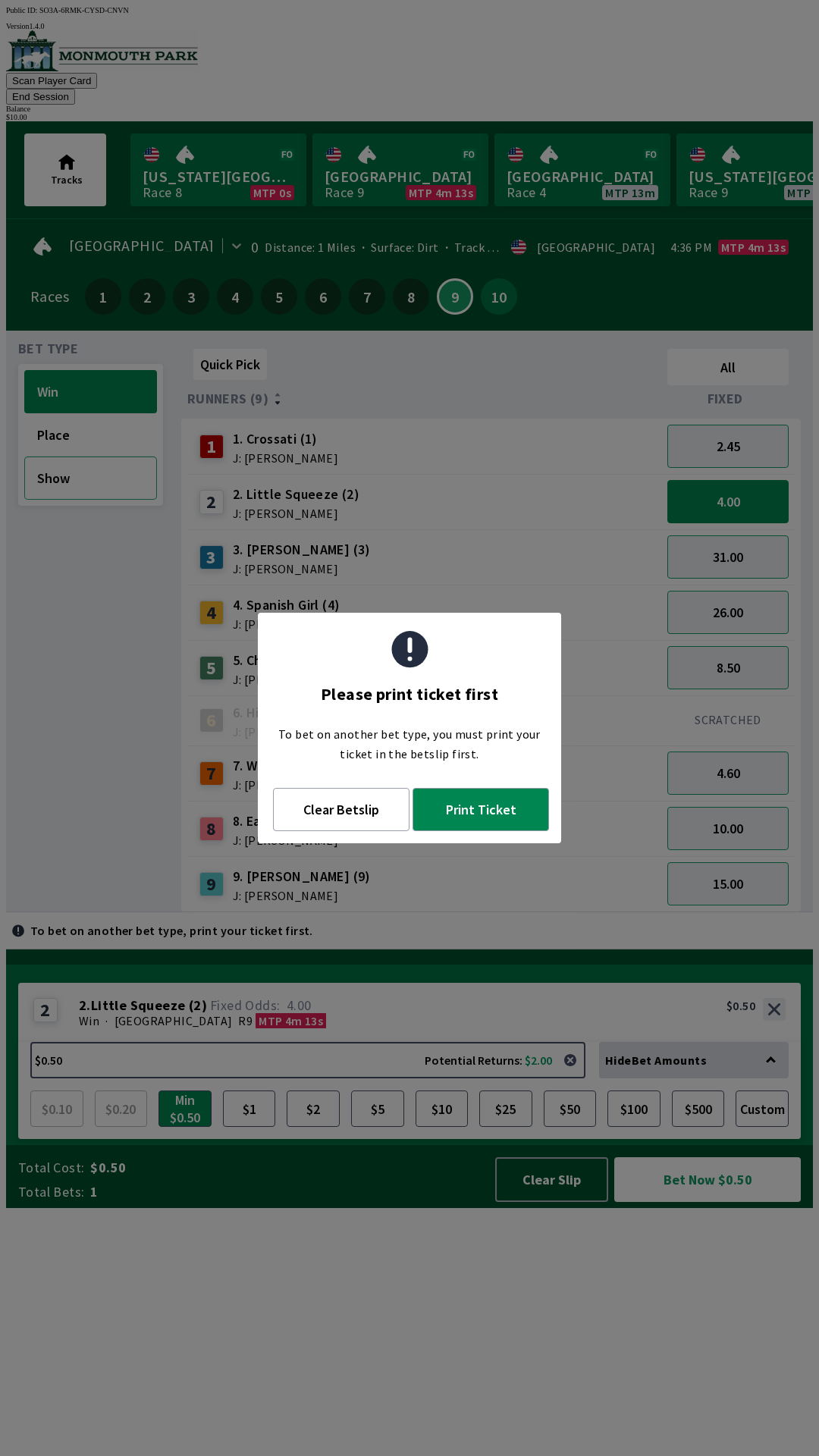
click at [55, 463] on button "Show" at bounding box center [91, 478] width 133 height 43
click at [473, 829] on button "Print Ticket" at bounding box center [481, 809] width 137 height 43
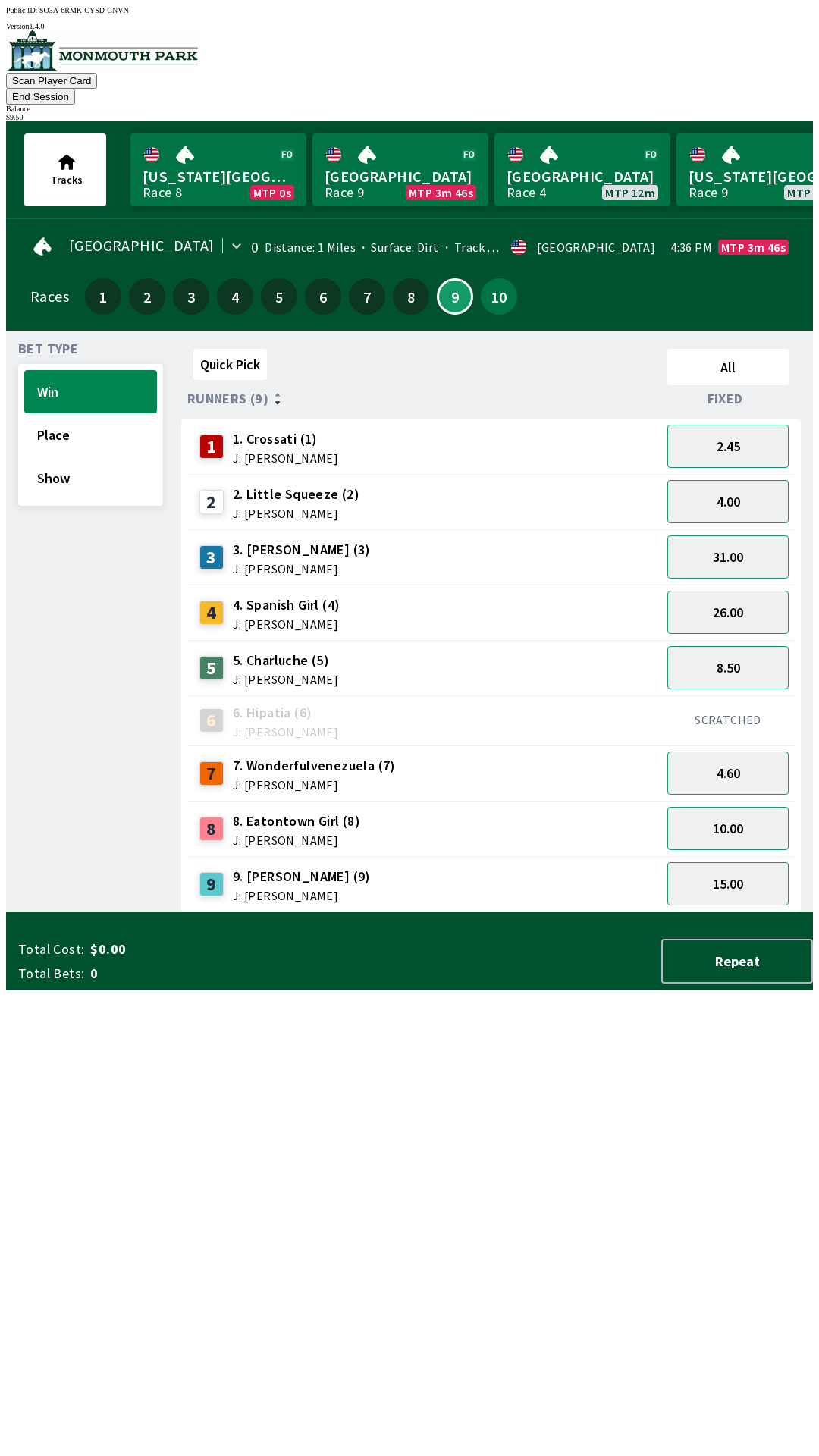
click at [374, 912] on div "Quick Pick All Runners (9) Fixed 1 1. Crossati (1) J: [PERSON_NAME] 2.45 2 2. L…" at bounding box center [497, 627] width 632 height 569
click at [500, 280] on button "10" at bounding box center [499, 296] width 36 height 36
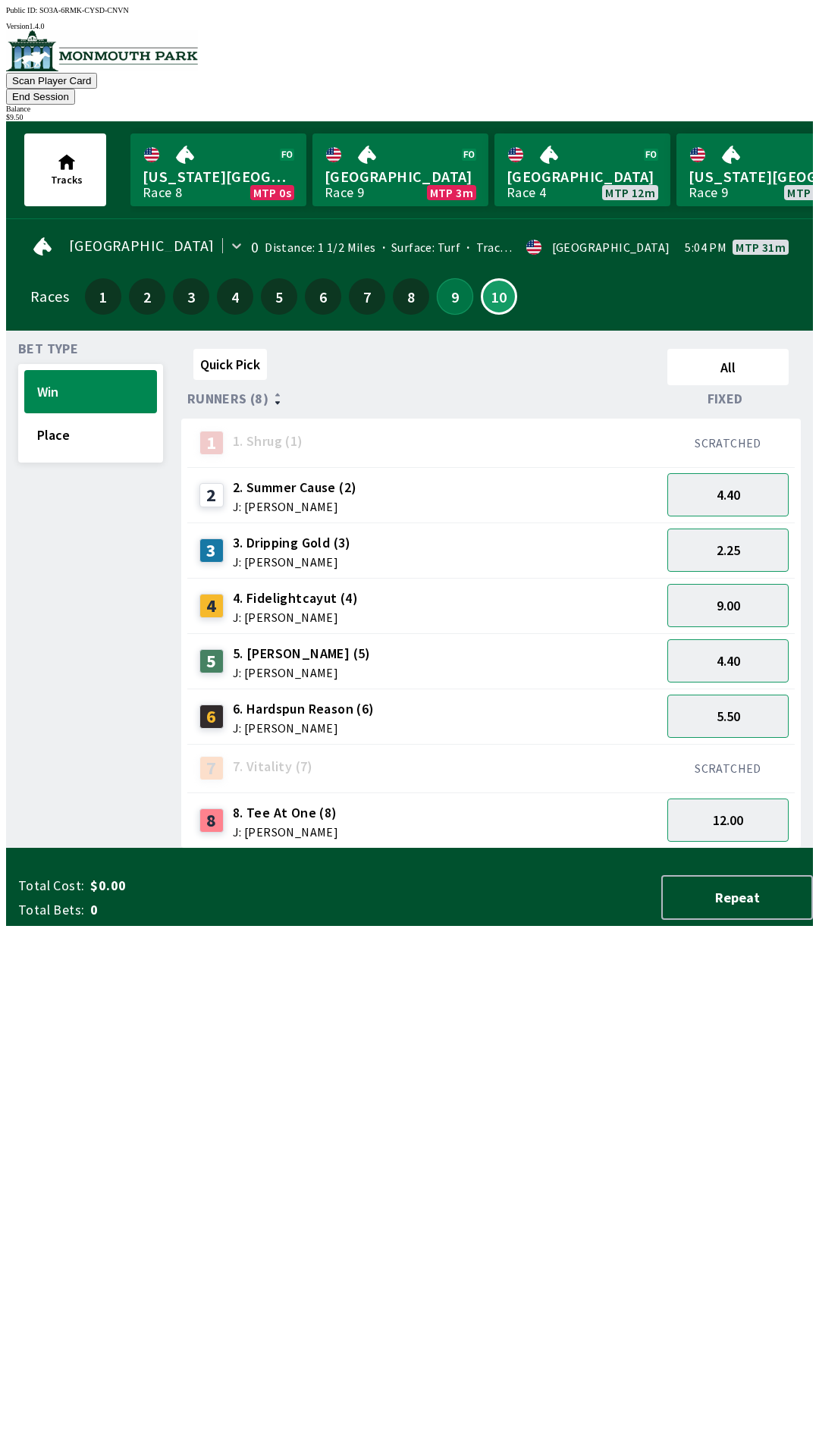
click at [453, 278] on button "9" at bounding box center [454, 296] width 36 height 36
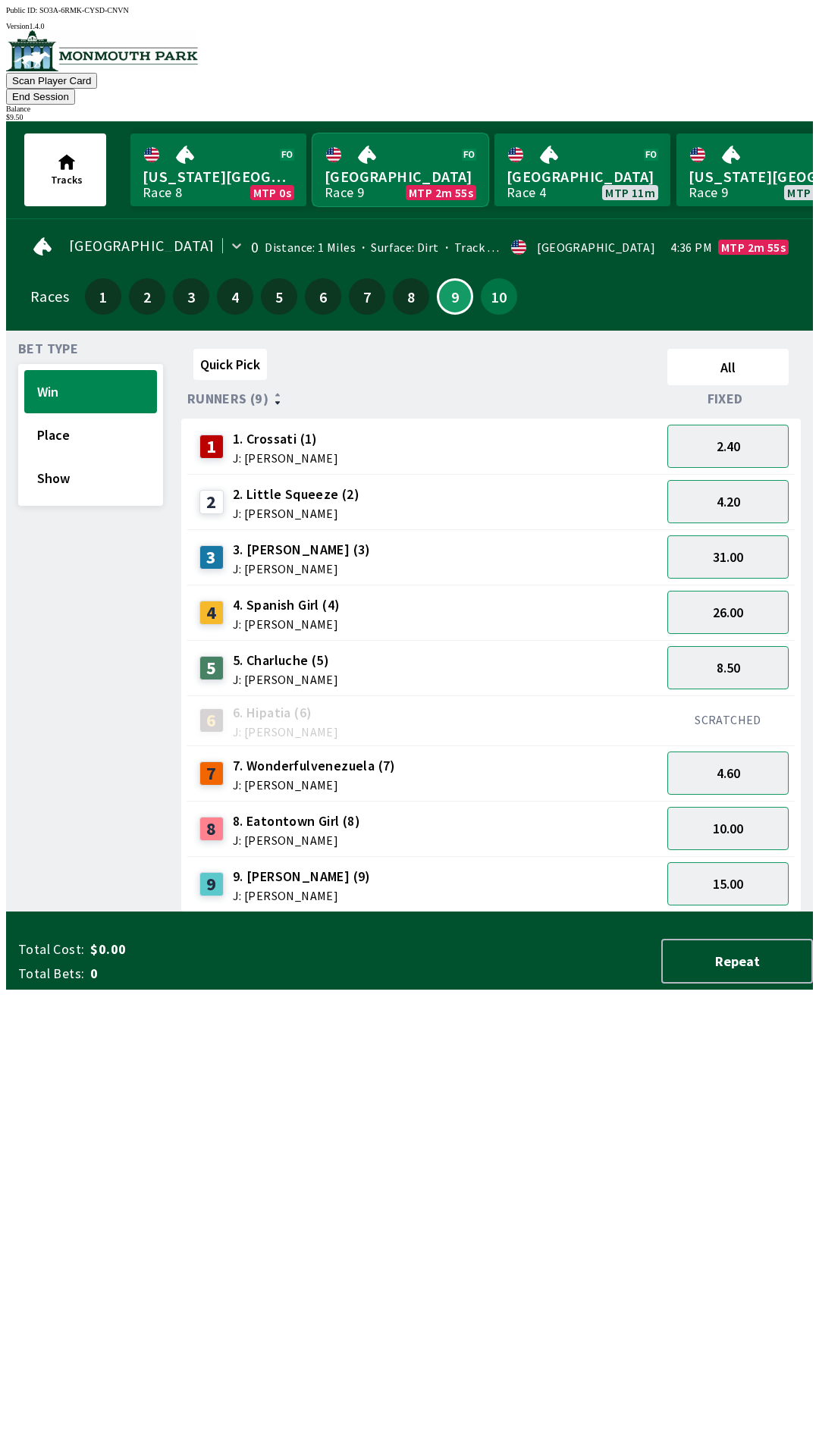
click at [393, 164] on link "Monmouth Park Race 9 MTP 2m 55s" at bounding box center [400, 170] width 176 height 73
click at [393, 153] on link "Monmouth Park Race 9 MTP 2m 54s" at bounding box center [400, 170] width 176 height 73
click at [363, 162] on link "Monmouth Park Race 9 MTP 2m 51s" at bounding box center [400, 170] width 176 height 73
click at [75, 88] on button "End Session" at bounding box center [41, 96] width 69 height 16
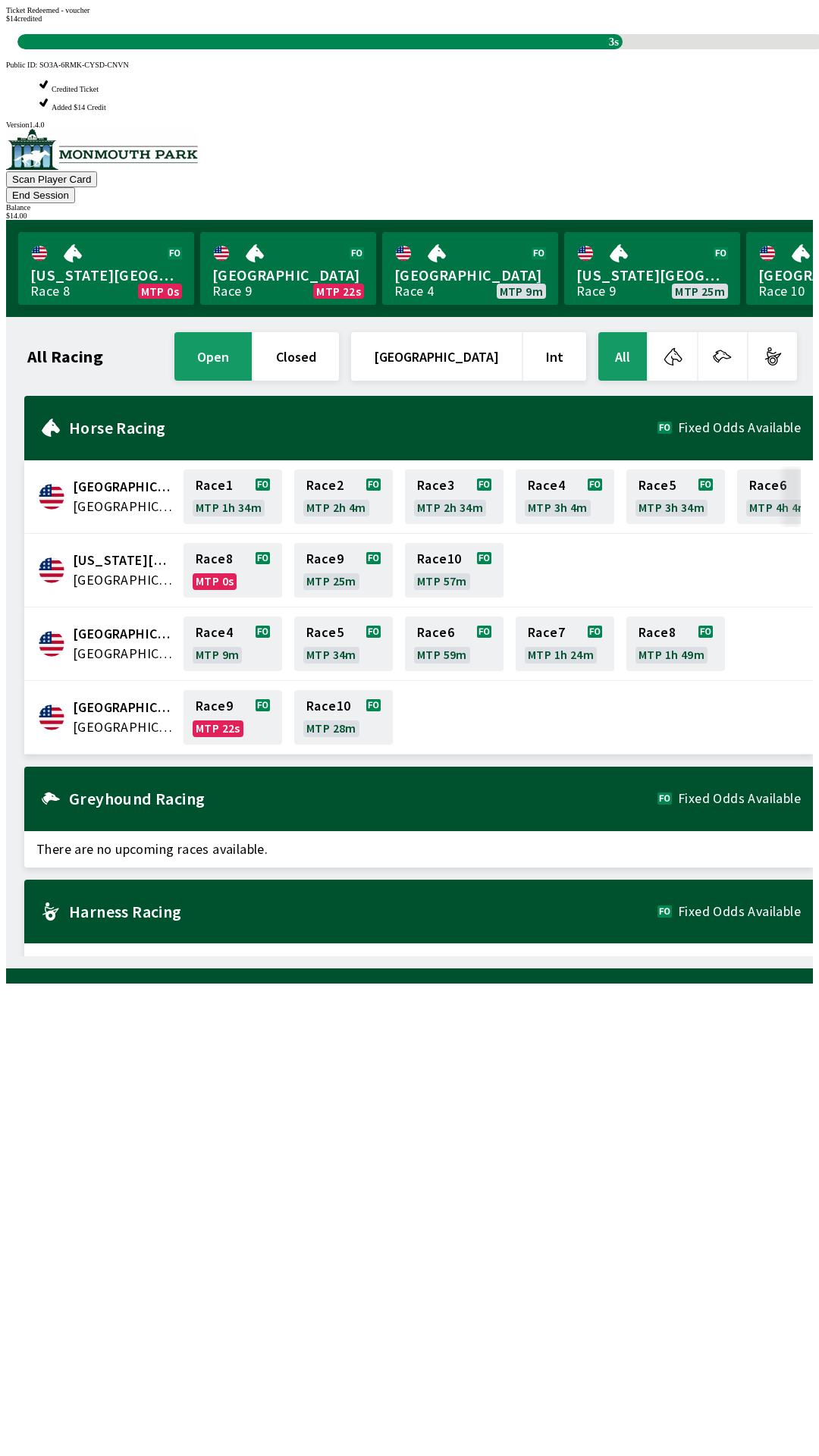
click at [334, 129] on div "Scan Player Card End Session Balance $ 14.00" at bounding box center [410, 174] width 807 height 91
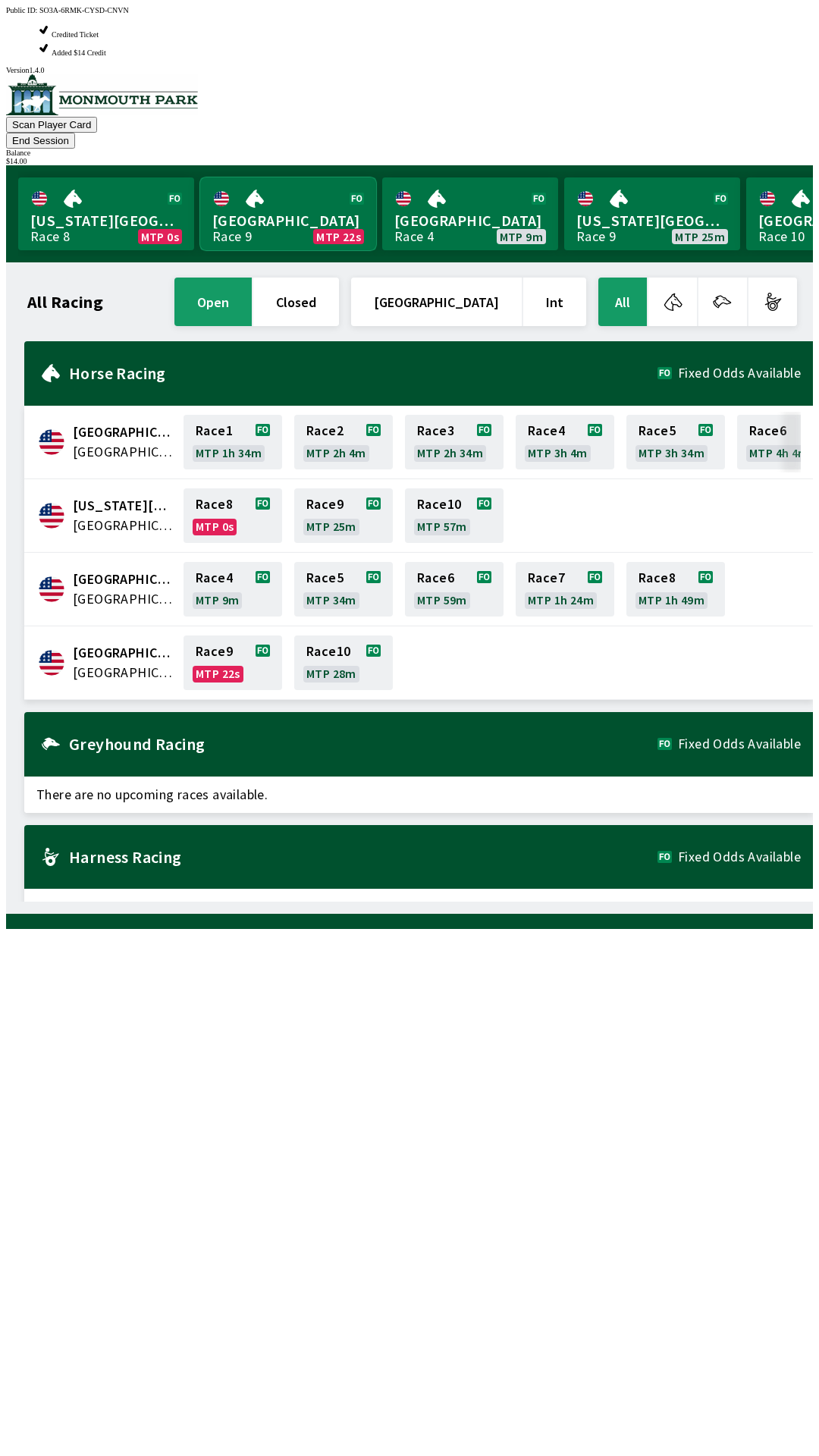
click at [309, 177] on link "[GEOGRAPHIC_DATA] Race 9 MTP 22s" at bounding box center [287, 214] width 176 height 73
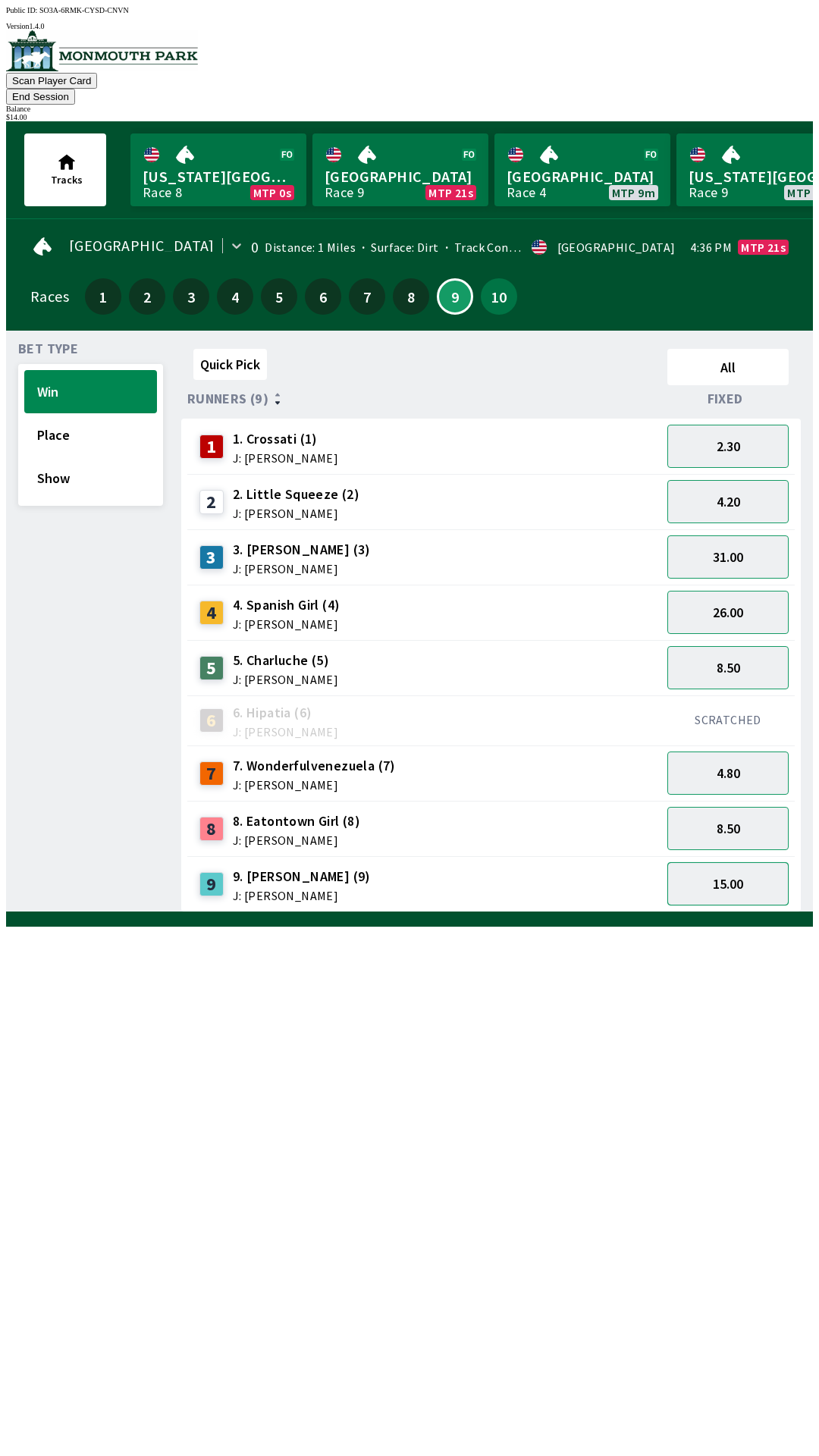
click at [757, 862] on button "15.00" at bounding box center [728, 884] width 121 height 43
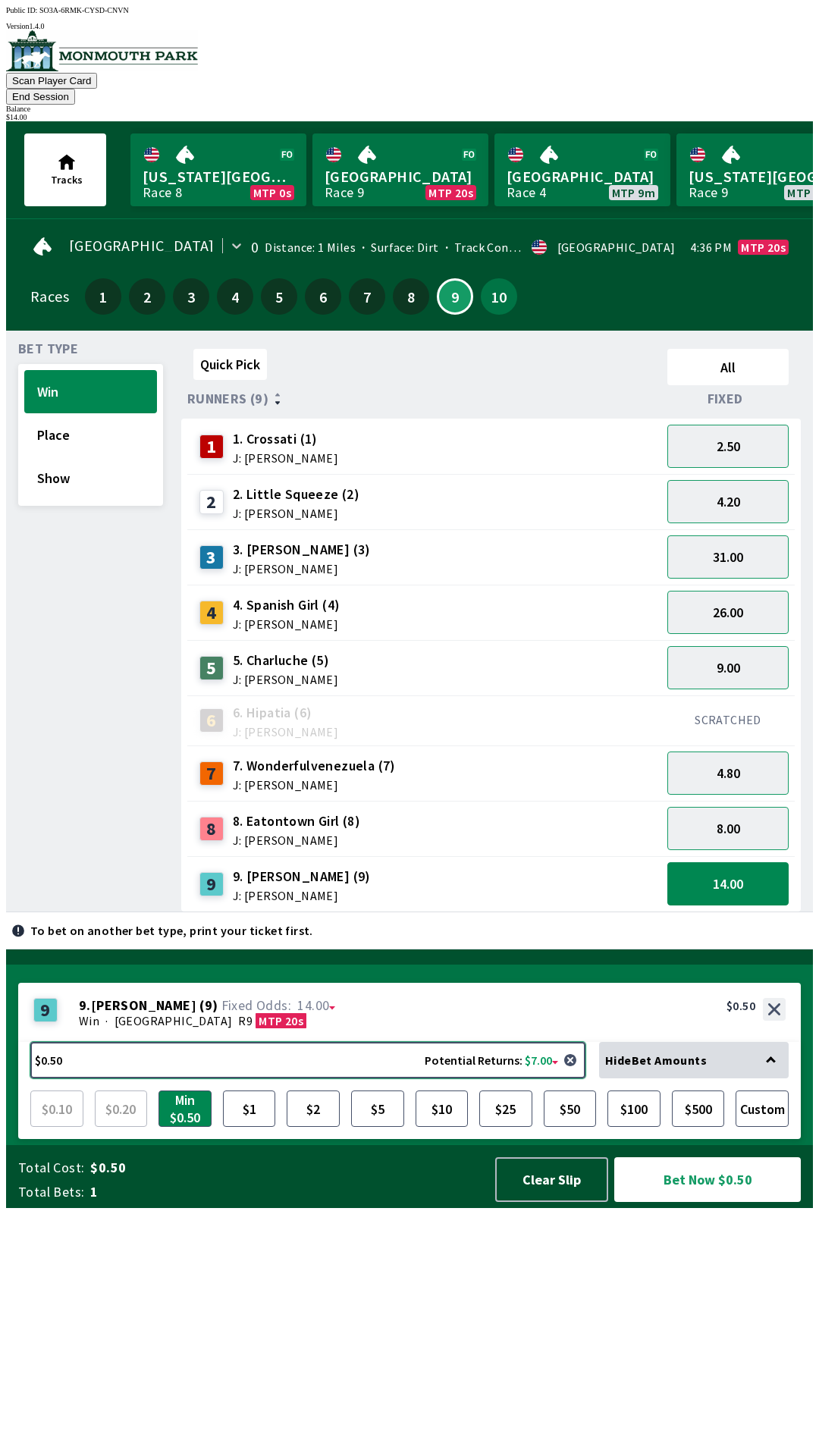
click at [317, 1078] on button "$0.50 Potential Returns: $7.00" at bounding box center [307, 1060] width 555 height 36
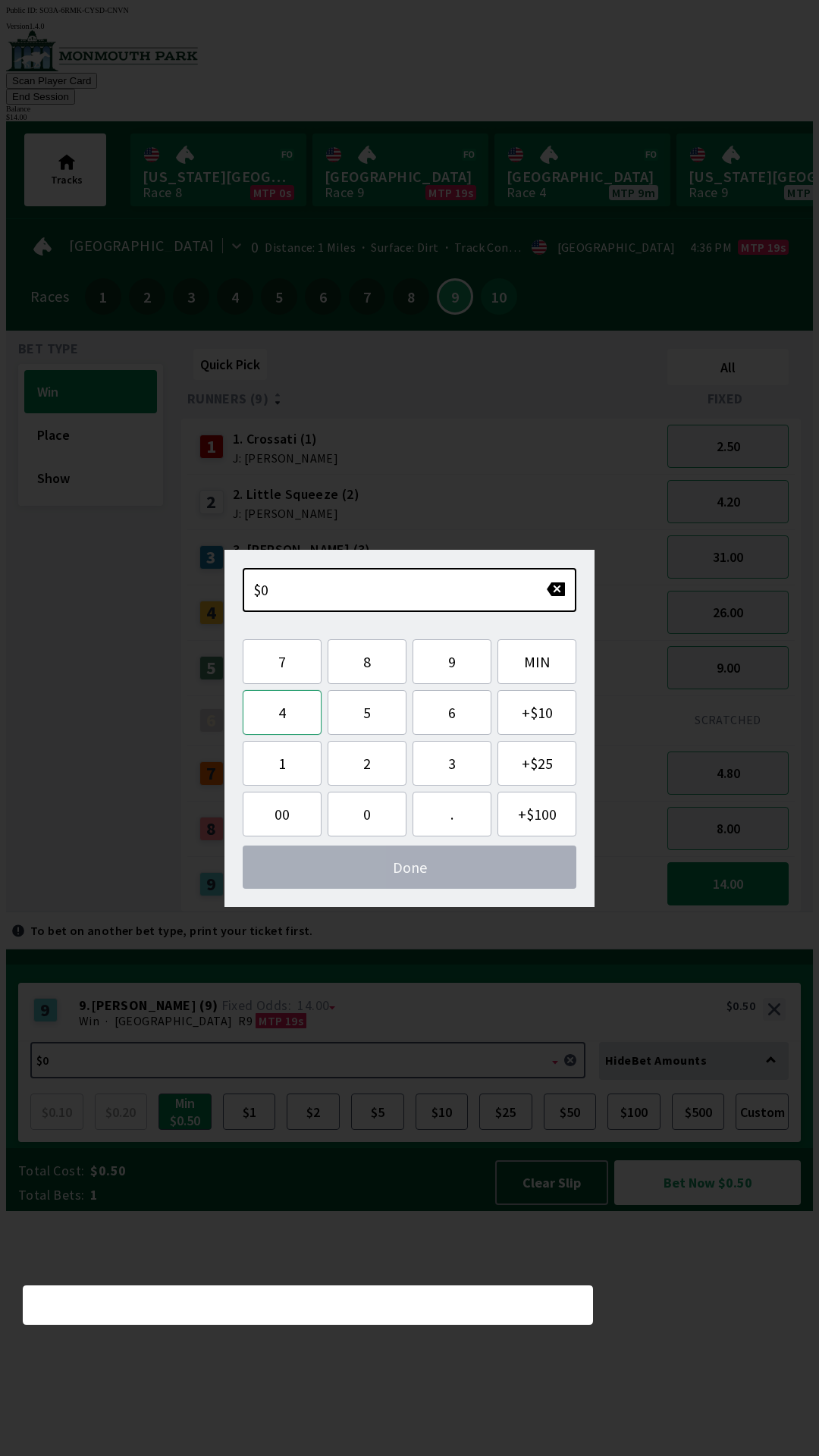
click at [299, 715] on button "4" at bounding box center [282, 712] width 79 height 45
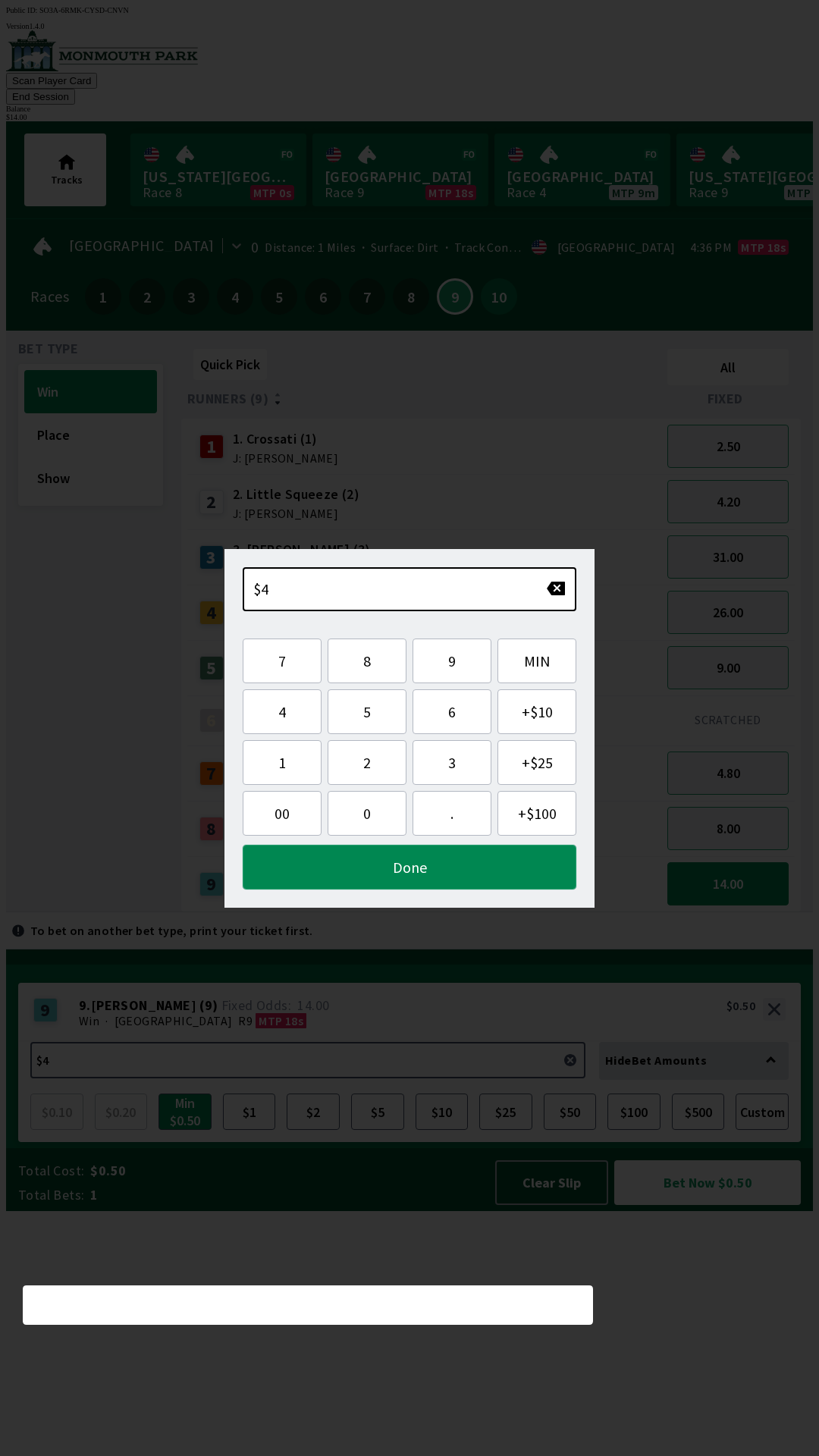
click at [402, 860] on button "Done" at bounding box center [410, 867] width 333 height 45
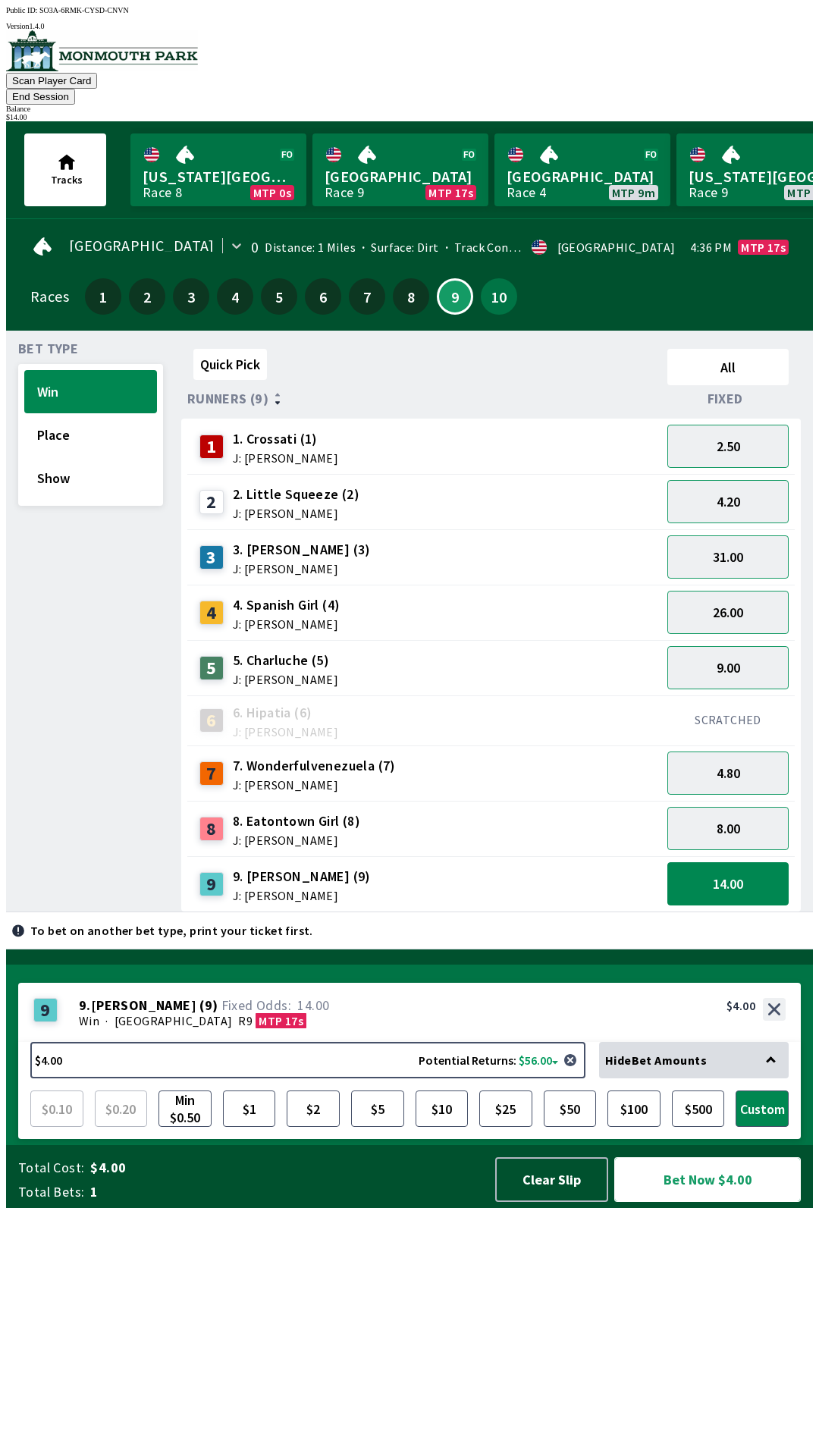
click at [764, 1202] on button "Bet Now $4.00" at bounding box center [707, 1179] width 187 height 45
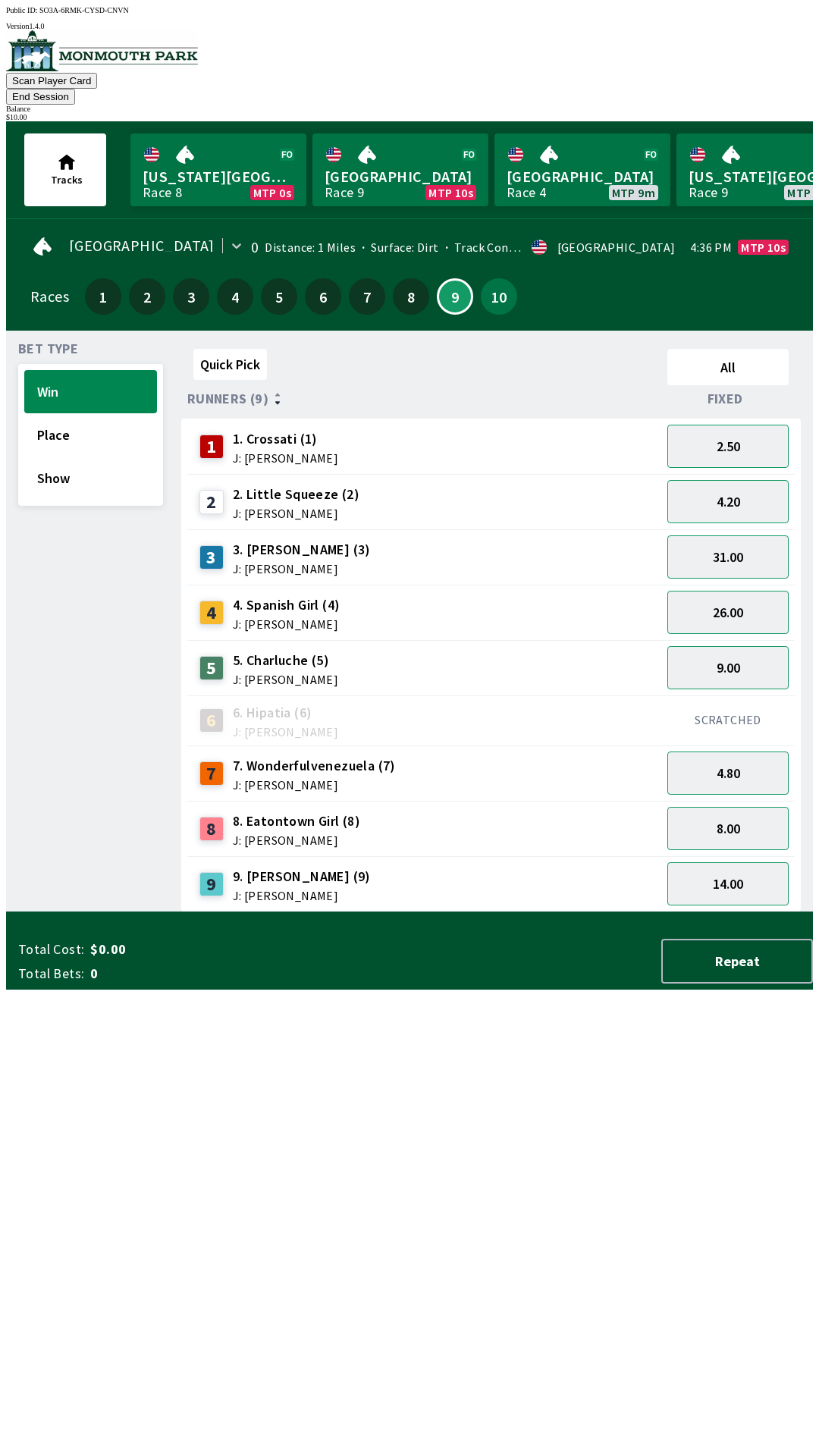
click at [373, 912] on div "Quick Pick All Runners (9) Fixed 1 1. Crossati (1) J: [PERSON_NAME] 2.50 2 2. L…" at bounding box center [497, 627] width 632 height 569
click at [75, 88] on button "End Session" at bounding box center [41, 96] width 69 height 16
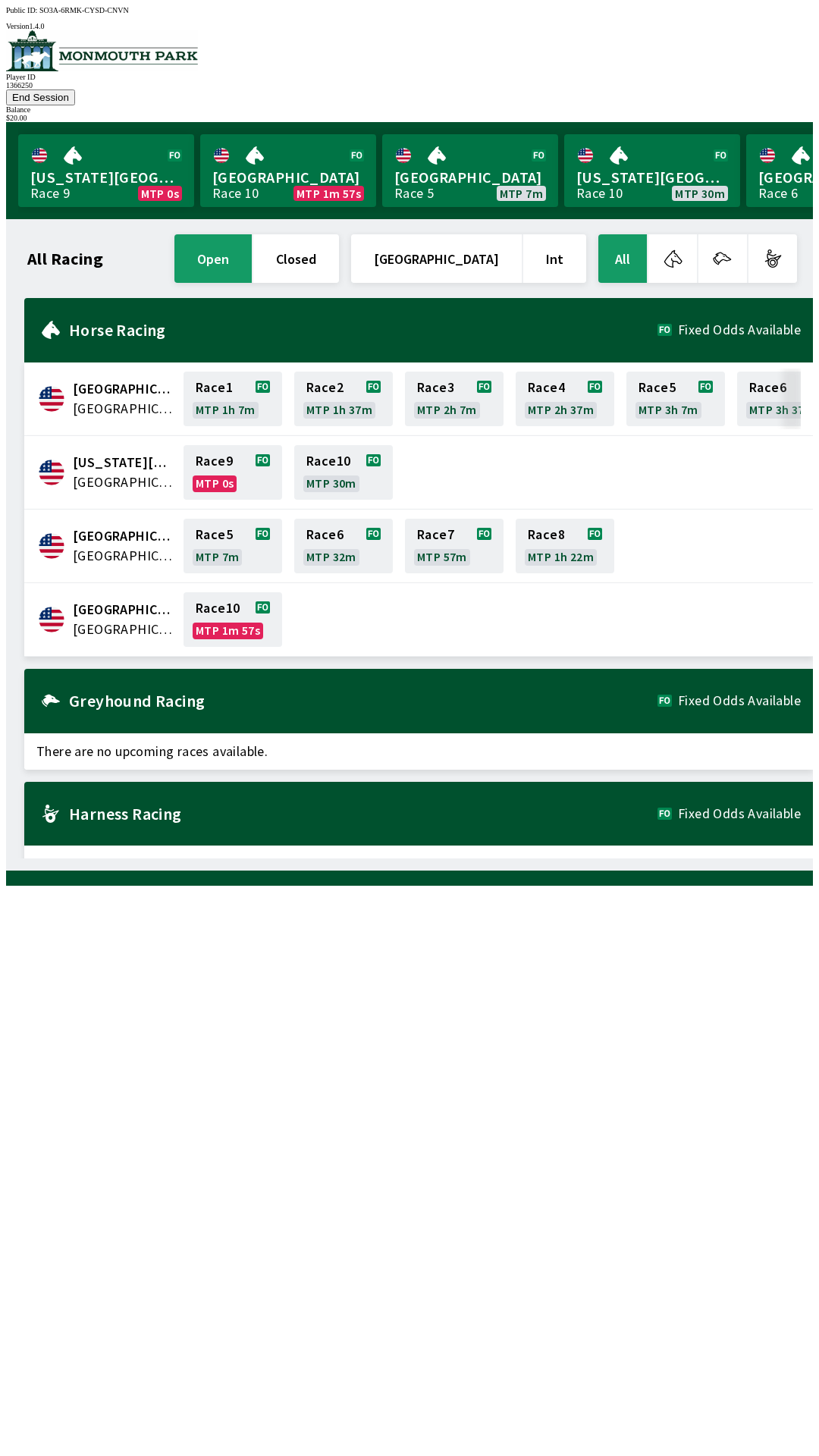
click at [217, 858] on div "All Racing open closed [GEOGRAPHIC_DATA] Int All [GEOGRAPHIC_DATA] [GEOGRAPHIC_…" at bounding box center [416, 545] width 794 height 627
click at [208, 858] on div "All Racing open closed [GEOGRAPHIC_DATA] Int All [GEOGRAPHIC_DATA] [GEOGRAPHIC_…" at bounding box center [416, 545] width 794 height 627
click at [166, 858] on div "All Racing open closed [GEOGRAPHIC_DATA] Int All [GEOGRAPHIC_DATA] [GEOGRAPHIC_…" at bounding box center [416, 545] width 794 height 627
click at [158, 858] on div "All Racing open closed [GEOGRAPHIC_DATA] Int All [GEOGRAPHIC_DATA] [GEOGRAPHIC_…" at bounding box center [416, 545] width 794 height 627
click at [144, 858] on div "All Racing open closed [GEOGRAPHIC_DATA] Int All [GEOGRAPHIC_DATA] [GEOGRAPHIC_…" at bounding box center [416, 545] width 794 height 627
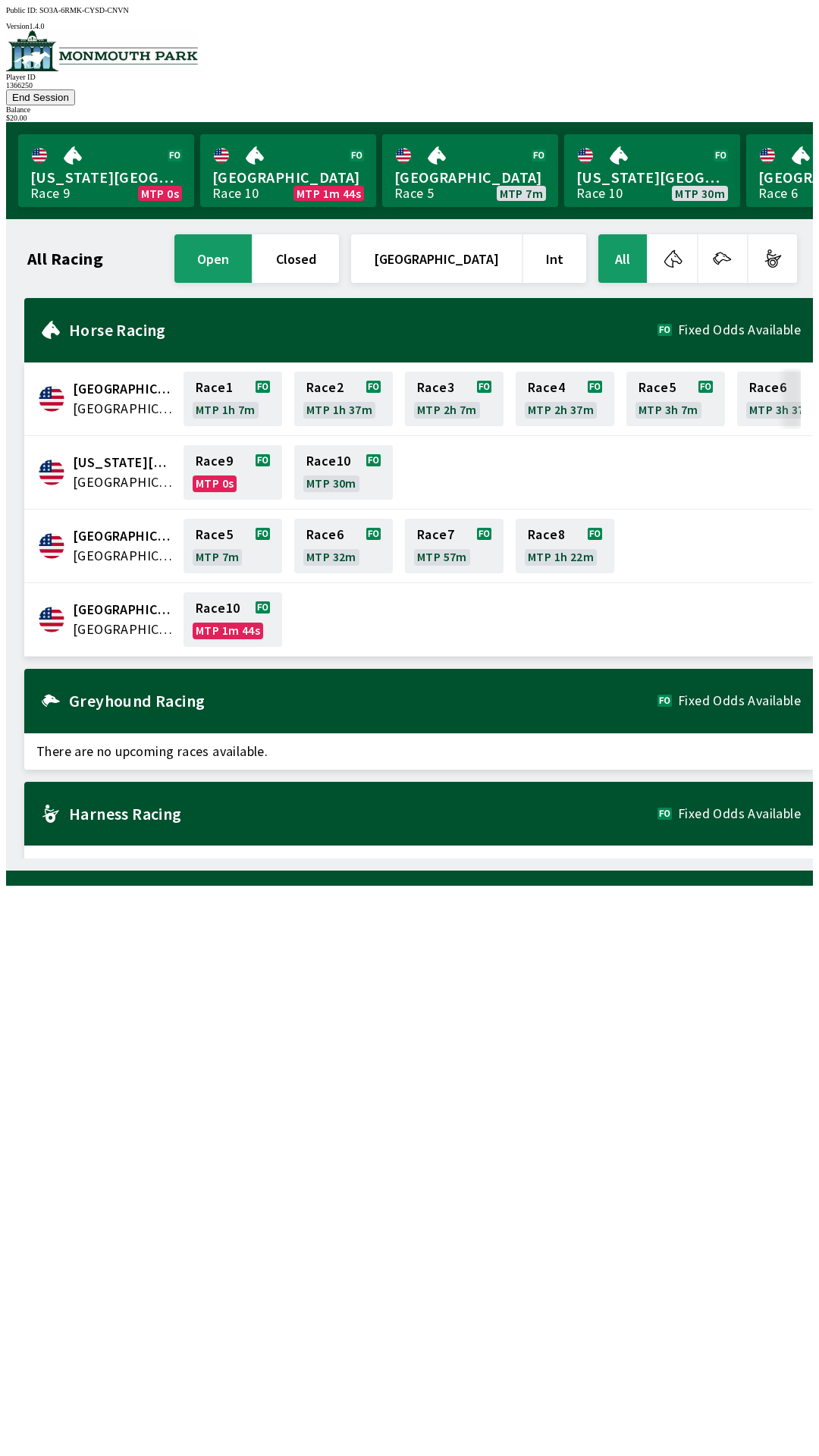
click at [75, 89] on button "End Session" at bounding box center [41, 97] width 69 height 16
